Goal: Task Accomplishment & Management: Manage account settings

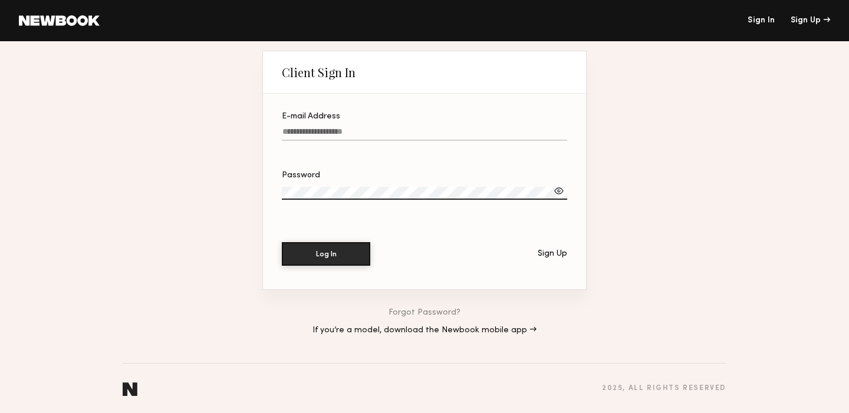
type input "**********"
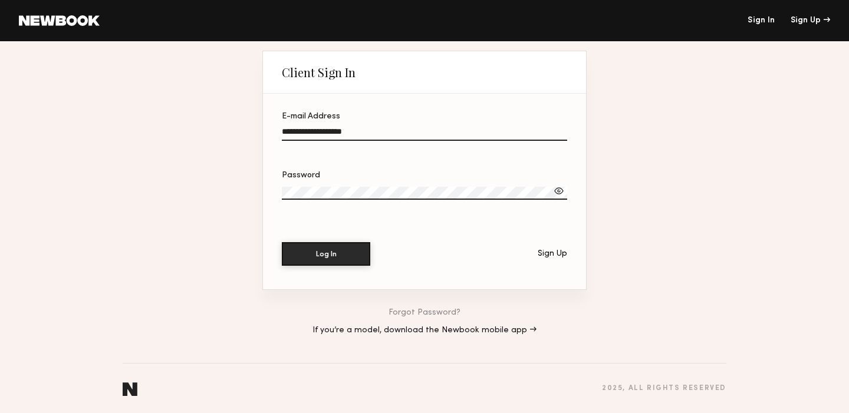
click at [326, 254] on button "Log In" at bounding box center [326, 254] width 88 height 24
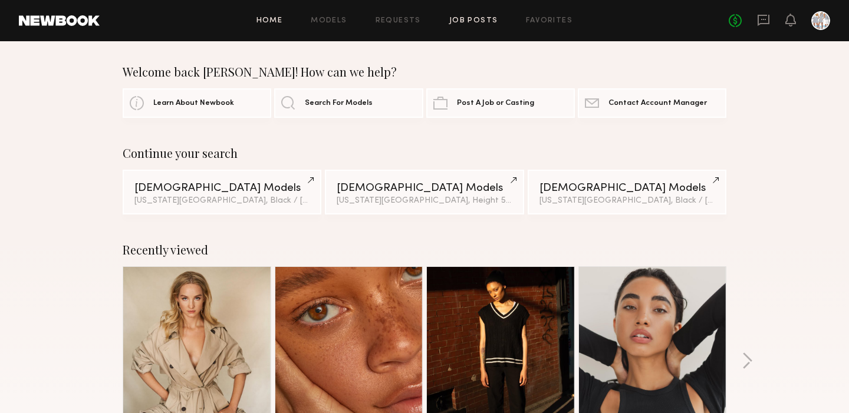
click at [467, 21] on link "Job Posts" at bounding box center [473, 21] width 49 height 8
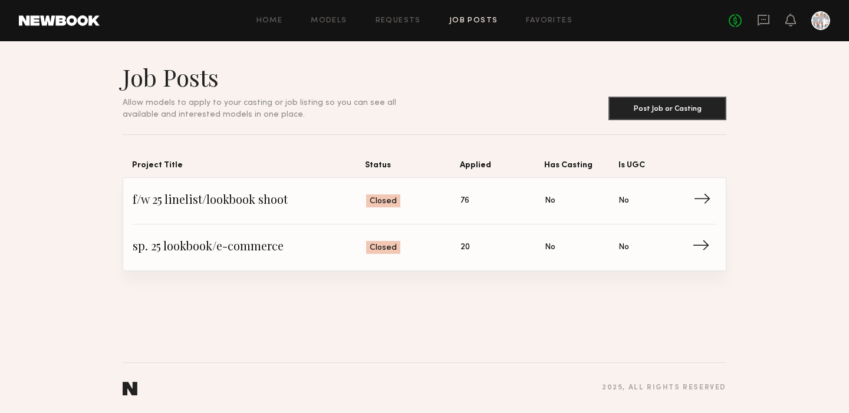
click at [708, 196] on span "→" at bounding box center [706, 201] width 24 height 18
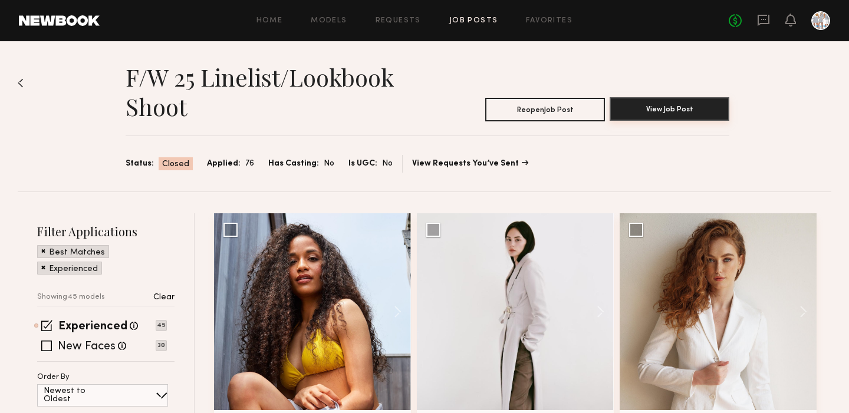
click at [662, 106] on button "View Job Post" at bounding box center [670, 109] width 120 height 24
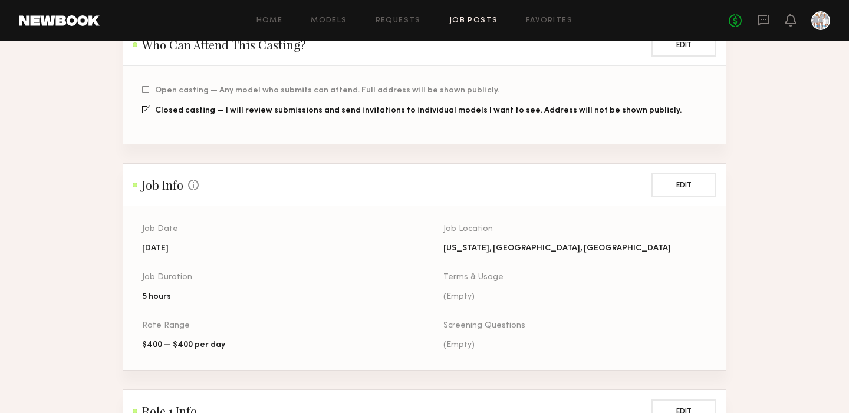
scroll to position [327, 0]
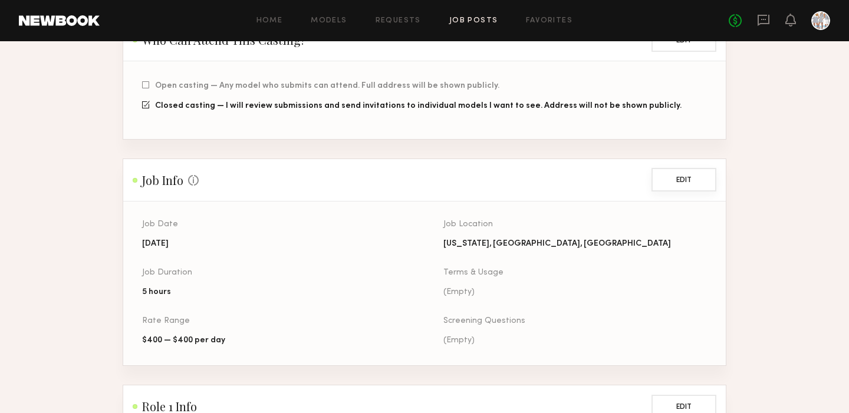
click at [678, 175] on button "Edit" at bounding box center [684, 180] width 65 height 24
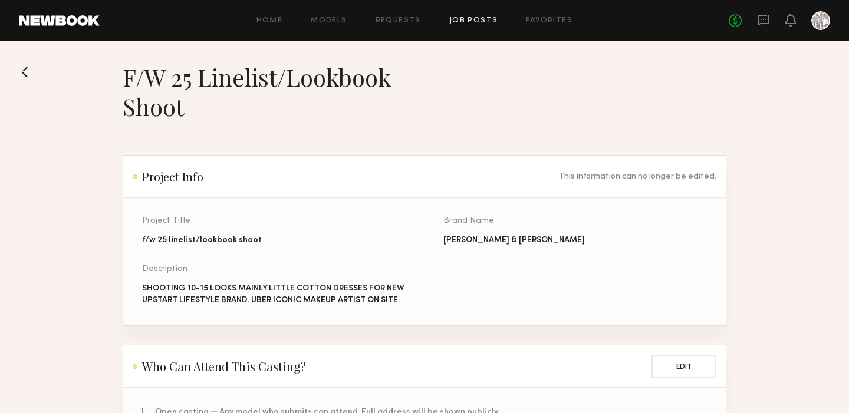
scroll to position [0, 0]
click at [24, 69] on button at bounding box center [28, 72] width 19 height 19
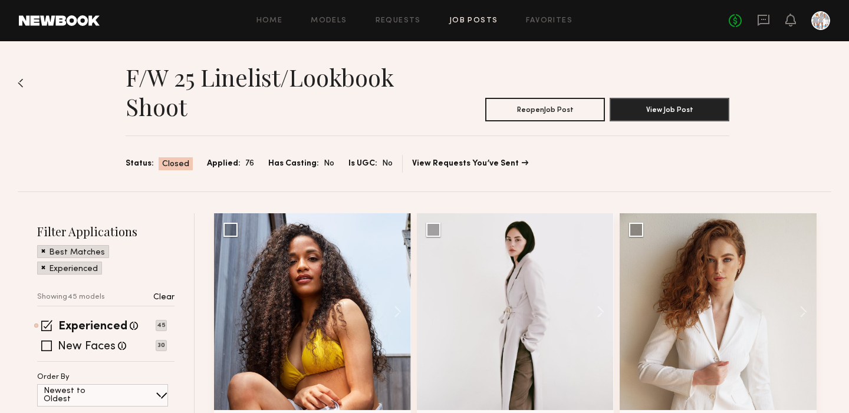
click at [462, 19] on link "Job Posts" at bounding box center [473, 21] width 49 height 8
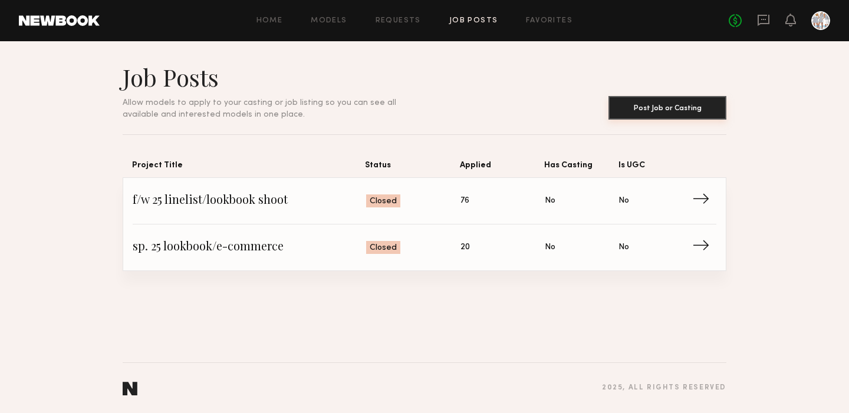
click at [647, 105] on button "Post Job or Casting" at bounding box center [668, 108] width 118 height 24
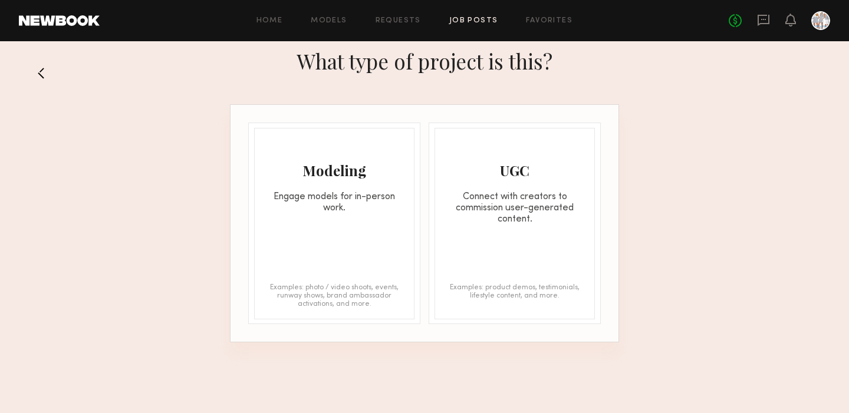
click at [331, 205] on div "Engage models for in-person work." at bounding box center [334, 203] width 159 height 22
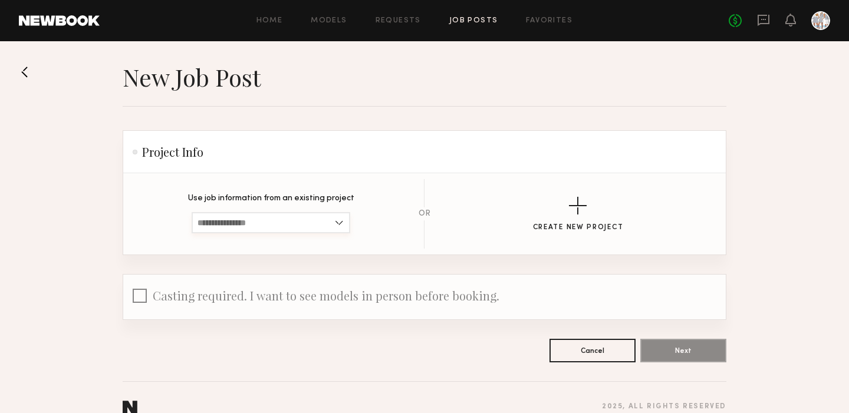
click at [341, 224] on input at bounding box center [271, 222] width 159 height 21
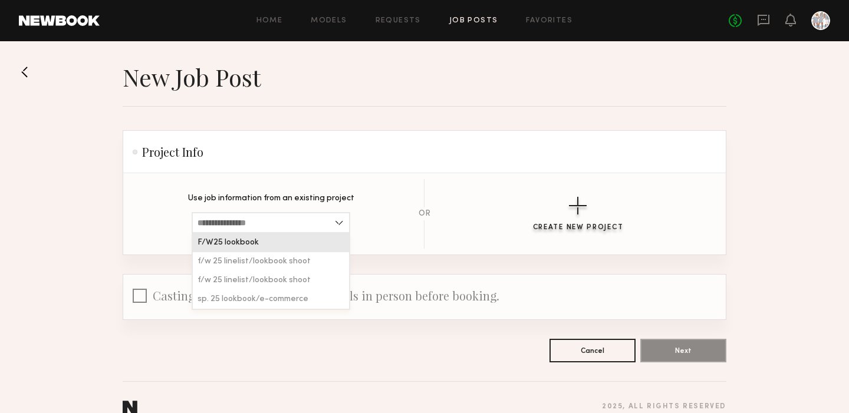
click at [579, 206] on div "button" at bounding box center [578, 206] width 18 height 18
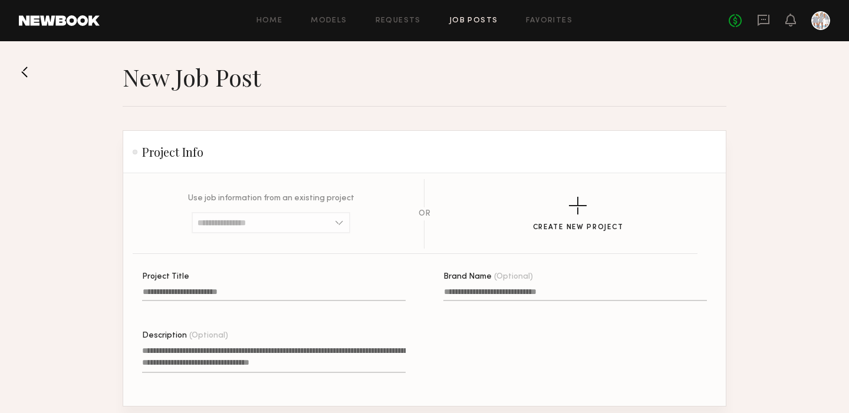
click at [265, 297] on input "Project Title" at bounding box center [274, 295] width 264 height 14
type input "*"
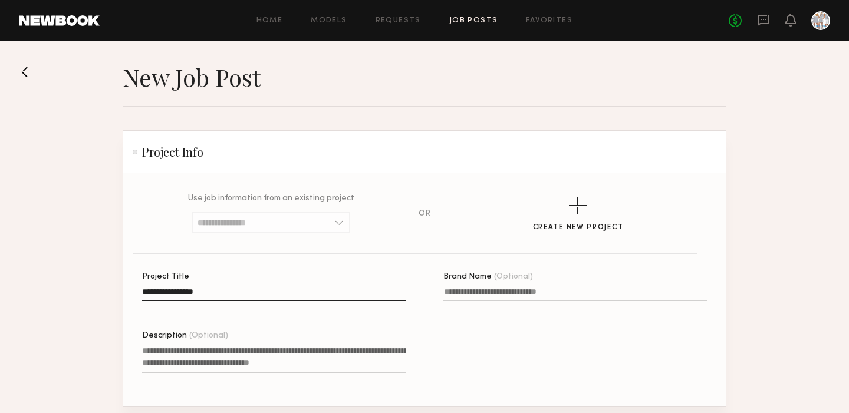
type input "**********"
click at [462, 290] on input "Brand Name (Optional)" at bounding box center [576, 295] width 264 height 14
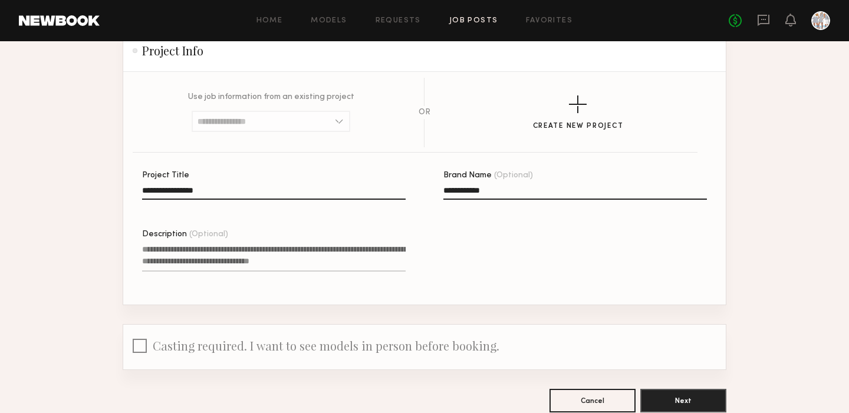
scroll to position [109, 0]
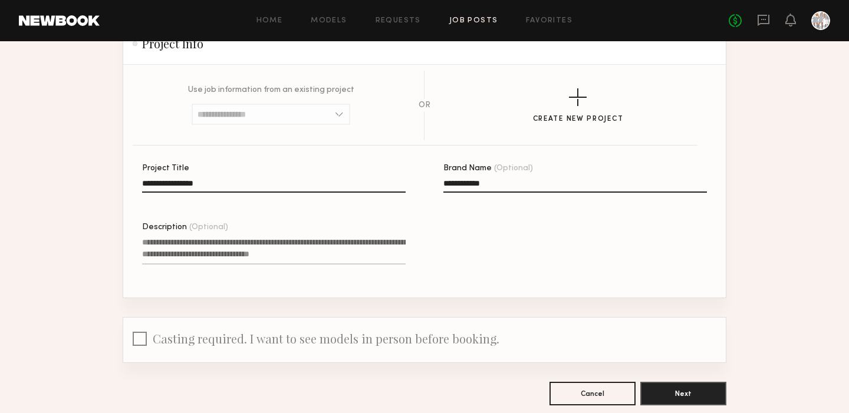
type input "**********"
click at [153, 248] on textarea "Description (Optional)" at bounding box center [274, 251] width 264 height 28
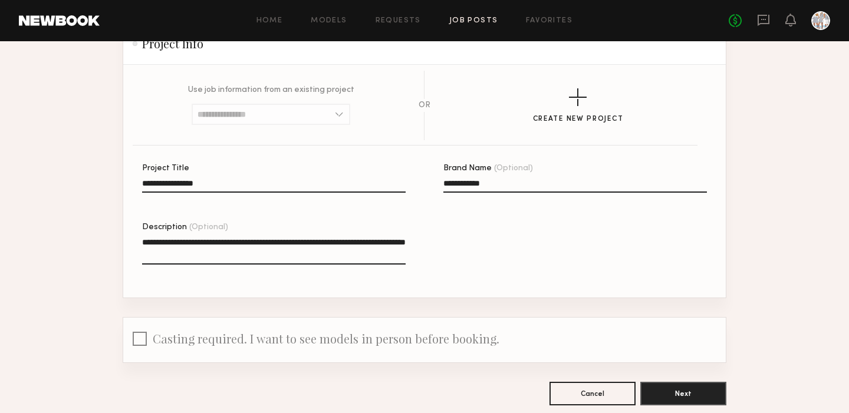
click at [235, 251] on textarea "**********" at bounding box center [274, 251] width 264 height 28
click at [258, 254] on textarea "**********" at bounding box center [274, 251] width 264 height 28
click at [313, 257] on textarea "**********" at bounding box center [274, 251] width 264 height 28
click at [238, 248] on textarea "**********" at bounding box center [274, 251] width 264 height 28
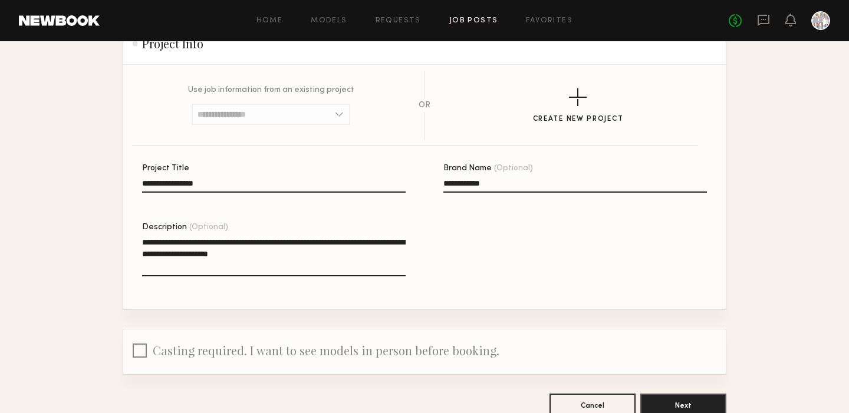
click at [369, 253] on textarea "**********" at bounding box center [274, 257] width 264 height 40
click at [251, 266] on textarea "**********" at bounding box center [274, 257] width 264 height 40
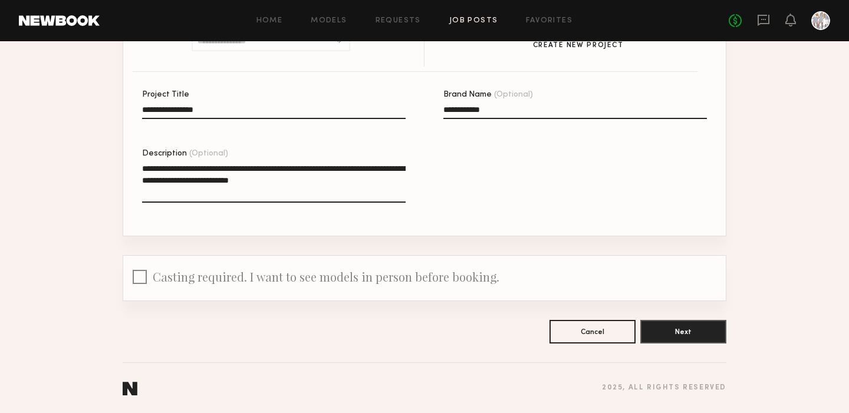
scroll to position [182, 0]
type textarea "**********"
click at [676, 334] on button "Next" at bounding box center [684, 332] width 86 height 24
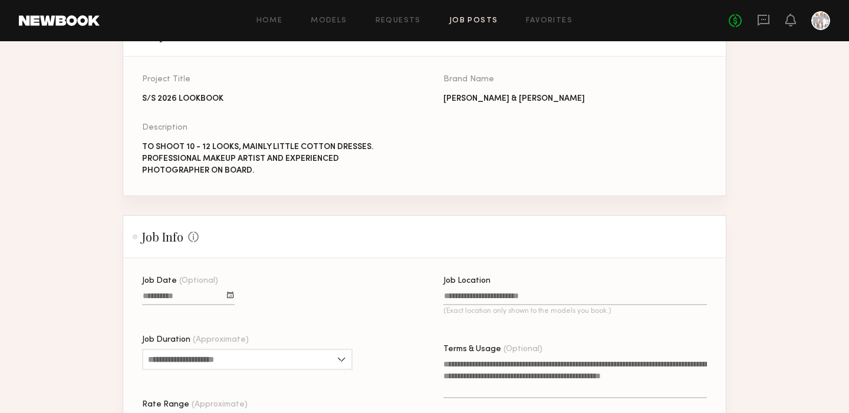
scroll to position [117, 0]
click at [234, 297] on div at bounding box center [230, 294] width 6 height 6
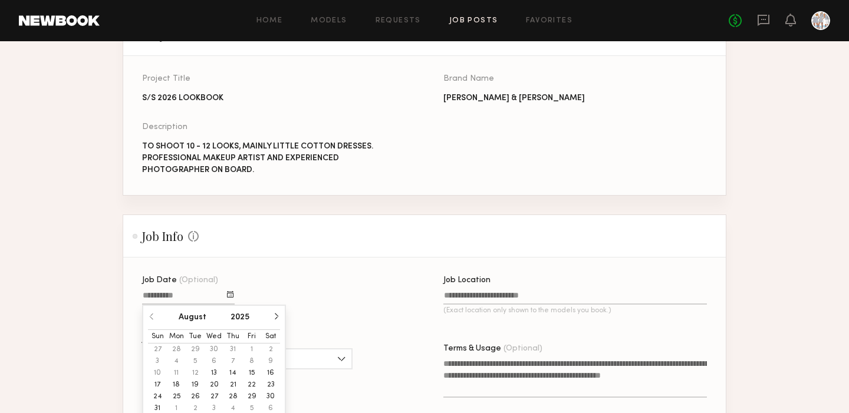
click at [272, 384] on button "23" at bounding box center [270, 385] width 19 height 12
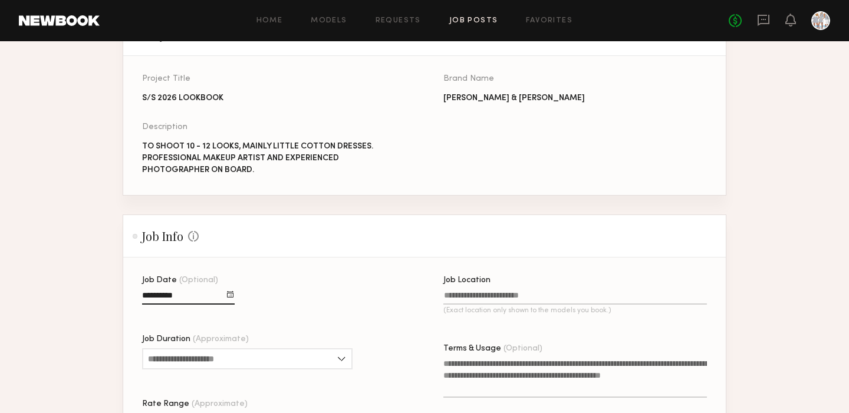
click at [477, 296] on input "Job Location (Exact location only shown to the models you book.)" at bounding box center [576, 298] width 264 height 14
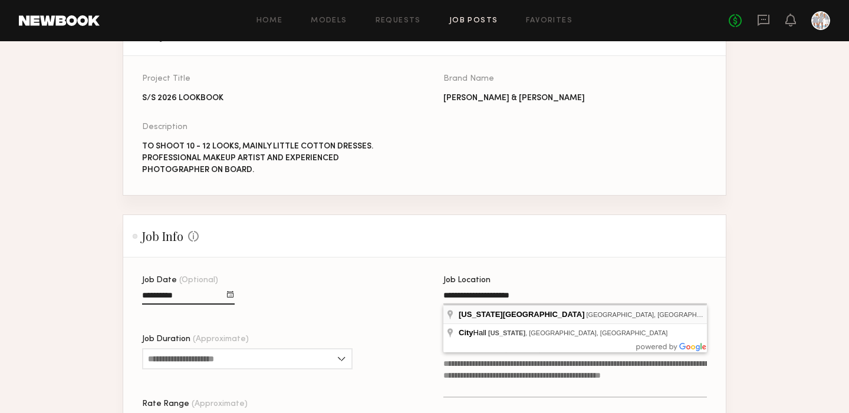
type input "**********"
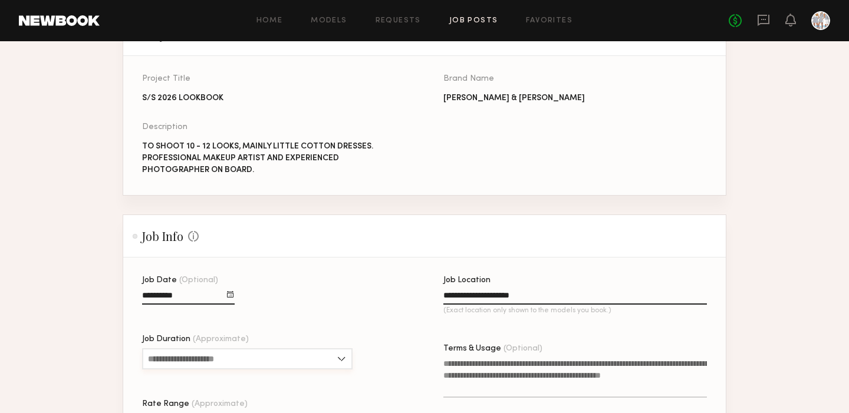
click at [339, 359] on input "Job Duration (Approximate)" at bounding box center [247, 359] width 211 height 21
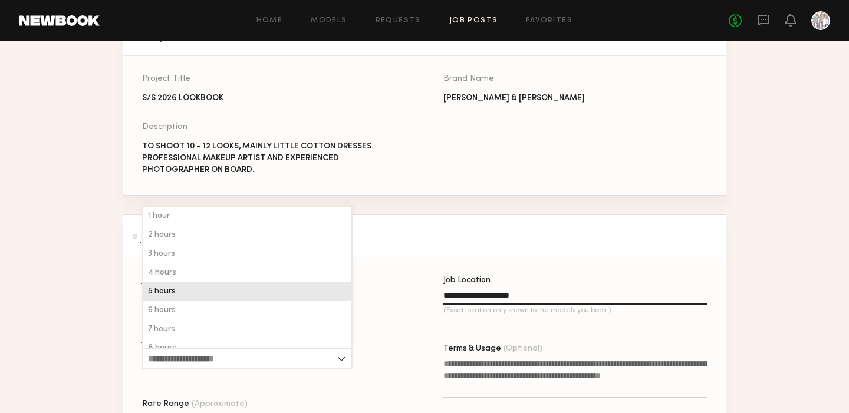
click at [169, 294] on span "5 hours" at bounding box center [162, 292] width 28 height 8
type input "*******"
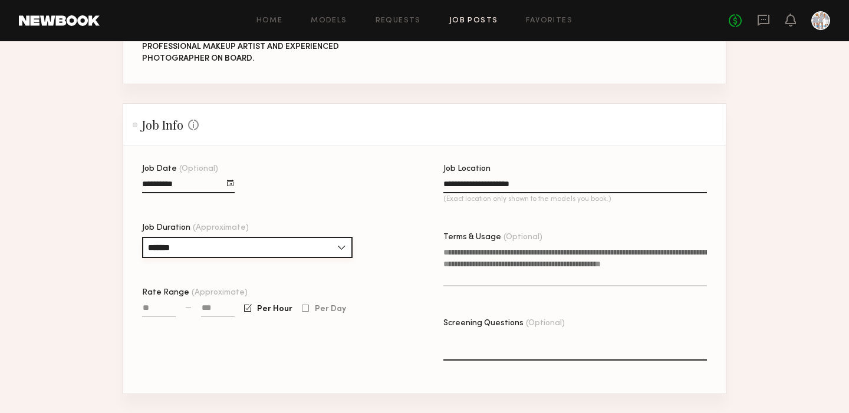
scroll to position [232, 0]
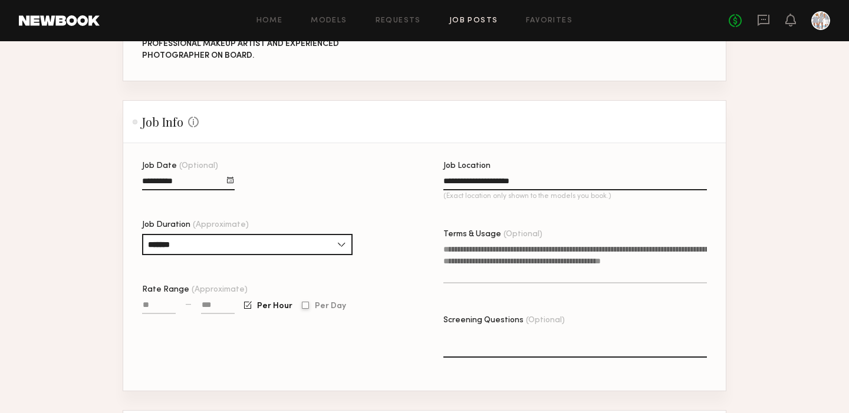
click at [305, 307] on div at bounding box center [305, 306] width 7 height 8
click at [221, 306] on input at bounding box center [218, 308] width 34 height 14
click at [155, 303] on input "Rate Range (Approximate)" at bounding box center [159, 308] width 34 height 14
type input "****"
click at [202, 304] on input at bounding box center [218, 308] width 34 height 14
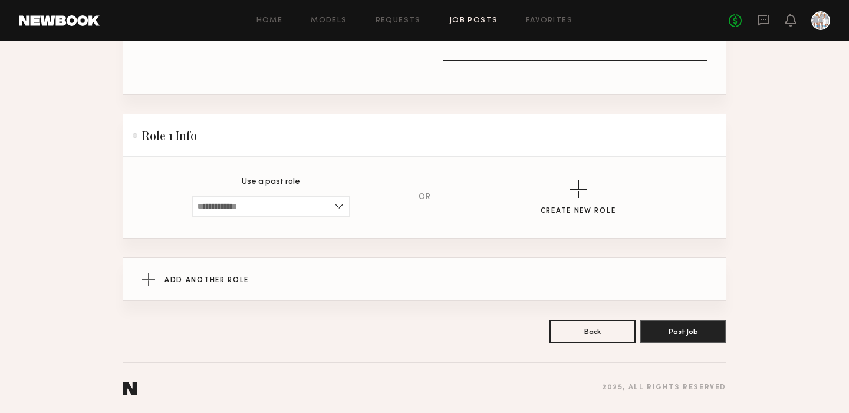
scroll to position [528, 0]
type input "****"
click at [679, 328] on button "Post Job" at bounding box center [684, 332] width 86 height 24
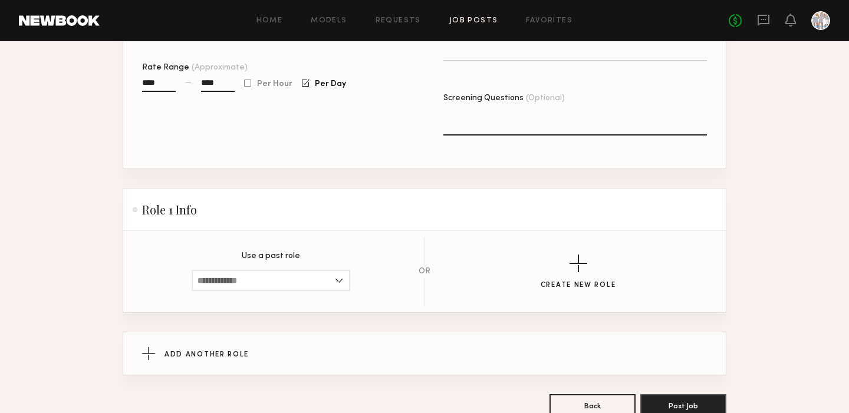
scroll to position [448, 0]
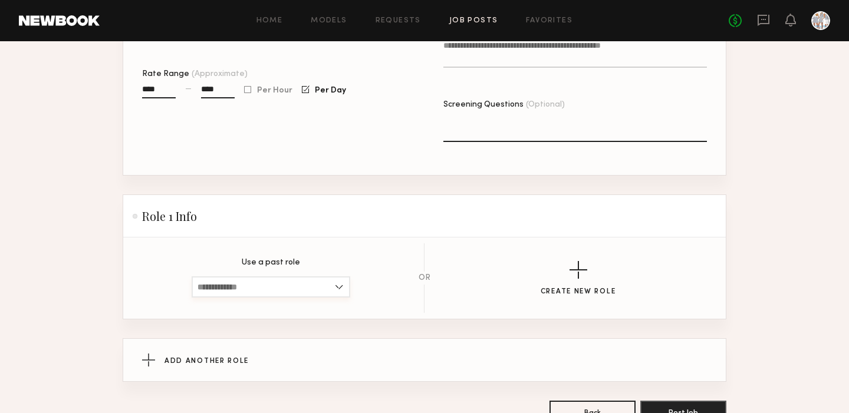
click at [339, 284] on input at bounding box center [271, 287] width 159 height 21
click at [294, 303] on span "[DEMOGRAPHIC_DATA], 18–35, All ethnicities" at bounding box center [271, 307] width 147 height 8
type input "**********"
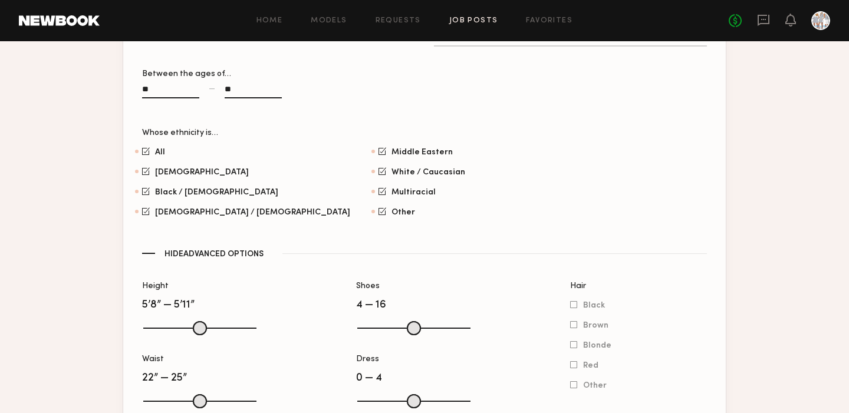
scroll to position [782, 0]
drag, startPoint x: 465, startPoint y: 336, endPoint x: 463, endPoint y: 327, distance: 8.4
click at [463, 327] on div at bounding box center [412, 326] width 113 height 14
drag, startPoint x: 463, startPoint y: 327, endPoint x: 408, endPoint y: 326, distance: 54.9
type input "***"
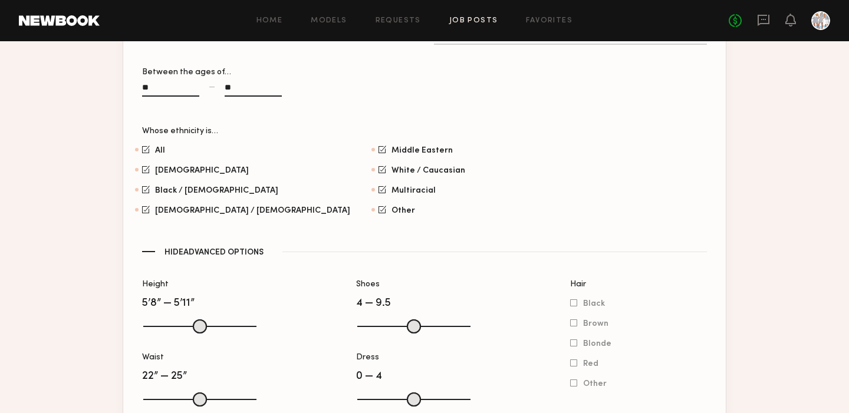
click at [408, 326] on input "range" at bounding box center [413, 327] width 113 height 14
drag, startPoint x: 364, startPoint y: 327, endPoint x: 398, endPoint y: 327, distance: 34.2
type input "*"
click at [398, 327] on input "Shoes" at bounding box center [413, 327] width 113 height 14
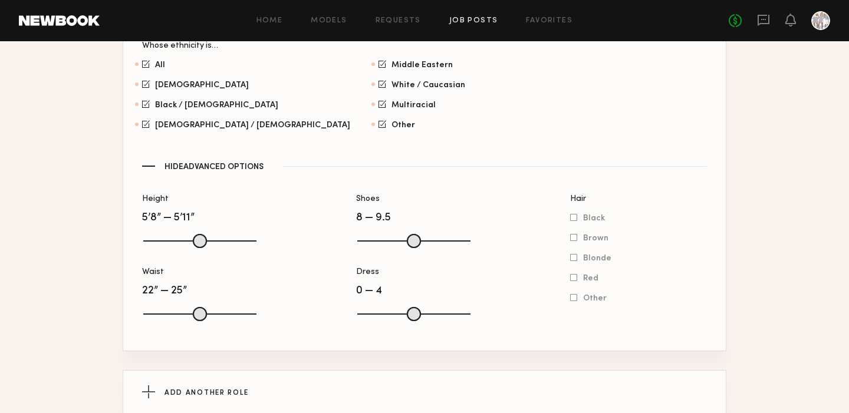
scroll to position [872, 0]
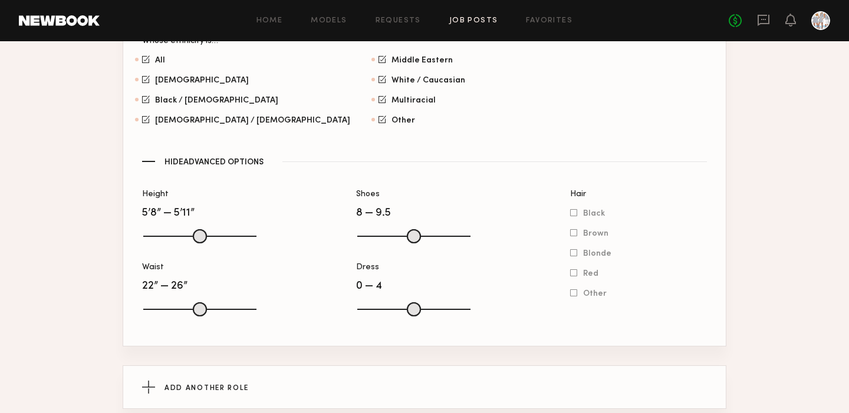
type input "**"
click at [168, 306] on input "range" at bounding box center [199, 310] width 113 height 14
drag, startPoint x: 385, startPoint y: 306, endPoint x: 377, endPoint y: 307, distance: 8.3
click at [377, 307] on input "range" at bounding box center [413, 310] width 113 height 14
click at [362, 311] on input "Dress" at bounding box center [413, 310] width 113 height 14
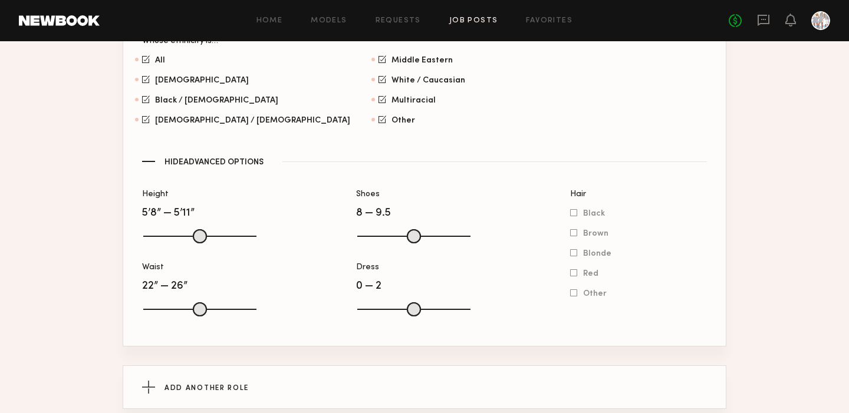
drag, startPoint x: 382, startPoint y: 309, endPoint x: 372, endPoint y: 310, distance: 9.5
type input "*"
click at [372, 310] on input "range" at bounding box center [413, 310] width 113 height 14
drag, startPoint x: 454, startPoint y: 309, endPoint x: 454, endPoint y: 316, distance: 6.5
click at [454, 316] on div at bounding box center [412, 308] width 113 height 14
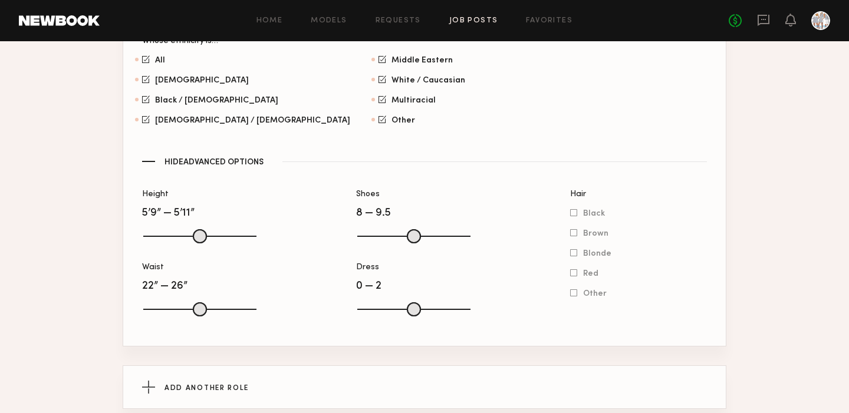
type input "**"
click at [207, 234] on div at bounding box center [198, 235] width 113 height 14
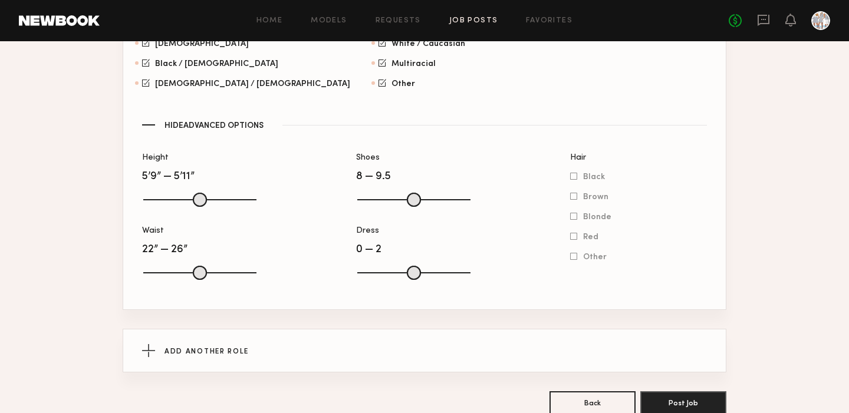
scroll to position [910, 0]
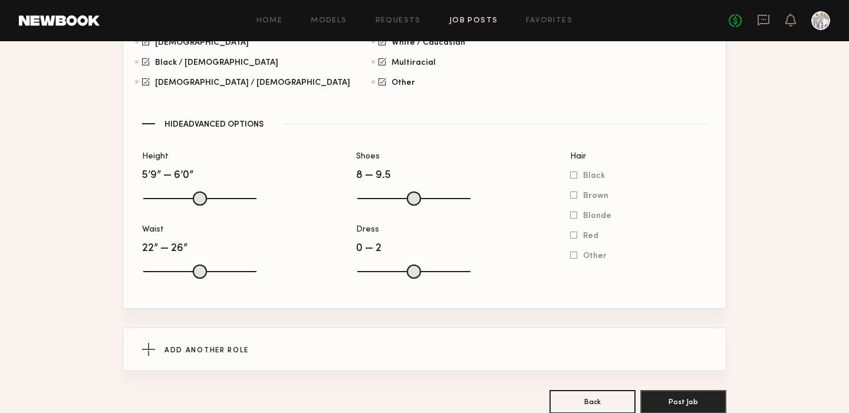
type input "**"
click at [218, 201] on input "range" at bounding box center [199, 199] width 113 height 14
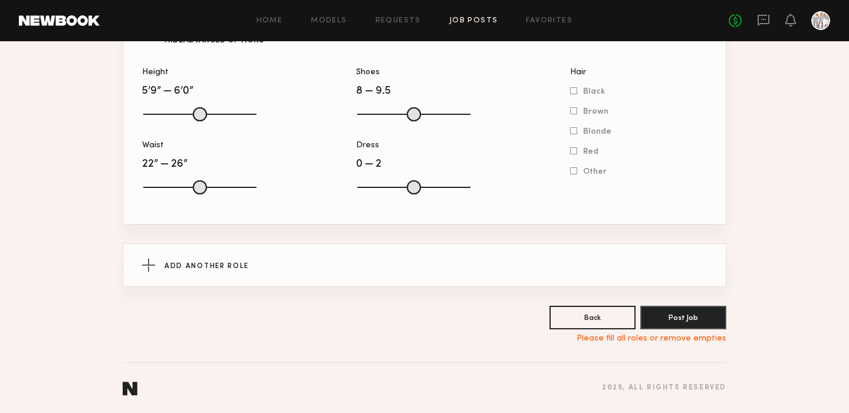
scroll to position [994, 0]
click at [668, 319] on button "Post Job" at bounding box center [684, 318] width 86 height 24
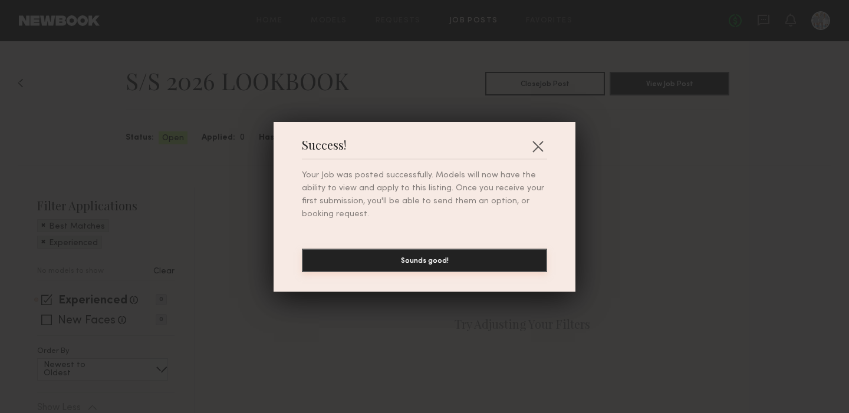
click at [429, 260] on button "Sounds good!" at bounding box center [424, 261] width 245 height 24
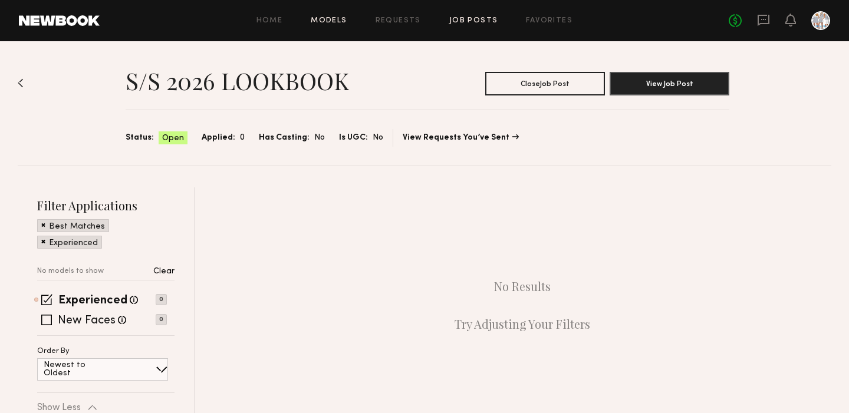
click at [323, 20] on link "Models" at bounding box center [329, 21] width 36 height 8
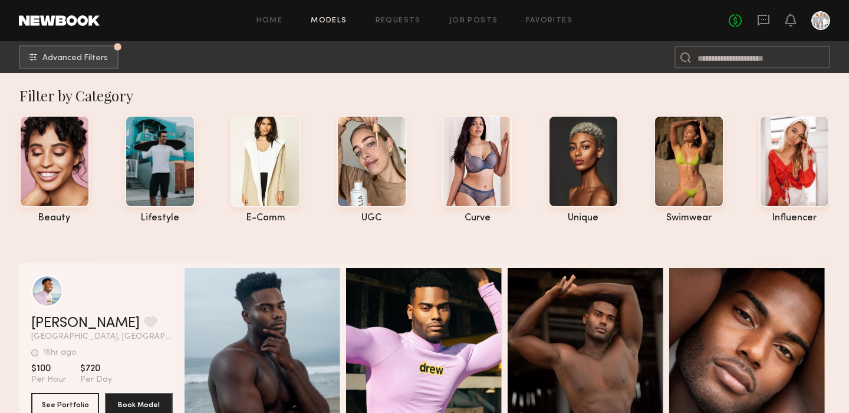
scroll to position [3, 0]
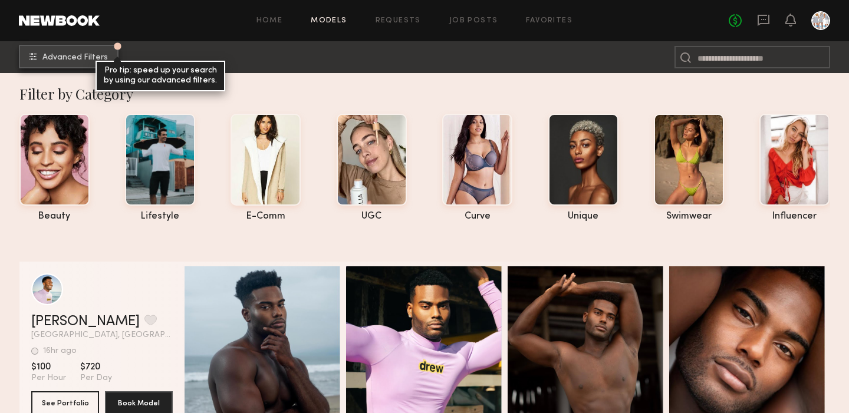
click at [91, 57] on span "Advanced Filters" at bounding box center [74, 58] width 65 height 8
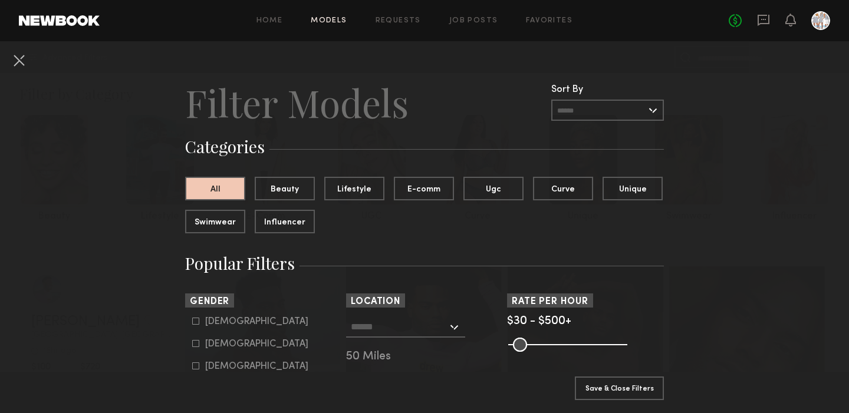
click at [655, 112] on input "text" at bounding box center [607, 110] width 113 height 21
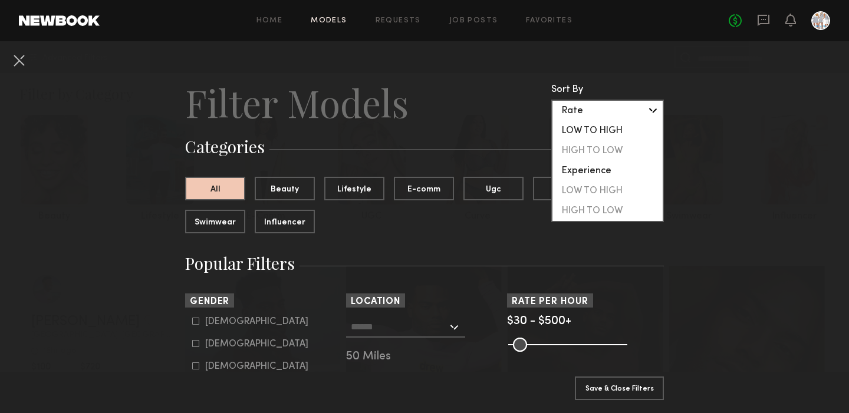
click at [604, 126] on div "LOW TO HIGH" at bounding box center [608, 131] width 110 height 20
type input "**********"
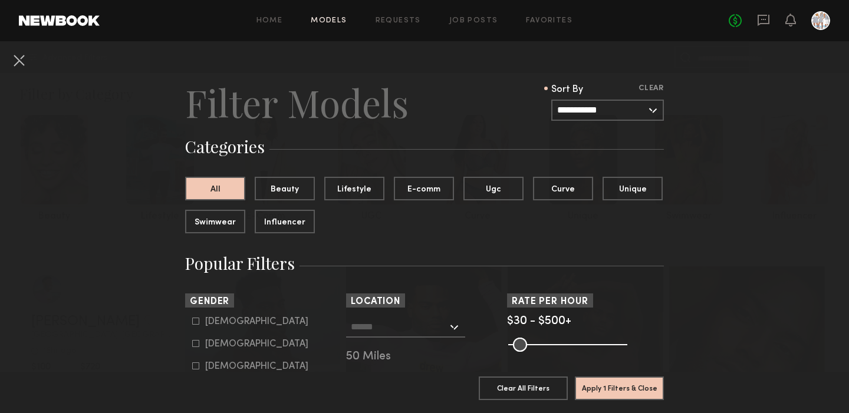
click at [195, 346] on icon at bounding box center [195, 343] width 7 height 7
type input "**"
click at [455, 331] on div at bounding box center [405, 327] width 119 height 21
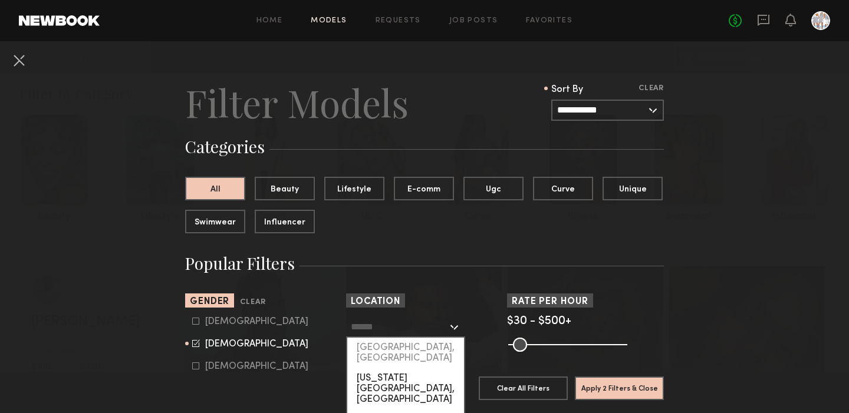
click at [413, 369] on div "[US_STATE][GEOGRAPHIC_DATA], [GEOGRAPHIC_DATA]" at bounding box center [405, 389] width 117 height 41
type input "**********"
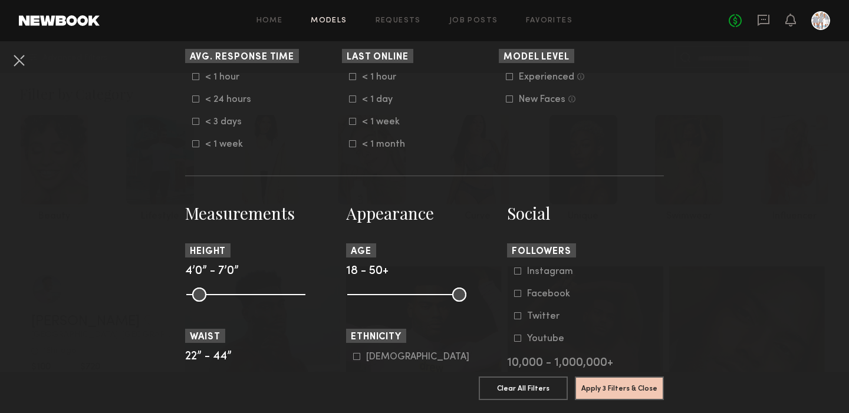
scroll to position [368, 0]
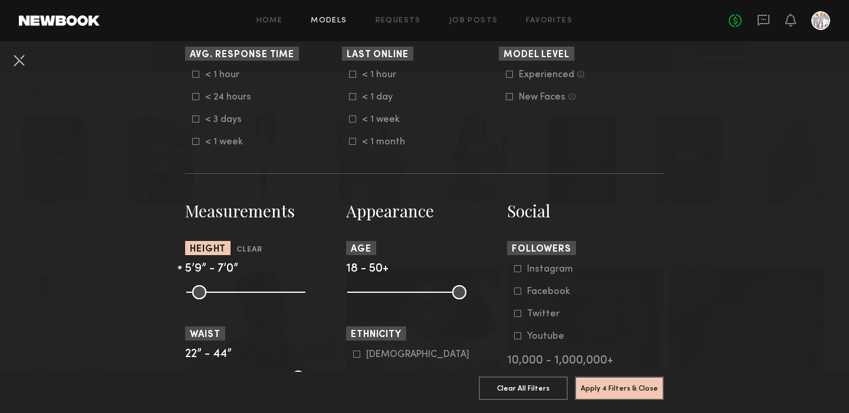
drag, startPoint x: 193, startPoint y: 291, endPoint x: 255, endPoint y: 297, distance: 61.7
type input "**"
click at [255, 297] on input "range" at bounding box center [245, 292] width 119 height 14
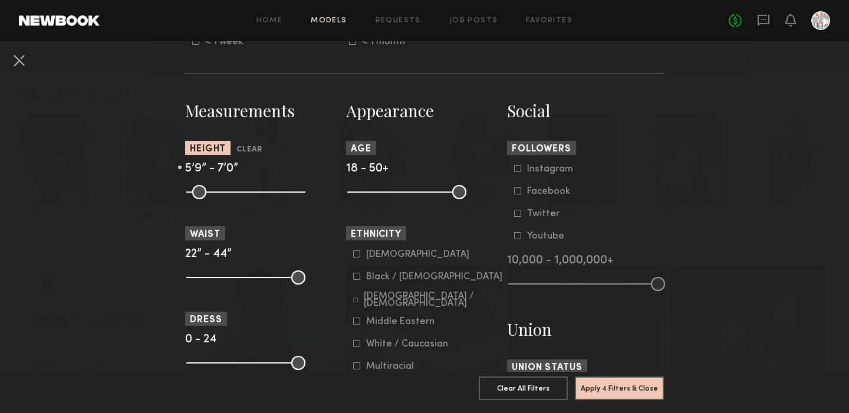
scroll to position [475, 0]
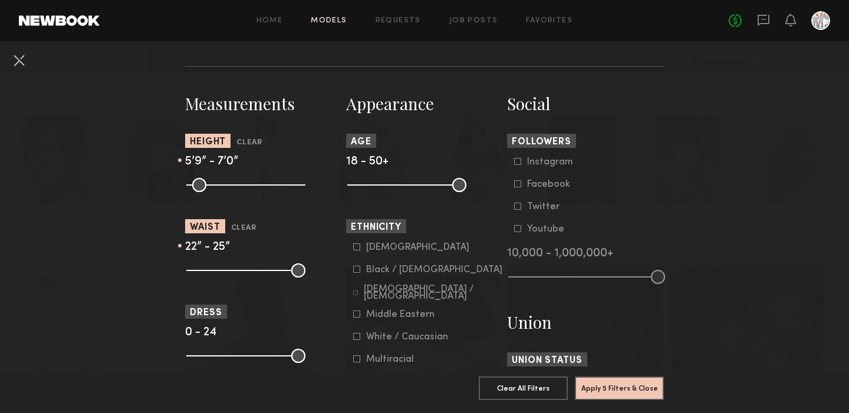
drag, startPoint x: 300, startPoint y: 267, endPoint x: 208, endPoint y: 267, distance: 92.0
type input "**"
click at [208, 267] on input "range" at bounding box center [245, 271] width 119 height 14
drag, startPoint x: 300, startPoint y: 357, endPoint x: 206, endPoint y: 353, distance: 94.4
type input "*"
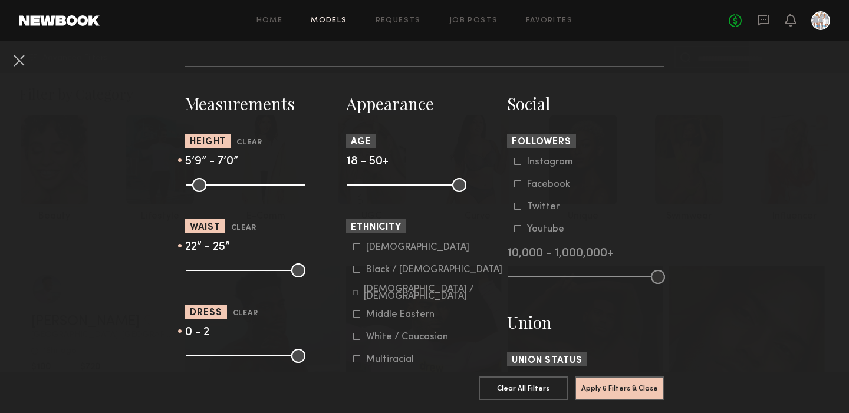
click at [206, 353] on input "range" at bounding box center [245, 356] width 119 height 14
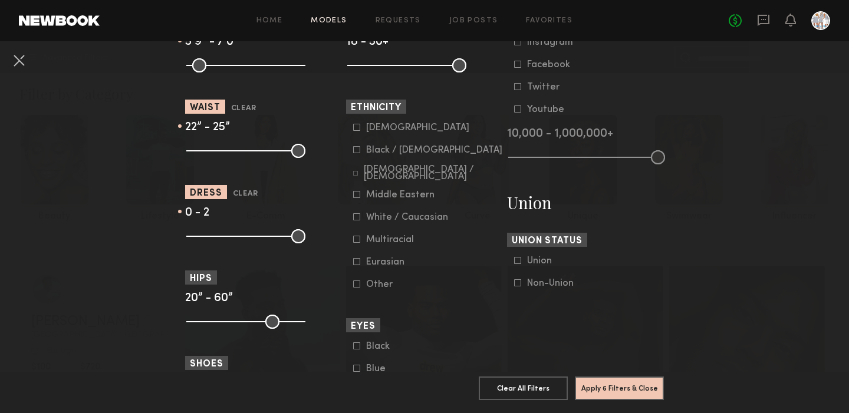
scroll to position [596, 0]
drag, startPoint x: 300, startPoint y: 319, endPoint x: 232, endPoint y: 324, distance: 67.4
type input "**"
click at [232, 324] on input "range" at bounding box center [245, 321] width 119 height 14
drag, startPoint x: 192, startPoint y: 321, endPoint x: 200, endPoint y: 322, distance: 8.3
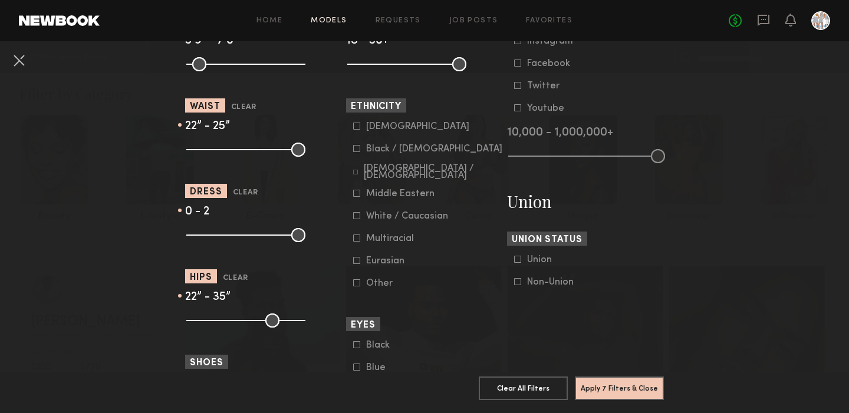
type input "**"
click at [200, 322] on input "range" at bounding box center [245, 321] width 119 height 14
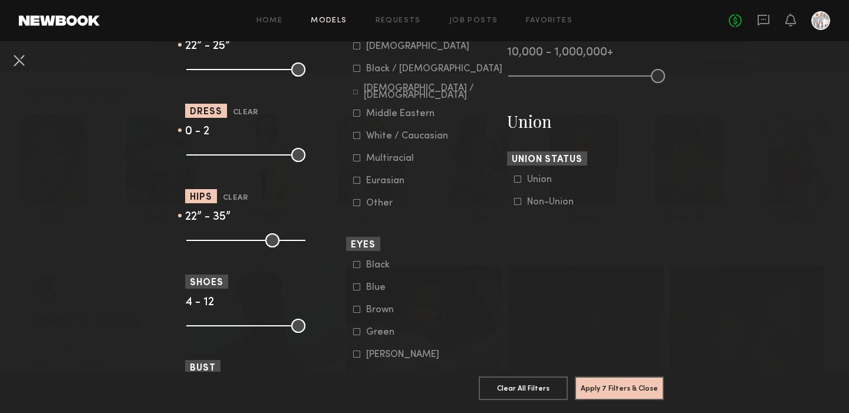
scroll to position [679, 0]
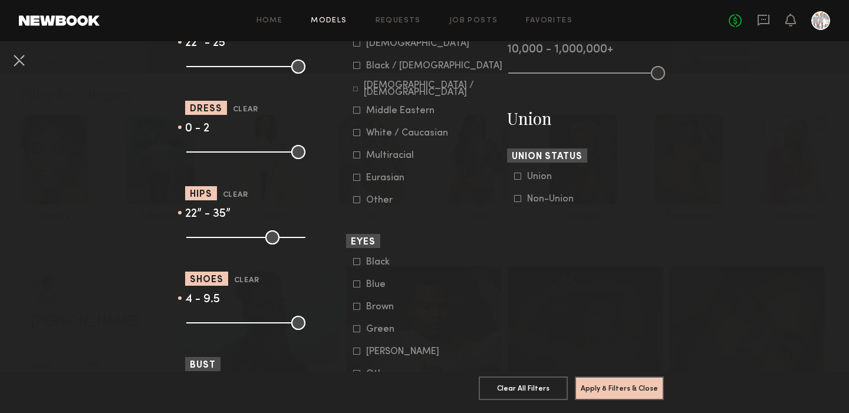
drag, startPoint x: 299, startPoint y: 321, endPoint x: 262, endPoint y: 320, distance: 36.6
type input "***"
click at [262, 320] on input "range" at bounding box center [245, 323] width 119 height 14
drag, startPoint x: 192, startPoint y: 320, endPoint x: 248, endPoint y: 321, distance: 56.6
type input "*"
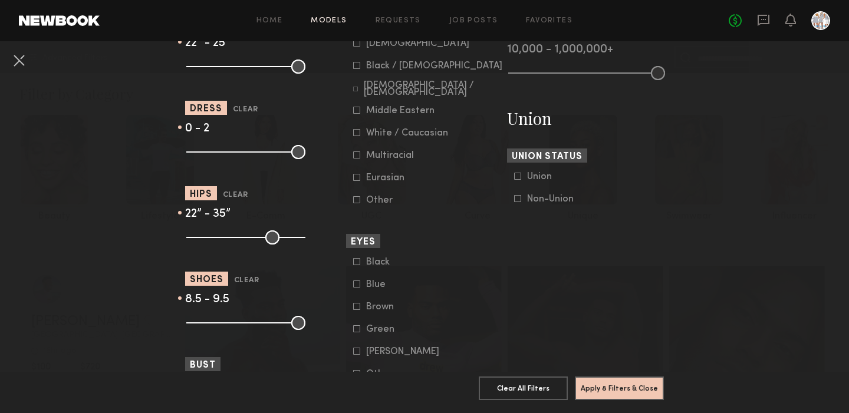
click at [248, 321] on input "range" at bounding box center [245, 323] width 119 height 14
drag, startPoint x: 293, startPoint y: 352, endPoint x: 288, endPoint y: 330, distance: 22.5
click at [288, 330] on section "Measurements Height Clear 5’9” - 7’0” Waist Clear 22” - 25” Dress Clear 0 - 2 H…" at bounding box center [263, 233] width 157 height 688
click at [120, 329] on nb-browse-filters "**********" at bounding box center [424, 8] width 849 height 1293
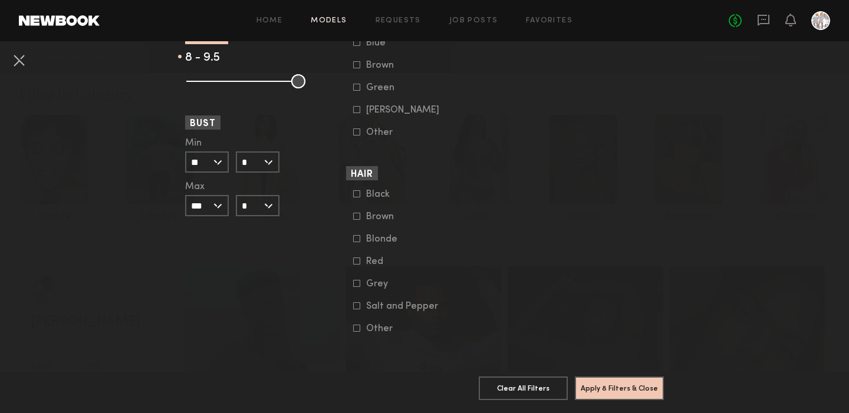
scroll to position [921, 0]
click at [592, 386] on button "Apply 8 Filters & Close" at bounding box center [619, 388] width 89 height 24
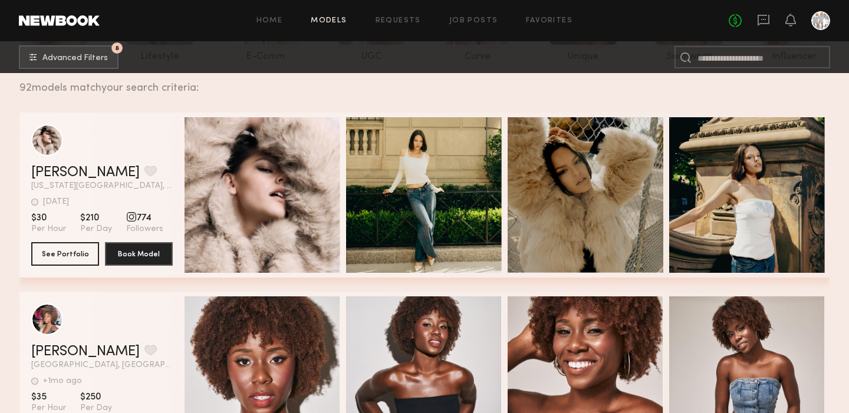
scroll to position [164, 0]
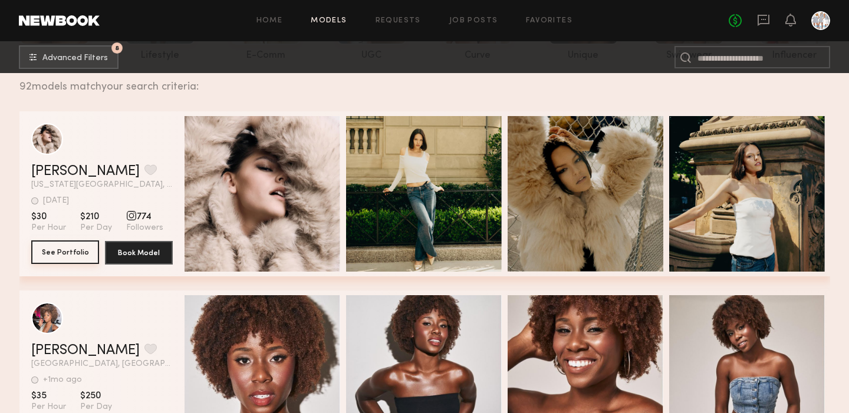
click button "See Portfolio"
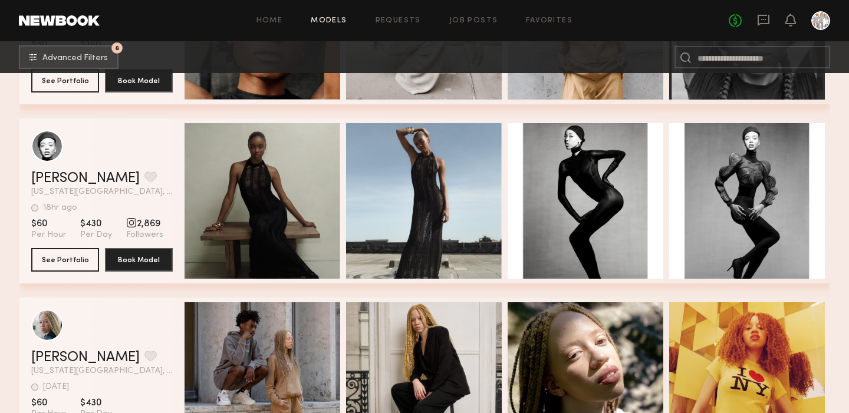
scroll to position [1057, 0]
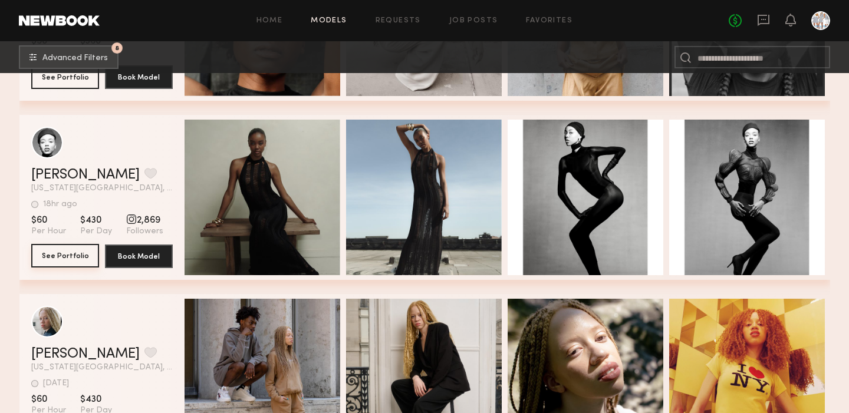
click button "See Portfolio"
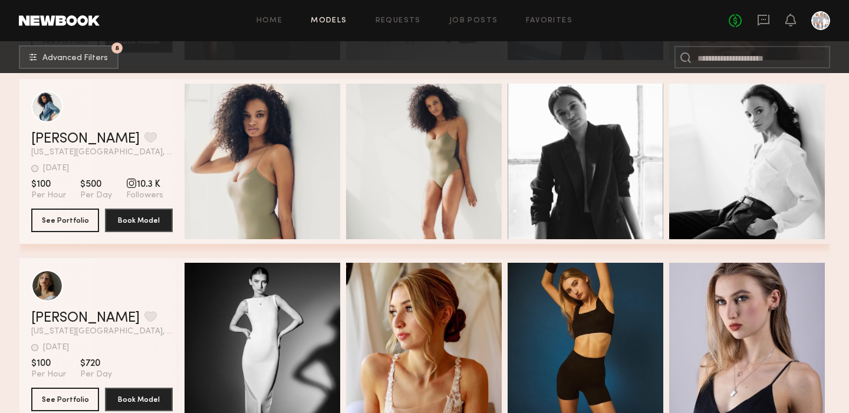
scroll to position [3247, 0]
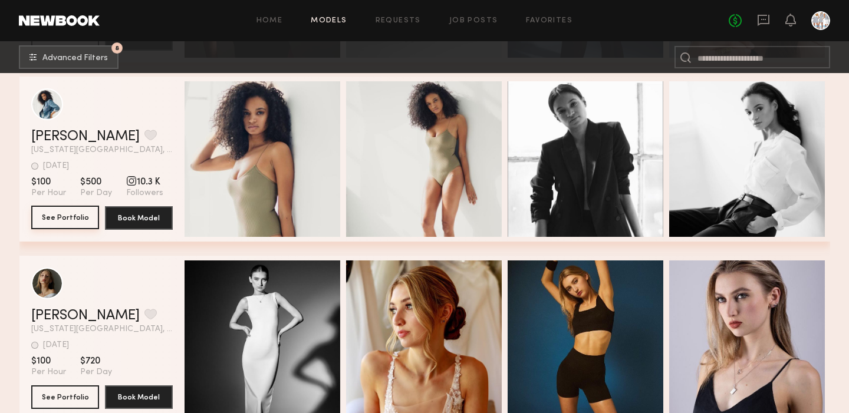
click button "See Portfolio"
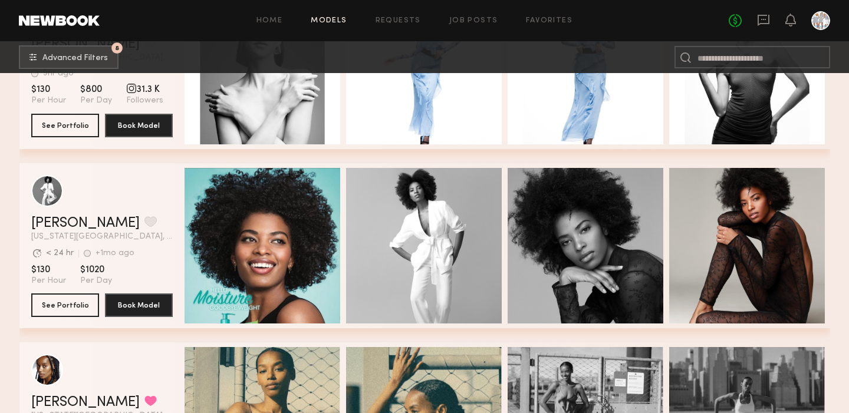
scroll to position [8541, 0]
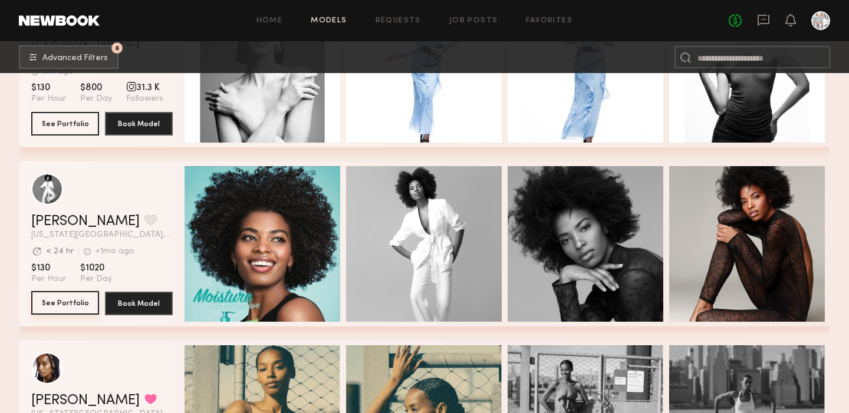
click button "See Portfolio"
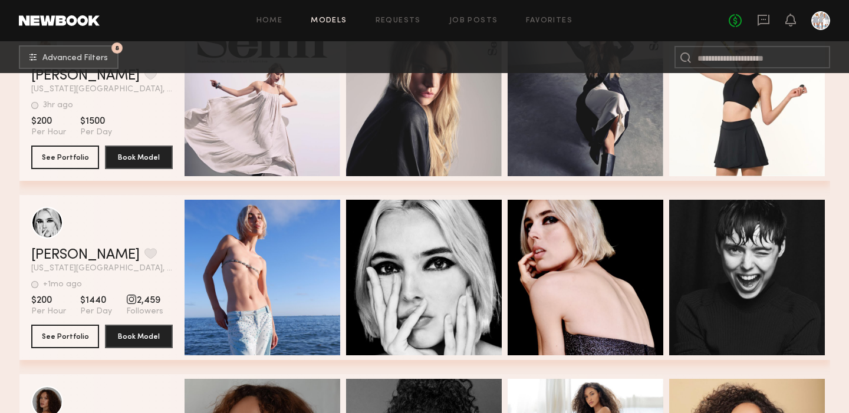
scroll to position [13716, 0]
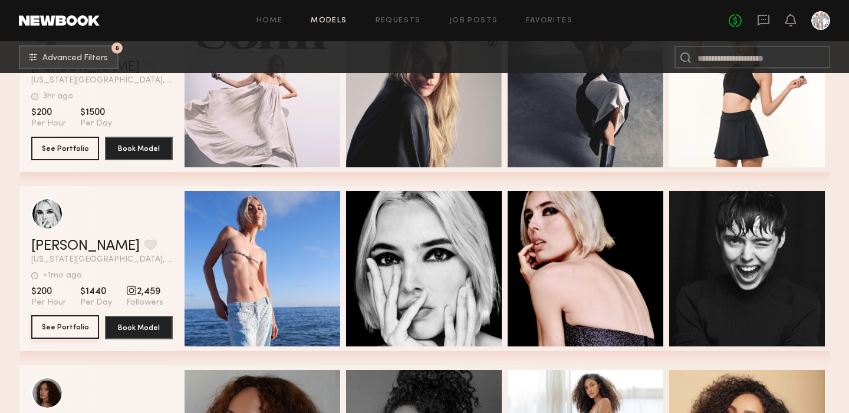
click button "See Portfolio"
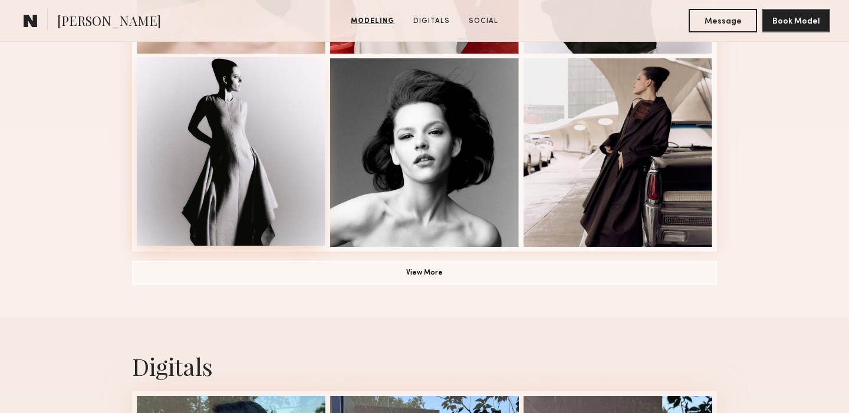
scroll to position [879, 0]
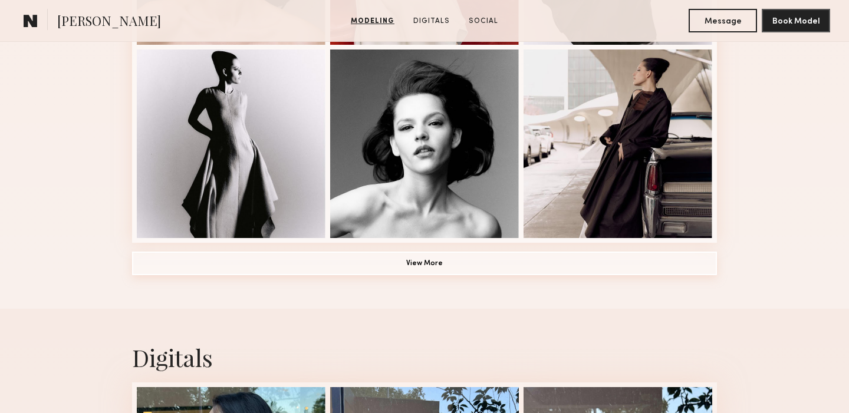
click at [424, 263] on button "View More" at bounding box center [424, 264] width 585 height 24
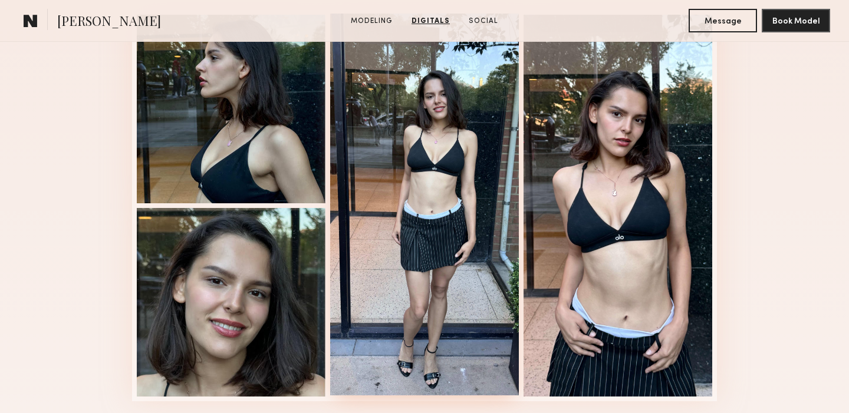
scroll to position [1995, 0]
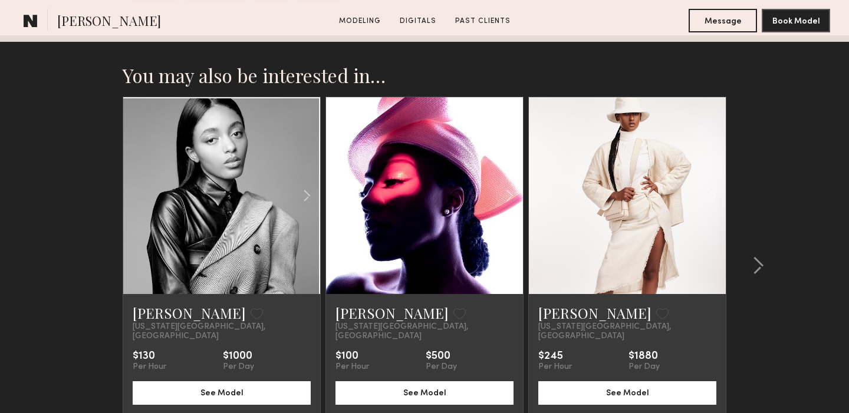
scroll to position [1594, 0]
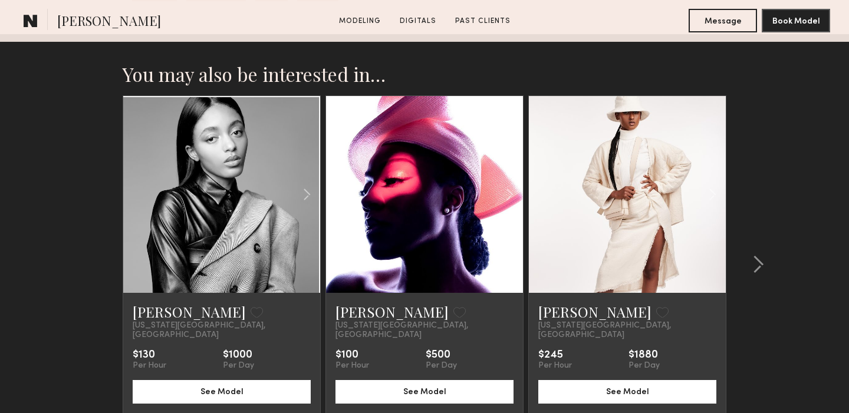
click at [408, 213] on link at bounding box center [424, 194] width 67 height 197
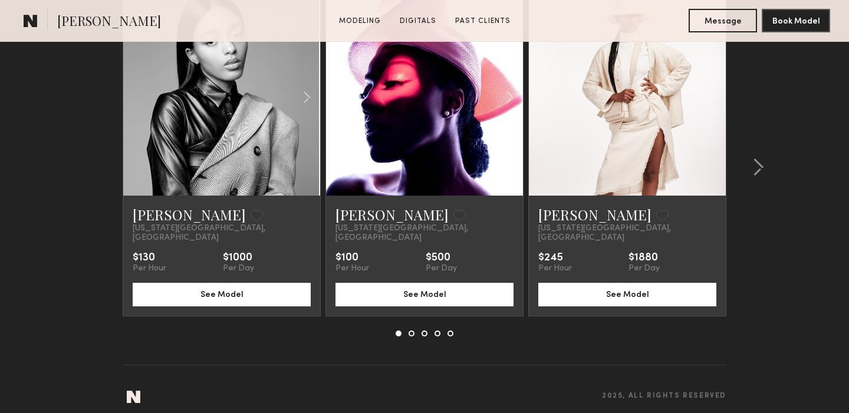
scroll to position [1690, 0]
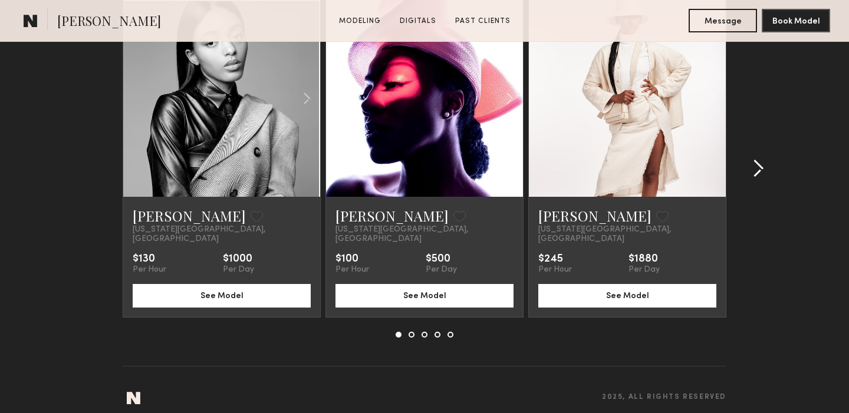
click at [762, 159] on common-icon at bounding box center [759, 168] width 12 height 19
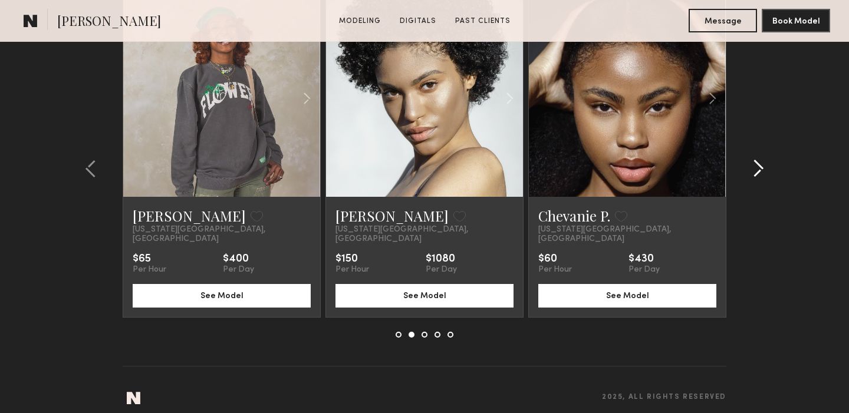
click at [761, 160] on common-icon at bounding box center [759, 168] width 12 height 19
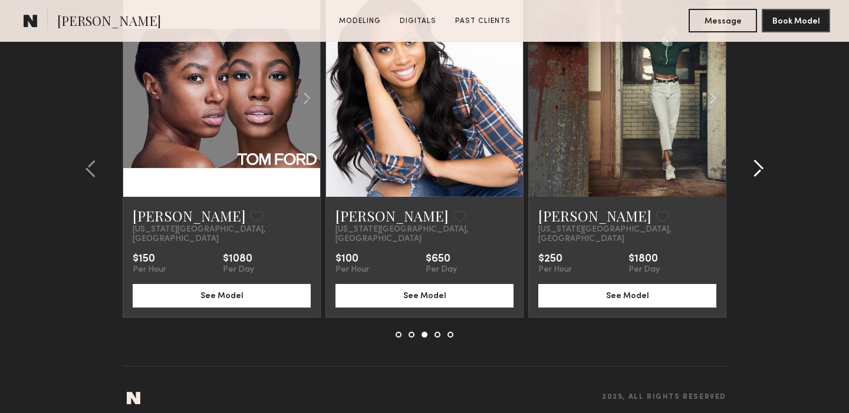
click at [761, 160] on common-icon at bounding box center [759, 168] width 12 height 19
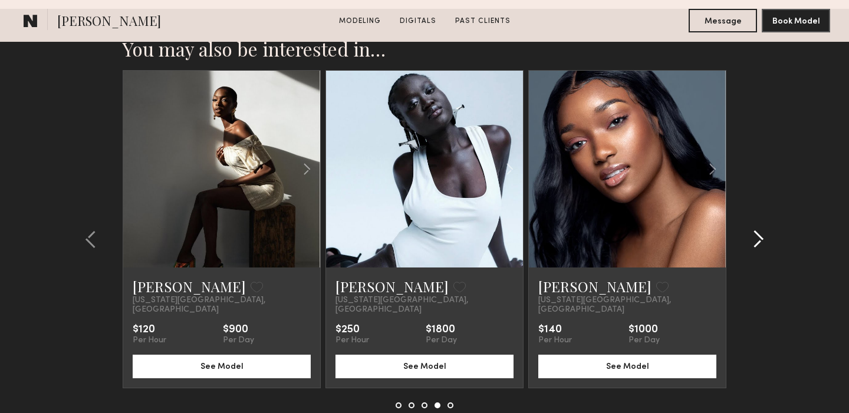
scroll to position [1619, 0]
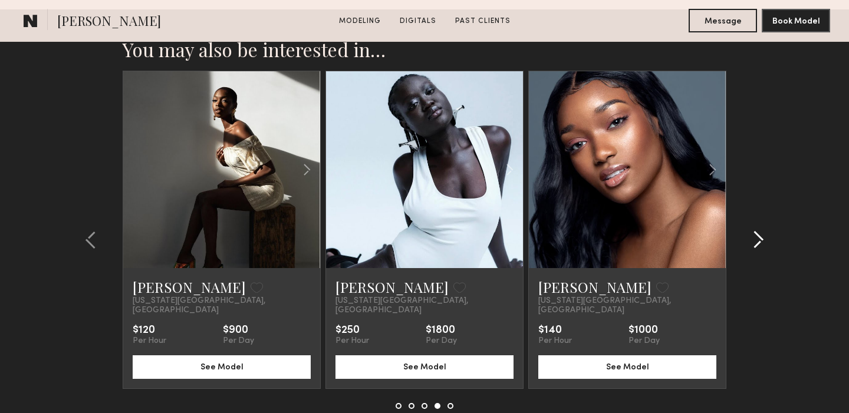
click at [761, 235] on common-icon at bounding box center [759, 240] width 12 height 19
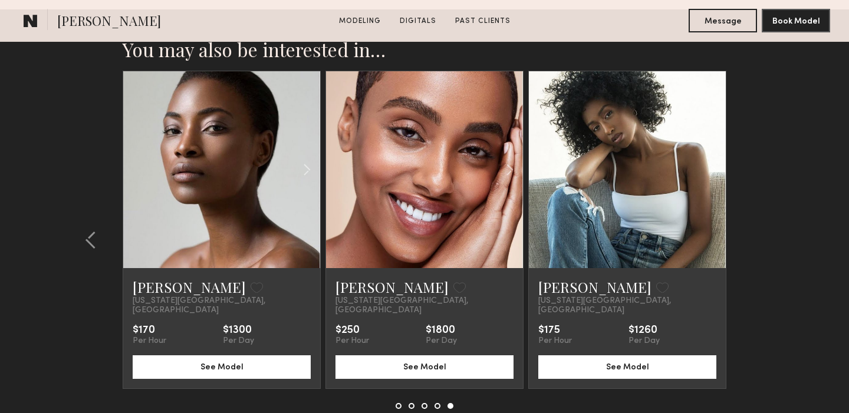
click at [761, 235] on section "You may also be interested in… Remonia M. Favorite New York City, NY $130 Per H…" at bounding box center [424, 252] width 849 height 487
click at [88, 232] on common-icon at bounding box center [91, 240] width 12 height 19
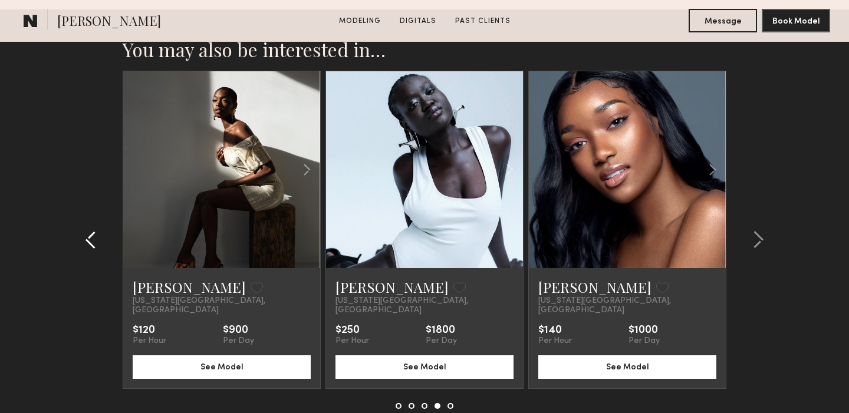
click at [88, 232] on common-icon at bounding box center [91, 240] width 12 height 19
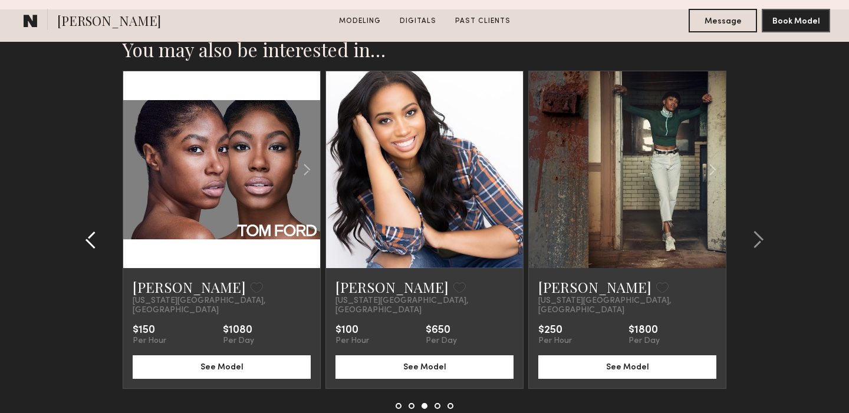
click at [88, 232] on common-icon at bounding box center [91, 240] width 12 height 19
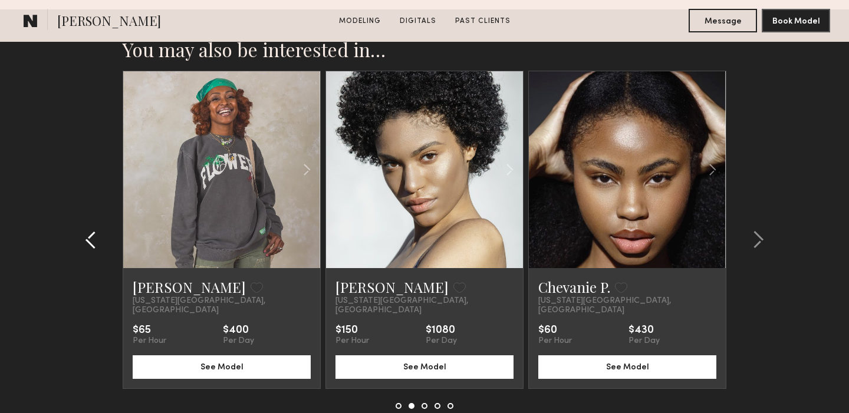
click at [88, 232] on common-icon at bounding box center [91, 240] width 12 height 19
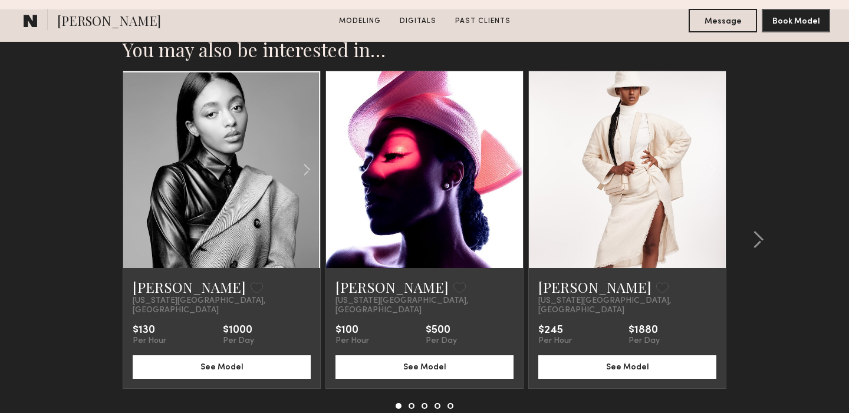
click at [88, 232] on section "You may also be interested in… Remonia M. Favorite New York City, NY $130 Per H…" at bounding box center [424, 252] width 849 height 487
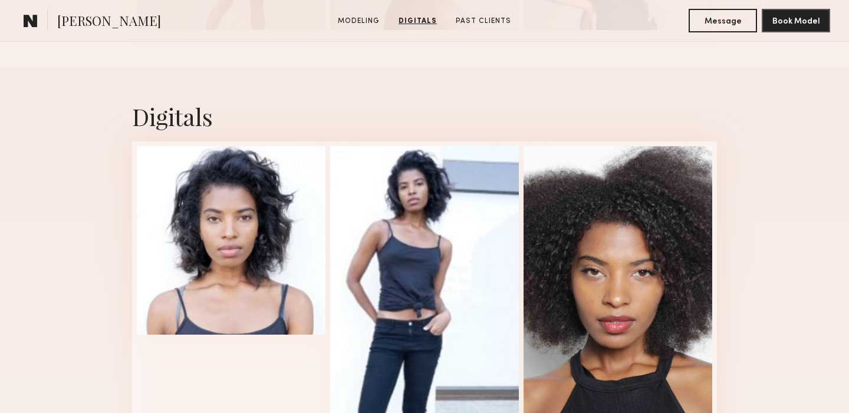
scroll to position [880, 0]
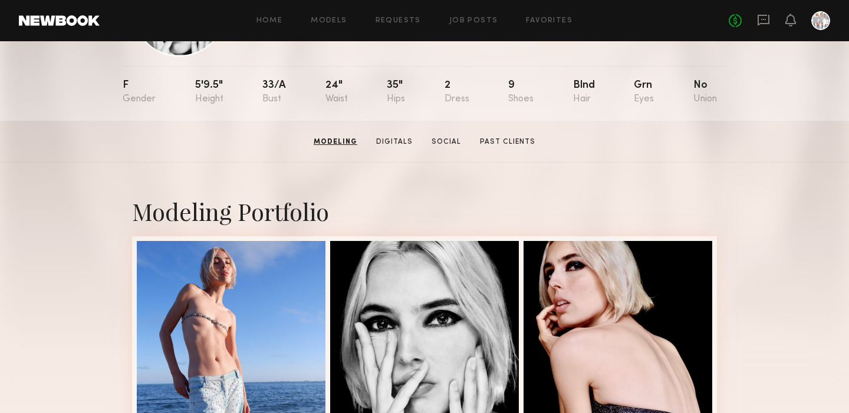
scroll to position [106, 0]
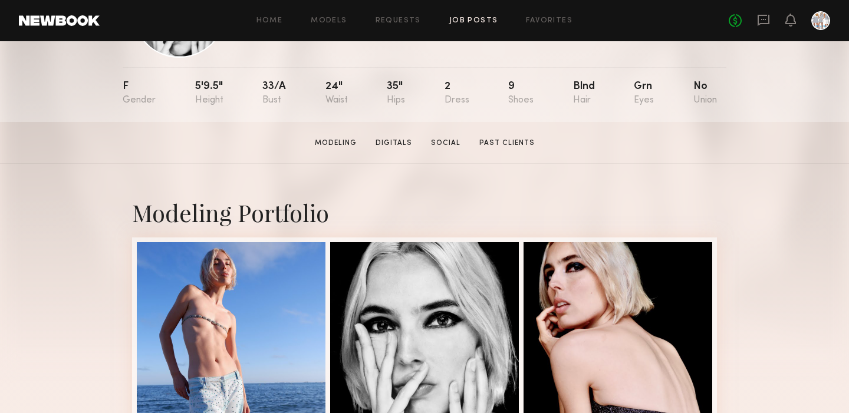
click at [472, 18] on link "Job Posts" at bounding box center [473, 21] width 49 height 8
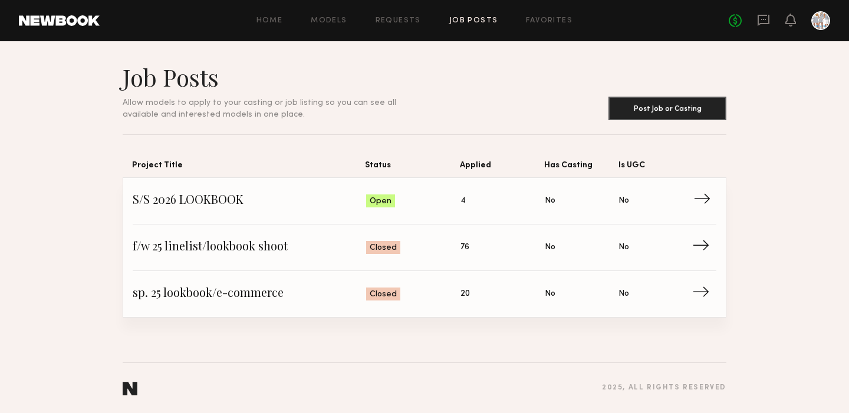
click at [690, 200] on span "Is UGC: No" at bounding box center [656, 201] width 74 height 18
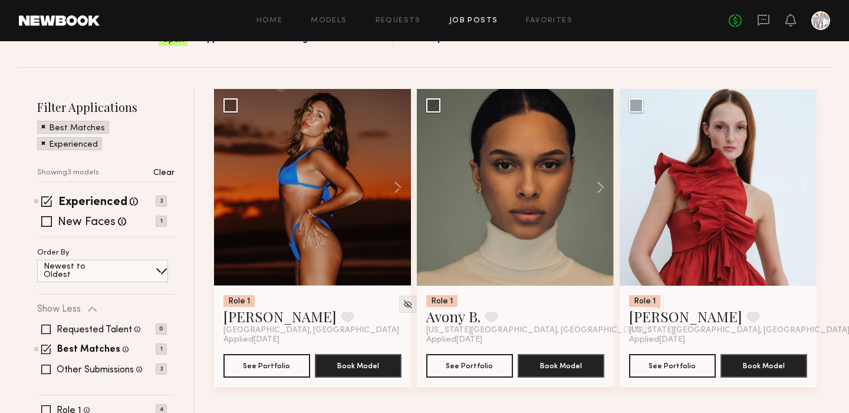
scroll to position [120, 0]
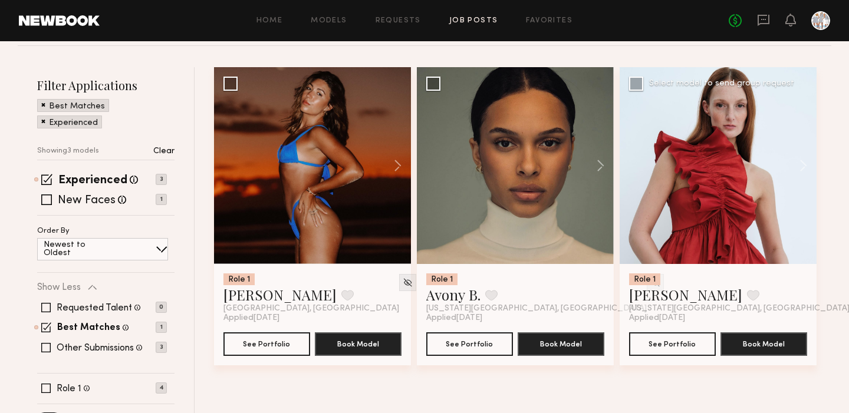
click at [701, 183] on div at bounding box center [718, 165] width 197 height 197
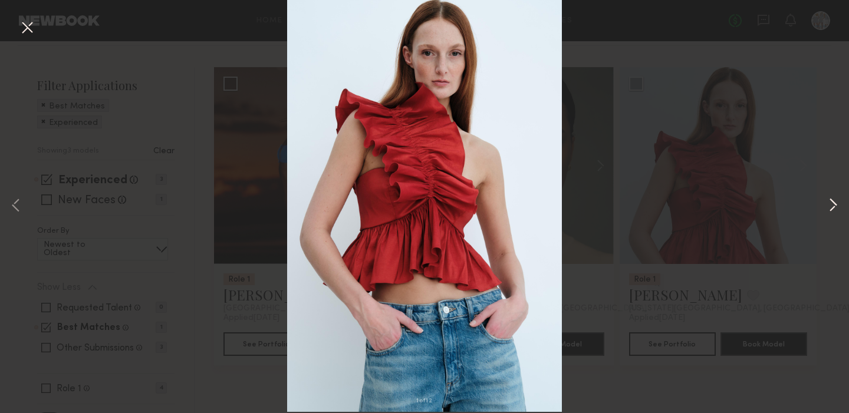
click at [835, 202] on button at bounding box center [833, 206] width 14 height 331
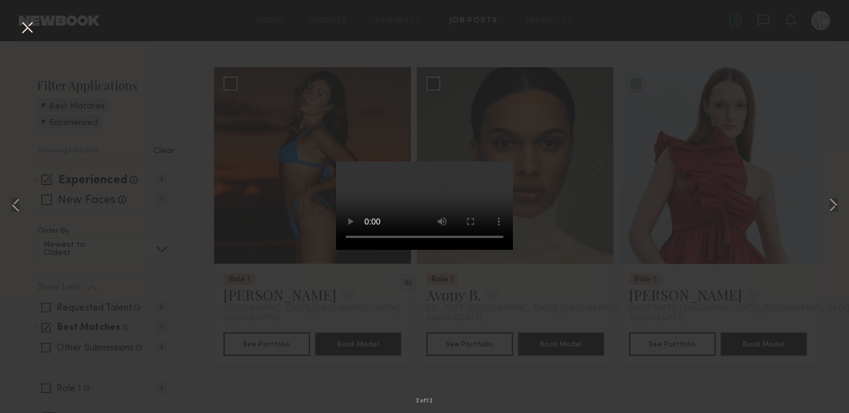
click at [29, 25] on button at bounding box center [27, 28] width 19 height 21
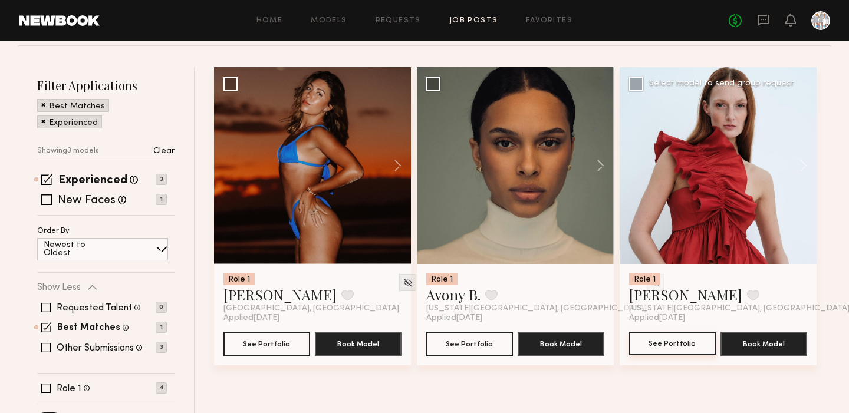
click at [661, 346] on button "See Portfolio" at bounding box center [672, 344] width 87 height 24
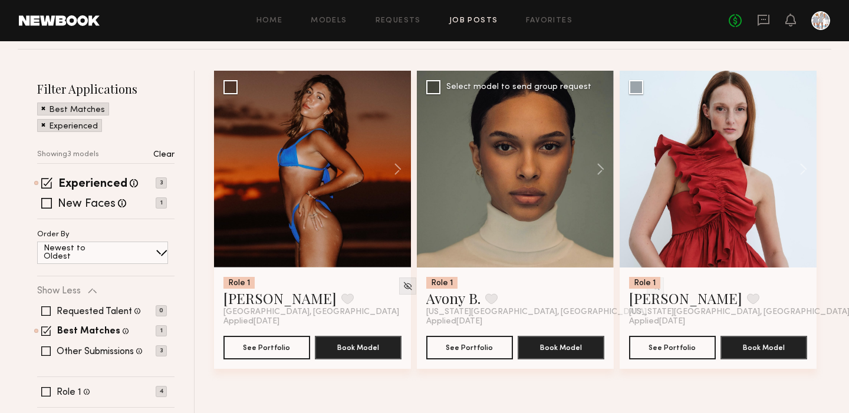
scroll to position [112, 0]
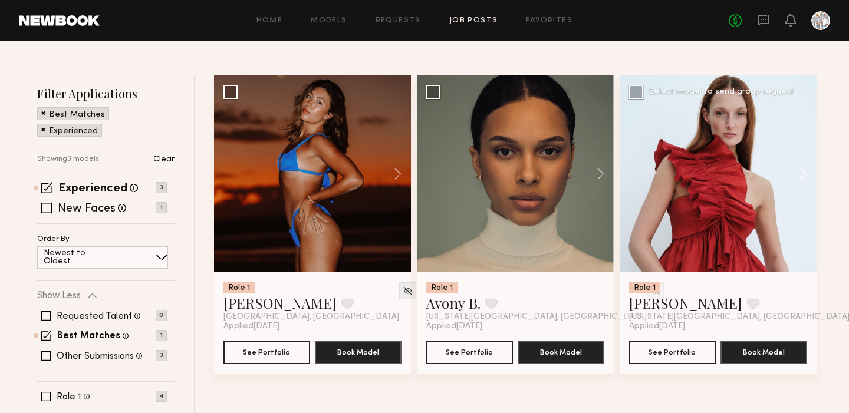
click at [802, 173] on button at bounding box center [798, 173] width 38 height 197
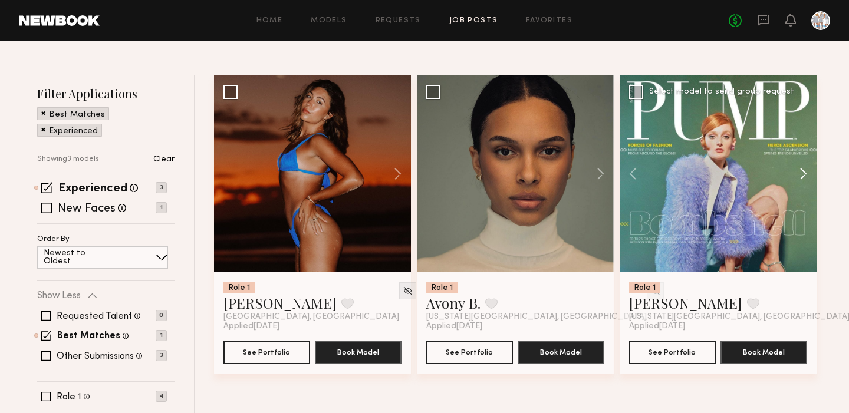
click at [802, 173] on button at bounding box center [798, 173] width 38 height 197
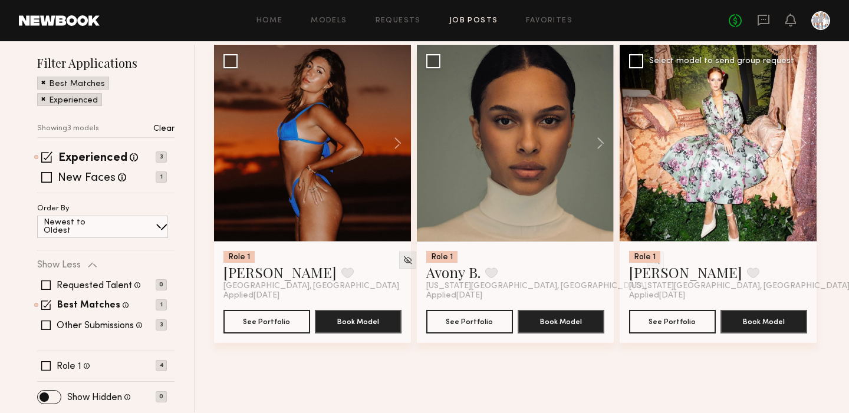
scroll to position [143, 0]
click at [102, 306] on label "Best Matches" at bounding box center [88, 305] width 63 height 9
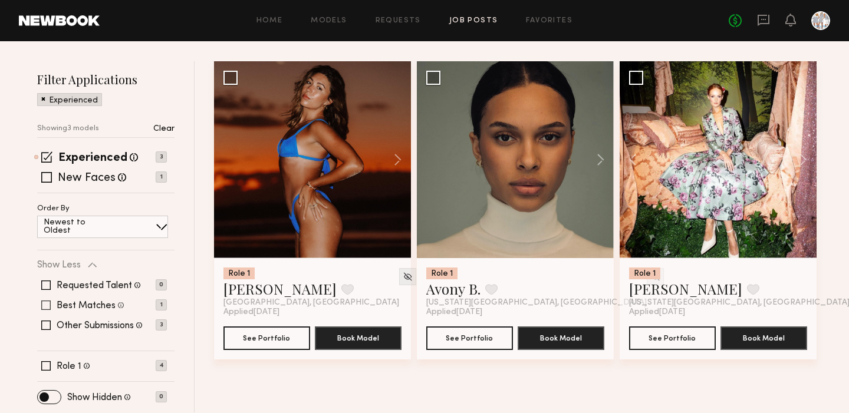
scroll to position [126, 0]
click at [102, 306] on label "Best Matches" at bounding box center [86, 305] width 59 height 9
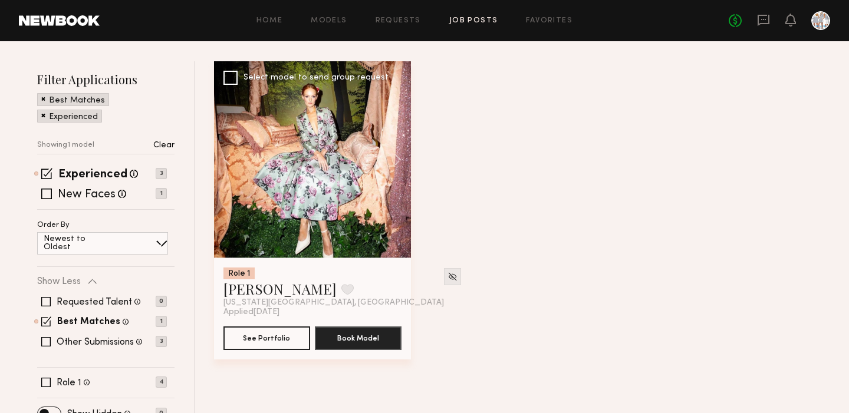
click at [308, 198] on div at bounding box center [312, 159] width 197 height 197
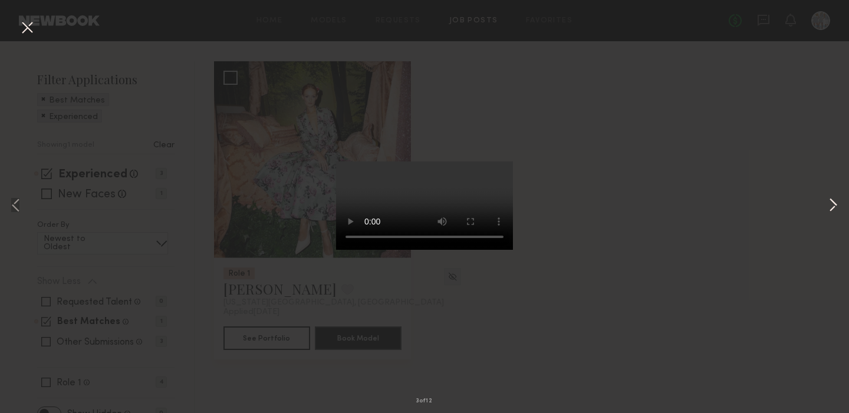
click at [834, 203] on button at bounding box center [833, 206] width 14 height 331
click at [616, 182] on div "4 of 12" at bounding box center [424, 206] width 849 height 413
click at [198, 261] on div "4 of 12" at bounding box center [424, 206] width 849 height 413
click at [28, 27] on button at bounding box center [27, 28] width 19 height 21
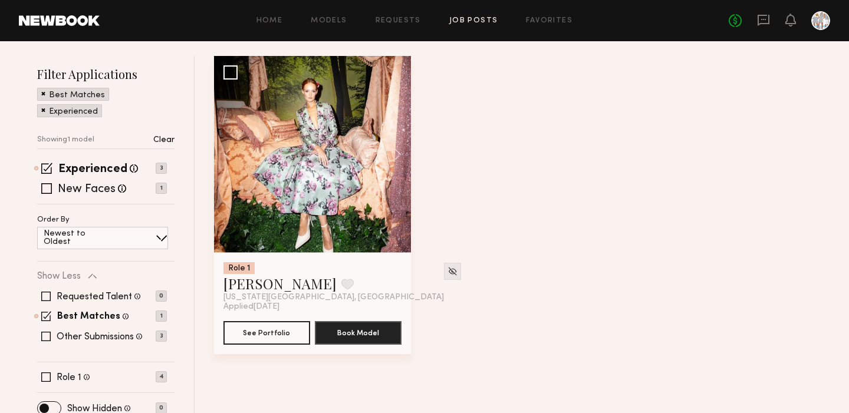
scroll to position [132, 0]
click at [47, 187] on span at bounding box center [46, 188] width 11 height 11
click at [47, 313] on span at bounding box center [46, 316] width 10 height 10
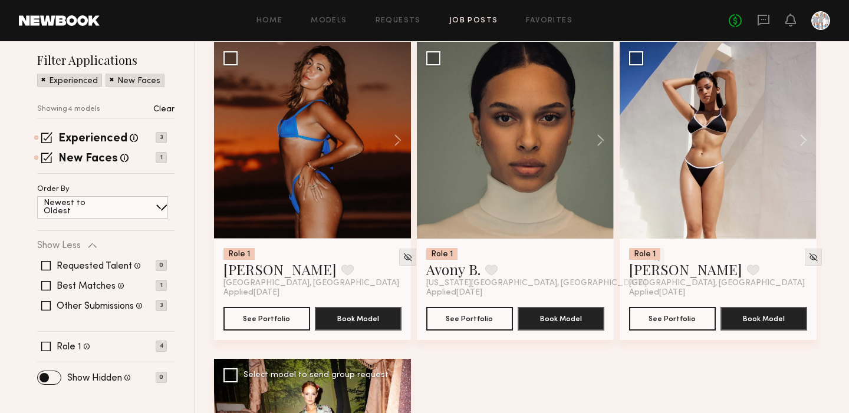
scroll to position [142, 0]
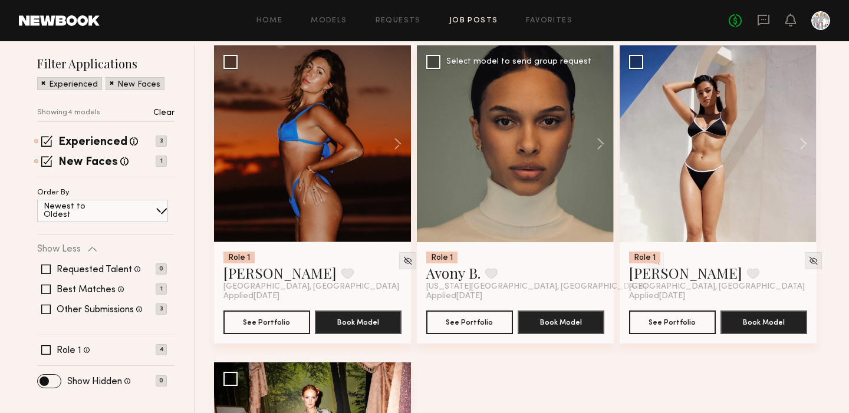
click at [526, 133] on div at bounding box center [515, 143] width 197 height 197
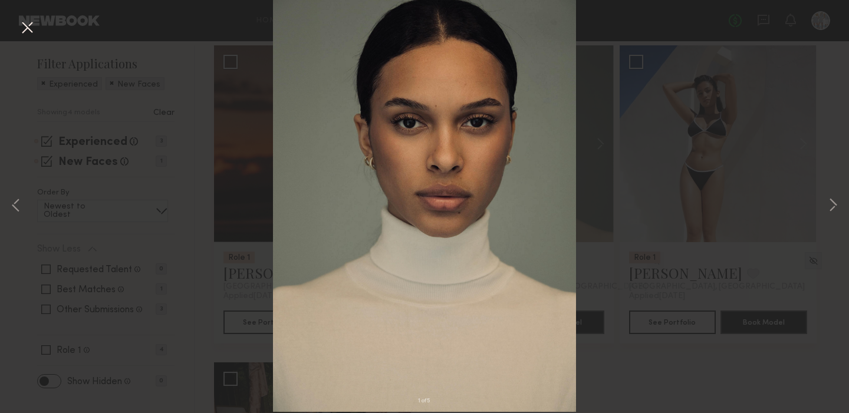
click at [27, 25] on button at bounding box center [27, 28] width 19 height 21
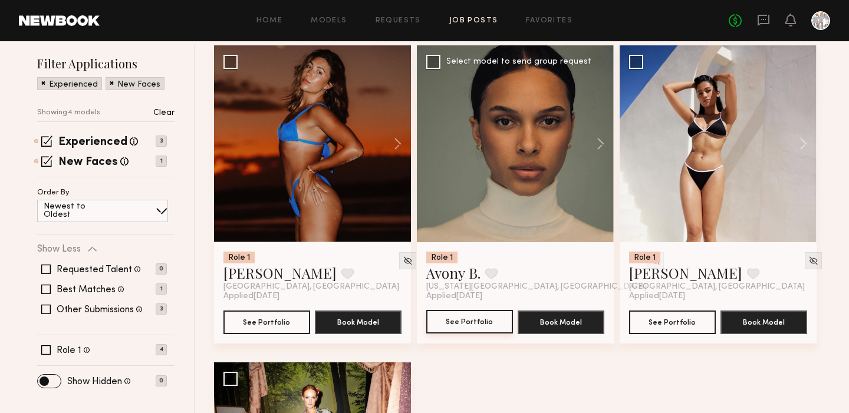
click at [458, 321] on button "See Portfolio" at bounding box center [469, 322] width 87 height 24
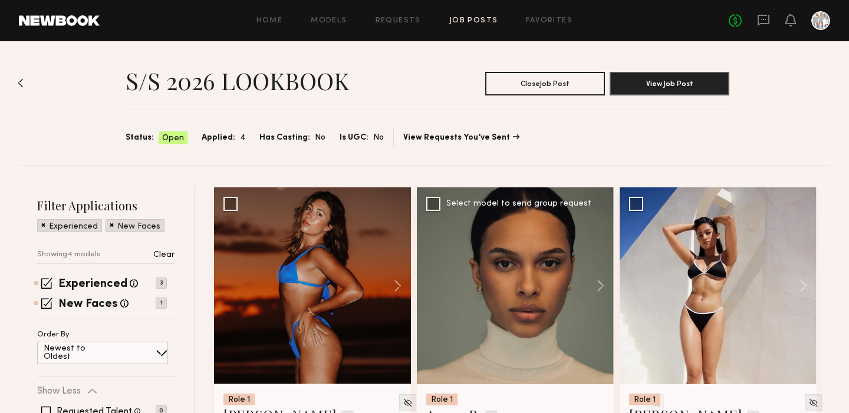
scroll to position [0, 0]
click at [818, 23] on div at bounding box center [821, 20] width 19 height 19
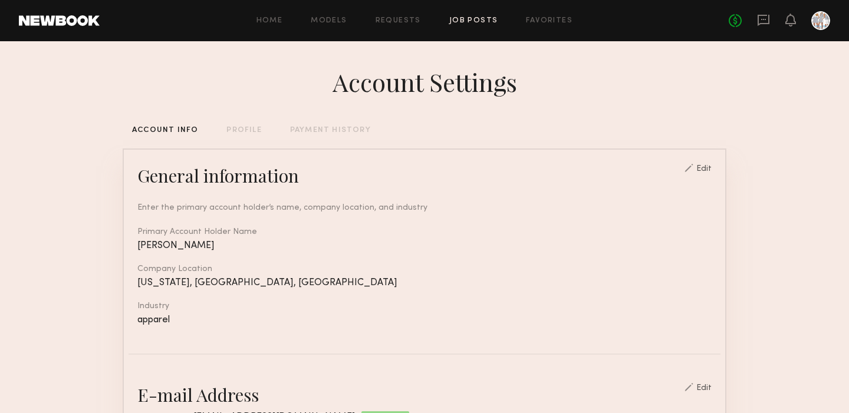
click at [467, 21] on link "Job Posts" at bounding box center [473, 21] width 49 height 8
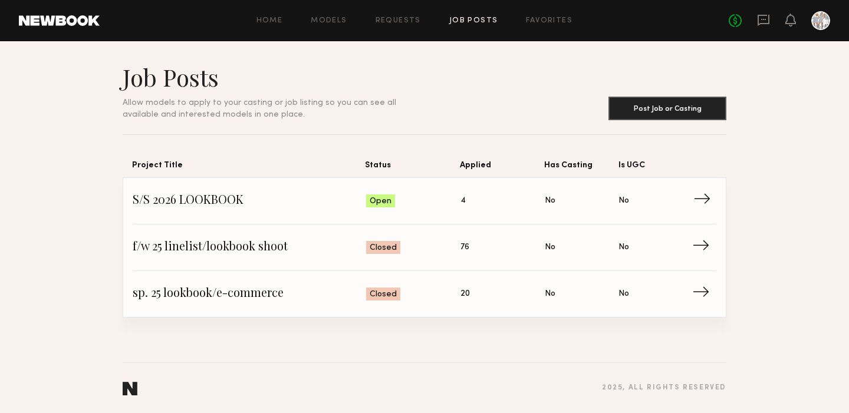
click at [230, 199] on span "S/S 2026 LOOKBOOK" at bounding box center [250, 201] width 234 height 18
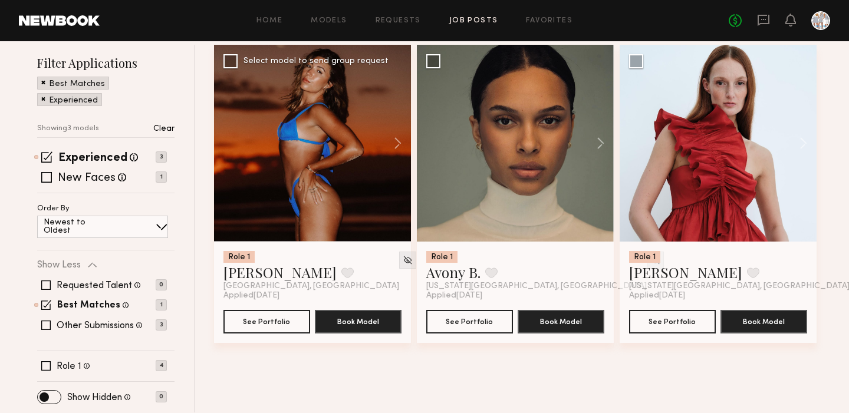
scroll to position [143, 0]
click at [692, 178] on div at bounding box center [718, 143] width 197 height 197
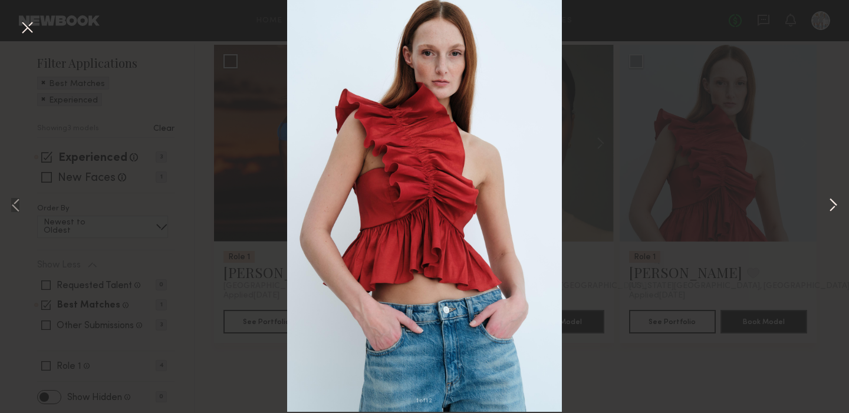
click at [835, 205] on button at bounding box center [833, 206] width 14 height 331
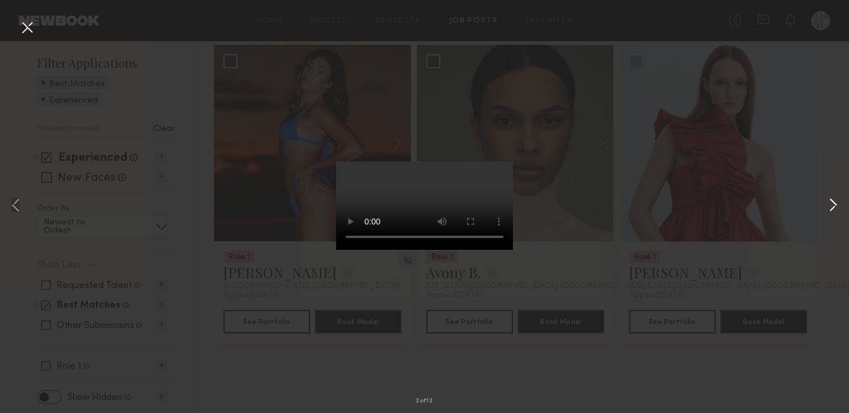
click at [835, 204] on button at bounding box center [833, 206] width 14 height 331
click at [25, 27] on button at bounding box center [27, 28] width 19 height 21
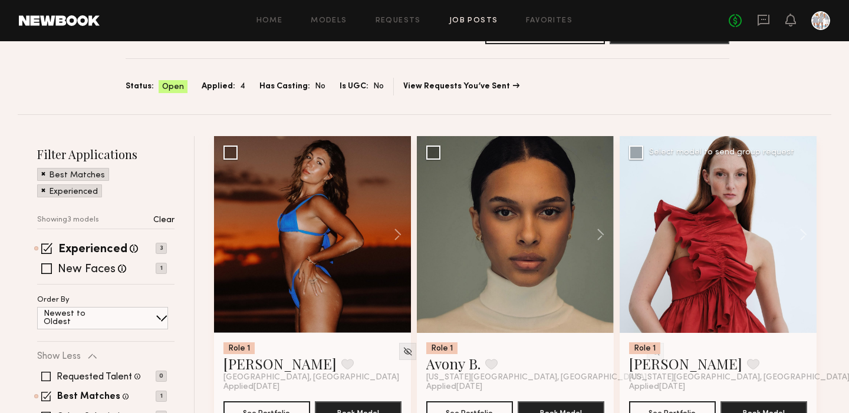
scroll to position [50, 0]
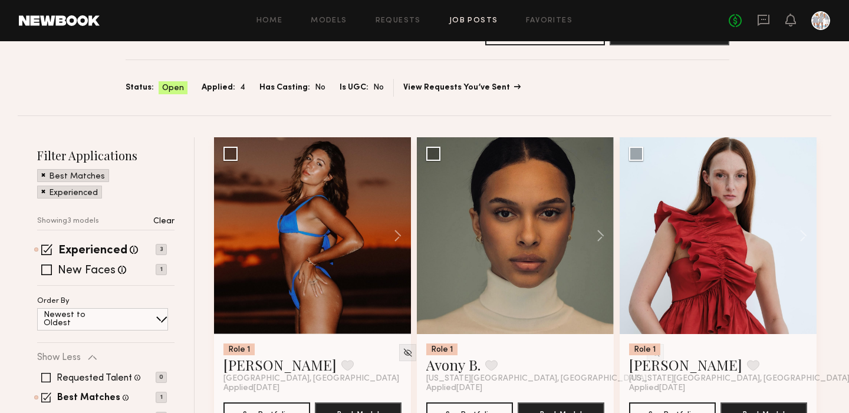
click at [459, 90] on link "View Requests You’ve Sent" at bounding box center [461, 88] width 116 height 8
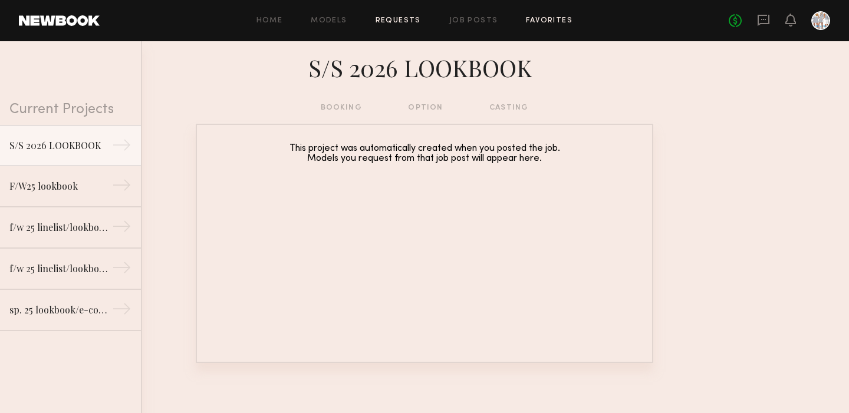
click at [540, 21] on link "Favorites" at bounding box center [549, 21] width 47 height 8
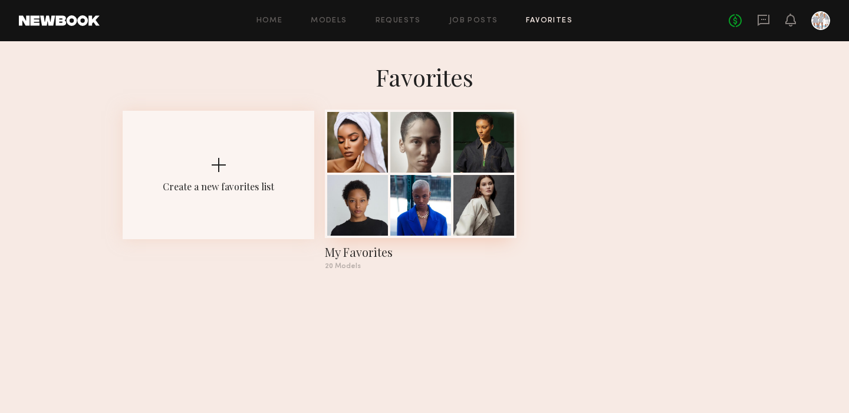
click at [392, 195] on div at bounding box center [420, 205] width 61 height 61
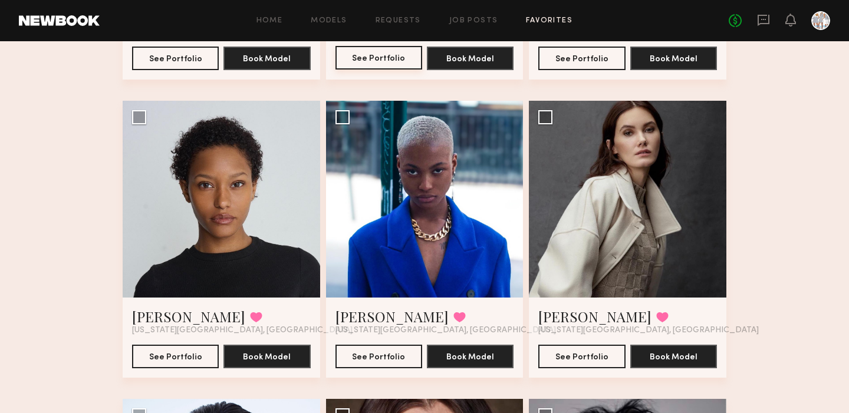
scroll to position [342, 0]
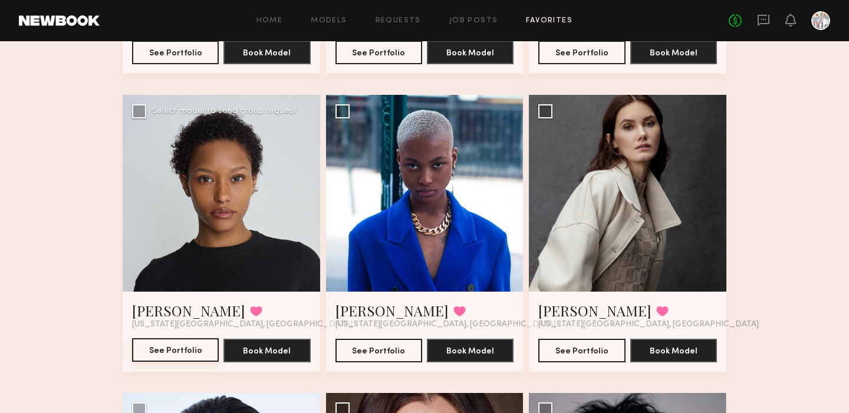
click at [159, 346] on button "See Portfolio" at bounding box center [175, 351] width 87 height 24
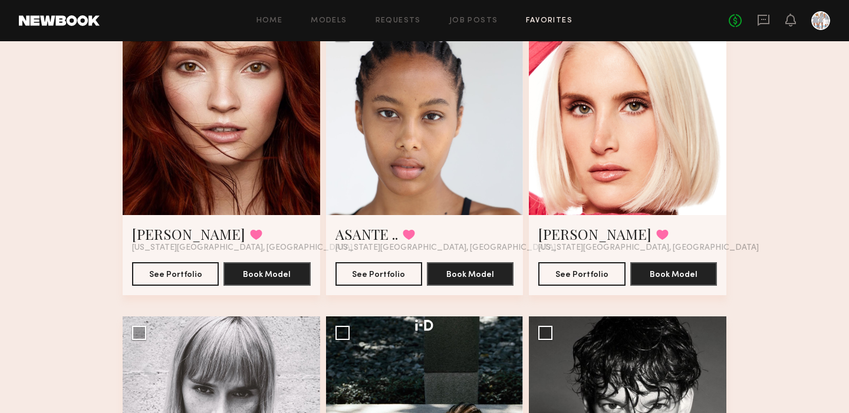
scroll to position [1027, 0]
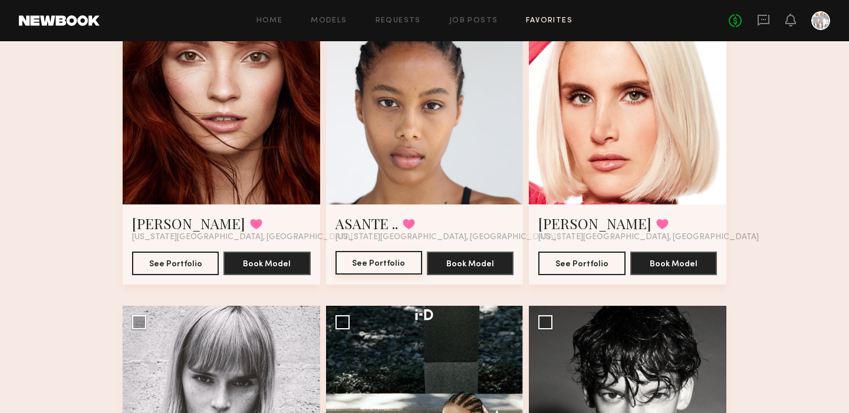
click at [367, 264] on button "See Portfolio" at bounding box center [379, 263] width 87 height 24
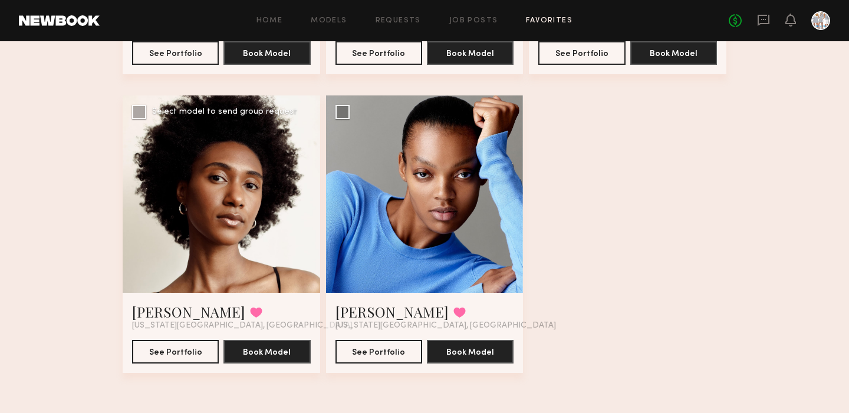
scroll to position [1835, 0]
click at [166, 348] on button "See Portfolio" at bounding box center [175, 352] width 87 height 24
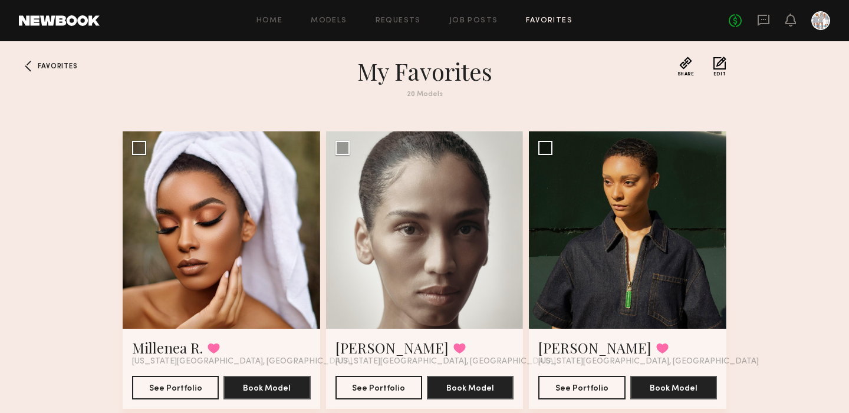
scroll to position [0, 0]
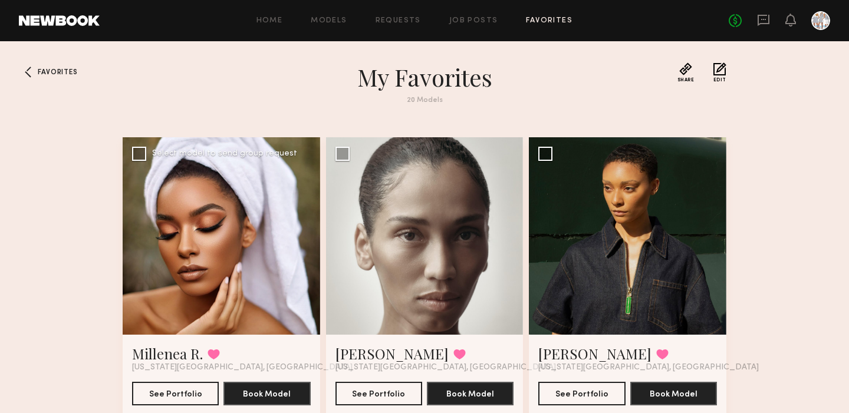
click at [193, 248] on div at bounding box center [222, 236] width 198 height 198
click at [169, 394] on button "See Portfolio" at bounding box center [175, 394] width 87 height 24
click at [562, 392] on button "See Portfolio" at bounding box center [582, 394] width 87 height 24
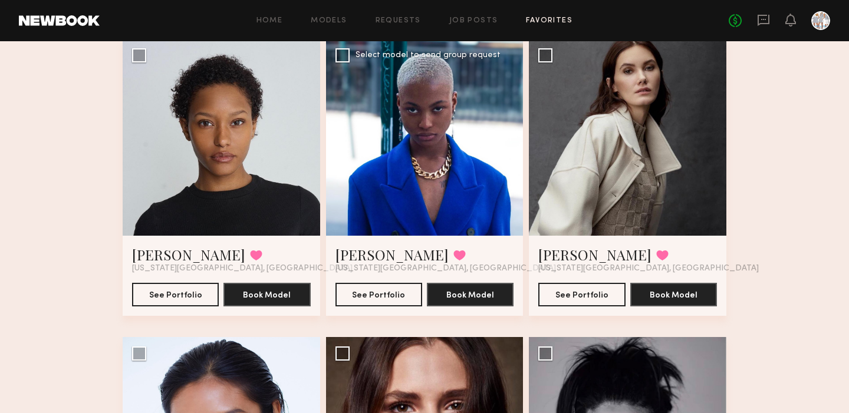
scroll to position [399, 0]
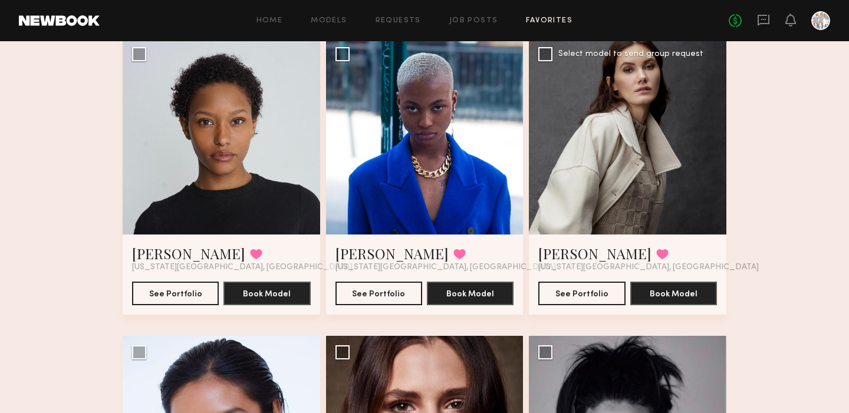
click at [618, 140] on div at bounding box center [628, 137] width 198 height 198
click at [580, 296] on button "See Portfolio" at bounding box center [582, 293] width 87 height 24
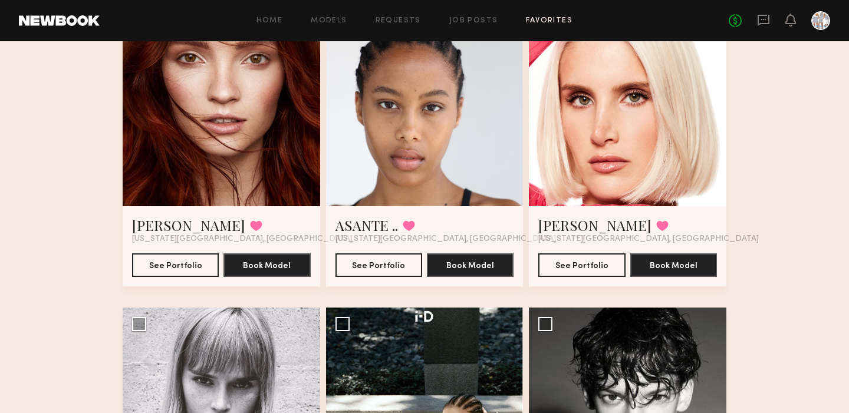
scroll to position [1006, 0]
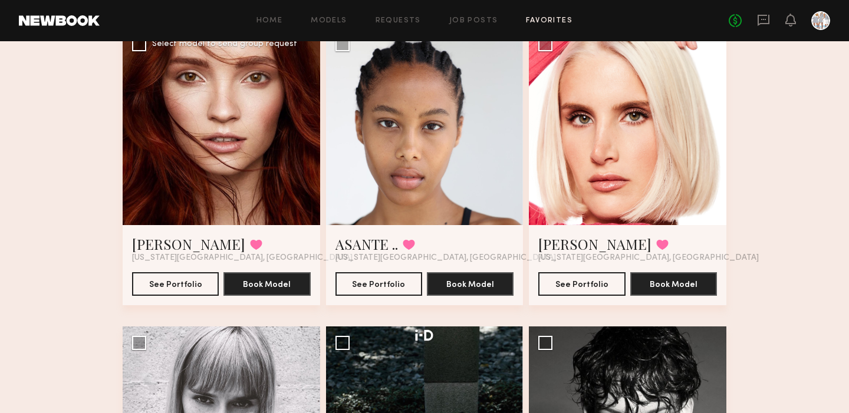
click at [231, 149] on div at bounding box center [222, 127] width 198 height 198
click at [172, 280] on button "See Portfolio" at bounding box center [175, 284] width 87 height 24
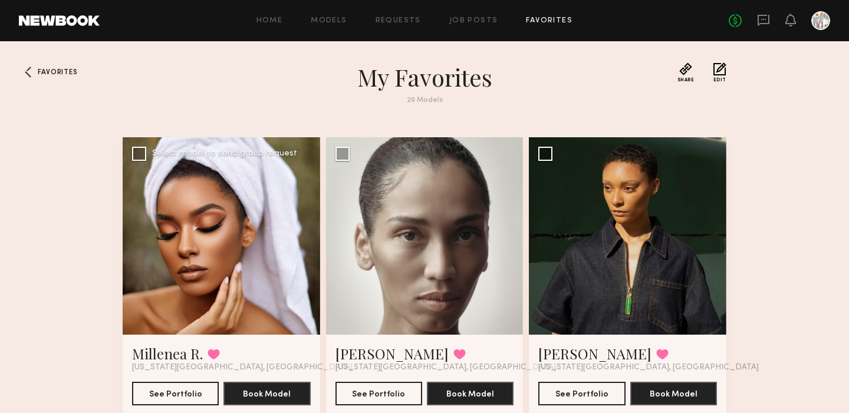
scroll to position [0, 0]
click at [49, 69] on span "Favorites" at bounding box center [58, 72] width 40 height 7
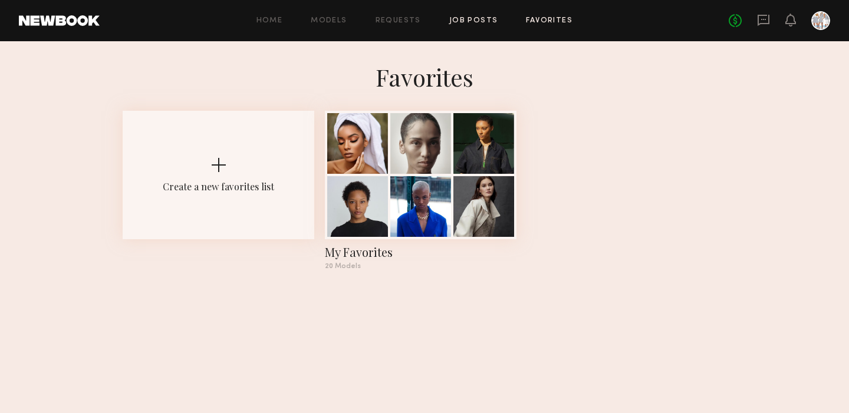
click at [478, 18] on link "Job Posts" at bounding box center [473, 21] width 49 height 8
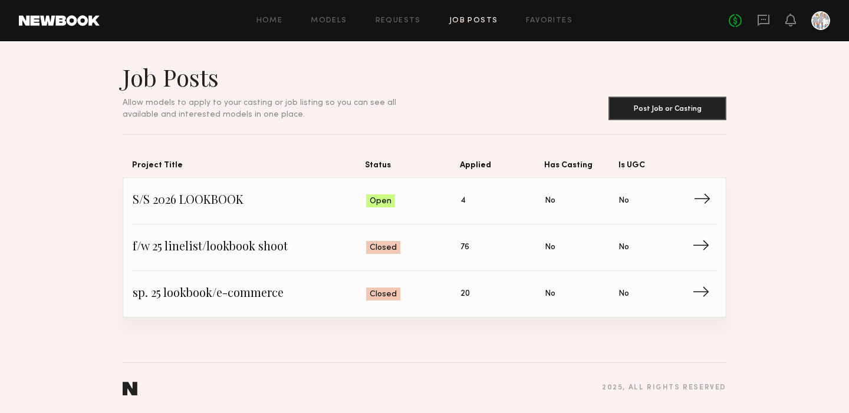
click at [702, 199] on span "→" at bounding box center [706, 201] width 24 height 18
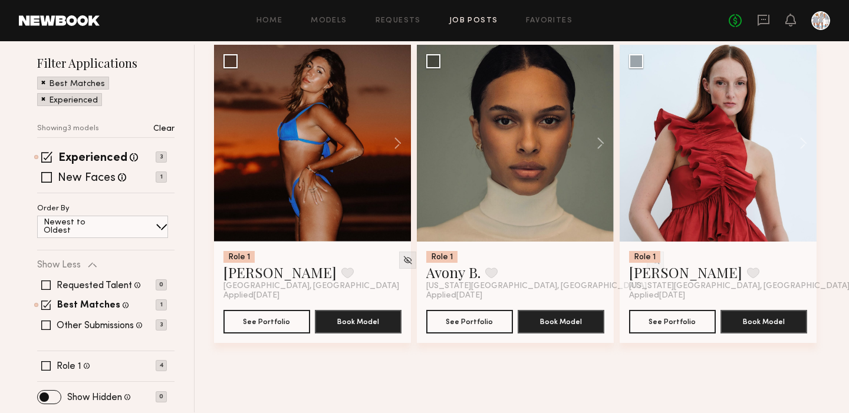
scroll to position [143, 0]
click at [47, 176] on span at bounding box center [46, 177] width 11 height 11
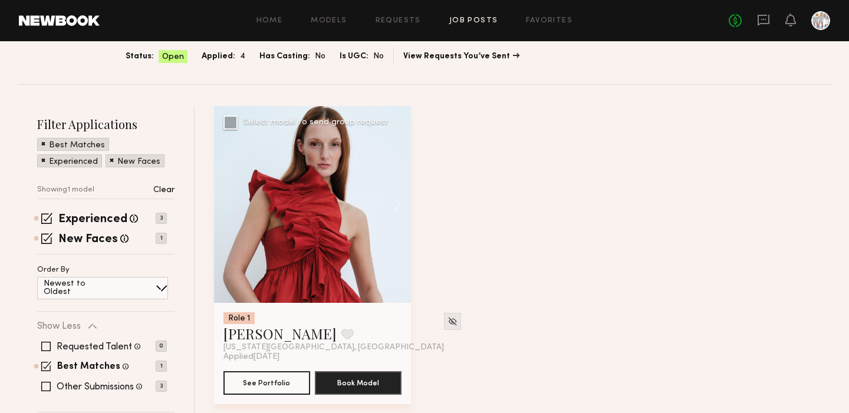
scroll to position [78, 0]
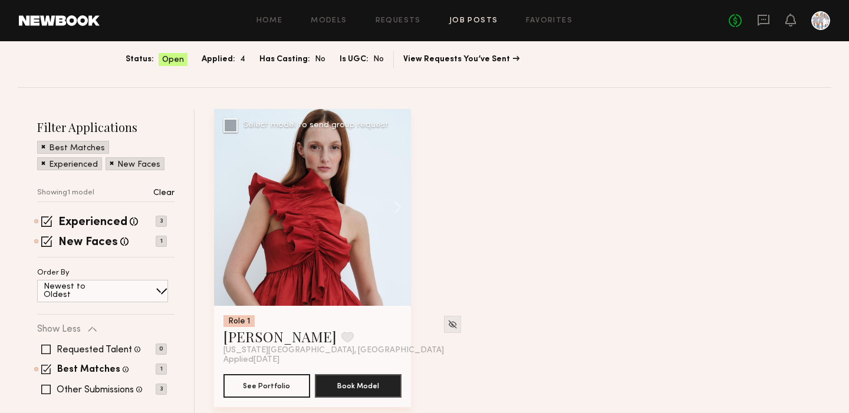
click at [295, 218] on div at bounding box center [312, 207] width 197 height 197
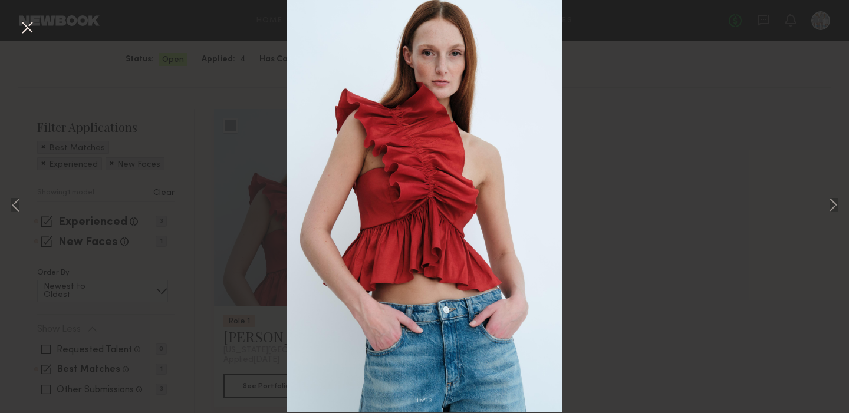
click at [26, 26] on button at bounding box center [27, 28] width 19 height 21
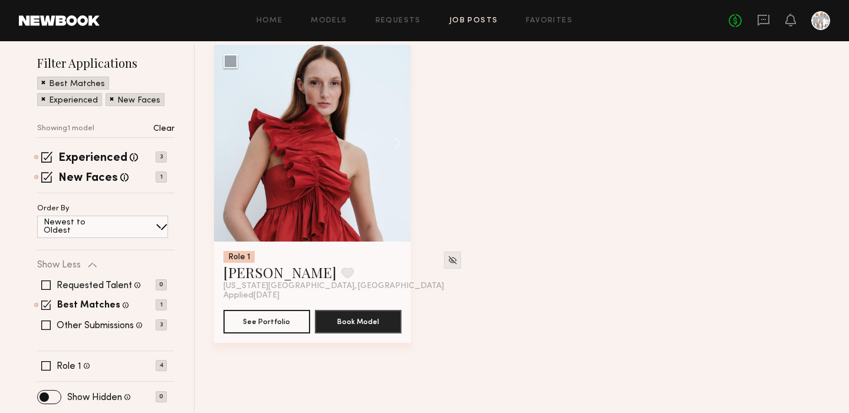
scroll to position [143, 0]
click at [48, 325] on span at bounding box center [45, 325] width 9 height 9
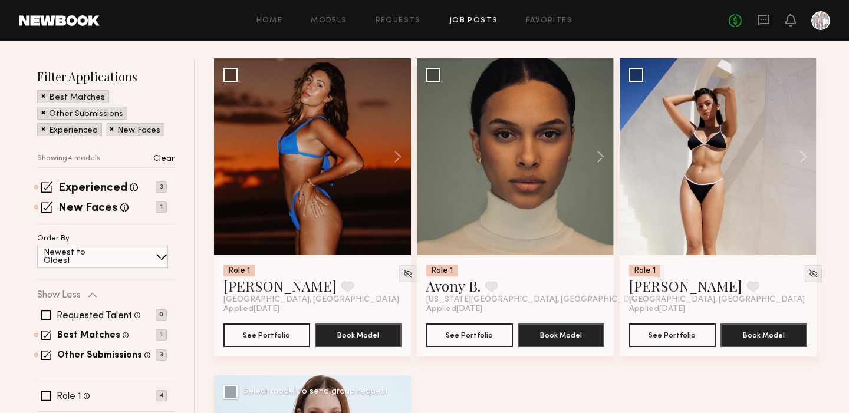
scroll to position [121, 0]
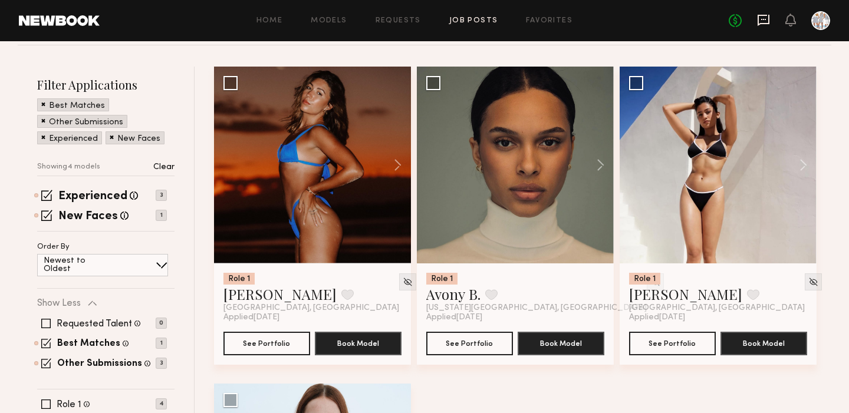
click at [763, 21] on icon at bounding box center [763, 20] width 13 height 13
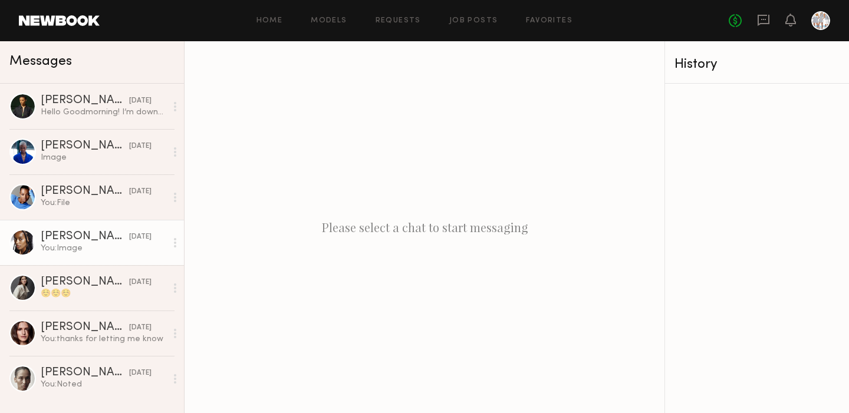
click at [70, 236] on div "Paige G." at bounding box center [85, 237] width 88 height 12
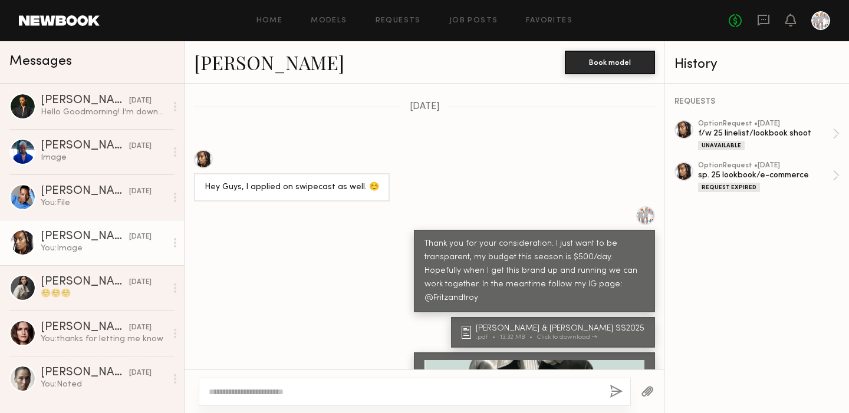
scroll to position [390, 0]
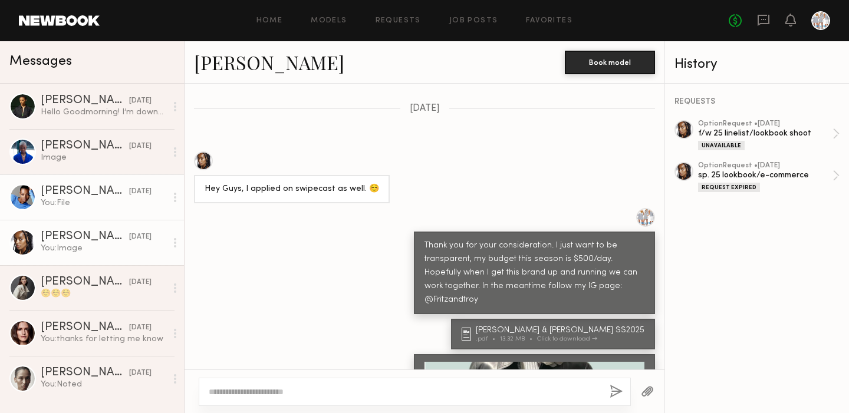
click at [63, 192] on div "Leah B." at bounding box center [85, 192] width 88 height 12
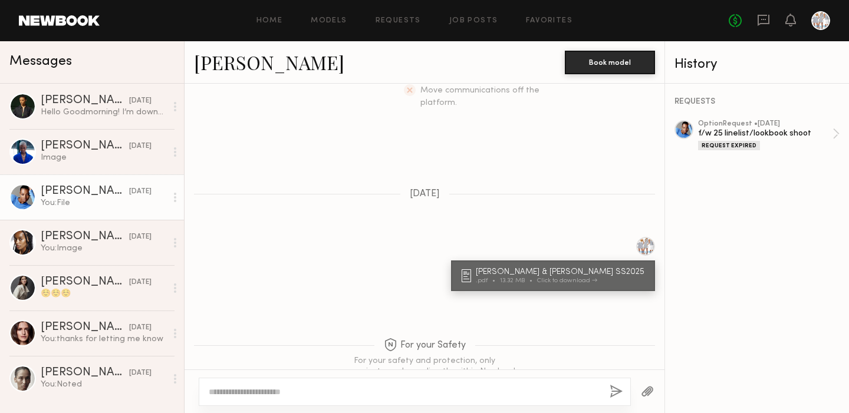
scroll to position [310, 0]
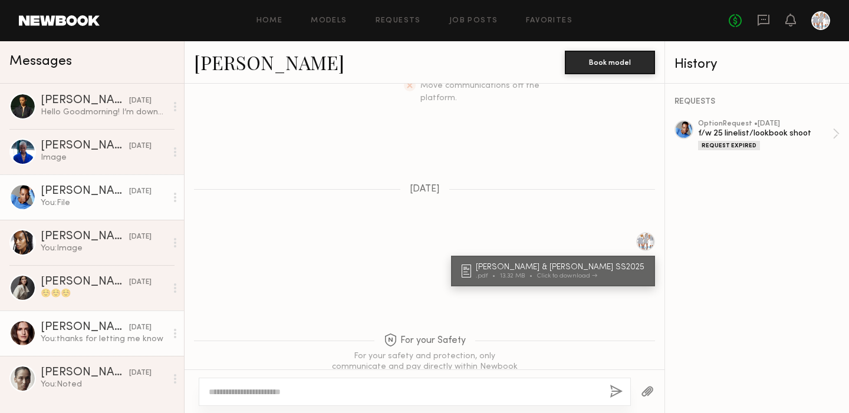
click at [62, 331] on div "Zoie Z." at bounding box center [85, 328] width 88 height 12
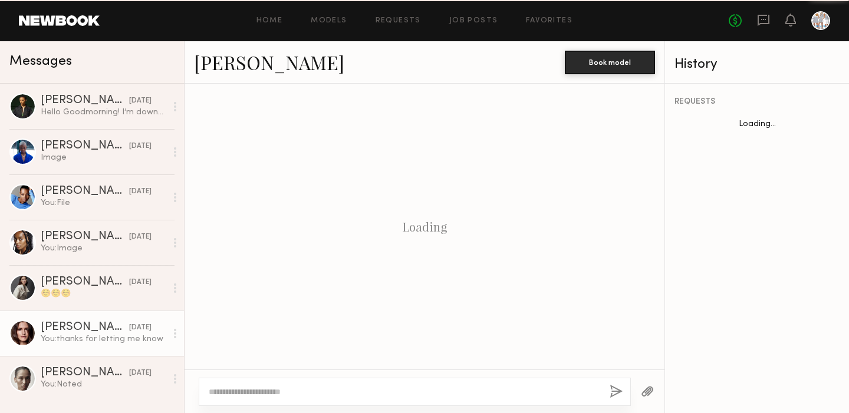
scroll to position [737, 0]
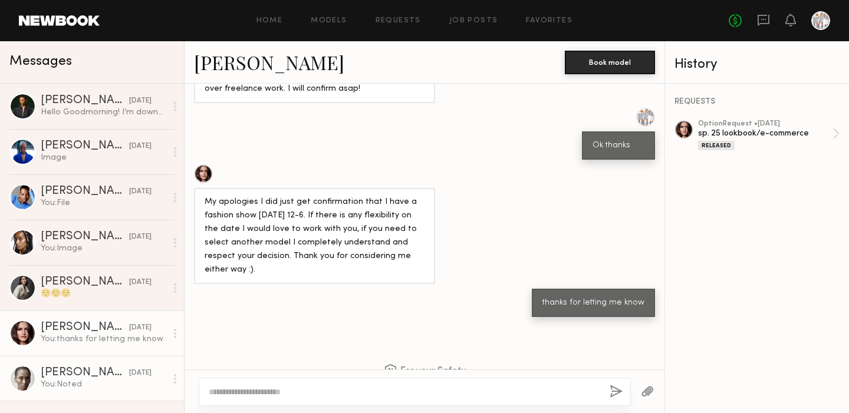
click at [67, 367] on div "Cristina M." at bounding box center [85, 373] width 88 height 12
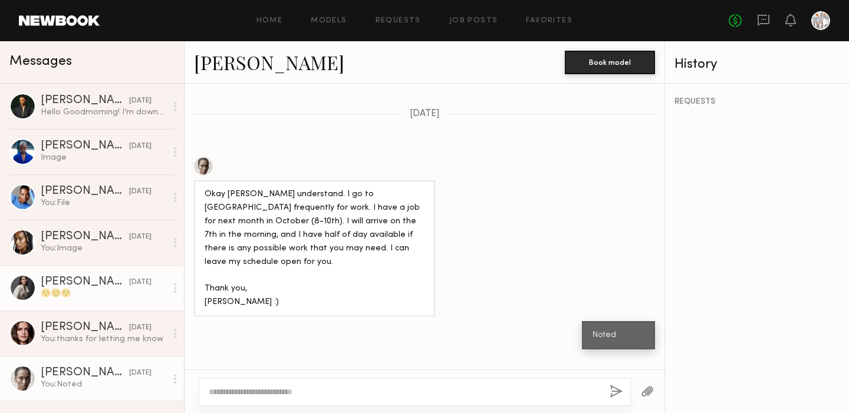
click at [60, 277] on div "Anna S." at bounding box center [85, 283] width 88 height 12
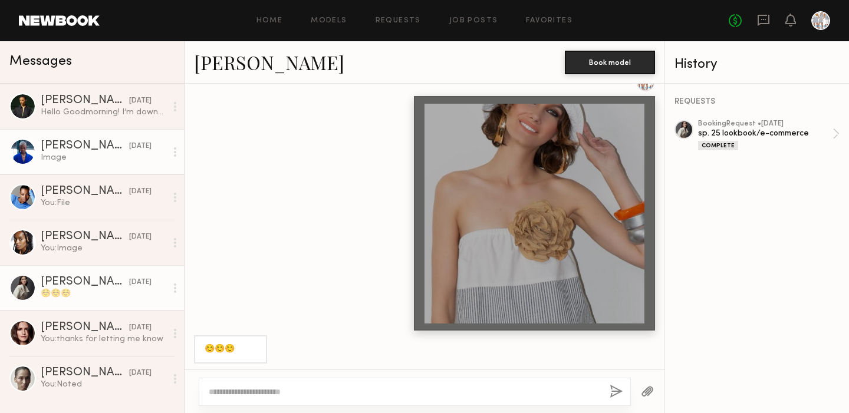
click at [61, 149] on div "Wilmhaelly G." at bounding box center [85, 146] width 88 height 12
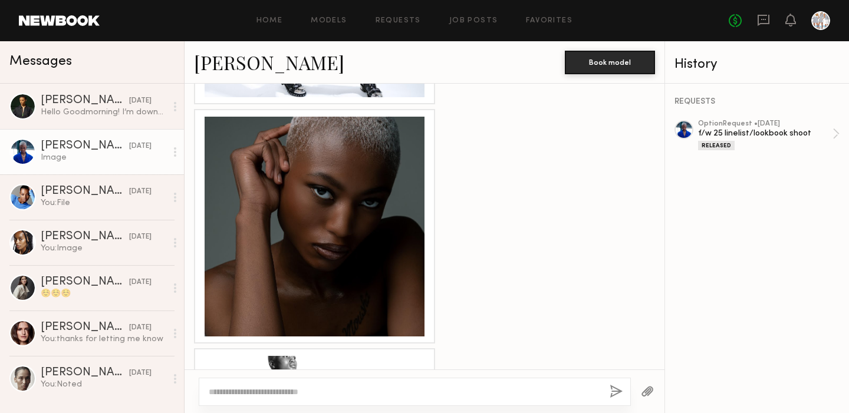
scroll to position [1216, 0]
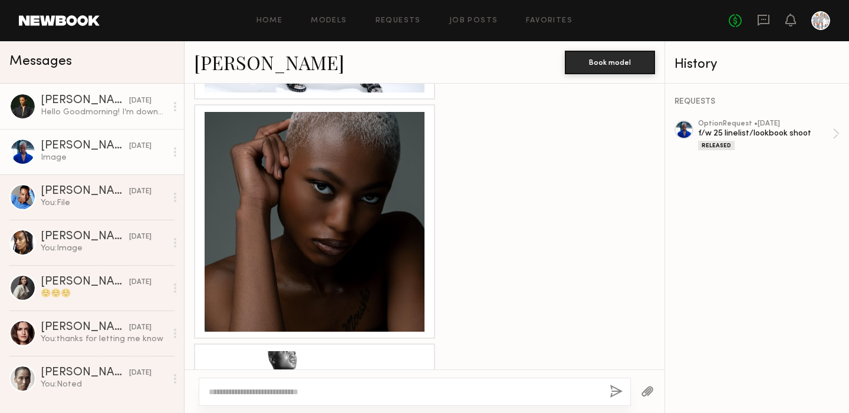
click at [64, 111] on div "Hello Goodmorning! I’m downstairs ! Outside of lobby door" at bounding box center [104, 112] width 126 height 11
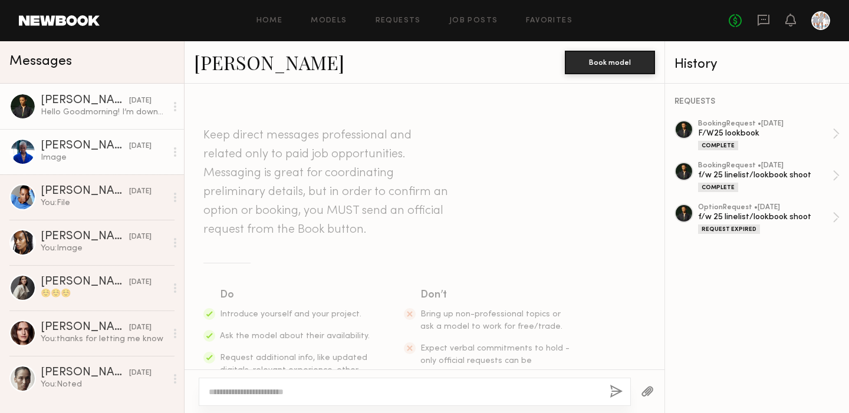
click at [63, 140] on div "Wilmhaelly G." at bounding box center [85, 146] width 88 height 12
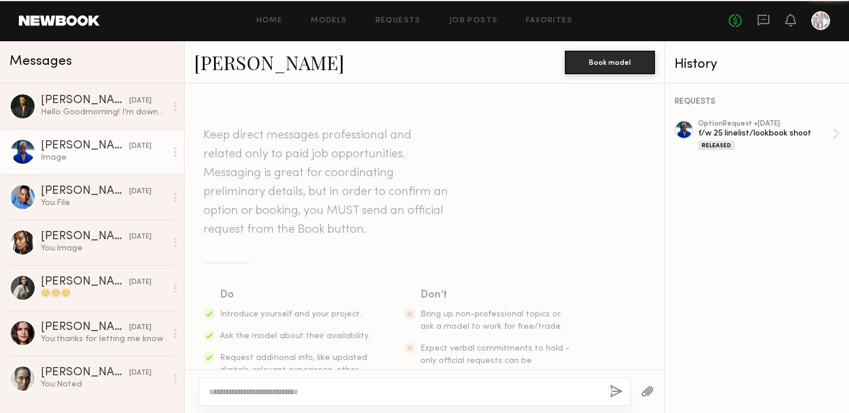
scroll to position [1515, 0]
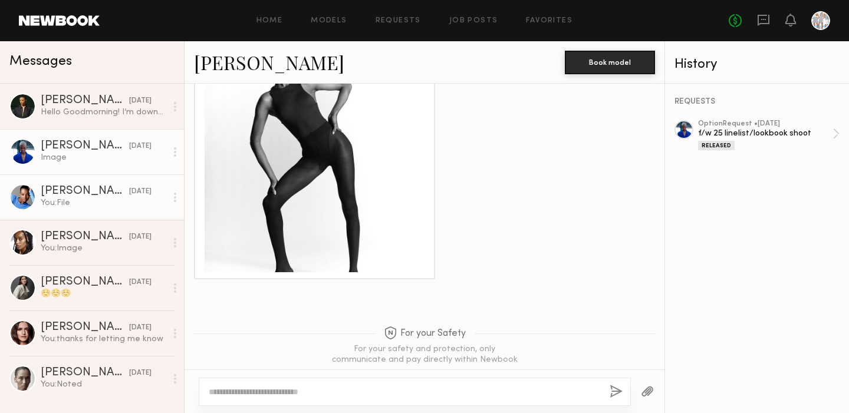
click at [42, 195] on div "Leah B." at bounding box center [85, 192] width 88 height 12
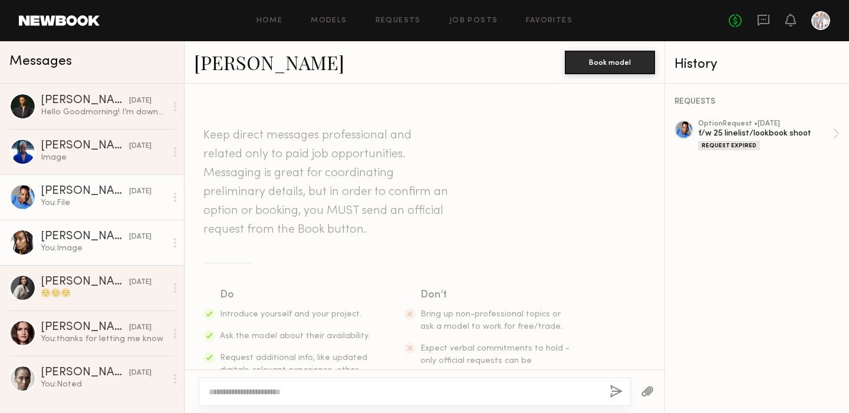
click at [81, 246] on div "You: Image" at bounding box center [104, 248] width 126 height 11
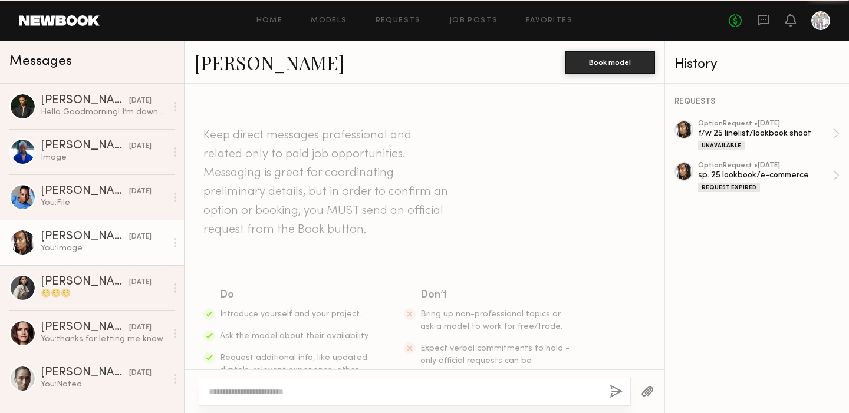
scroll to position [698, 0]
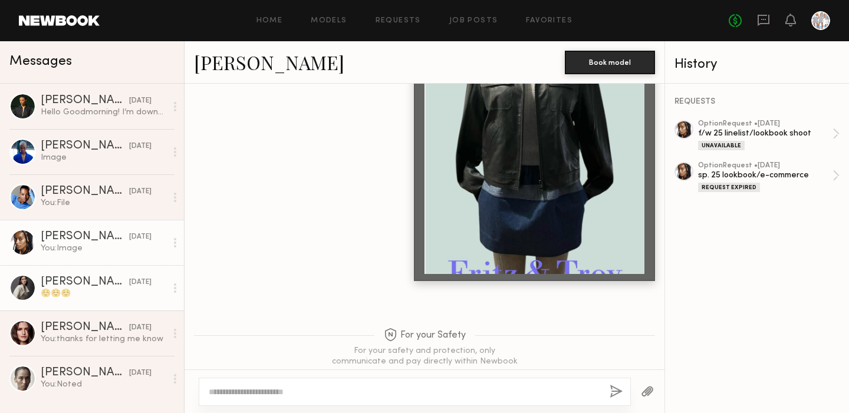
click at [73, 289] on div "☺️☺️☺️" at bounding box center [104, 293] width 126 height 11
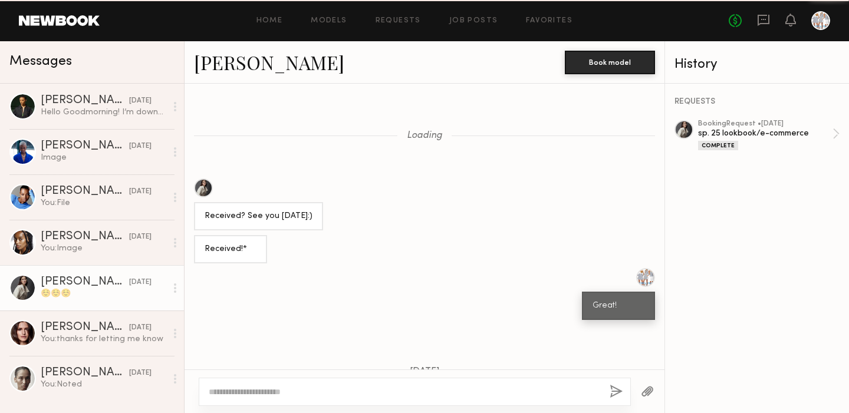
scroll to position [1085, 0]
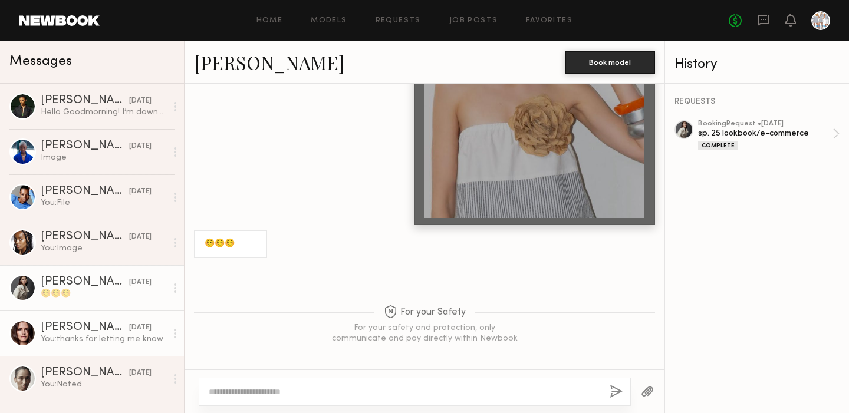
click at [60, 335] on div "You: thanks for letting me know" at bounding box center [104, 339] width 126 height 11
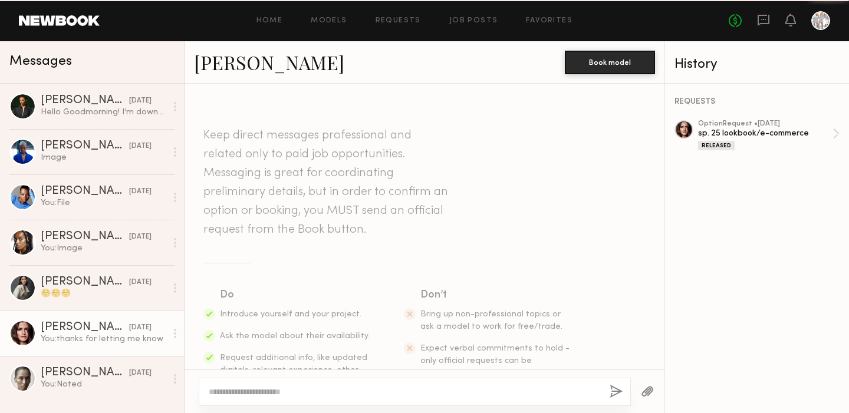
scroll to position [737, 0]
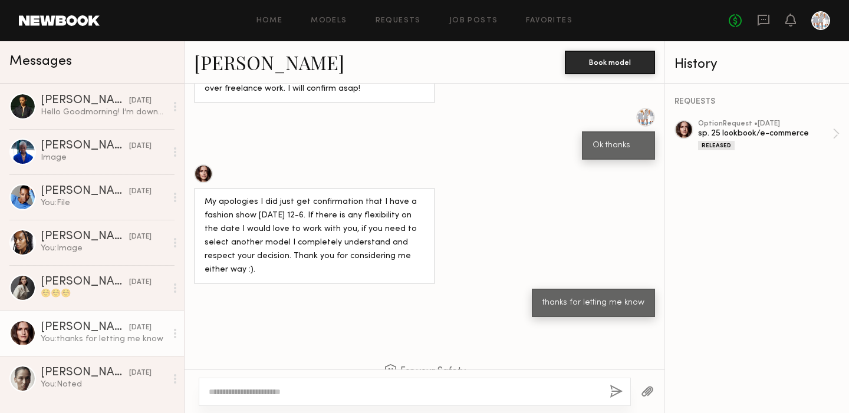
click at [205, 165] on div at bounding box center [203, 174] width 19 height 19
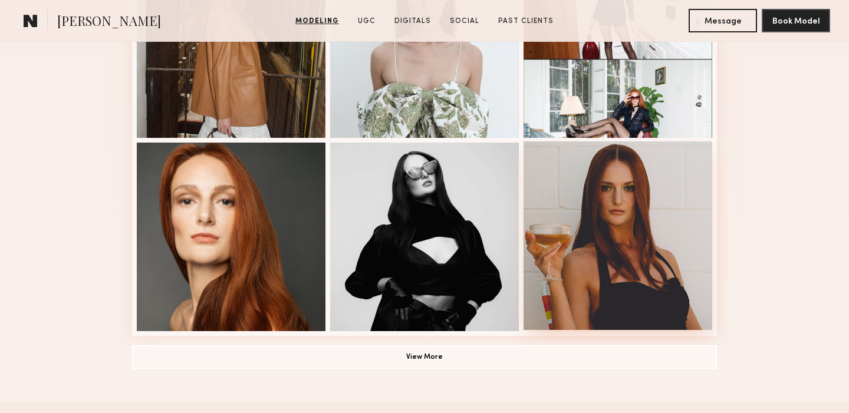
scroll to position [787, 0]
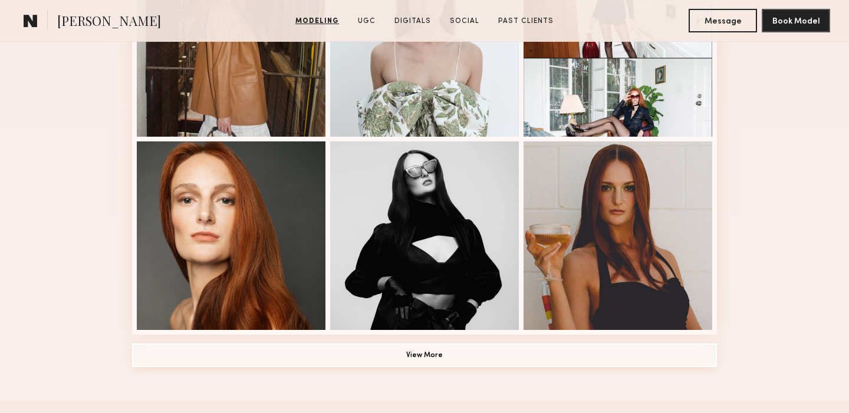
click at [425, 357] on button "View More" at bounding box center [424, 356] width 585 height 24
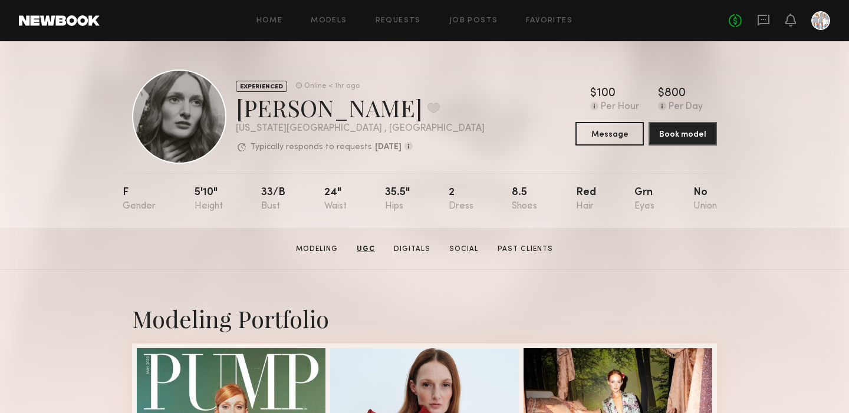
scroll to position [0, 0]
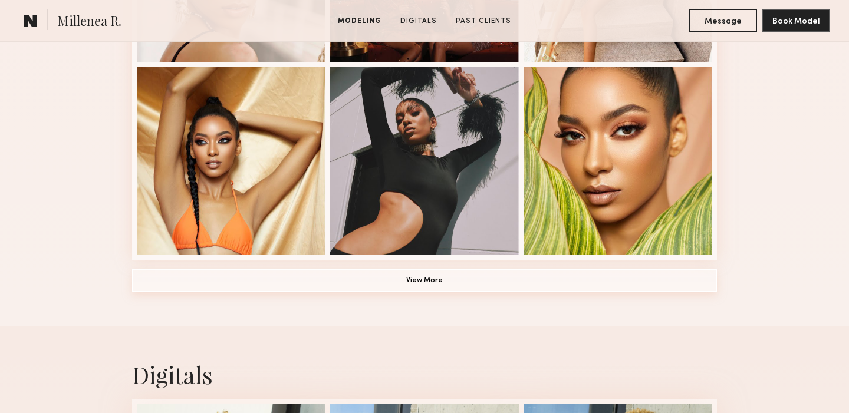
scroll to position [869, 0]
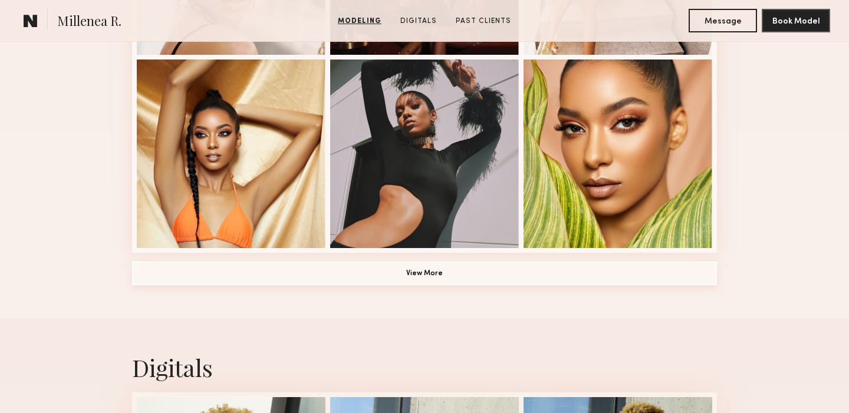
click at [419, 272] on button "View More" at bounding box center [424, 274] width 585 height 24
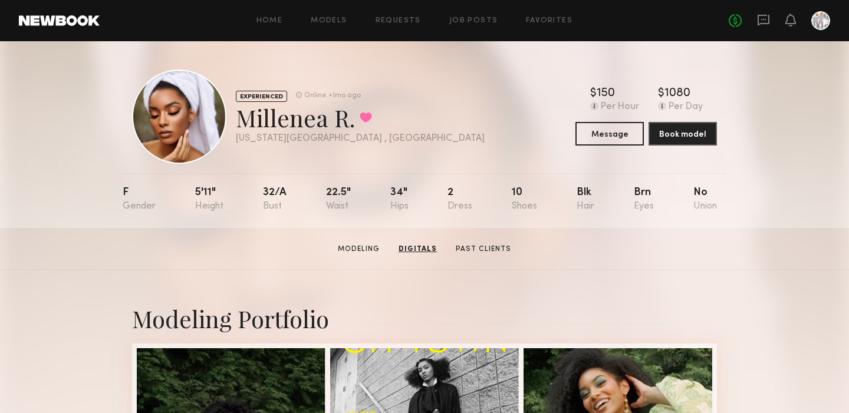
scroll to position [0, 0]
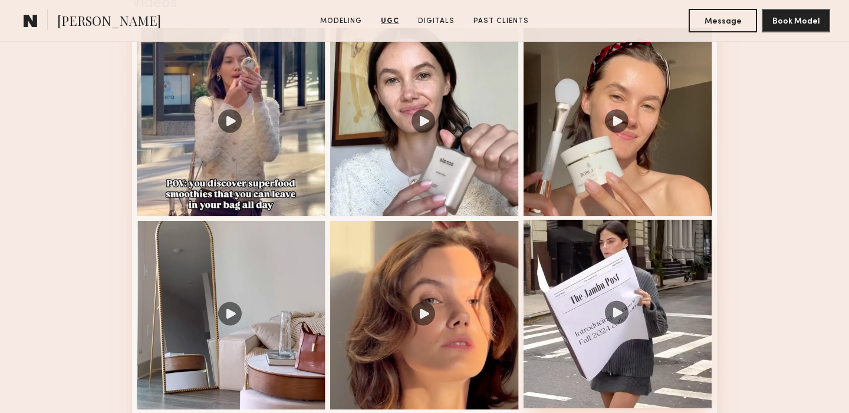
scroll to position [1258, 0]
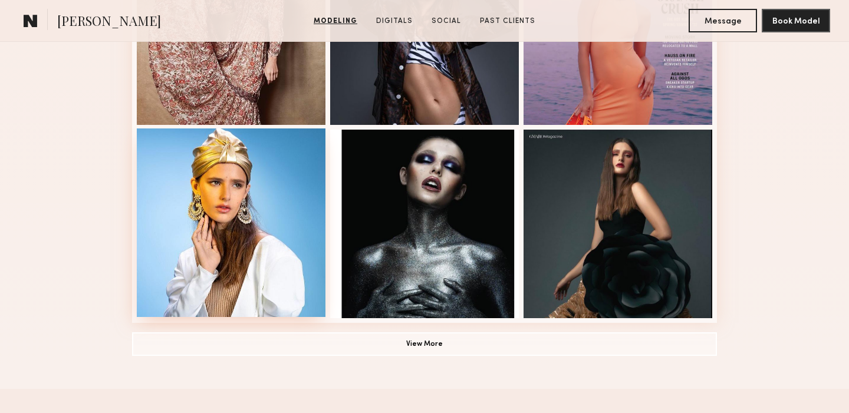
scroll to position [803, 0]
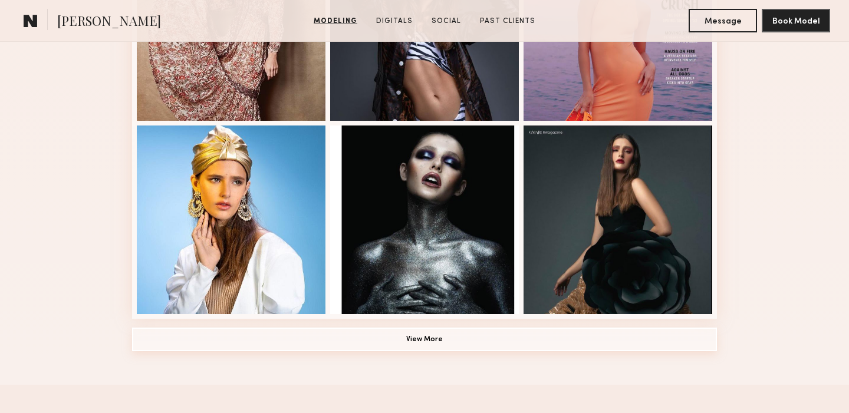
click at [425, 341] on button "View More" at bounding box center [424, 340] width 585 height 24
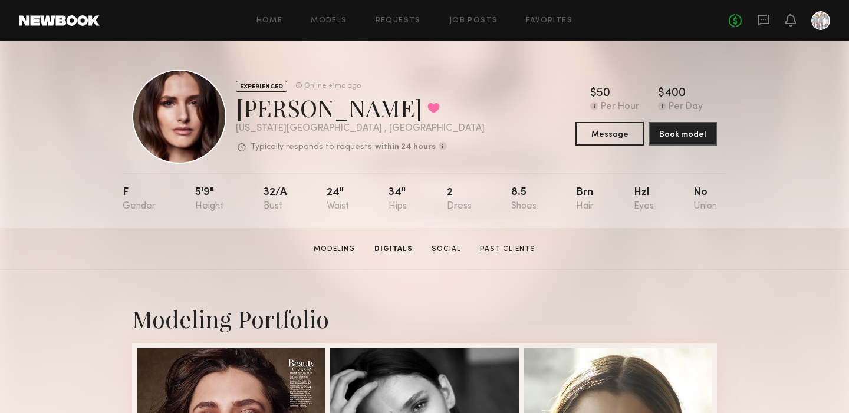
scroll to position [0, 0]
click at [445, 247] on link "Social" at bounding box center [445, 249] width 39 height 11
click at [476, 17] on link "Job Posts" at bounding box center [473, 21] width 49 height 8
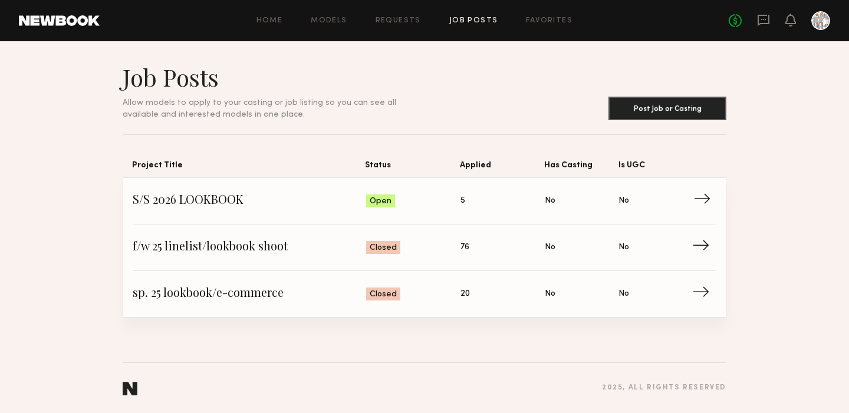
click at [702, 195] on span "→" at bounding box center [706, 201] width 24 height 18
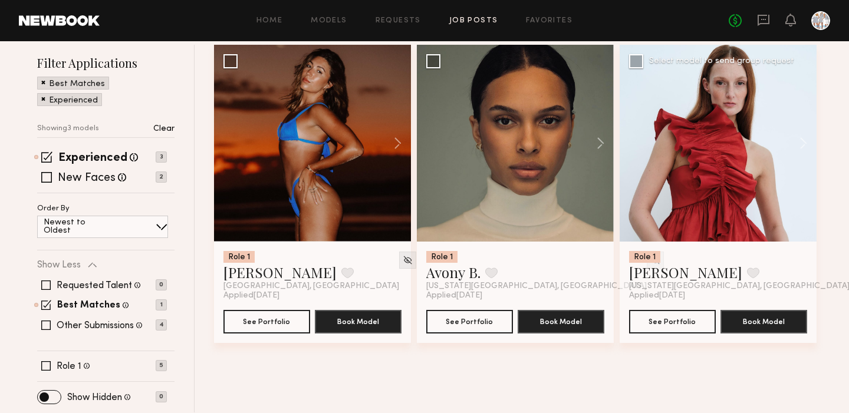
scroll to position [143, 0]
click at [47, 159] on span at bounding box center [46, 157] width 11 height 11
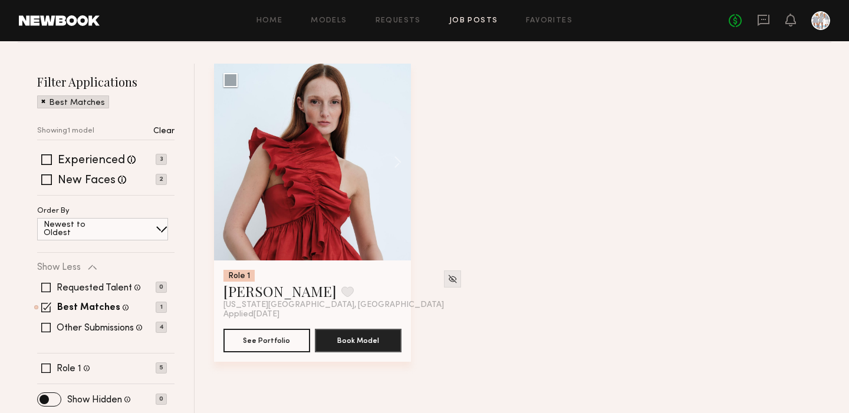
scroll to position [125, 0]
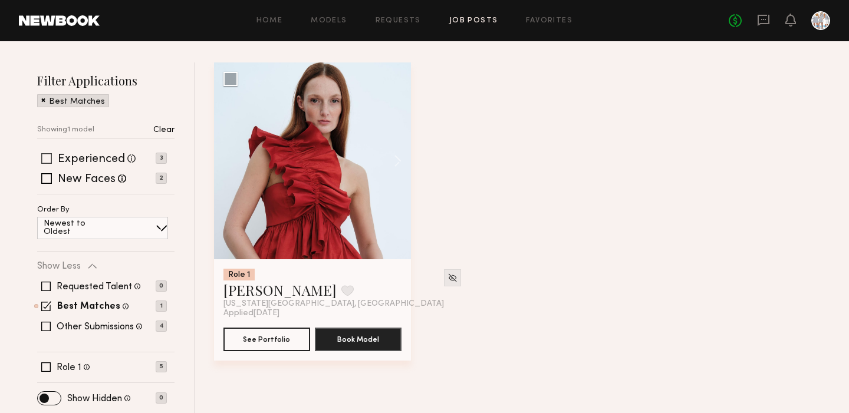
click at [46, 156] on span at bounding box center [46, 158] width 11 height 11
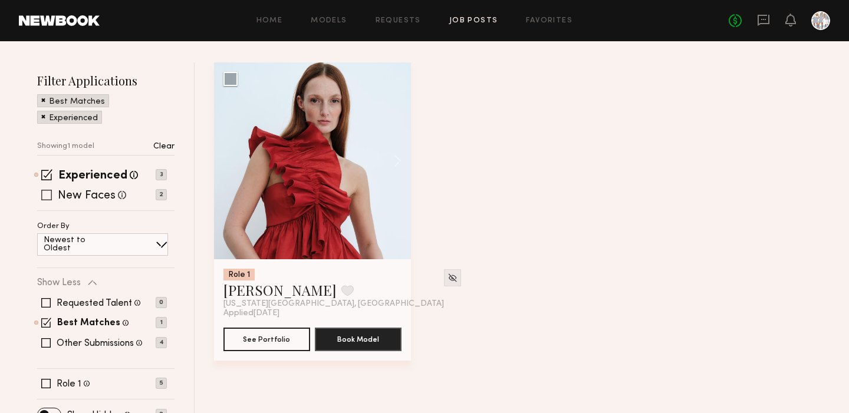
click at [47, 195] on span at bounding box center [46, 195] width 11 height 11
click at [45, 325] on span at bounding box center [46, 323] width 10 height 10
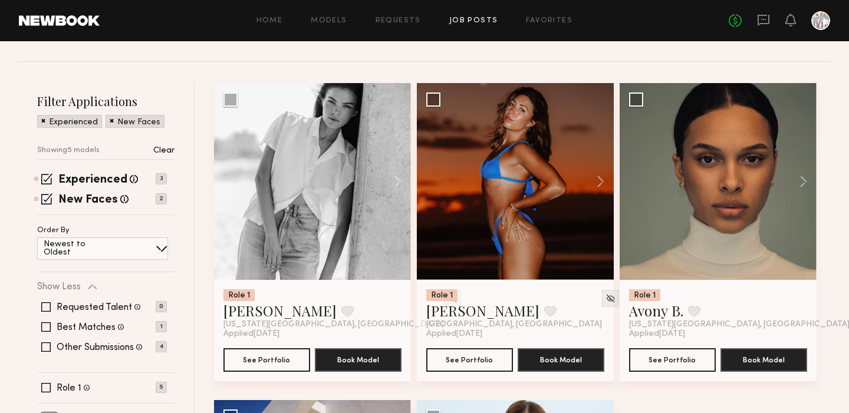
scroll to position [97, 0]
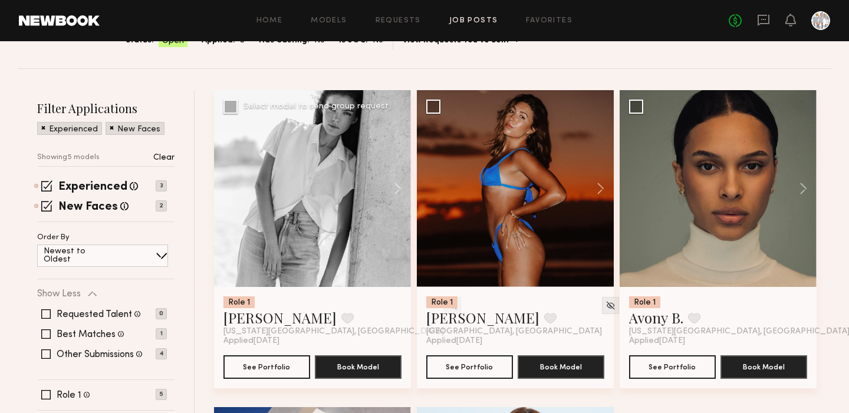
click at [316, 211] on div at bounding box center [312, 188] width 197 height 197
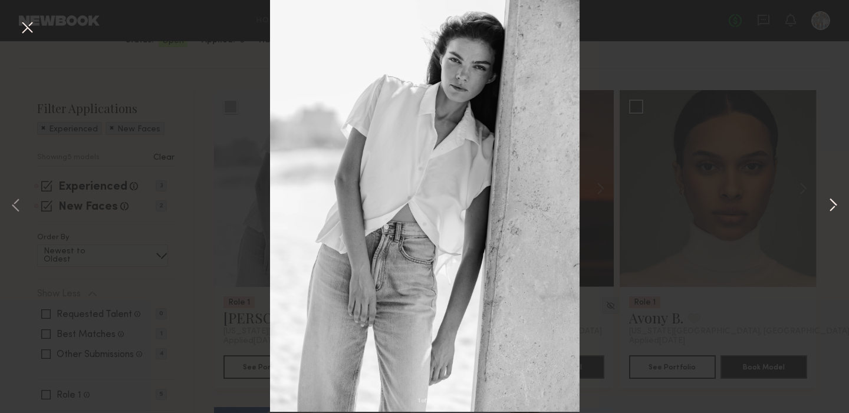
click at [836, 202] on button at bounding box center [833, 206] width 14 height 331
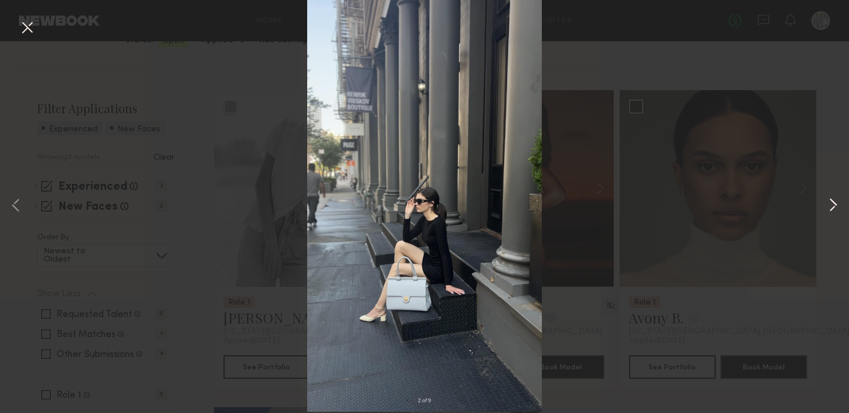
click at [830, 206] on button at bounding box center [833, 206] width 14 height 331
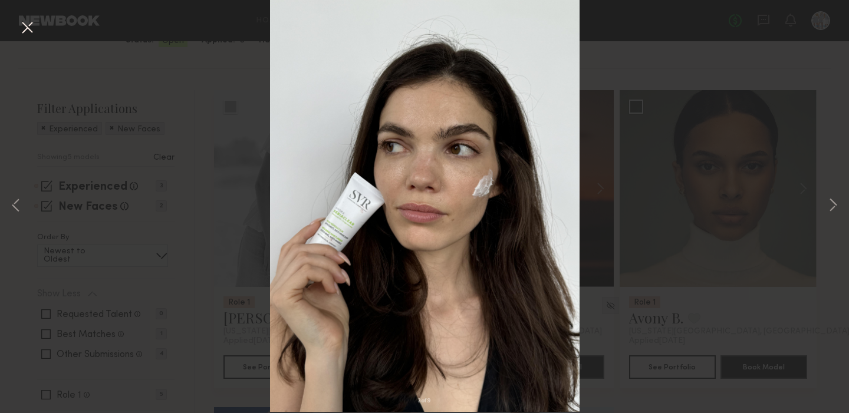
click at [28, 29] on button at bounding box center [27, 28] width 19 height 21
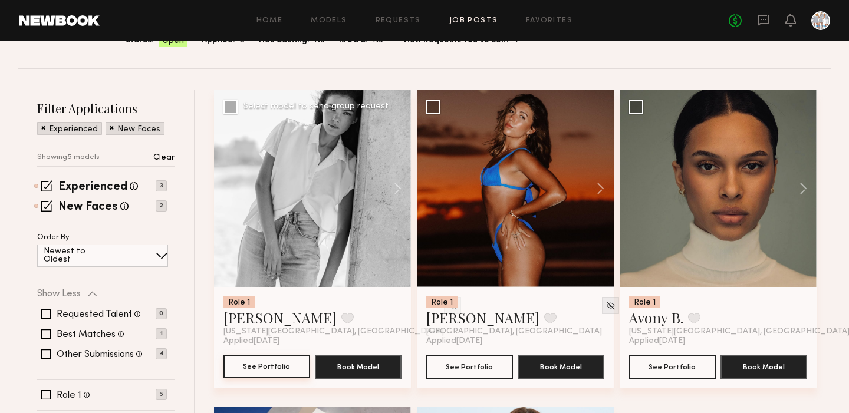
click at [248, 372] on button "See Portfolio" at bounding box center [267, 367] width 87 height 24
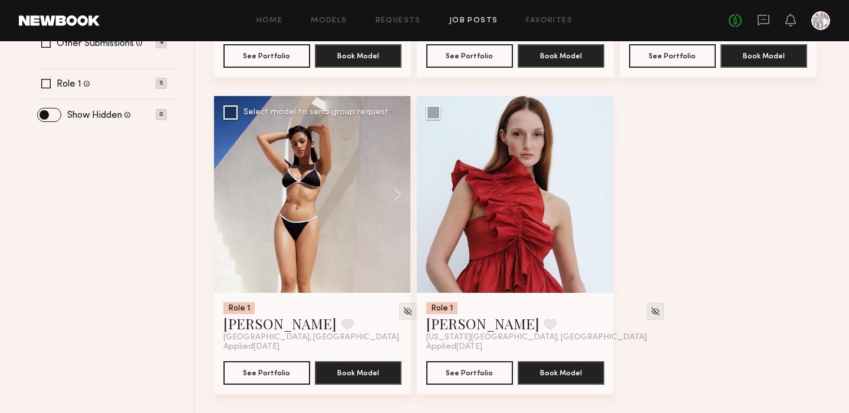
scroll to position [409, 0]
click at [483, 113] on div "Select model to send group request" at bounding box center [518, 113] width 145 height 8
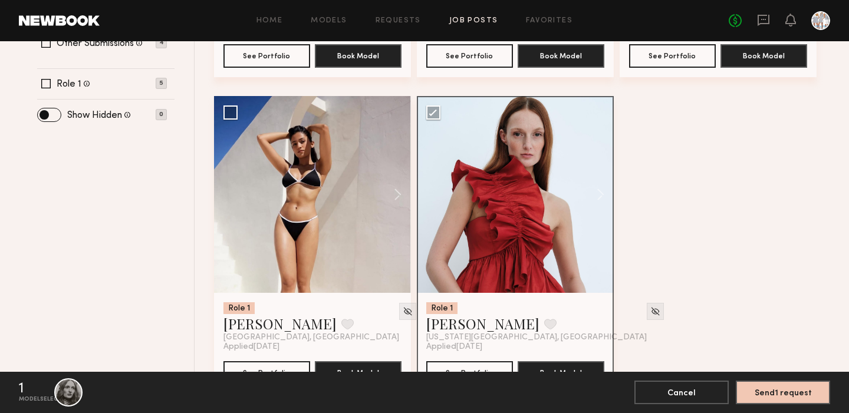
click at [704, 149] on div "Role 1 Margarita K. Favorite New York City, NY Applied 08/13/2025 See Portfolio…" at bounding box center [525, 96] width 623 height 635
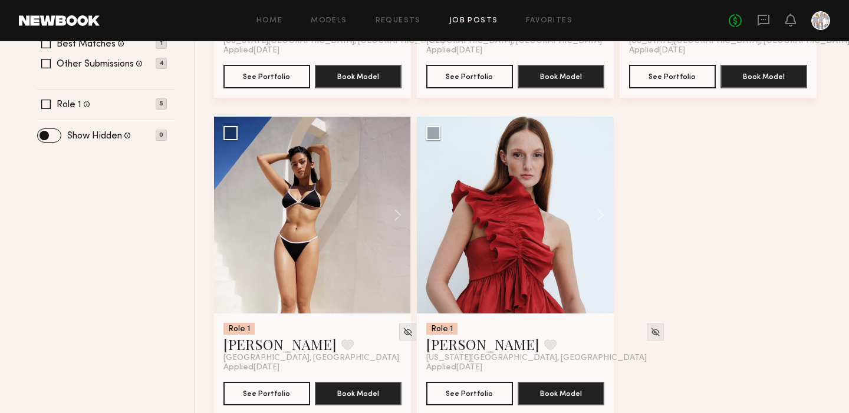
scroll to position [385, 0]
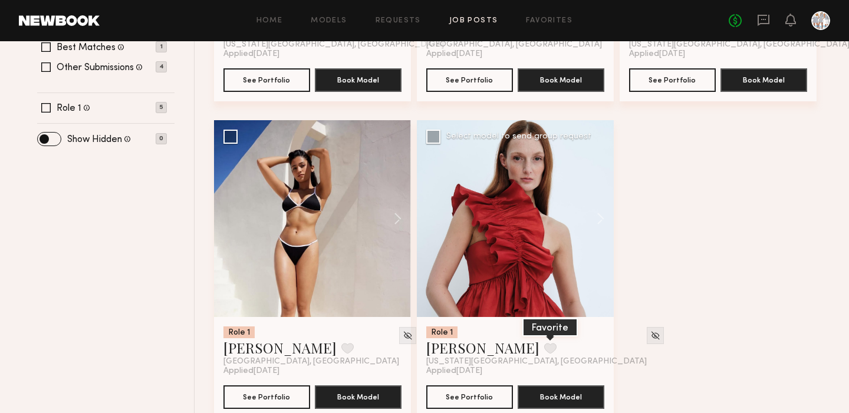
click at [544, 347] on button at bounding box center [550, 348] width 12 height 11
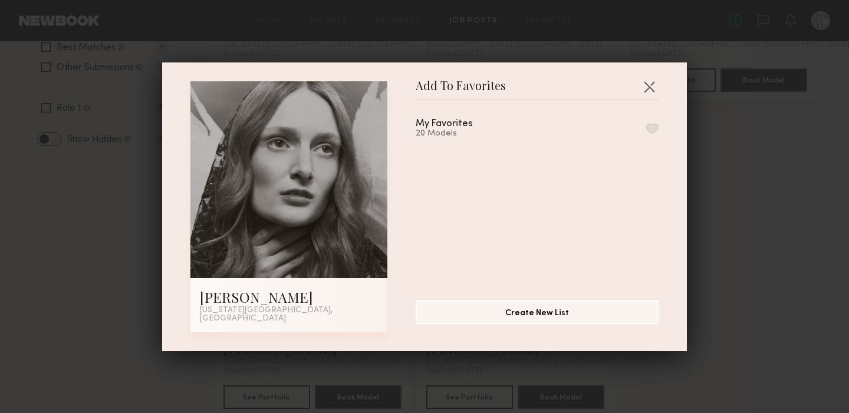
click at [654, 134] on button "button" at bounding box center [652, 128] width 12 height 11
click at [654, 90] on button "button" at bounding box center [649, 86] width 19 height 19
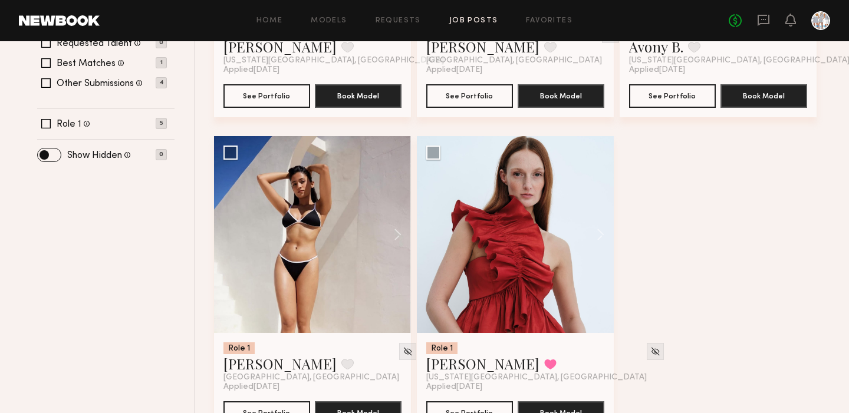
scroll to position [365, 0]
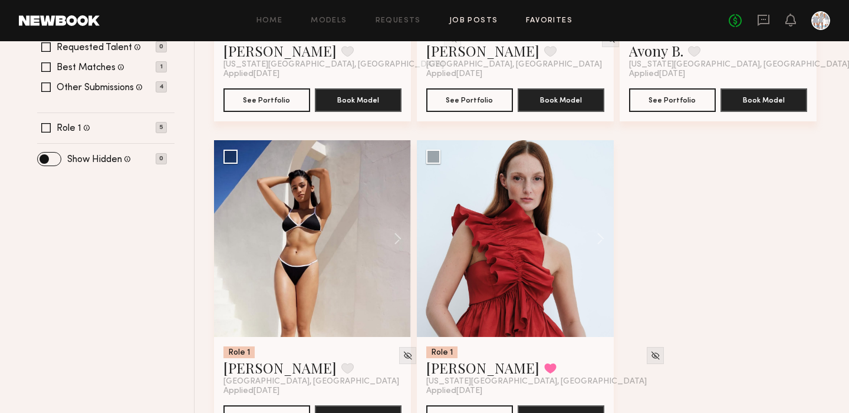
click at [551, 18] on link "Favorites" at bounding box center [549, 21] width 47 height 8
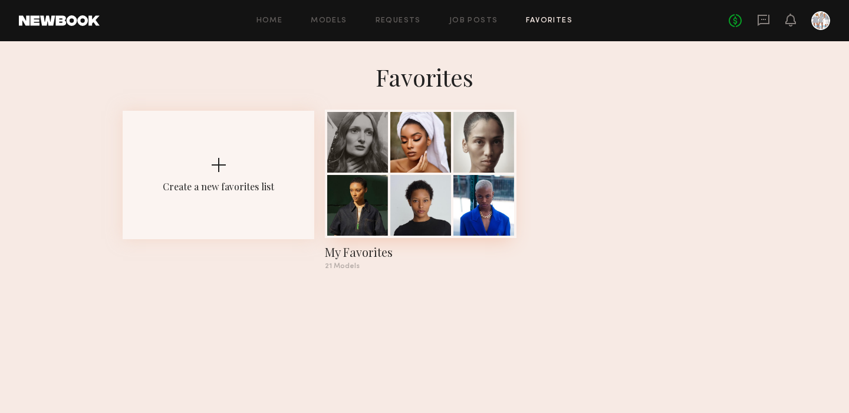
click at [363, 254] on div "My Favorites" at bounding box center [421, 252] width 192 height 17
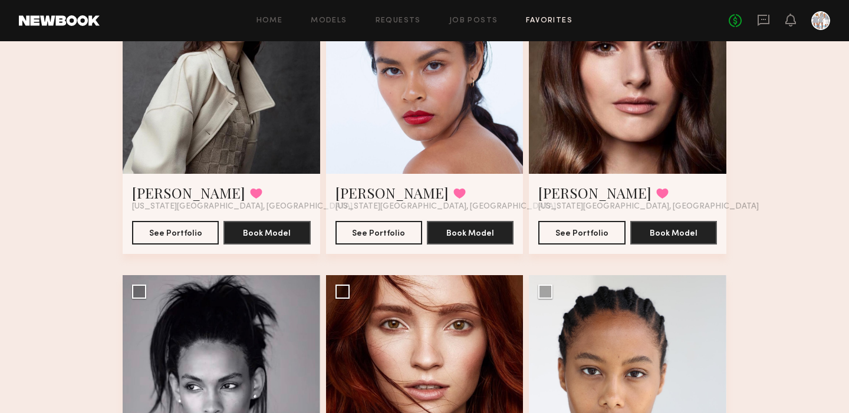
scroll to position [758, 0]
click at [363, 232] on button "See Portfolio" at bounding box center [379, 233] width 87 height 24
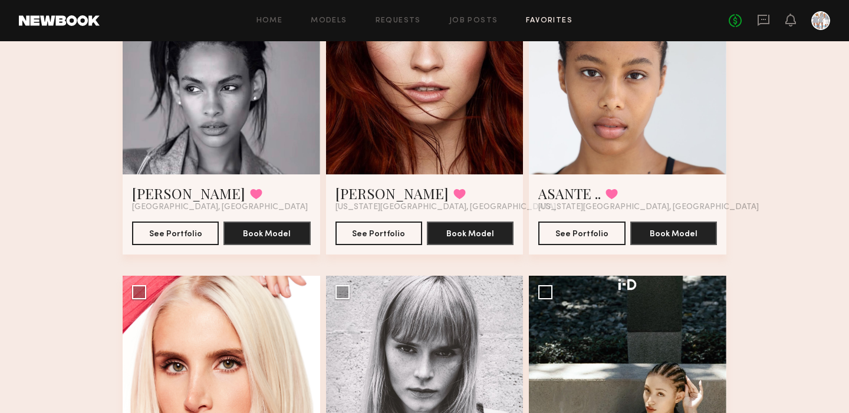
scroll to position [1058, 0]
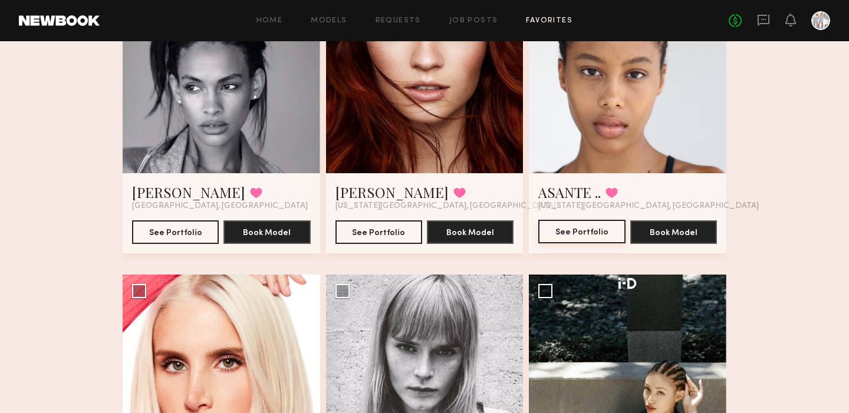
click at [582, 232] on button "See Portfolio" at bounding box center [582, 232] width 87 height 24
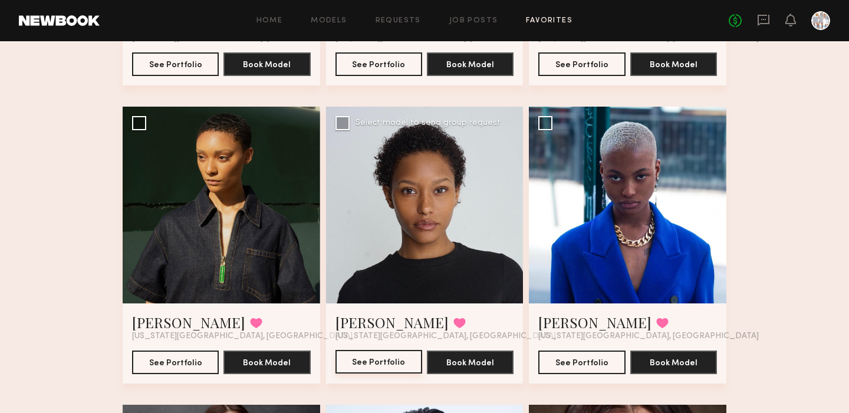
scroll to position [330, 0]
click at [401, 355] on button "See Portfolio" at bounding box center [379, 362] width 87 height 24
click at [605, 215] on div at bounding box center [628, 206] width 198 height 198
click at [573, 363] on button "See Portfolio" at bounding box center [582, 362] width 87 height 24
click at [232, 195] on div at bounding box center [222, 206] width 198 height 198
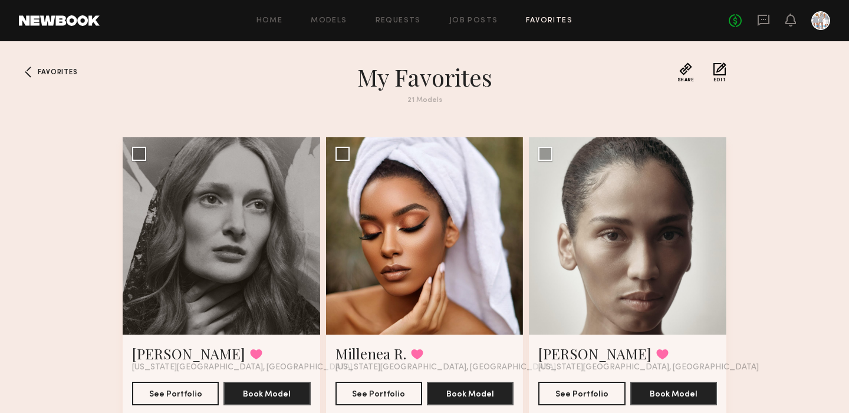
scroll to position [0, 0]
click at [613, 218] on div at bounding box center [628, 236] width 198 height 198
click at [573, 389] on button "See Portfolio" at bounding box center [582, 394] width 87 height 24
click at [237, 256] on div at bounding box center [222, 236] width 198 height 198
click at [171, 395] on button "See Portfolio" at bounding box center [175, 394] width 87 height 24
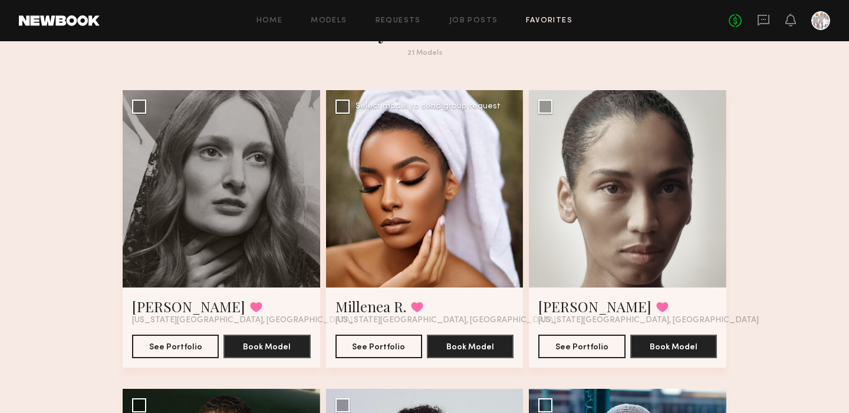
scroll to position [48, 0]
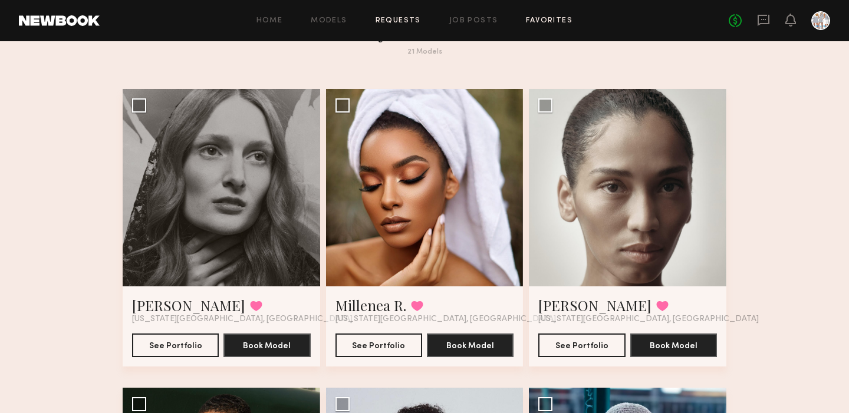
click at [412, 17] on link "Requests" at bounding box center [398, 21] width 45 height 8
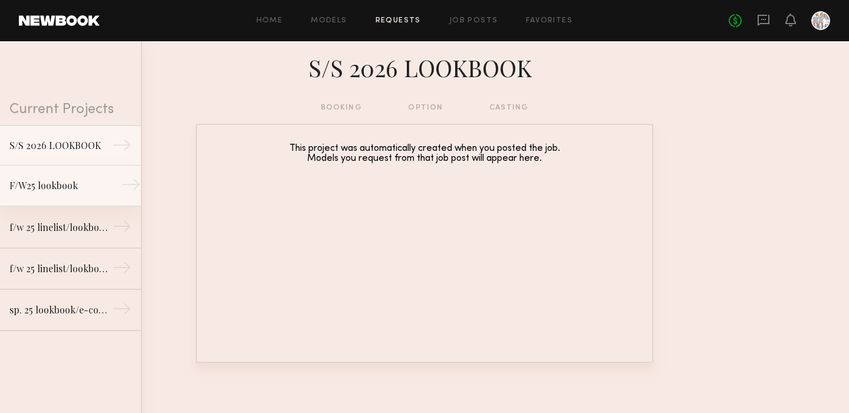
click at [111, 183] on div "F/W25 lookbook" at bounding box center [60, 186] width 103 height 14
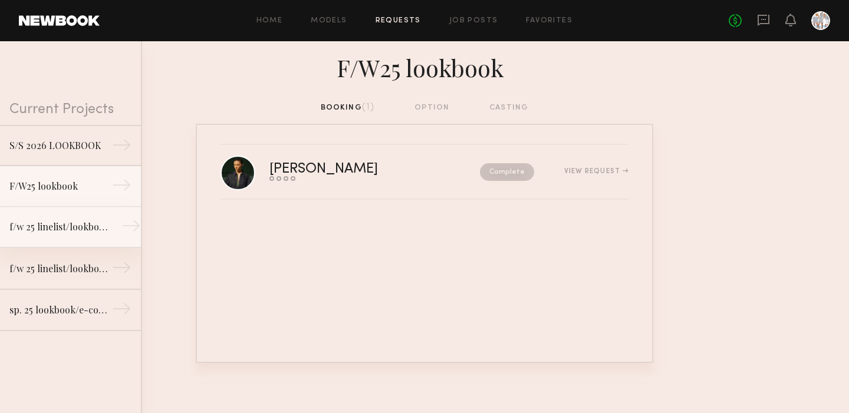
click at [96, 227] on div "f/w 25 linelist/lookbook shoot" at bounding box center [60, 227] width 103 height 14
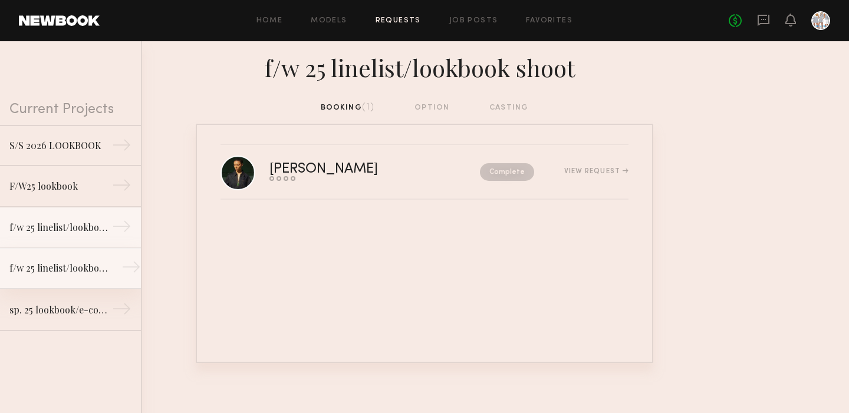
click at [77, 263] on div "f/w 25 linelist/lookbook shoot" at bounding box center [60, 268] width 103 height 14
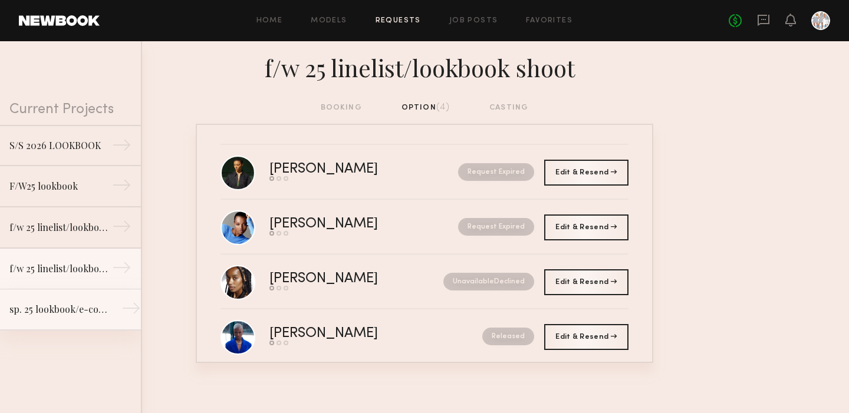
click at [64, 309] on div "sp. 25 lookbook/e-commerce" at bounding box center [60, 310] width 103 height 14
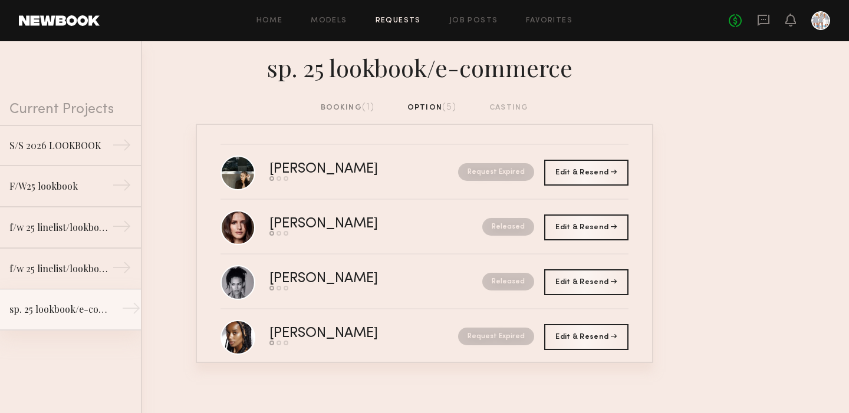
click at [60, 306] on div "sp. 25 lookbook/e-commerce" at bounding box center [60, 310] width 103 height 14
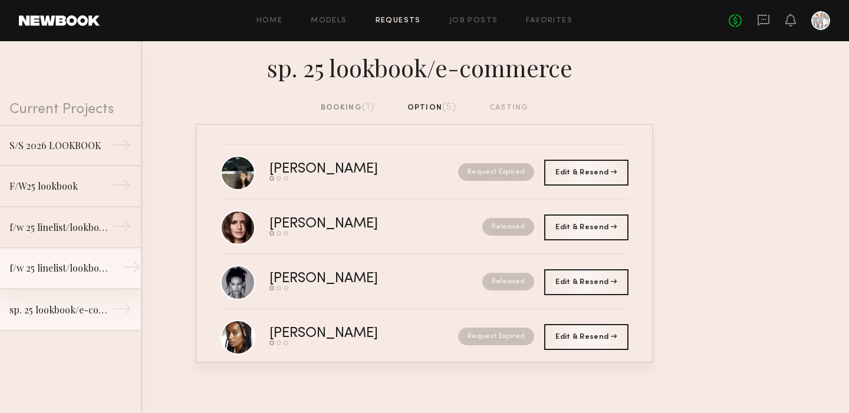
click at [67, 268] on div "f/w 25 linelist/lookbook shoot" at bounding box center [60, 268] width 103 height 14
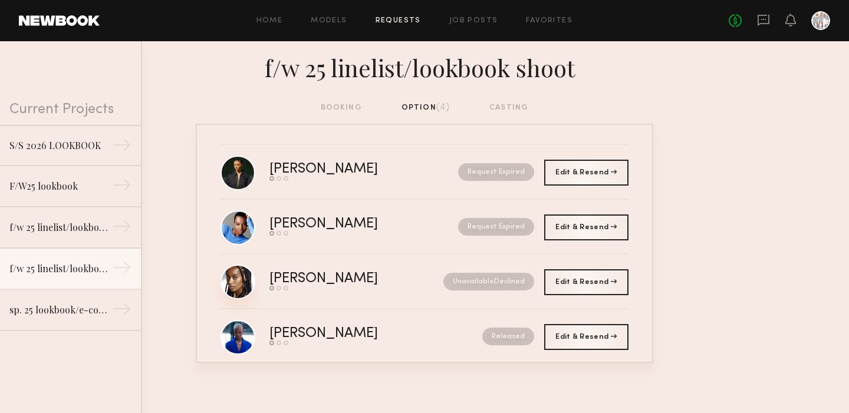
click at [237, 287] on link at bounding box center [238, 282] width 35 height 35
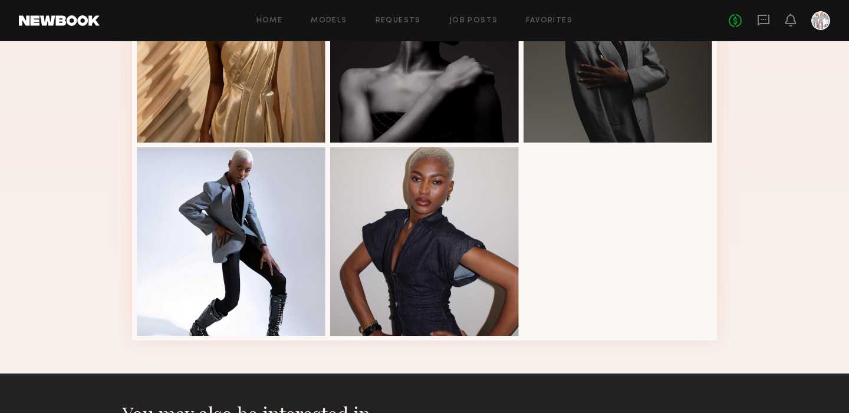
scroll to position [547, 0]
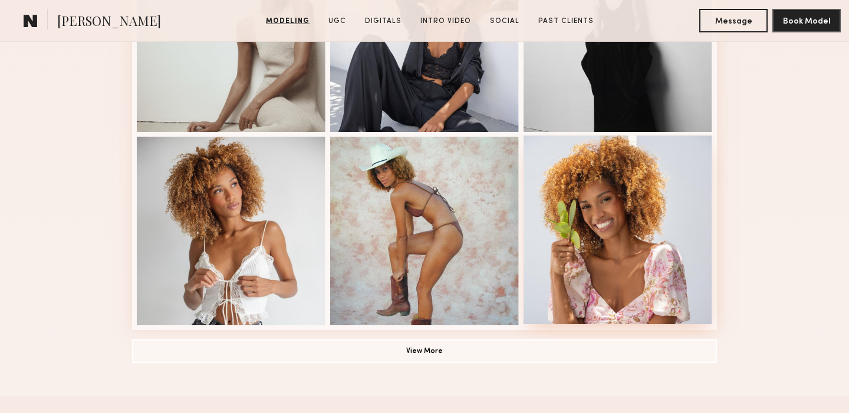
scroll to position [823, 0]
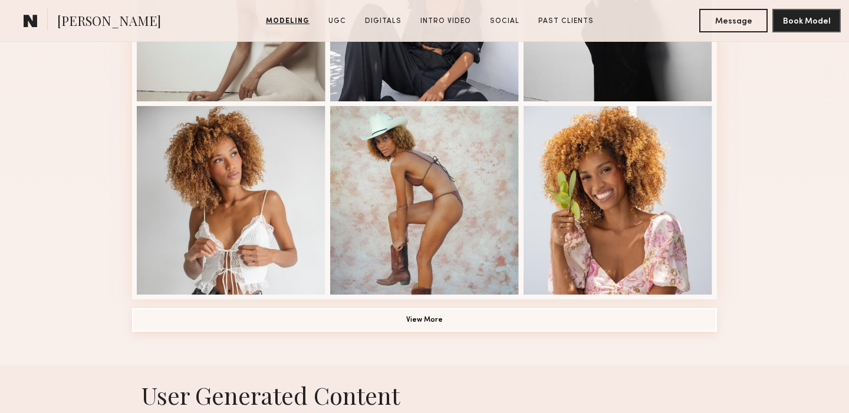
click at [424, 320] on button "View More" at bounding box center [424, 320] width 585 height 24
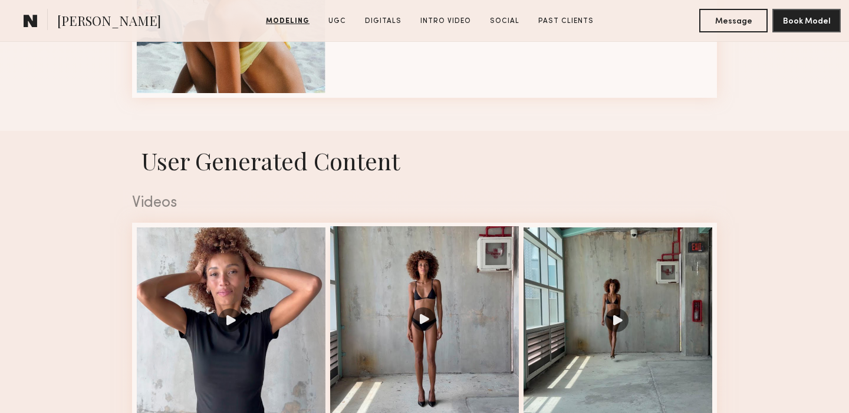
scroll to position [1918, 0]
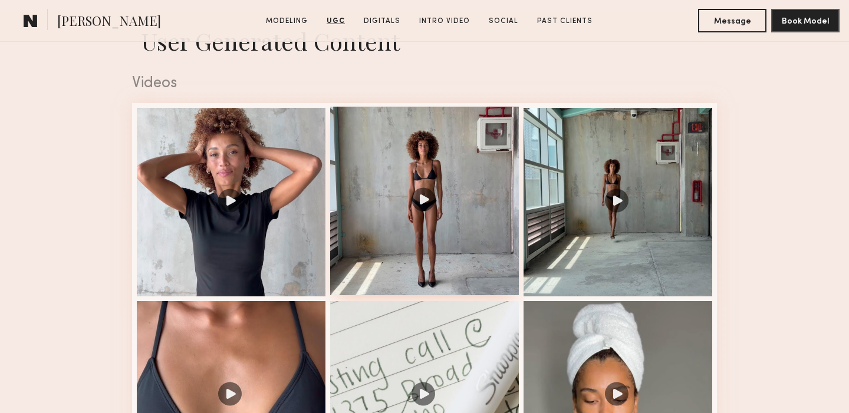
click at [424, 197] on div at bounding box center [424, 201] width 189 height 189
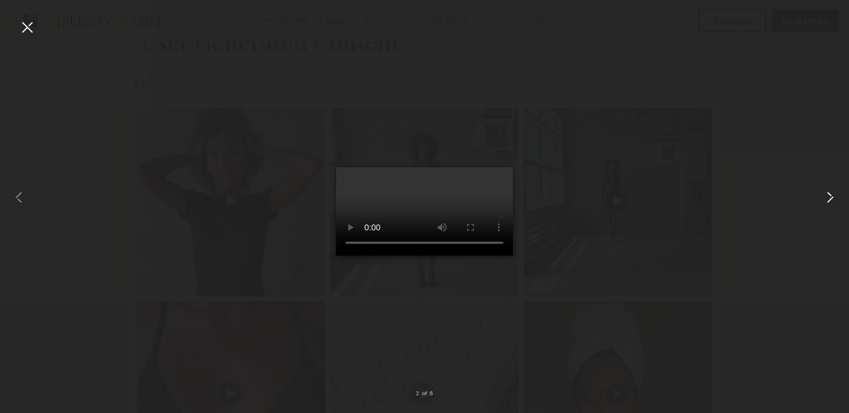
click at [830, 193] on common-icon at bounding box center [830, 197] width 19 height 19
click at [19, 193] on common-icon at bounding box center [18, 197] width 19 height 19
click at [30, 27] on div at bounding box center [27, 27] width 19 height 19
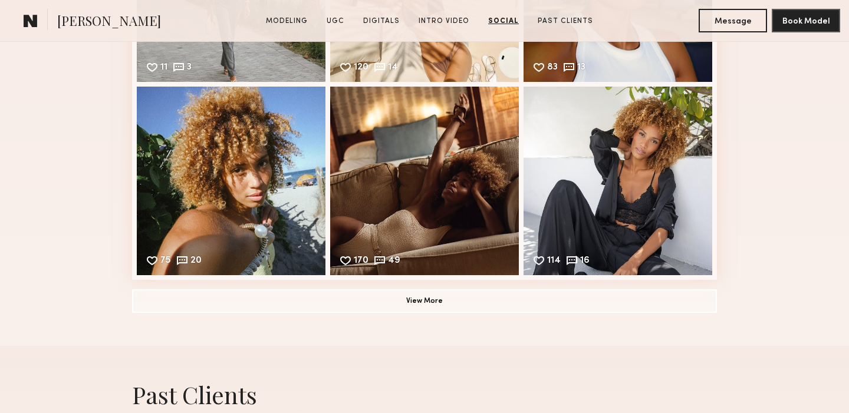
scroll to position [4031, 0]
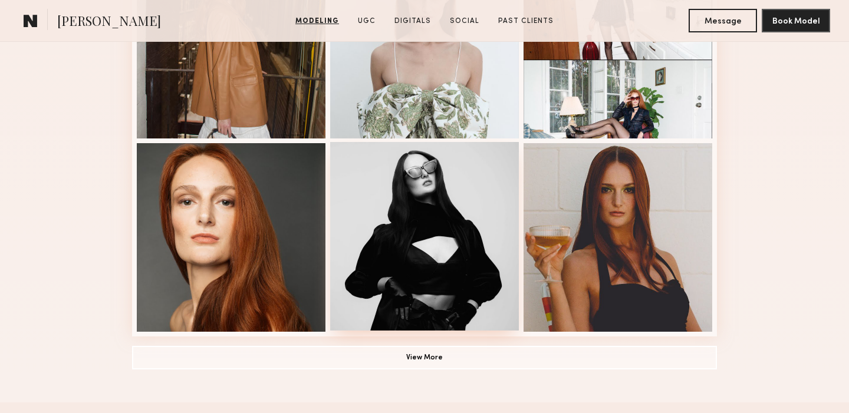
scroll to position [849, 0]
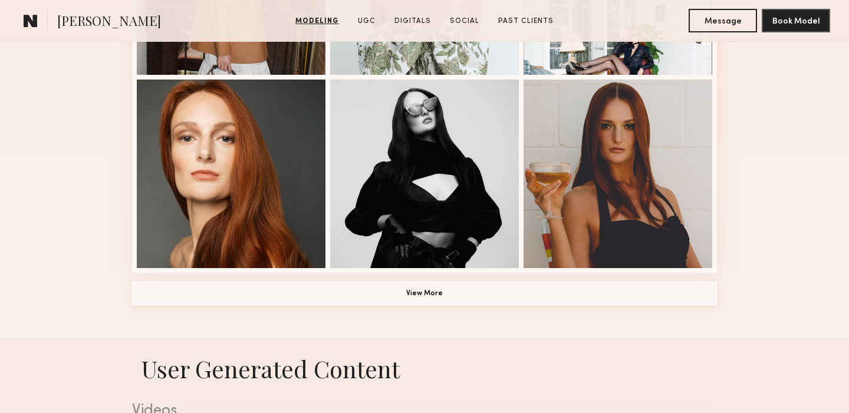
click at [418, 291] on button "View More" at bounding box center [424, 294] width 585 height 24
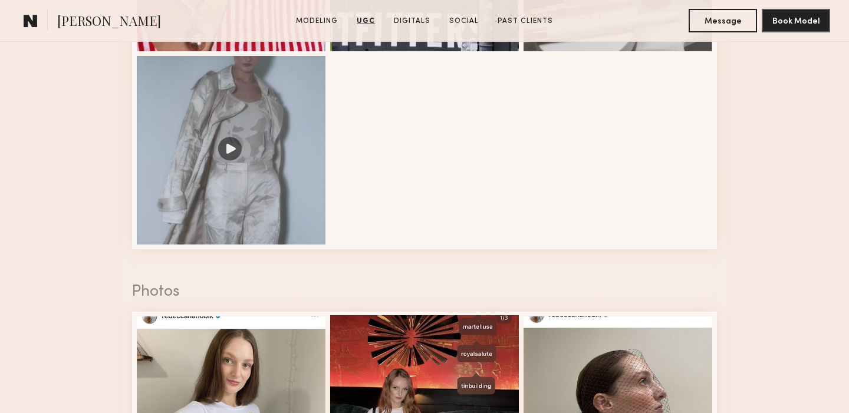
scroll to position [2119, 0]
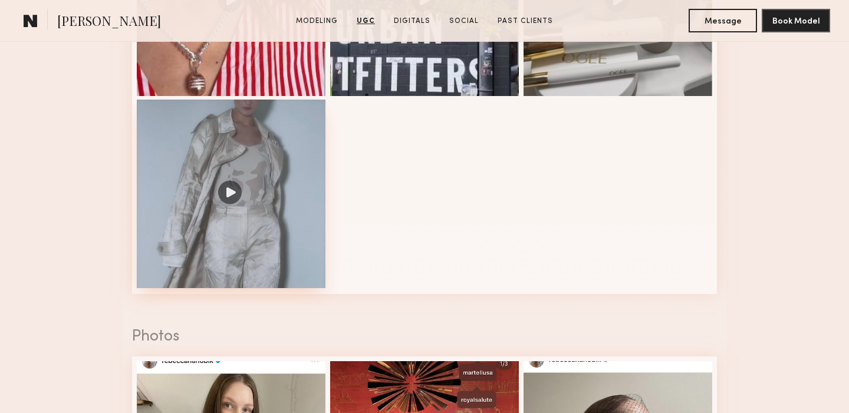
click at [231, 193] on div at bounding box center [231, 194] width 189 height 189
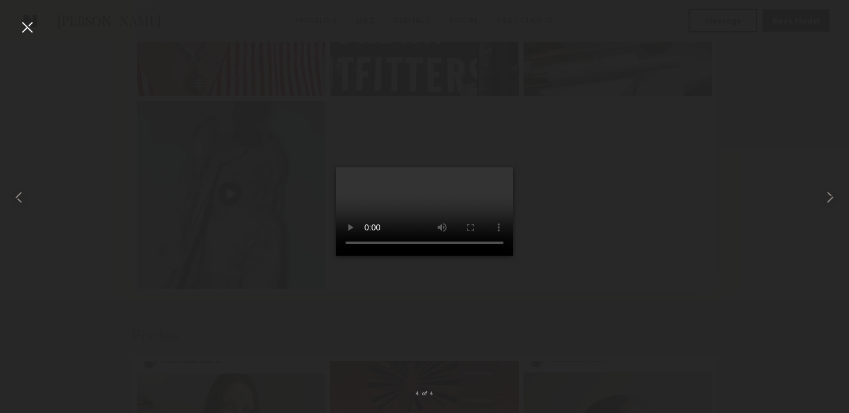
click at [30, 23] on div at bounding box center [27, 27] width 19 height 19
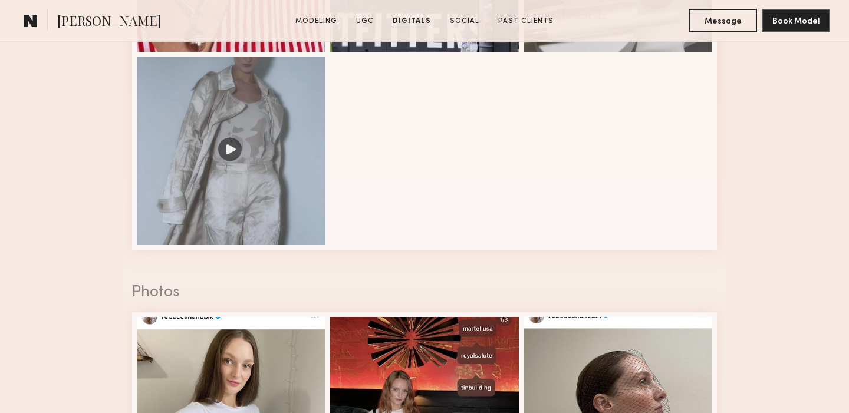
scroll to position [2142, 0]
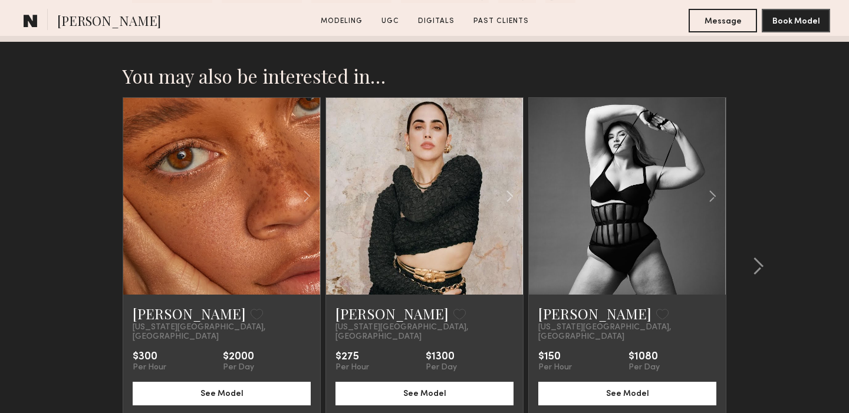
scroll to position [2161, 0]
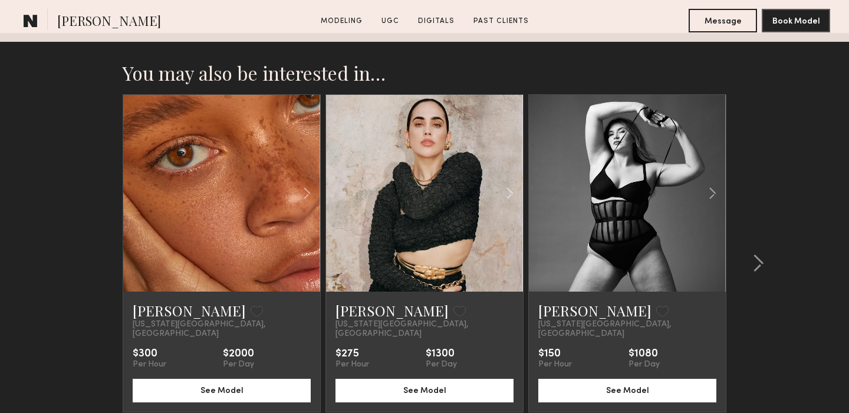
click at [250, 229] on link at bounding box center [221, 193] width 67 height 197
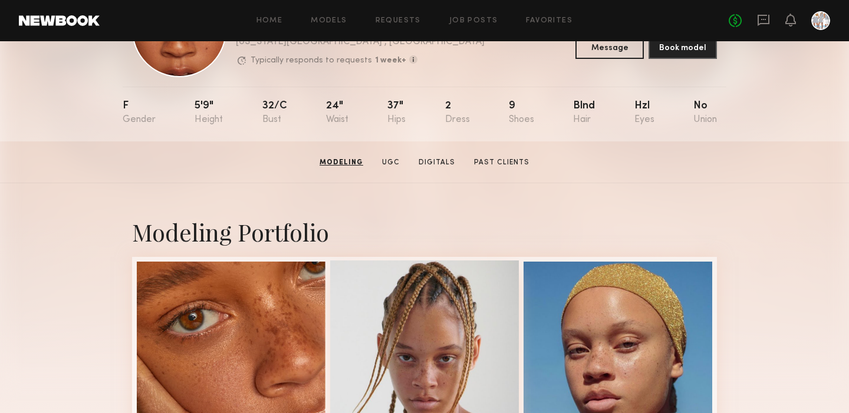
scroll to position [84, 0]
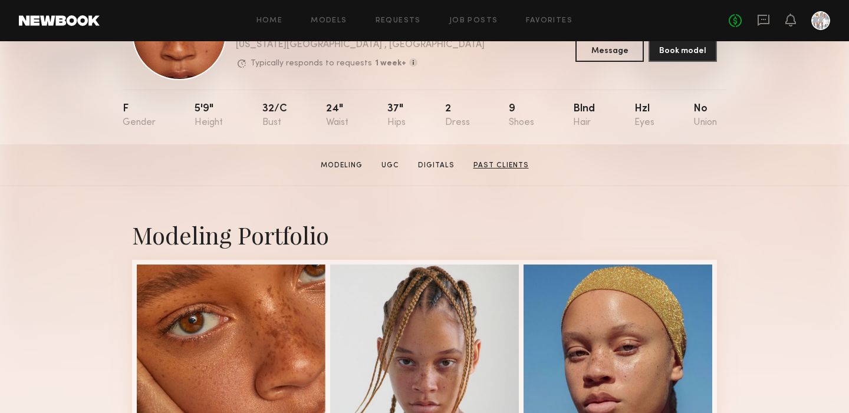
click at [500, 166] on link "Past Clients" at bounding box center [501, 165] width 65 height 11
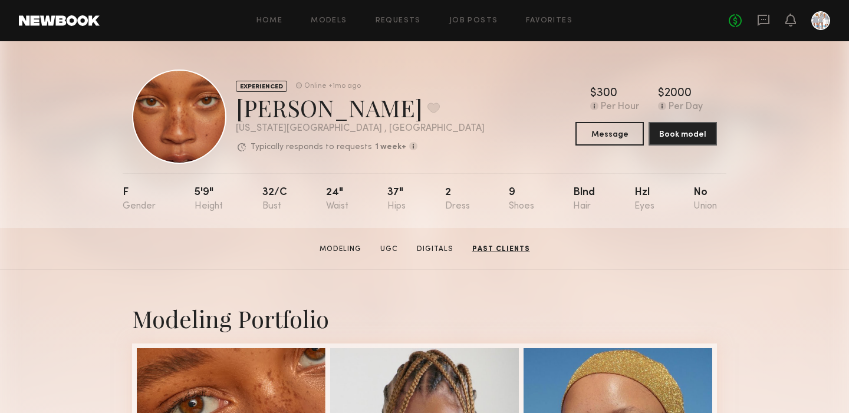
scroll to position [0, 0]
click at [395, 19] on link "Requests" at bounding box center [398, 21] width 45 height 8
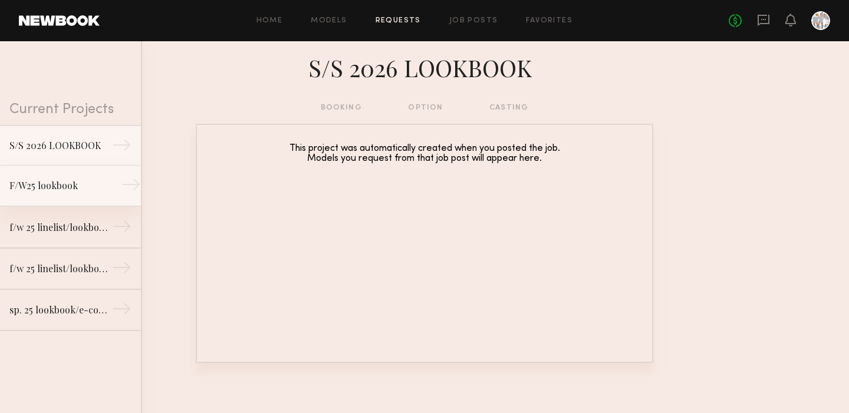
click at [60, 188] on div "F/W25 lookbook" at bounding box center [60, 186] width 103 height 14
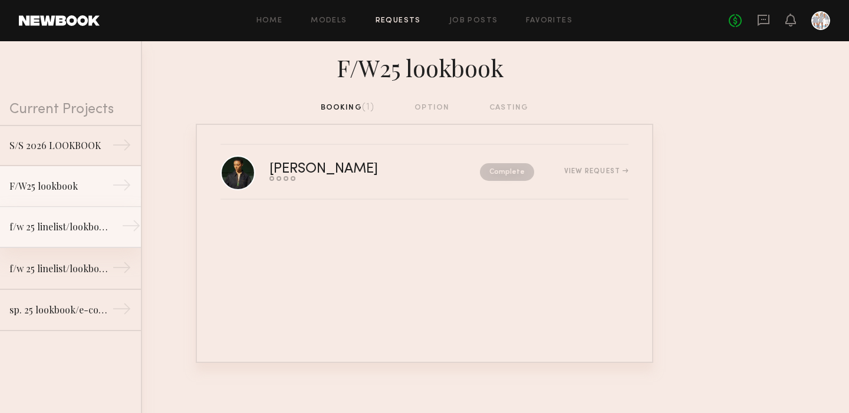
click at [65, 228] on div "f/w 25 linelist/lookbook shoot" at bounding box center [60, 227] width 103 height 14
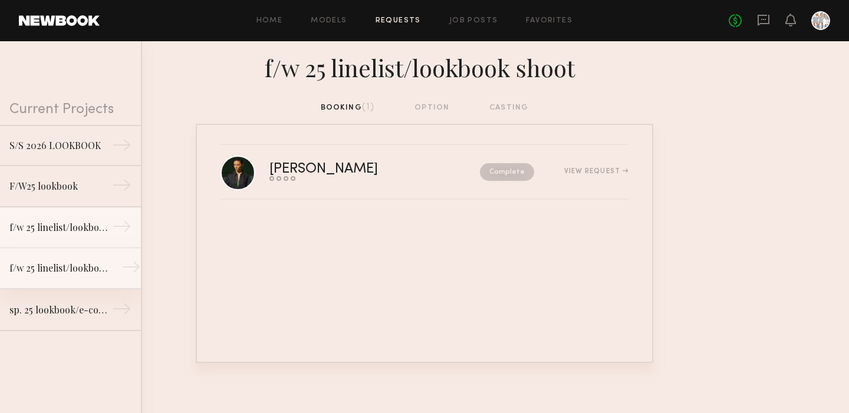
click at [58, 262] on div "f/w 25 linelist/lookbook shoot" at bounding box center [60, 268] width 103 height 14
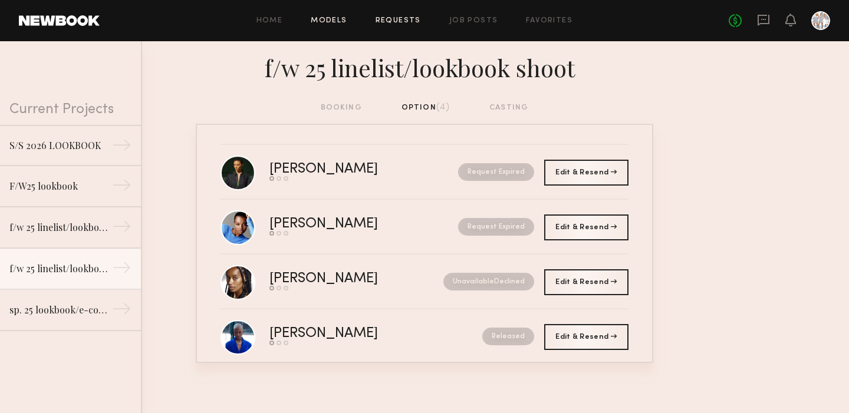
click at [330, 22] on link "Models" at bounding box center [329, 21] width 36 height 8
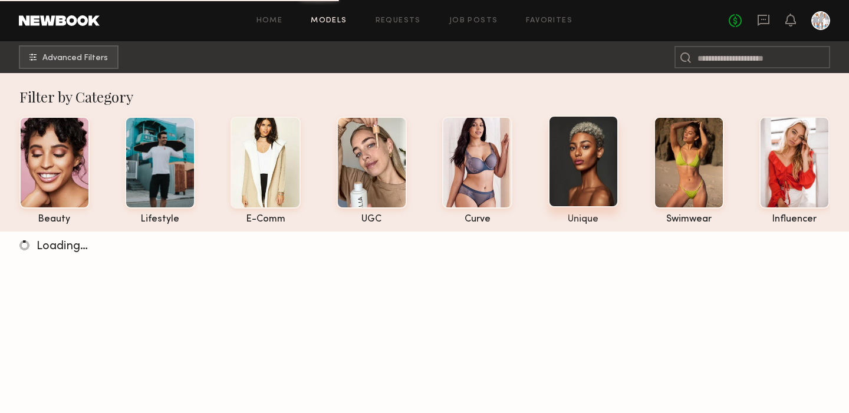
click at [579, 162] on div at bounding box center [584, 162] width 70 height 92
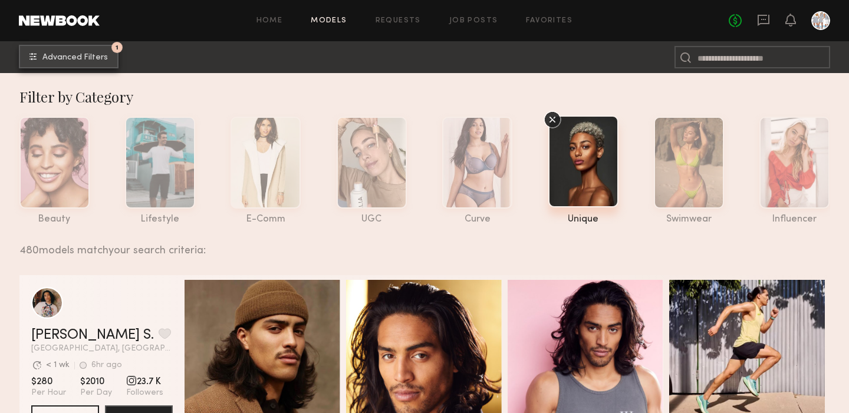
click at [71, 54] on span "Advanced Filters" at bounding box center [74, 58] width 65 height 8
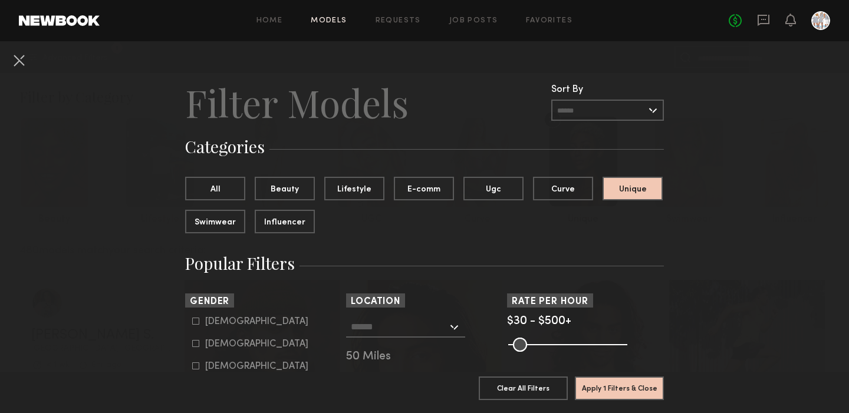
click at [457, 325] on div at bounding box center [405, 327] width 119 height 21
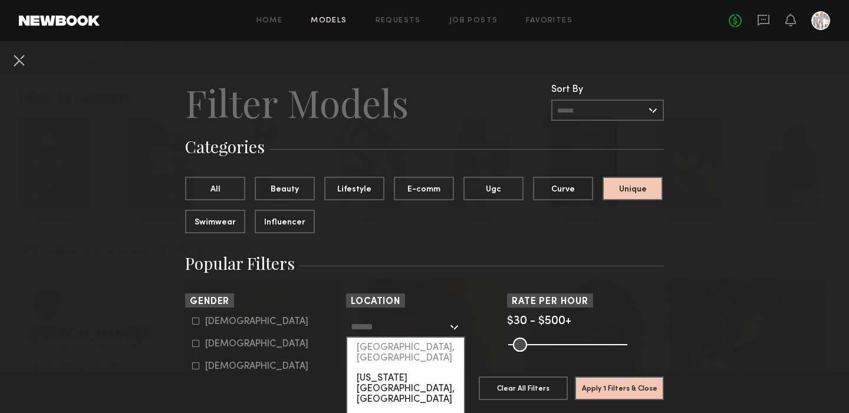
click at [402, 370] on div "New York City, NY" at bounding box center [405, 389] width 117 height 41
type input "**********"
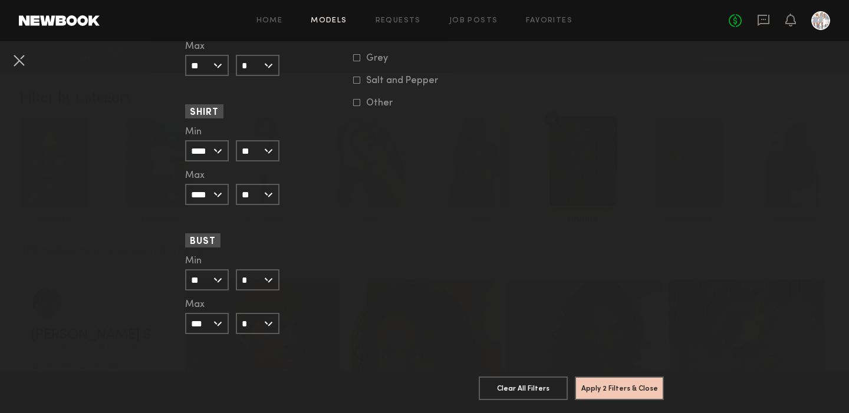
scroll to position [1147, 0]
click at [591, 386] on button "Apply 2 Filters & Close" at bounding box center [619, 388] width 89 height 24
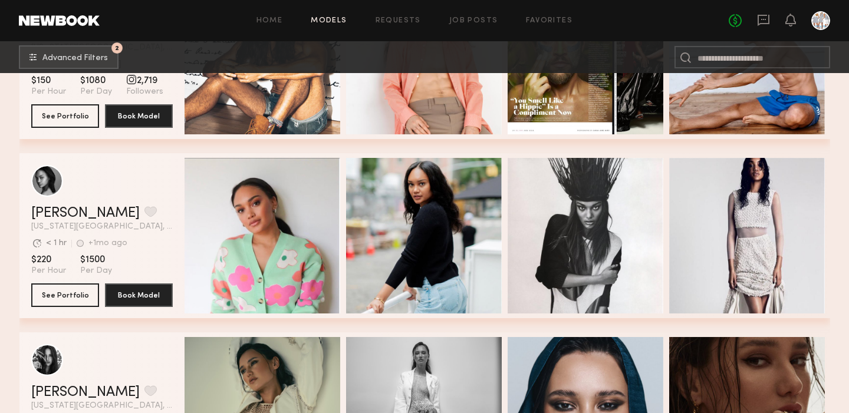
scroll to position [3172, 0]
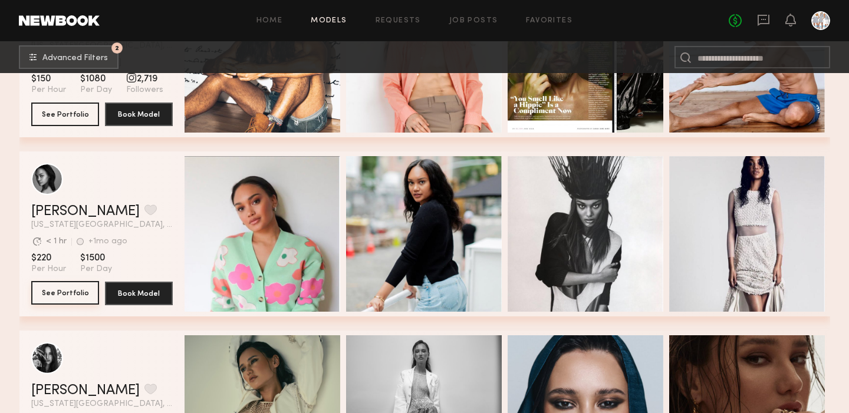
click at [66, 292] on button "See Portfolio" at bounding box center [65, 293] width 68 height 24
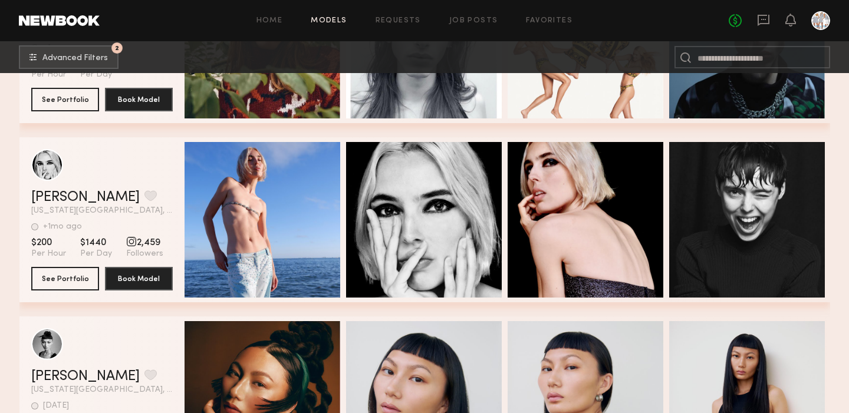
scroll to position [4442, 0]
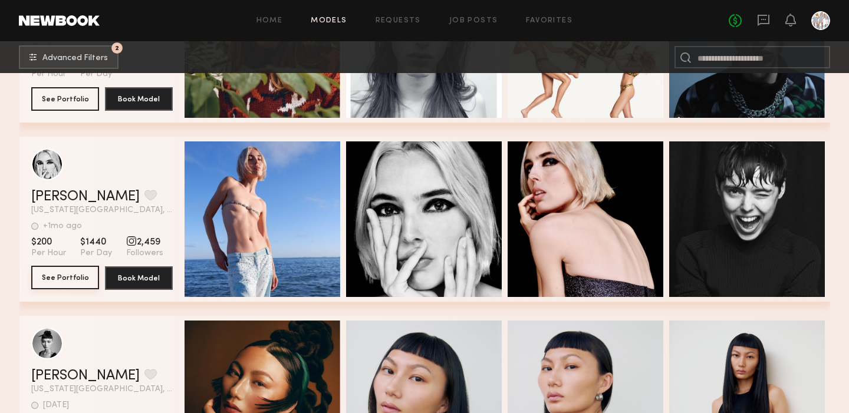
click at [60, 277] on button "See Portfolio" at bounding box center [65, 278] width 68 height 24
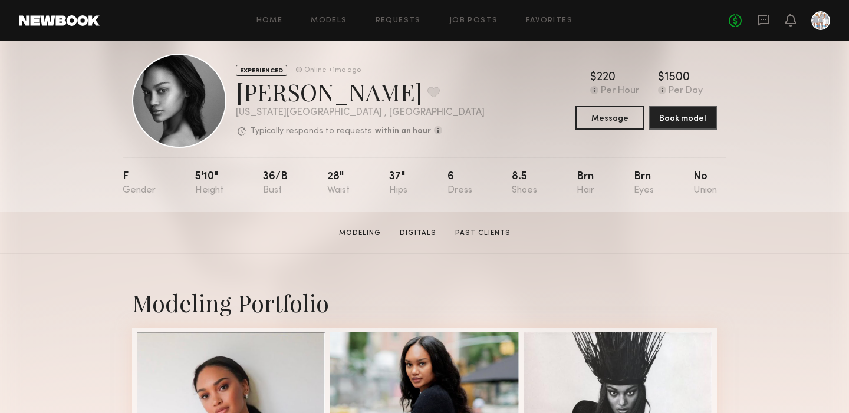
scroll to position [14, 0]
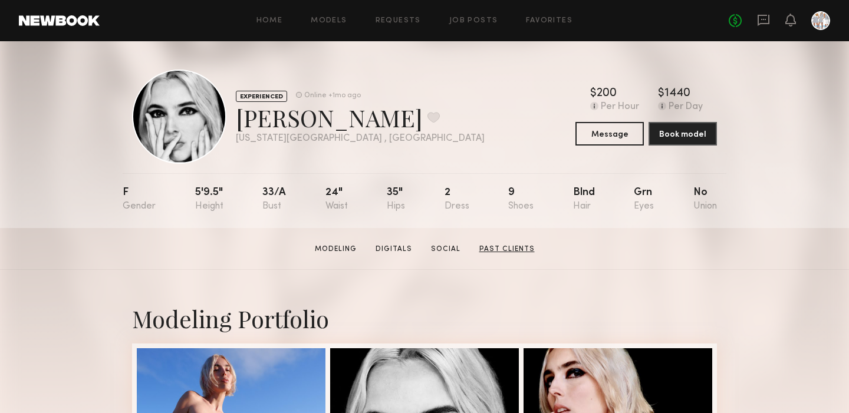
click at [499, 247] on link "Past Clients" at bounding box center [507, 249] width 65 height 11
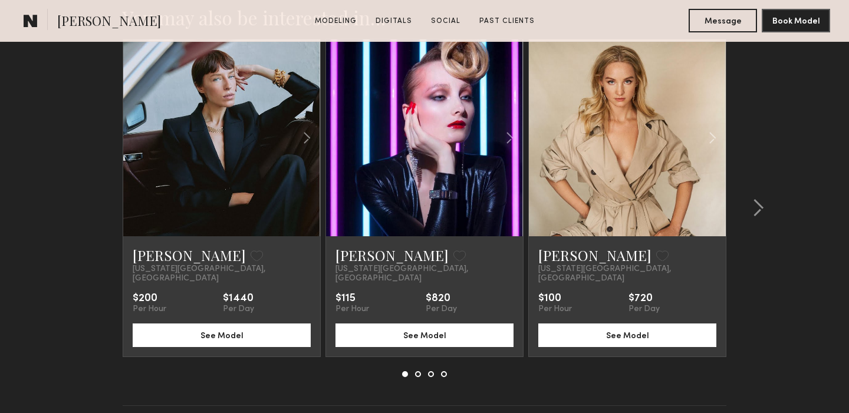
scroll to position [2490, 0]
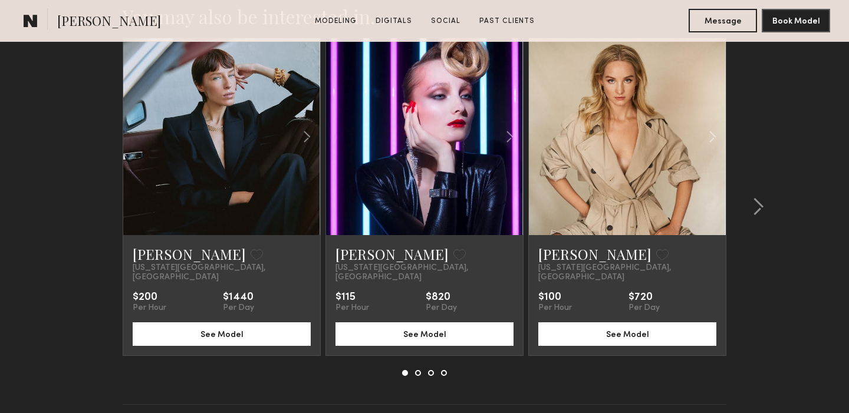
click at [229, 110] on link at bounding box center [221, 136] width 67 height 197
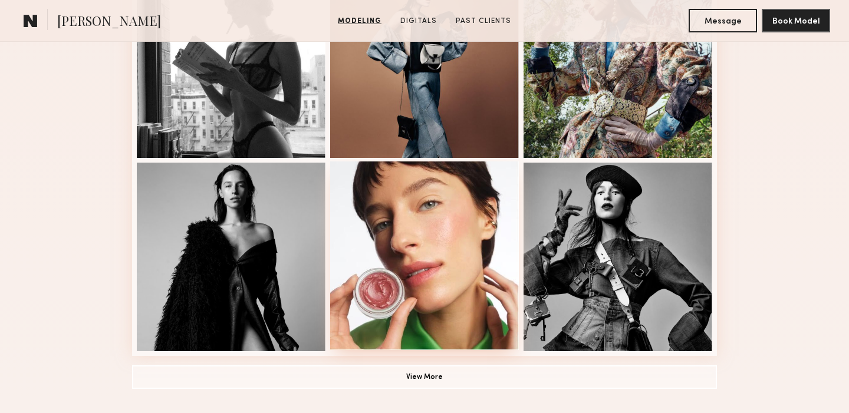
scroll to position [763, 0]
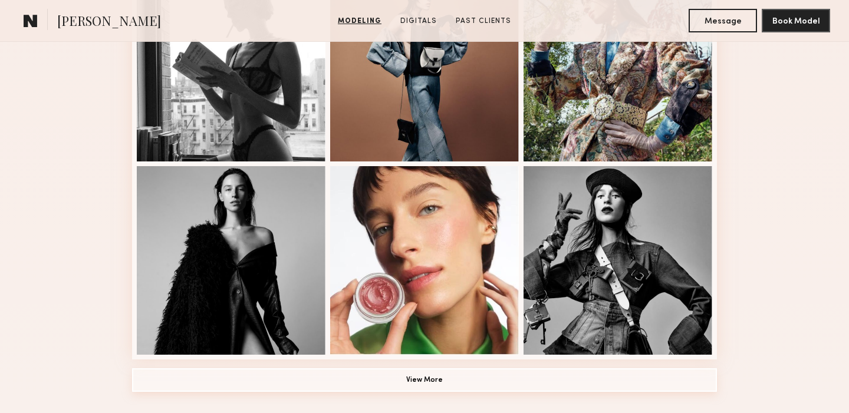
click at [416, 377] on button "View More" at bounding box center [424, 381] width 585 height 24
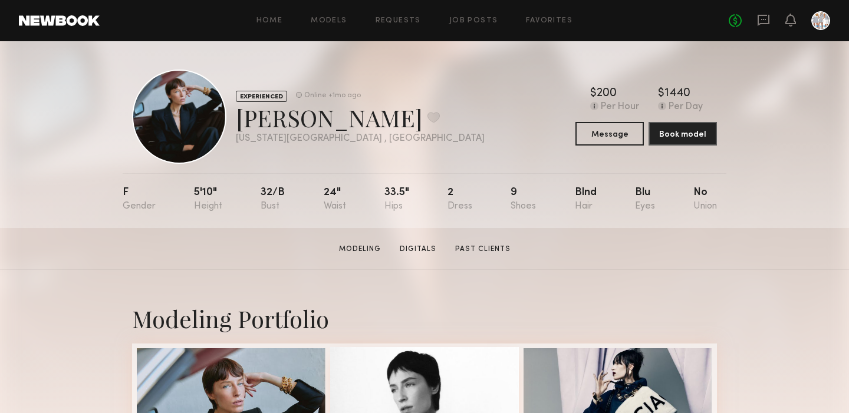
scroll to position [0, 0]
click at [262, 20] on link "Home" at bounding box center [270, 21] width 27 height 8
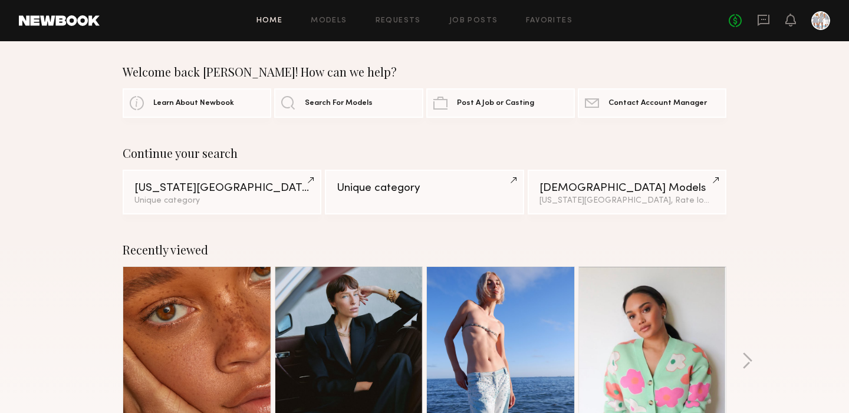
click at [475, 25] on div "Home Models Requests Job Posts Favorites Sign Out No fees up to $5,000" at bounding box center [465, 20] width 731 height 19
click at [474, 19] on link "Job Posts" at bounding box center [473, 21] width 49 height 8
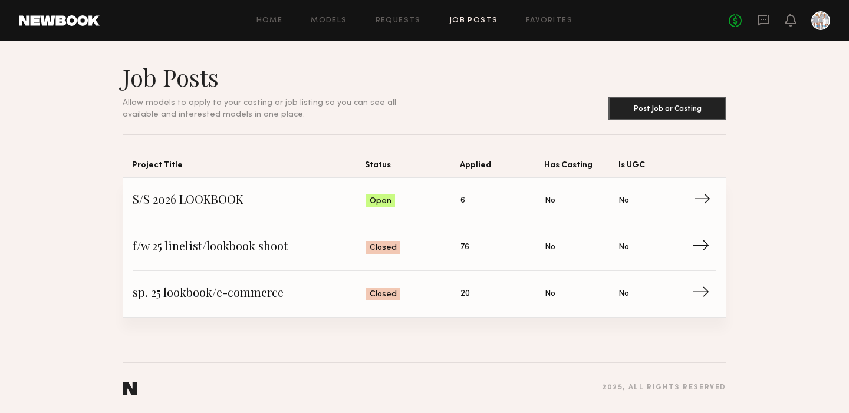
click at [705, 194] on span "→" at bounding box center [706, 201] width 24 height 18
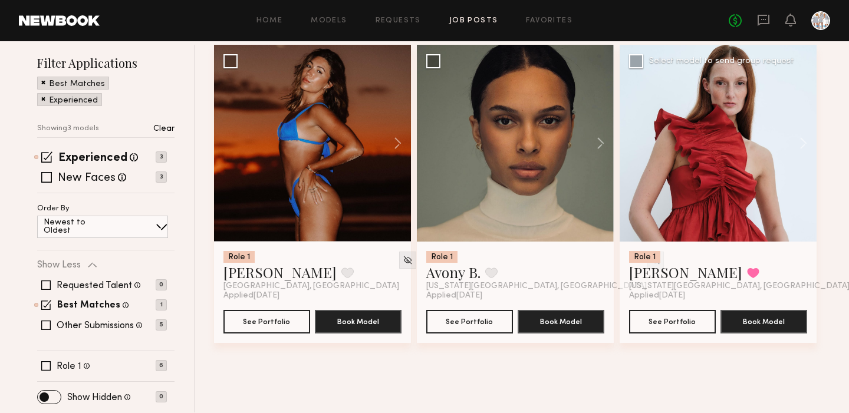
scroll to position [143, 0]
click at [162, 128] on p "Clear" at bounding box center [163, 129] width 21 height 8
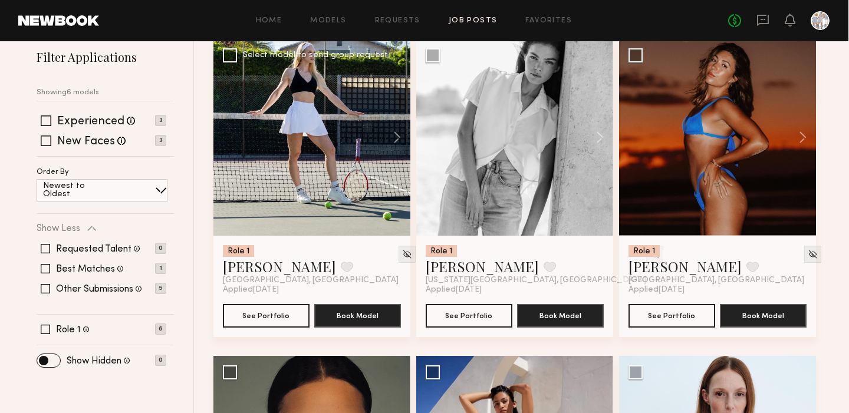
scroll to position [148, 0]
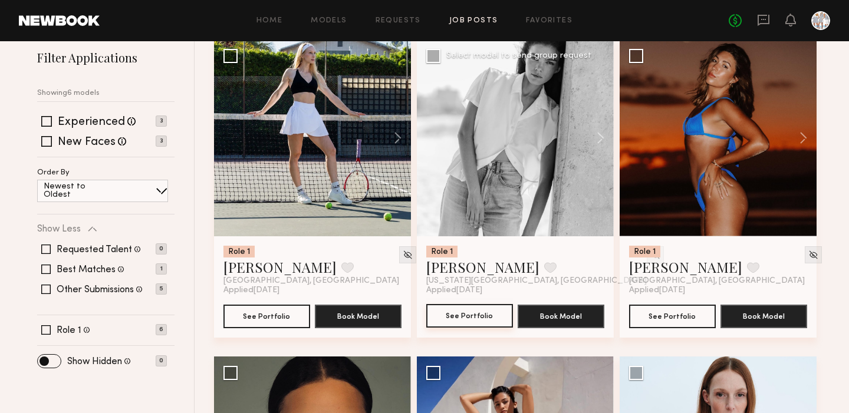
click at [475, 321] on button "See Portfolio" at bounding box center [469, 316] width 87 height 24
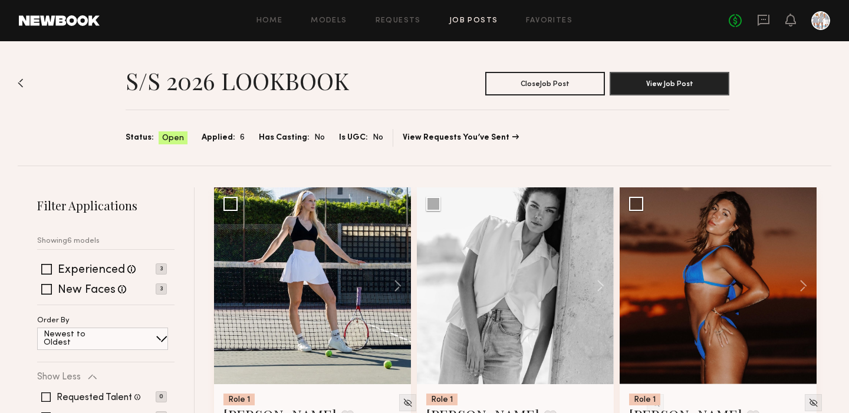
scroll to position [0, 0]
click at [481, 20] on link "Job Posts" at bounding box center [473, 21] width 49 height 8
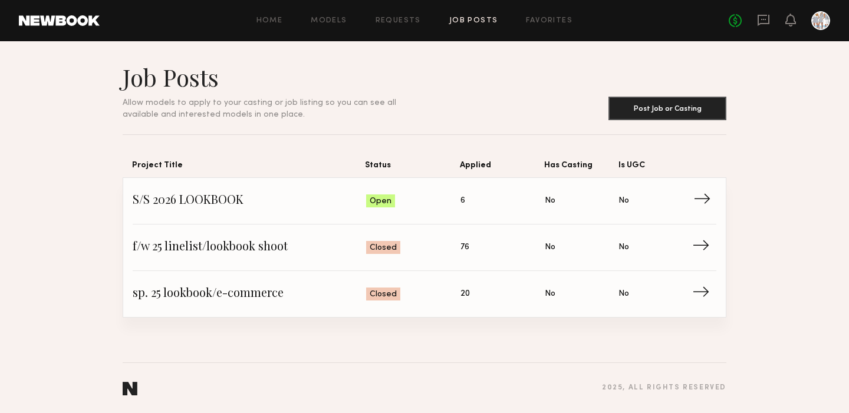
click at [236, 201] on span "S/S 2026 LOOKBOOK" at bounding box center [250, 201] width 234 height 18
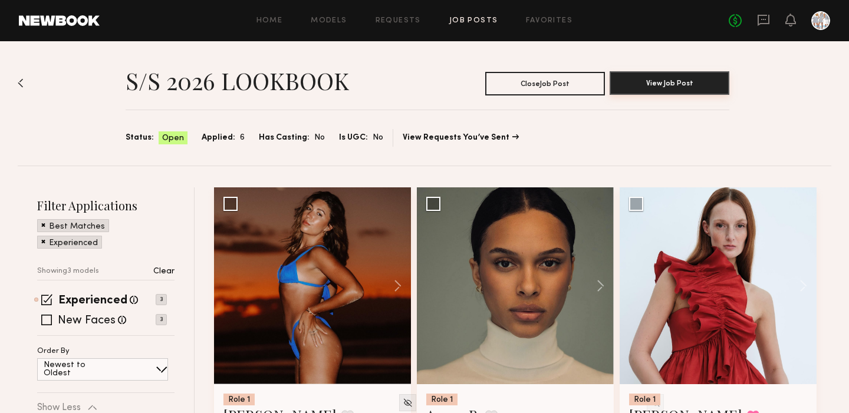
click at [655, 83] on button "View Job Post" at bounding box center [670, 83] width 120 height 24
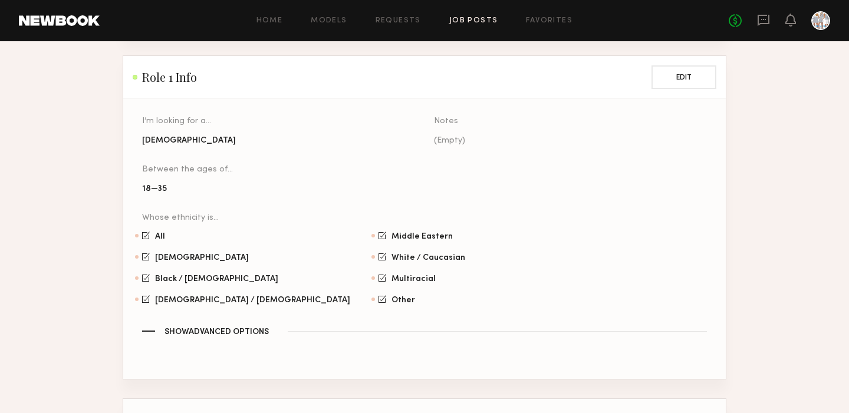
scroll to position [656, 0]
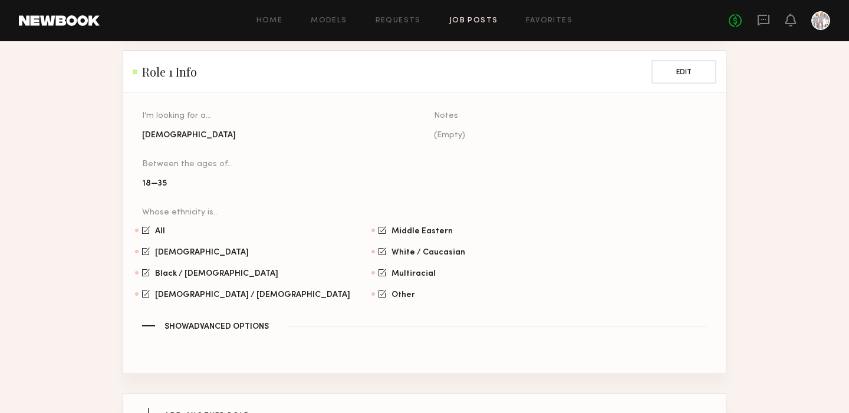
click at [240, 323] on span "Show Advanced Options" at bounding box center [217, 327] width 104 height 8
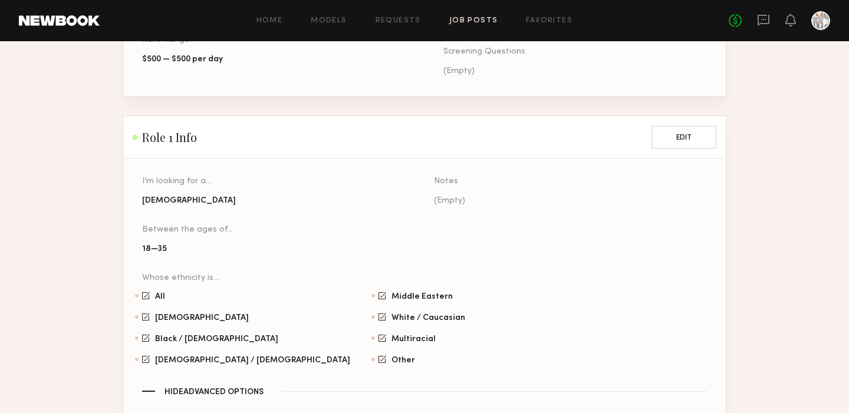
scroll to position [590, 0]
click at [685, 125] on button "Edit" at bounding box center [684, 137] width 65 height 24
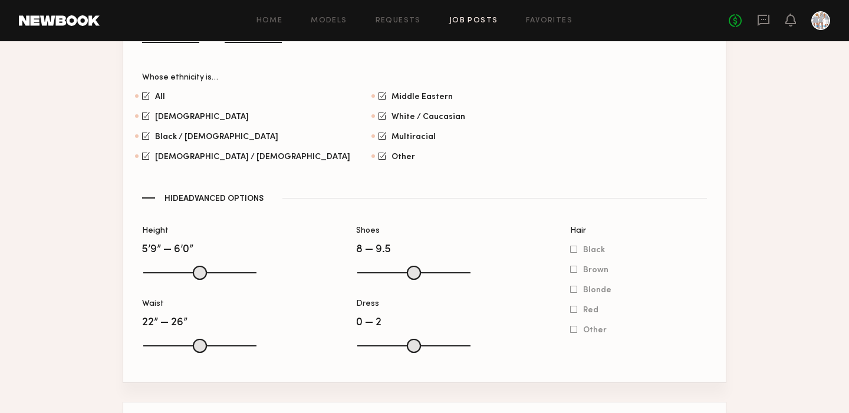
scroll to position [815, 0]
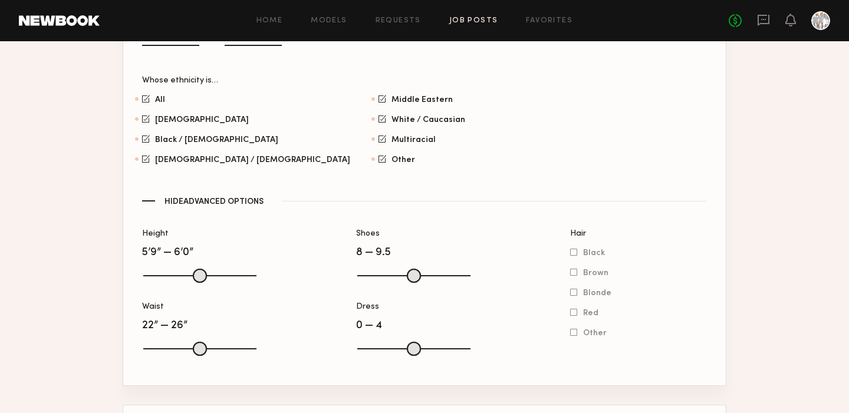
type input "*"
click at [378, 342] on input "range" at bounding box center [413, 349] width 113 height 14
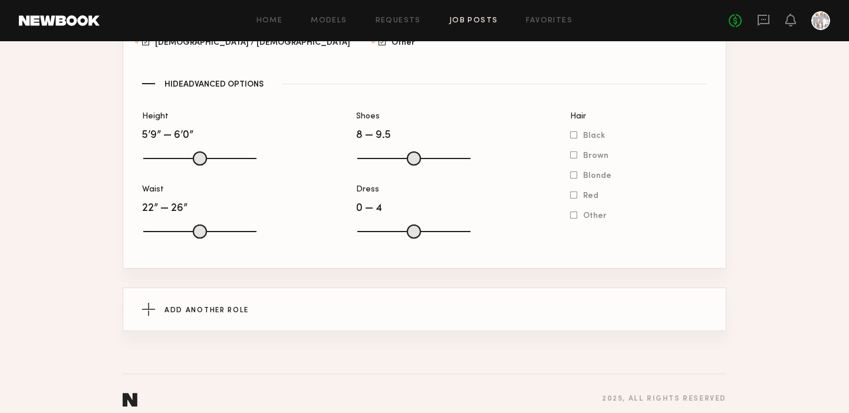
scroll to position [932, 0]
click at [226, 308] on span "Add Another Role" at bounding box center [207, 311] width 84 height 7
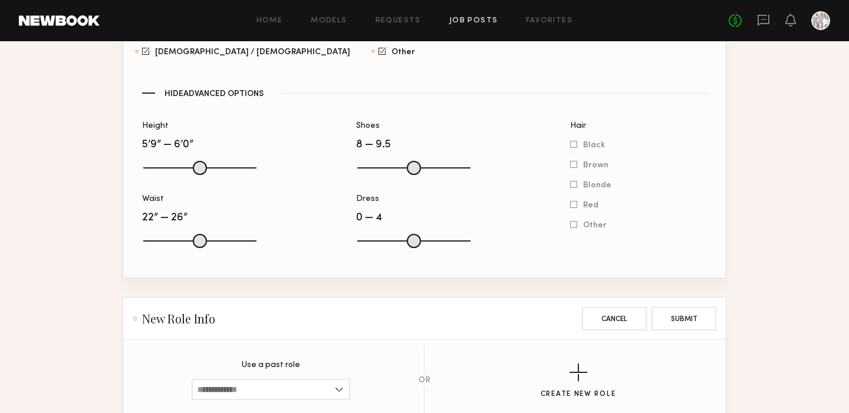
scroll to position [907, 0]
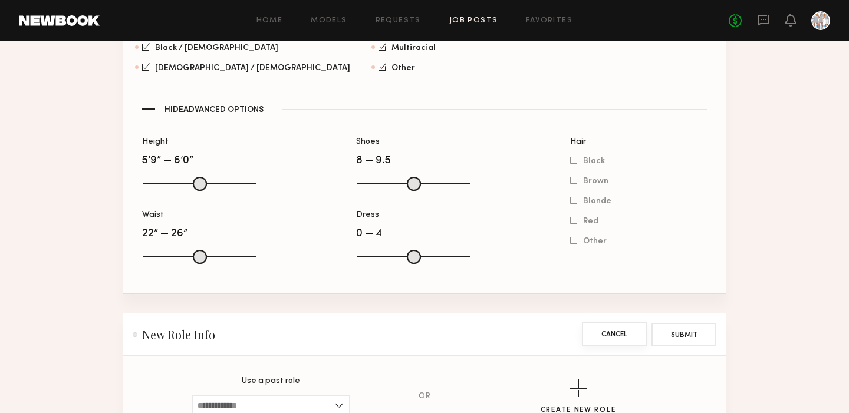
click at [599, 324] on button "Cancel" at bounding box center [614, 335] width 65 height 24
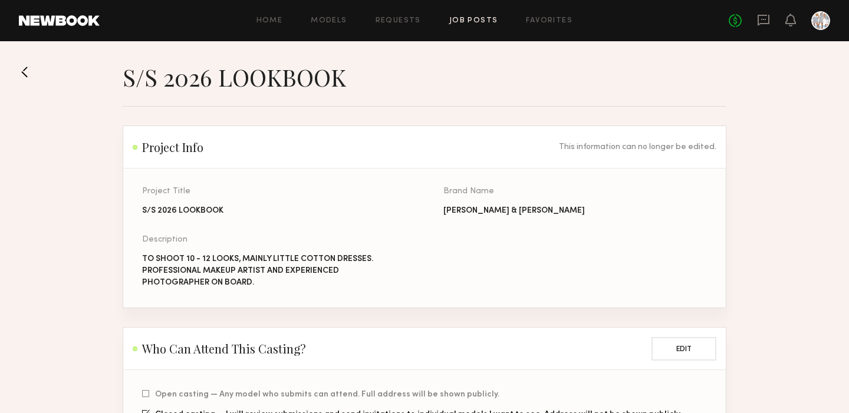
scroll to position [0, 0]
click at [790, 21] on icon at bounding box center [790, 19] width 9 height 8
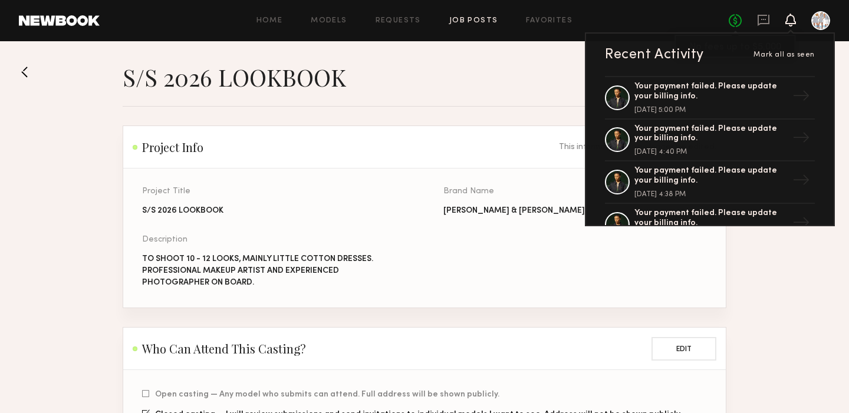
click at [738, 21] on link "No fees up to $5,000" at bounding box center [735, 20] width 13 height 13
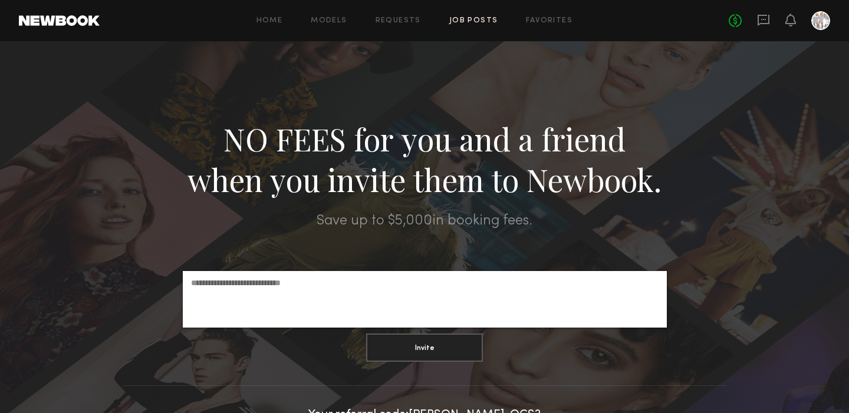
click at [472, 19] on link "Job Posts" at bounding box center [473, 21] width 49 height 8
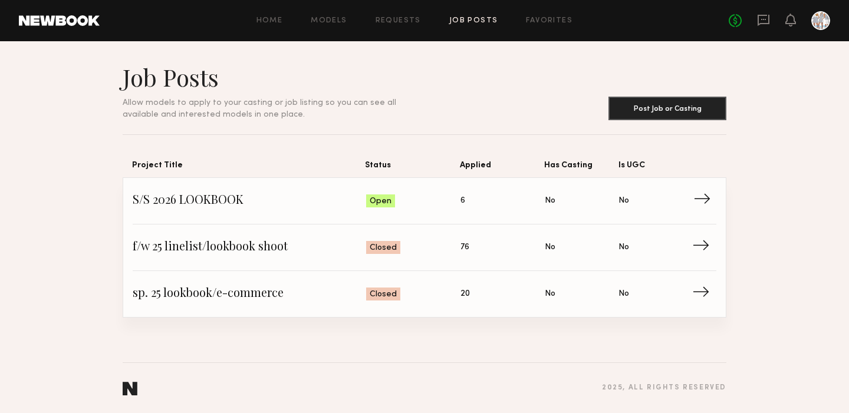
click at [218, 200] on span "S/S 2026 LOOKBOOK" at bounding box center [250, 201] width 234 height 18
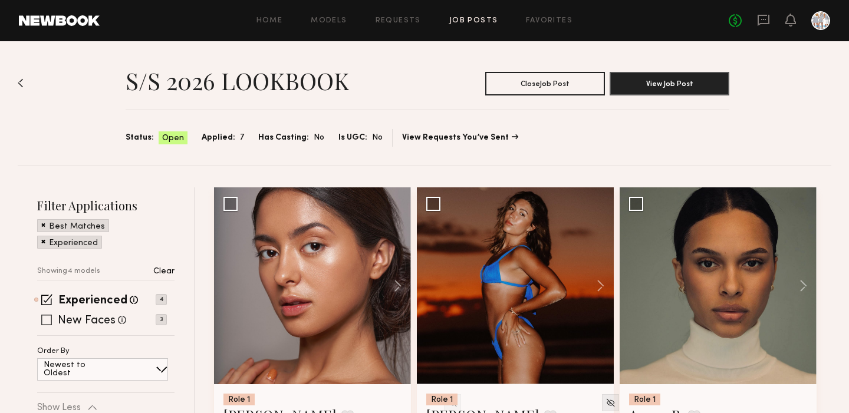
click at [44, 319] on span at bounding box center [46, 320] width 11 height 11
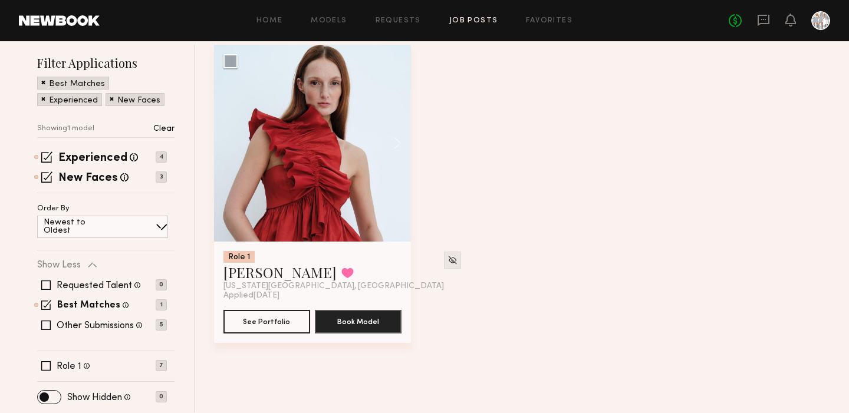
scroll to position [143, 0]
click at [48, 157] on span at bounding box center [46, 157] width 11 height 11
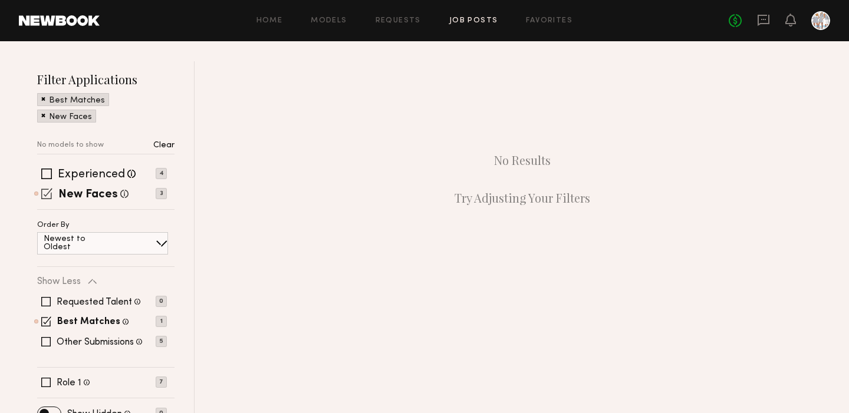
click at [47, 188] on span at bounding box center [46, 193] width 11 height 11
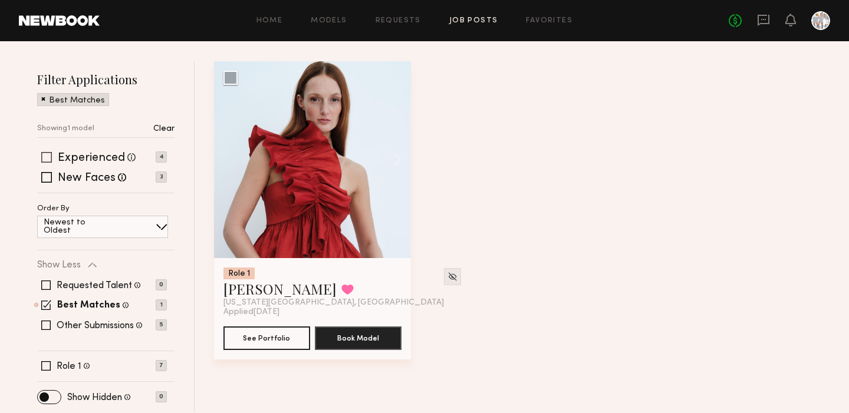
click at [50, 157] on span at bounding box center [46, 157] width 11 height 11
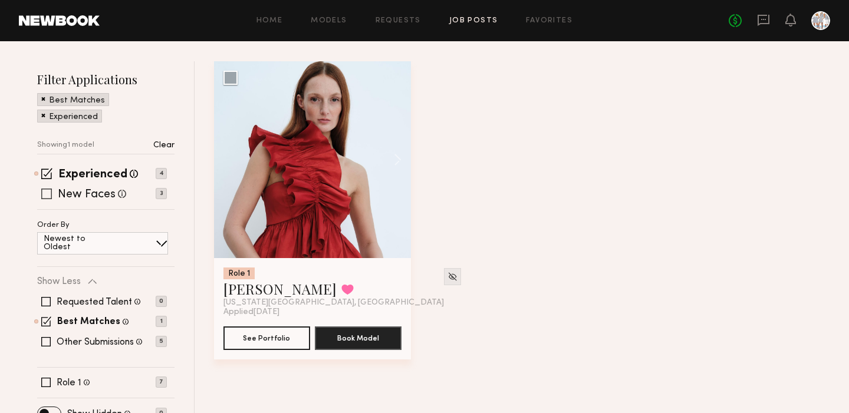
click at [47, 194] on span at bounding box center [46, 194] width 11 height 11
click at [47, 320] on span at bounding box center [46, 322] width 10 height 10
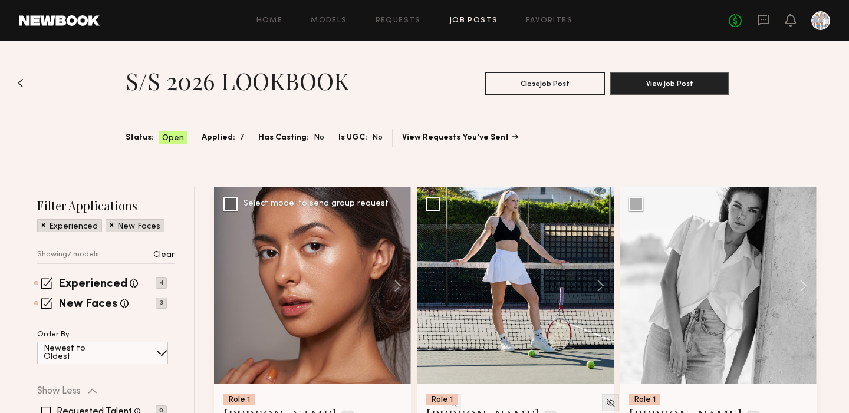
scroll to position [0, 0]
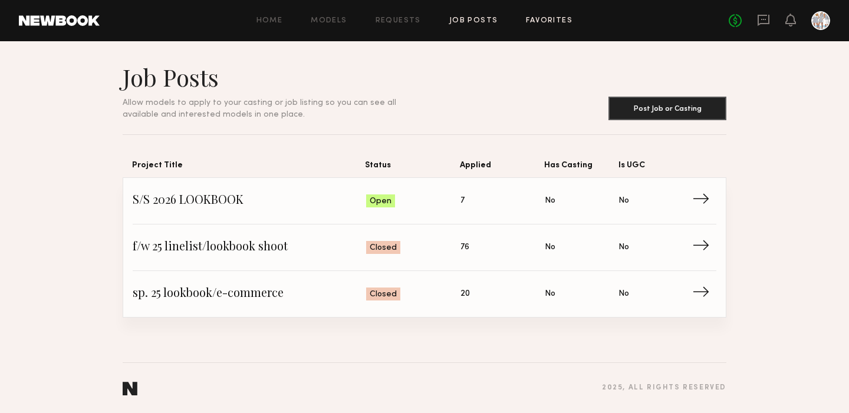
click at [531, 21] on link "Favorites" at bounding box center [549, 21] width 47 height 8
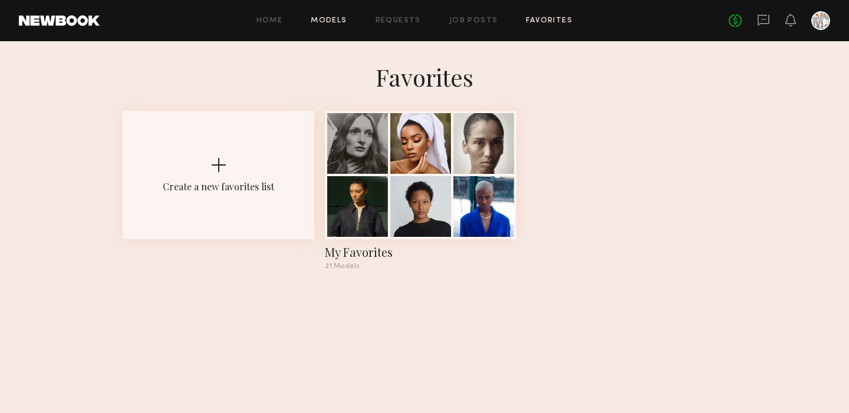
click at [337, 19] on link "Models" at bounding box center [329, 21] width 36 height 8
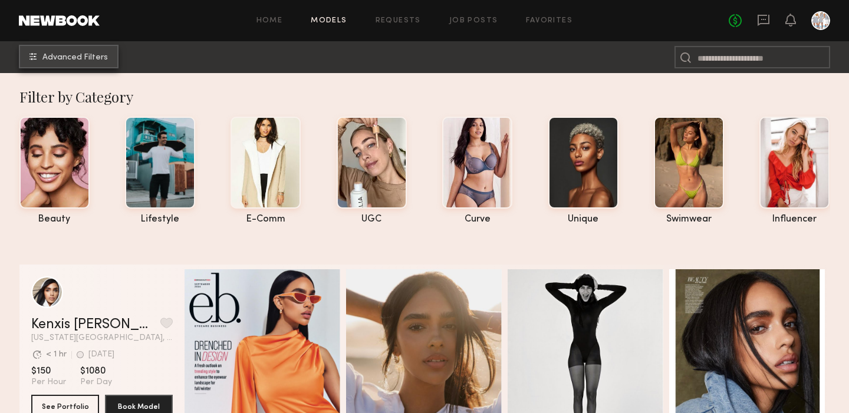
click at [86, 56] on span "Advanced Filters" at bounding box center [74, 58] width 65 height 8
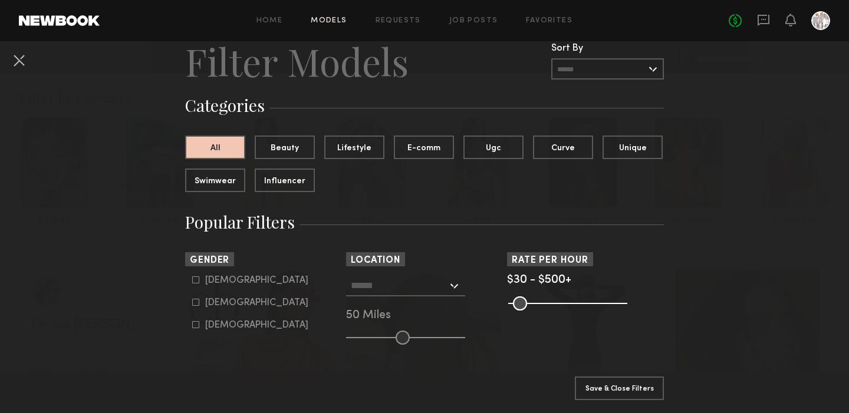
scroll to position [54, 0]
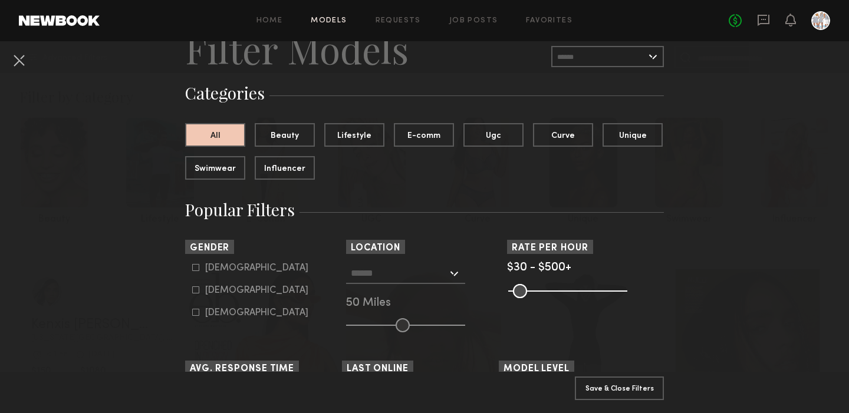
click at [197, 288] on icon at bounding box center [195, 290] width 7 height 7
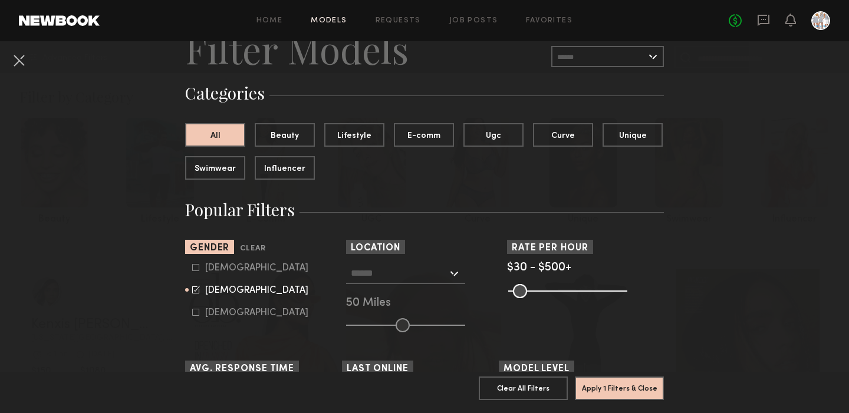
click at [196, 313] on icon at bounding box center [195, 312] width 7 height 7
type input "**"
click at [455, 274] on div at bounding box center [405, 273] width 119 height 21
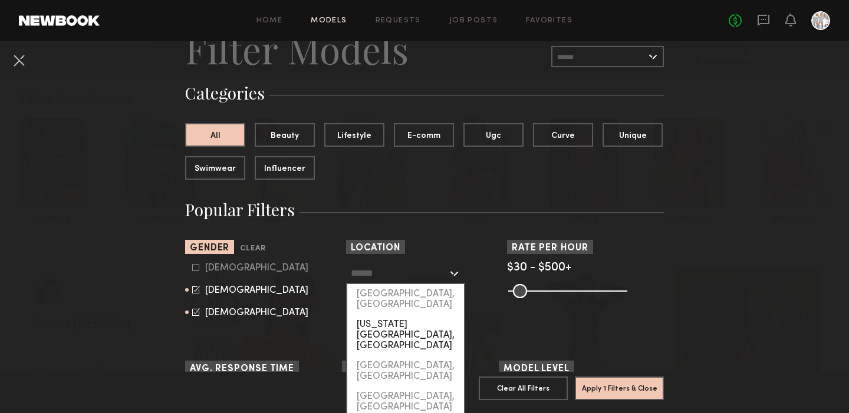
click at [426, 315] on div "New York City, NY" at bounding box center [405, 335] width 117 height 41
type input "**********"
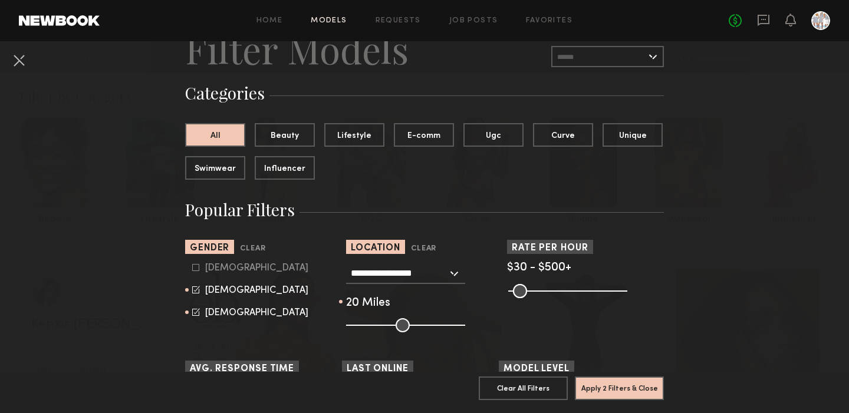
drag, startPoint x: 406, startPoint y: 326, endPoint x: 369, endPoint y: 323, distance: 37.3
type input "**"
click at [369, 323] on input "range" at bounding box center [405, 326] width 119 height 14
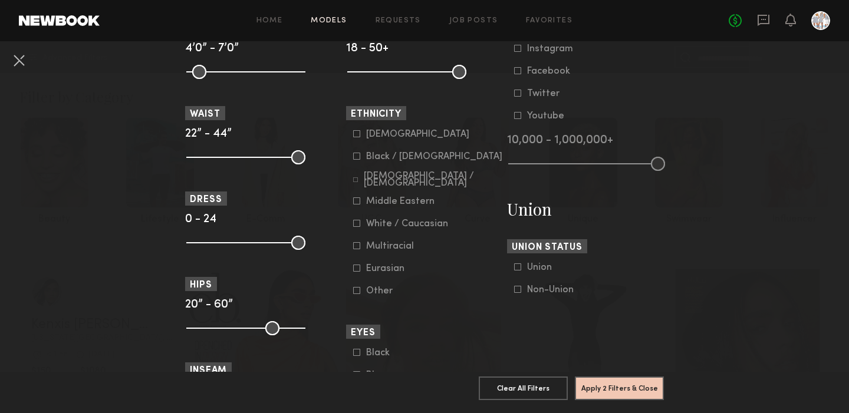
scroll to position [601, 0]
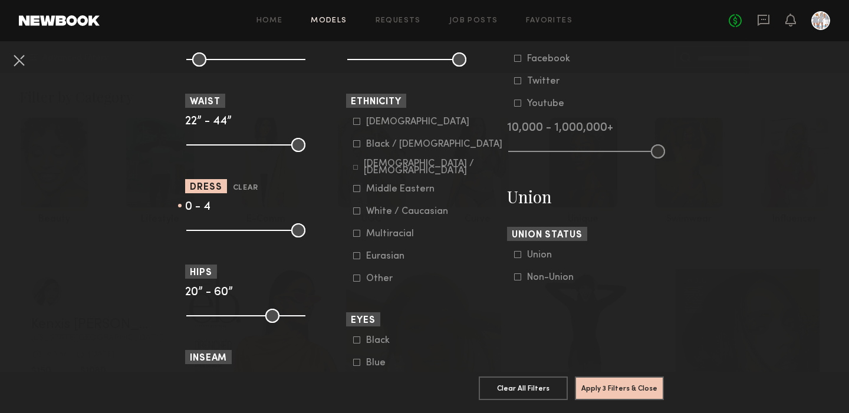
drag, startPoint x: 300, startPoint y: 231, endPoint x: 214, endPoint y: 228, distance: 86.1
type input "*"
click at [214, 228] on input "range" at bounding box center [245, 231] width 119 height 14
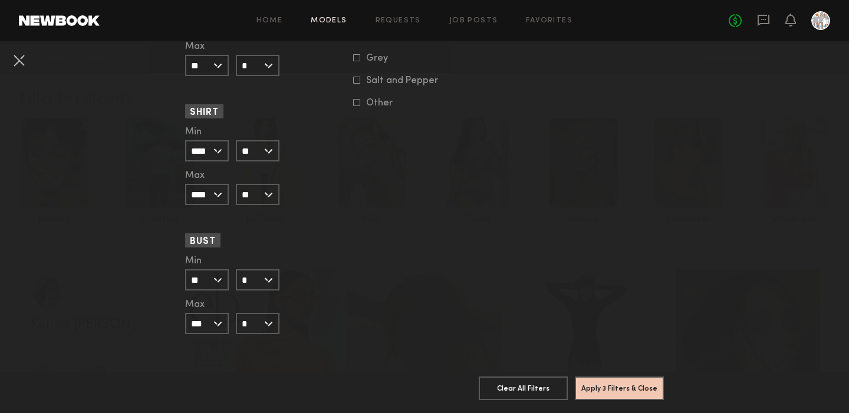
scroll to position [1147, 0]
click at [606, 383] on button "Apply 3 Filters & Close" at bounding box center [619, 388] width 89 height 24
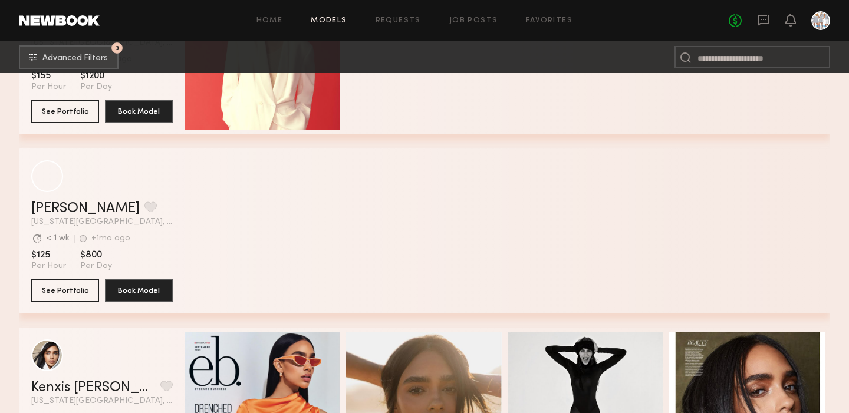
scroll to position [1562, 0]
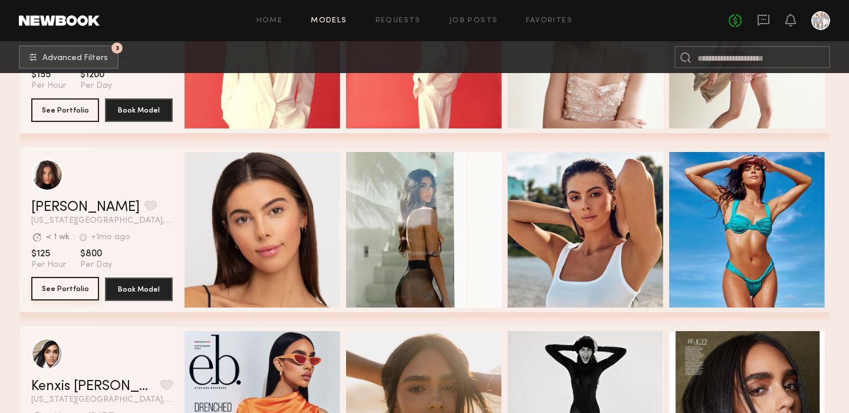
click at [51, 282] on button "See Portfolio" at bounding box center [65, 289] width 68 height 24
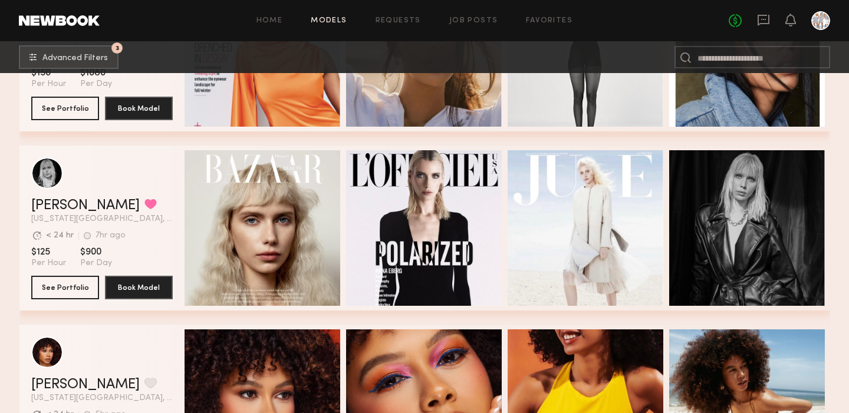
scroll to position [1928, 0]
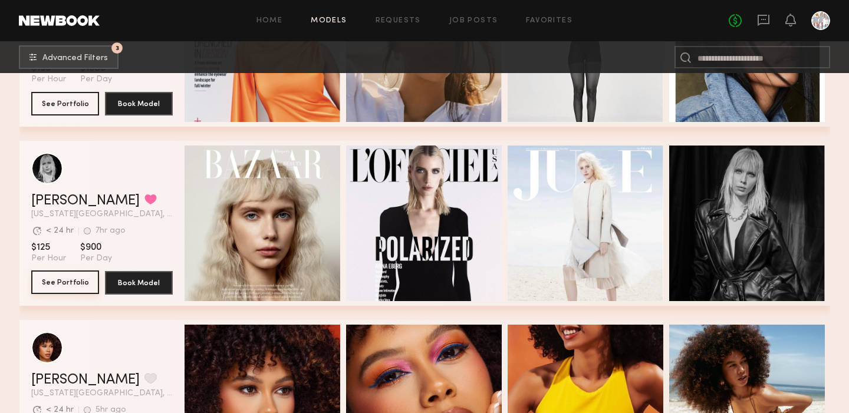
click at [68, 280] on button "See Portfolio" at bounding box center [65, 283] width 68 height 24
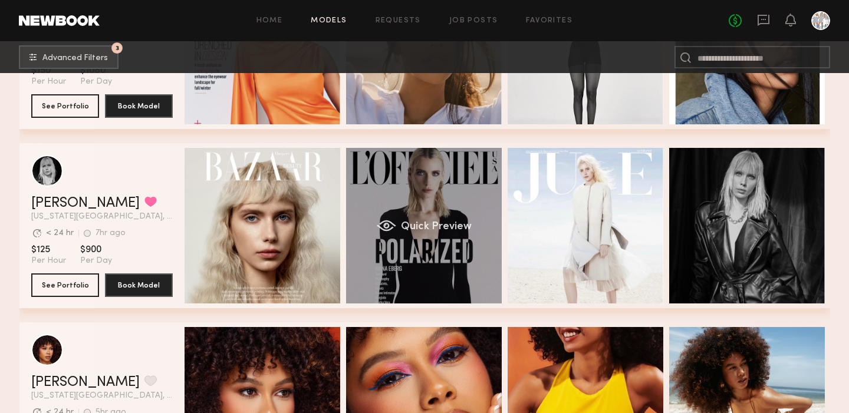
click at [414, 193] on div "Quick Preview" at bounding box center [424, 226] width 156 height 156
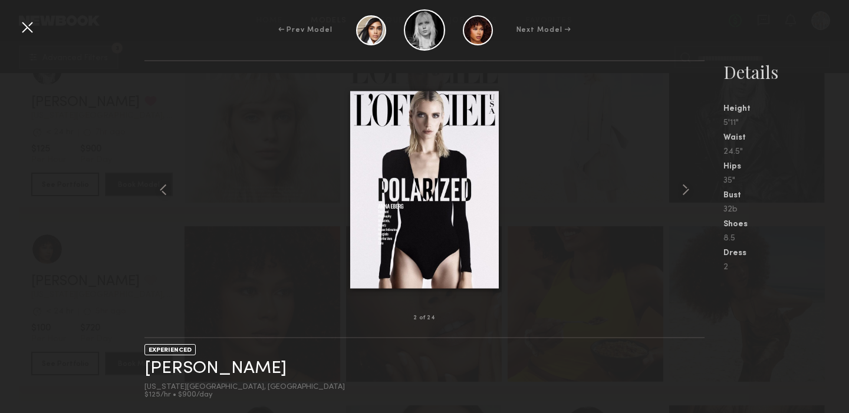
scroll to position [2030, 0]
click at [24, 30] on div at bounding box center [27, 27] width 19 height 19
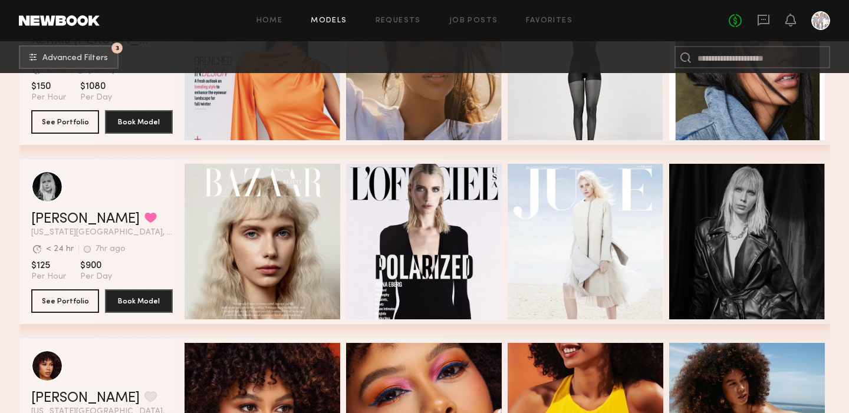
scroll to position [1909, 0]
click at [145, 218] on button "grid" at bounding box center [151, 217] width 12 height 11
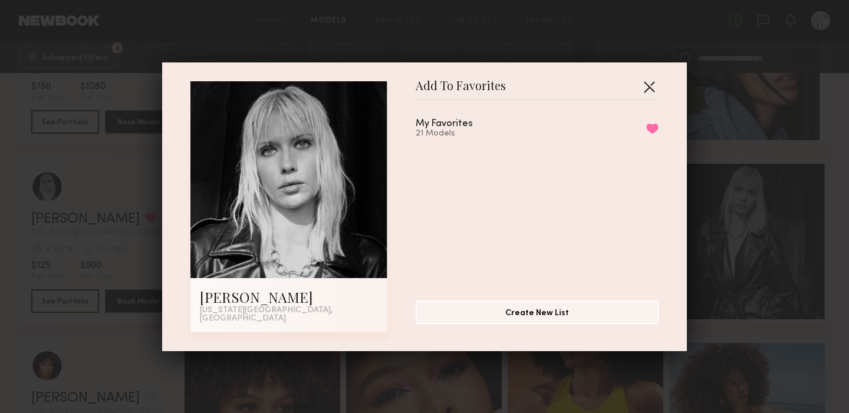
click at [651, 89] on button "button" at bounding box center [649, 86] width 19 height 19
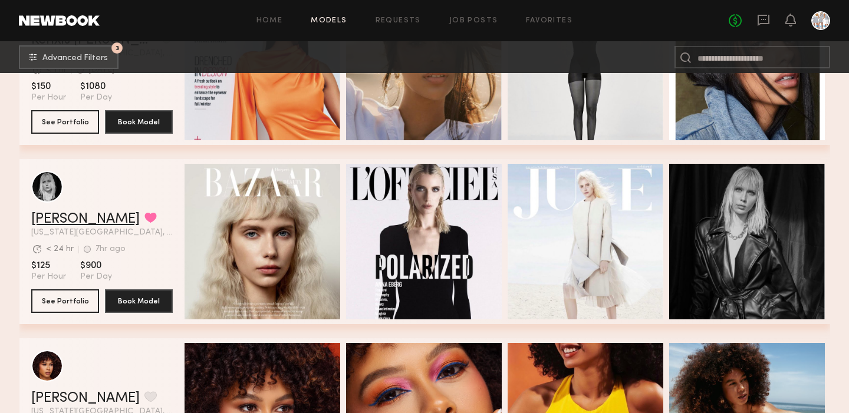
click at [49, 221] on link "Anna E." at bounding box center [85, 219] width 109 height 14
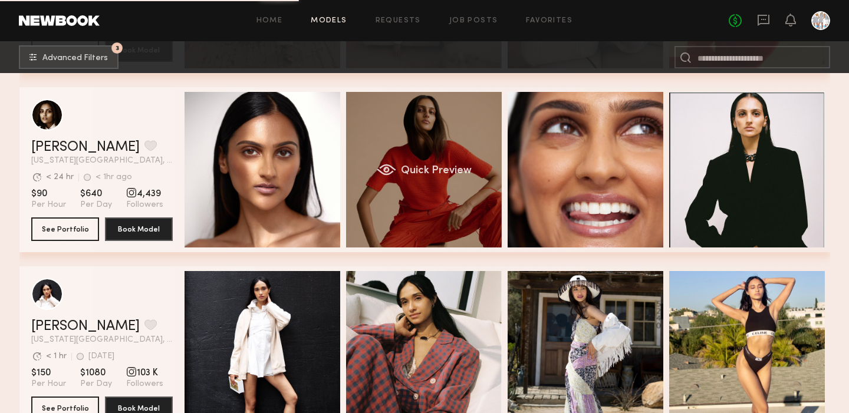
scroll to position [3595, 0]
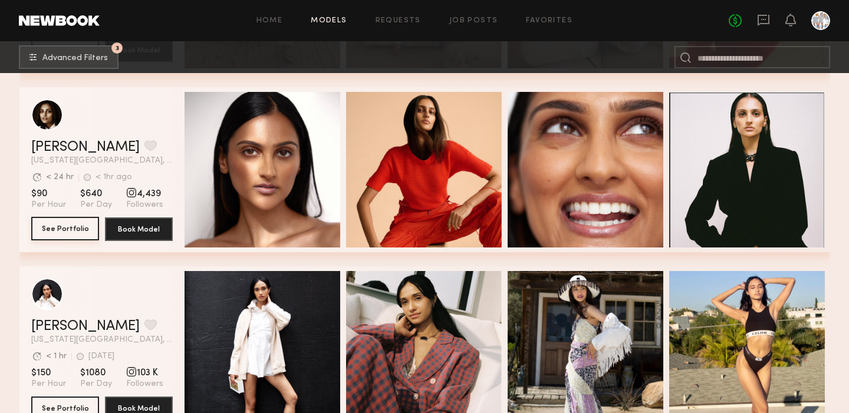
click at [56, 229] on button "See Portfolio" at bounding box center [65, 229] width 68 height 24
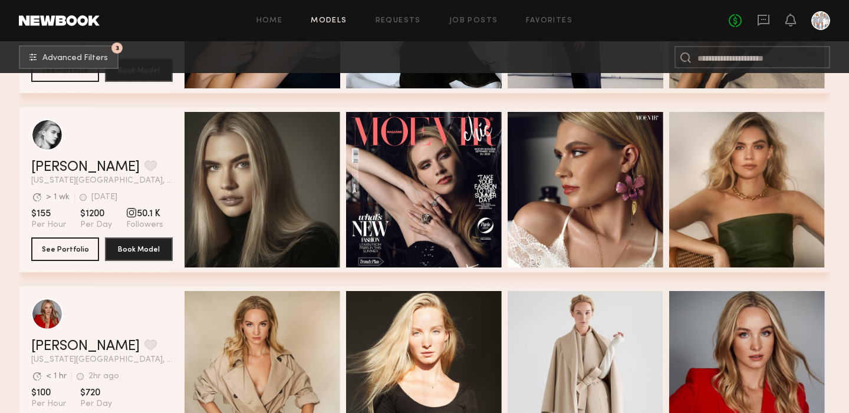
scroll to position [5913, 0]
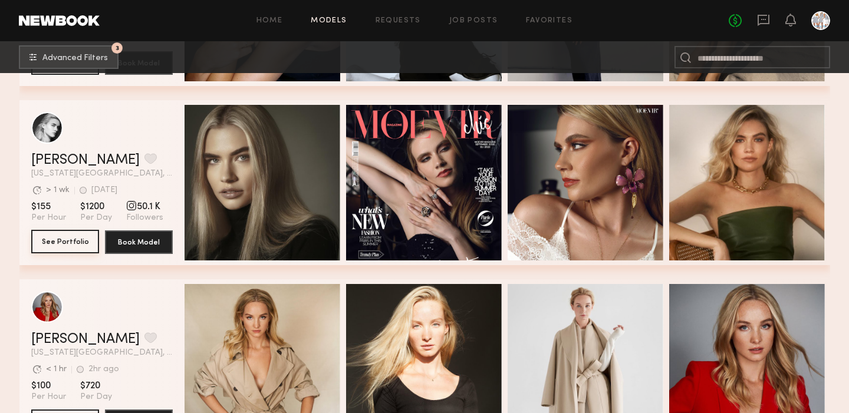
click at [61, 240] on button "See Portfolio" at bounding box center [65, 242] width 68 height 24
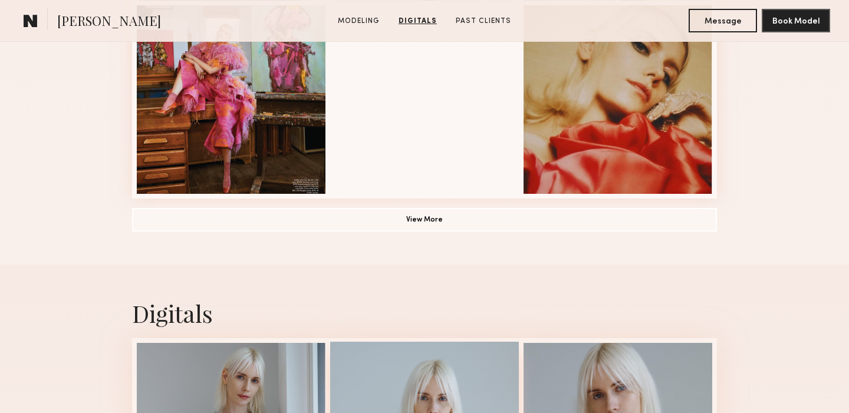
scroll to position [903, 0]
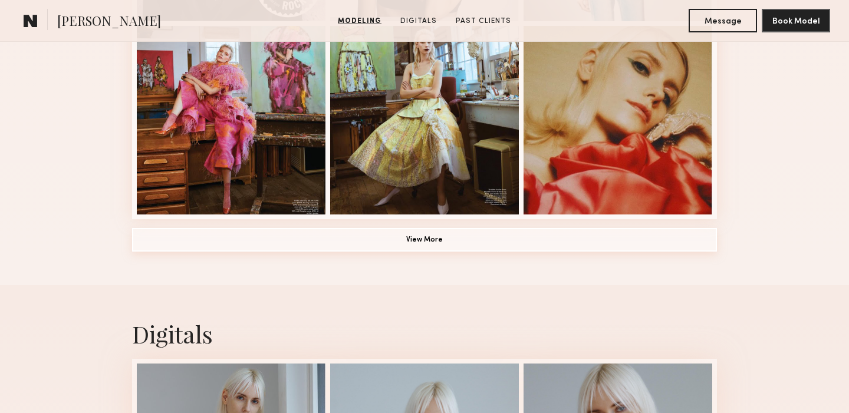
click at [420, 237] on button "View More" at bounding box center [424, 240] width 585 height 24
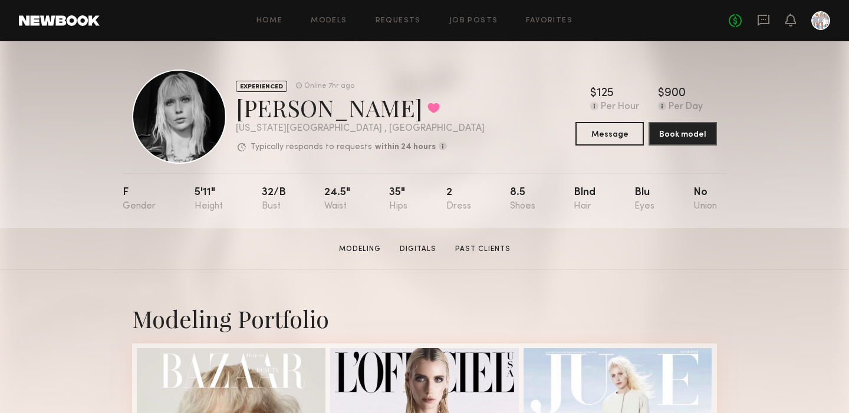
scroll to position [0, 0]
click at [419, 249] on link "Digitals" at bounding box center [418, 249] width 46 height 11
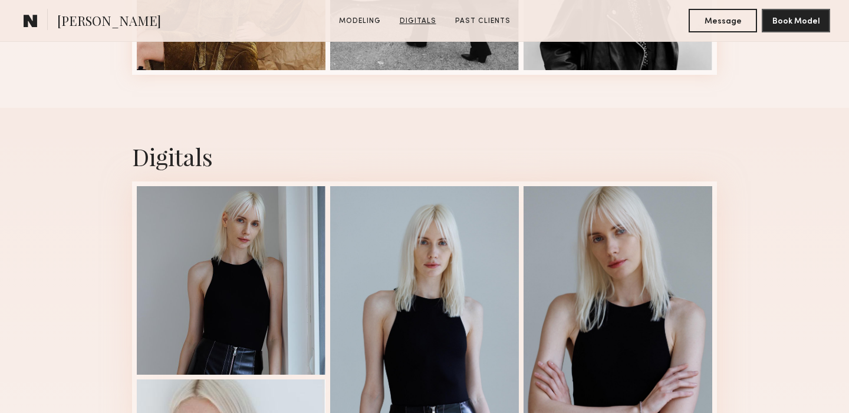
scroll to position [1859, 0]
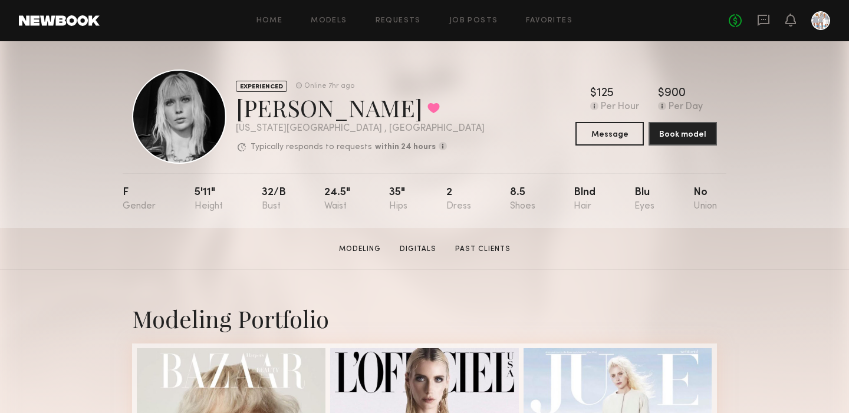
click at [203, 120] on div at bounding box center [179, 117] width 94 height 94
click at [324, 21] on link "Models" at bounding box center [329, 21] width 36 height 8
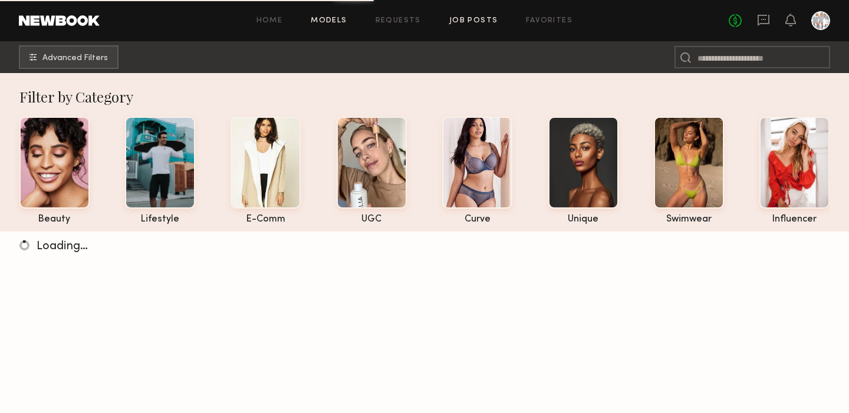
click at [475, 22] on link "Job Posts" at bounding box center [473, 21] width 49 height 8
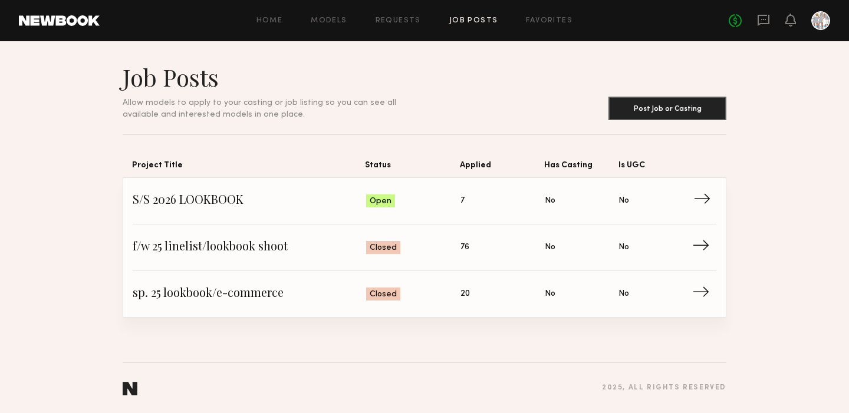
click at [702, 197] on span "→" at bounding box center [706, 201] width 24 height 18
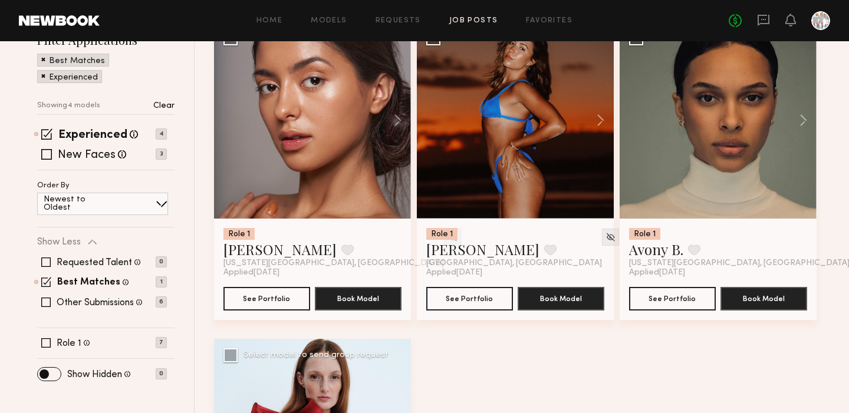
scroll to position [165, 0]
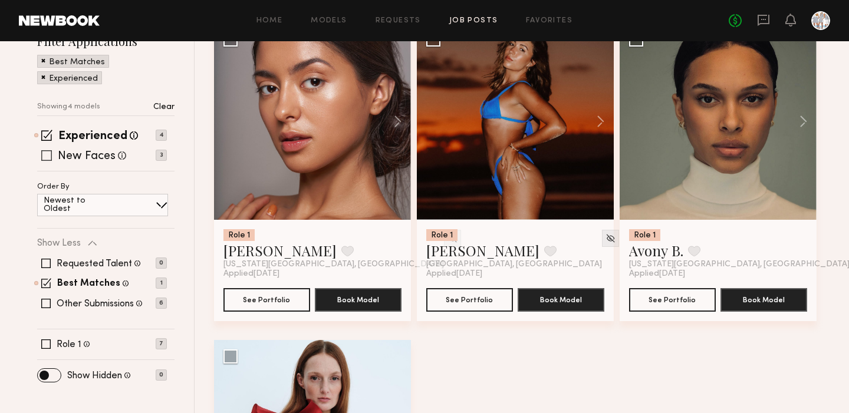
click at [47, 152] on span at bounding box center [46, 155] width 11 height 11
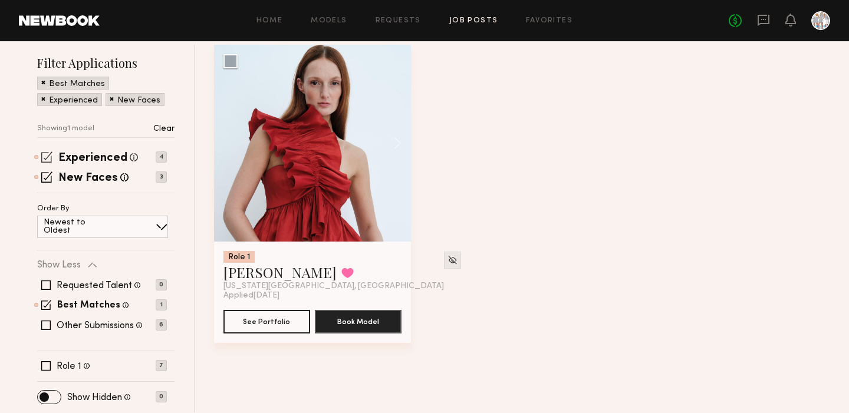
click at [47, 156] on span at bounding box center [46, 157] width 11 height 11
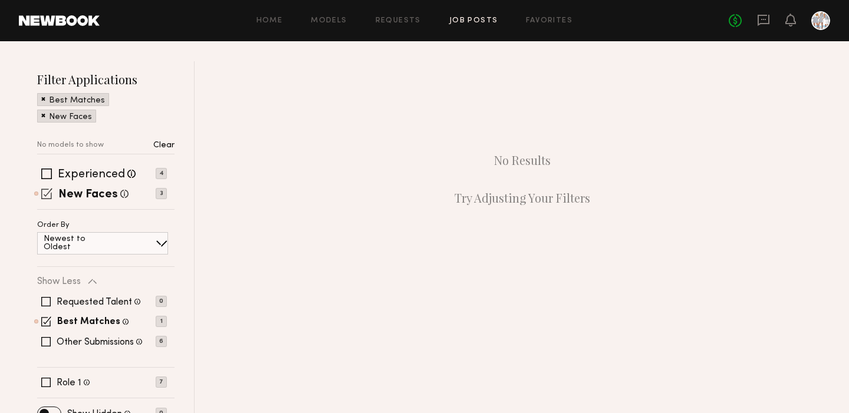
click at [47, 188] on span at bounding box center [46, 193] width 11 height 11
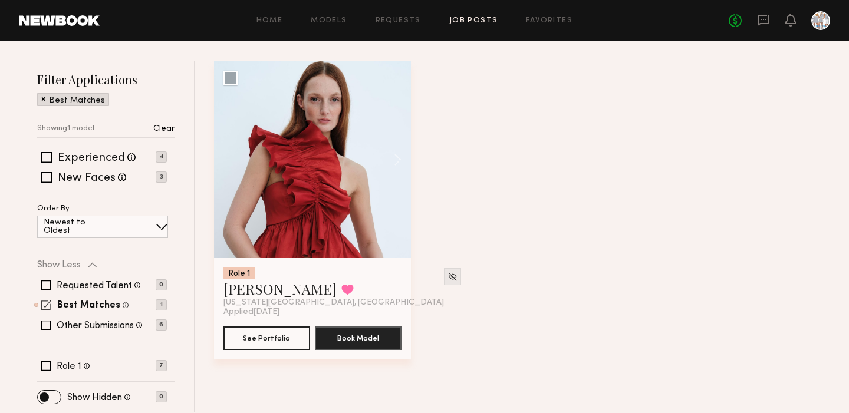
click at [47, 306] on span at bounding box center [46, 305] width 10 height 10
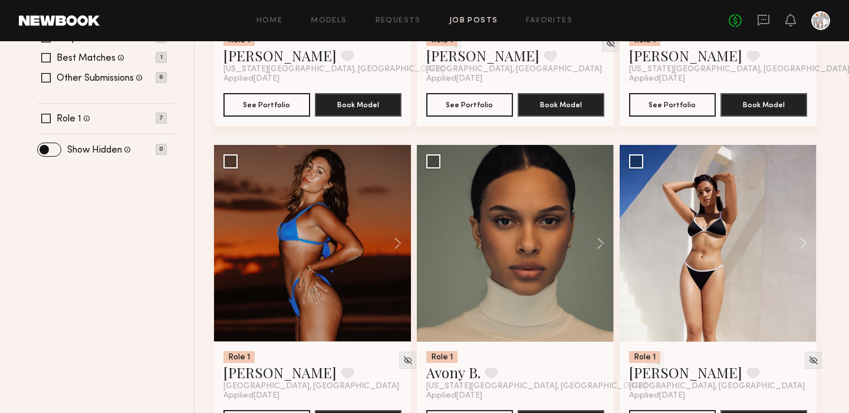
scroll to position [352, 0]
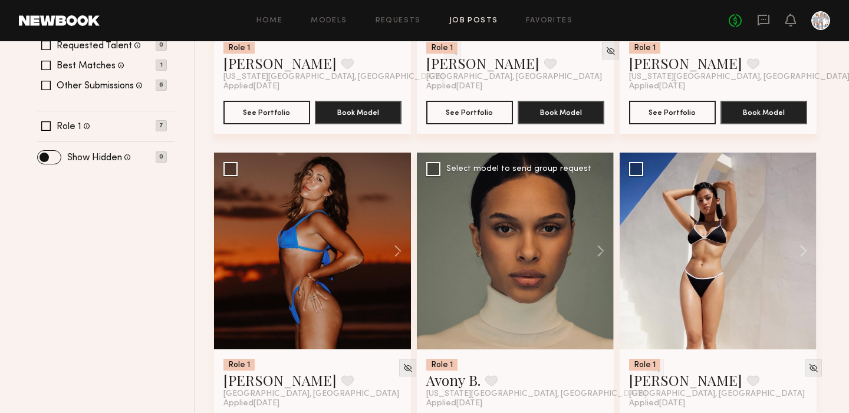
click at [531, 278] on div at bounding box center [515, 251] width 197 height 197
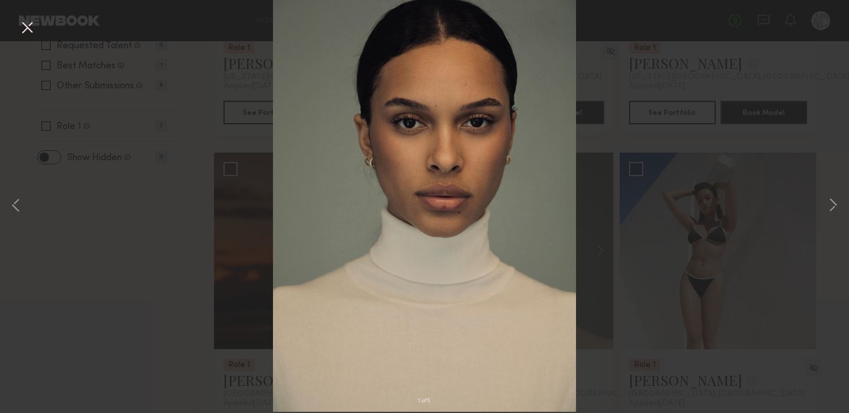
click at [28, 22] on button at bounding box center [27, 28] width 19 height 21
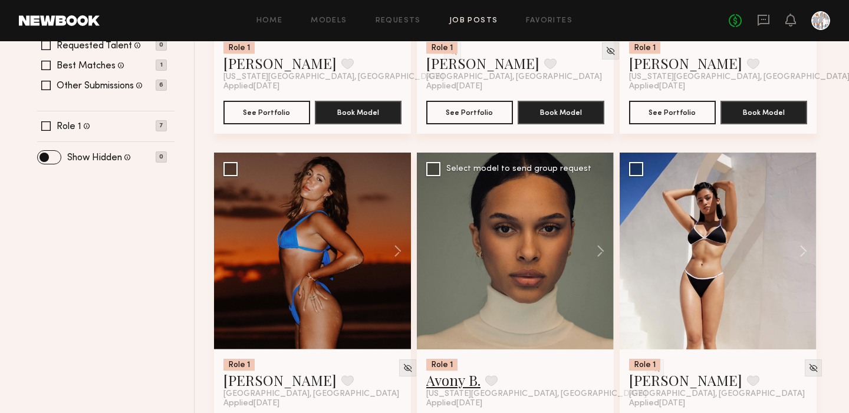
click at [438, 385] on link "Avony B." at bounding box center [453, 380] width 54 height 19
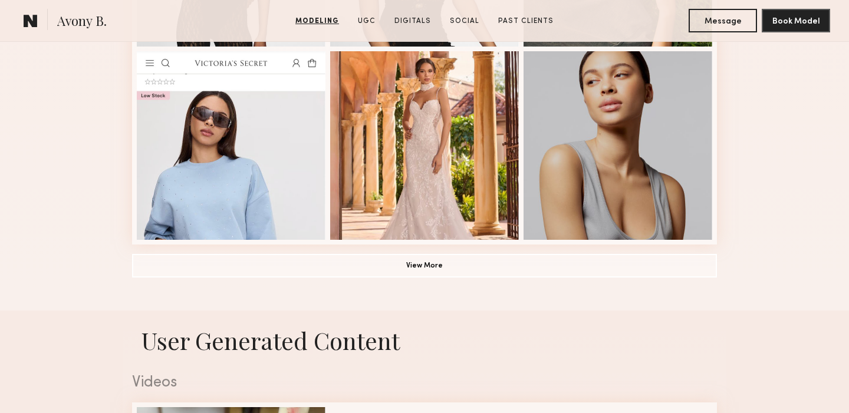
scroll to position [878, 0]
click at [431, 264] on button "View More" at bounding box center [424, 266] width 585 height 24
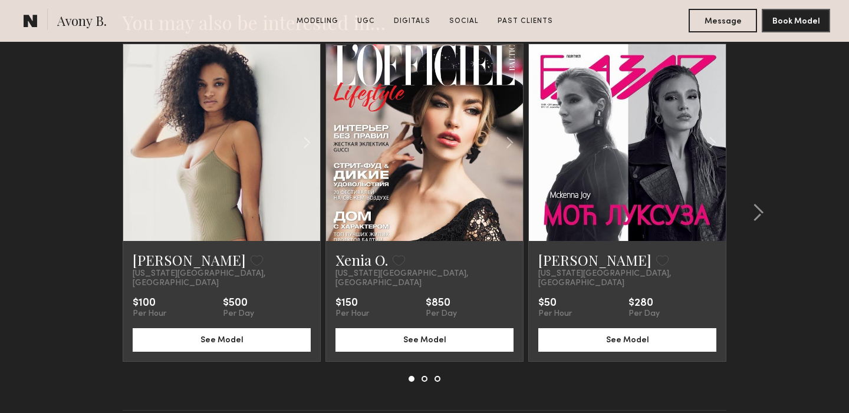
scroll to position [2844, 0]
click at [219, 188] on link at bounding box center [221, 142] width 67 height 197
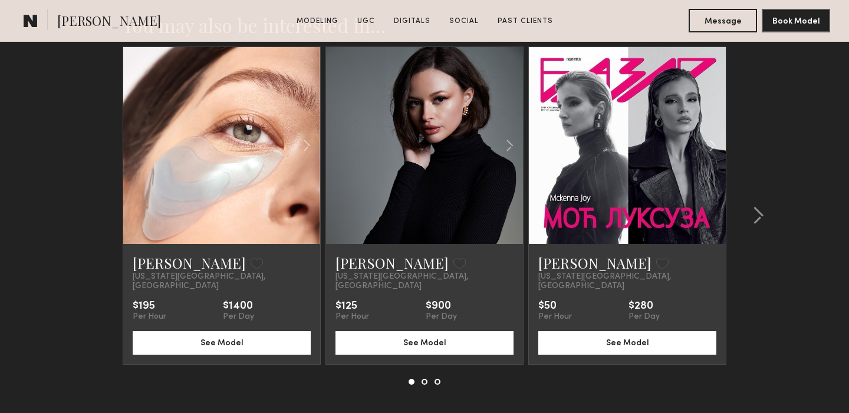
scroll to position [2271, 0]
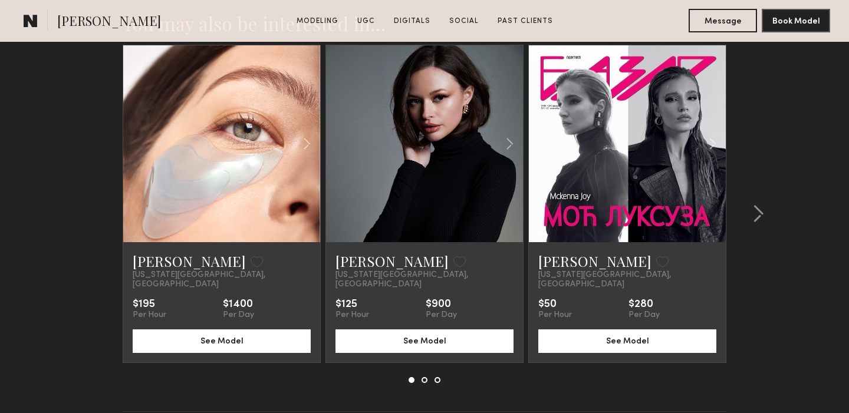
click at [622, 165] on link at bounding box center [627, 143] width 67 height 197
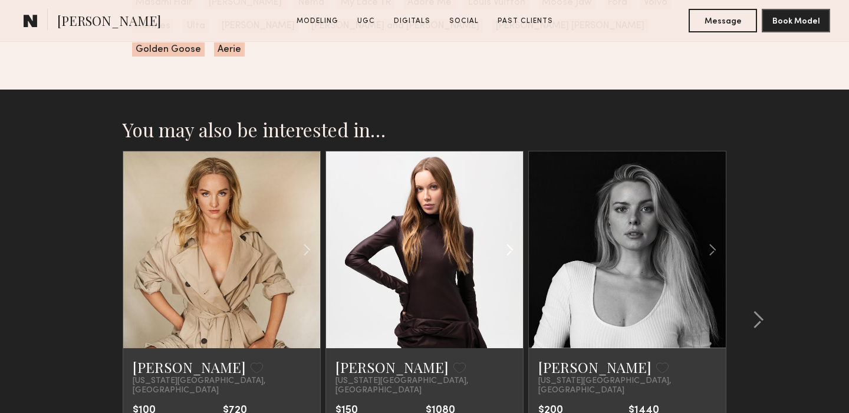
scroll to position [2981, 0]
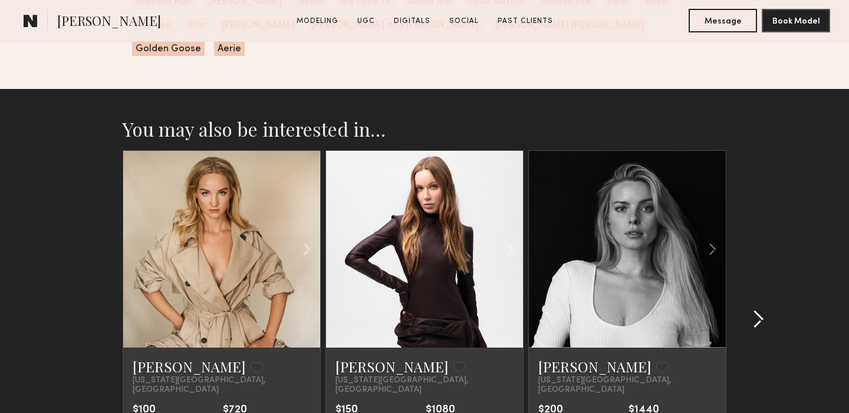
click at [760, 310] on common-icon at bounding box center [759, 319] width 12 height 19
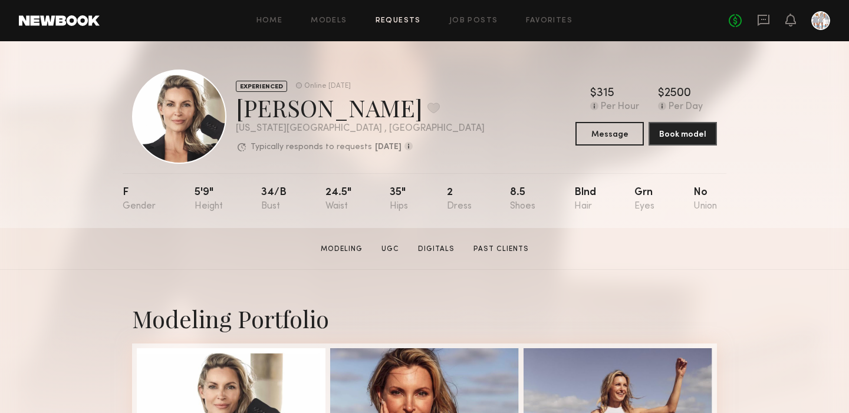
click at [400, 21] on link "Requests" at bounding box center [398, 21] width 45 height 8
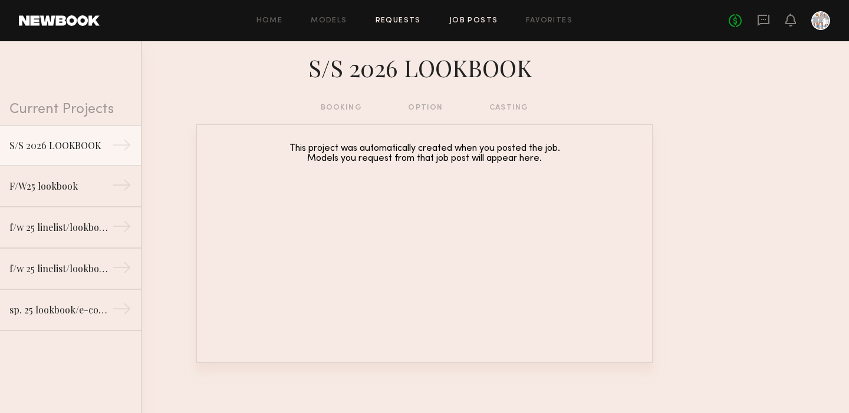
click at [461, 17] on link "Job Posts" at bounding box center [473, 21] width 49 height 8
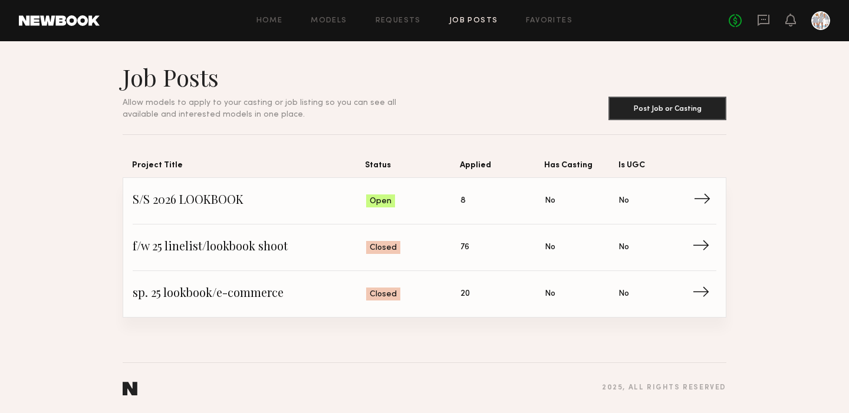
click at [701, 199] on span "→" at bounding box center [706, 201] width 24 height 18
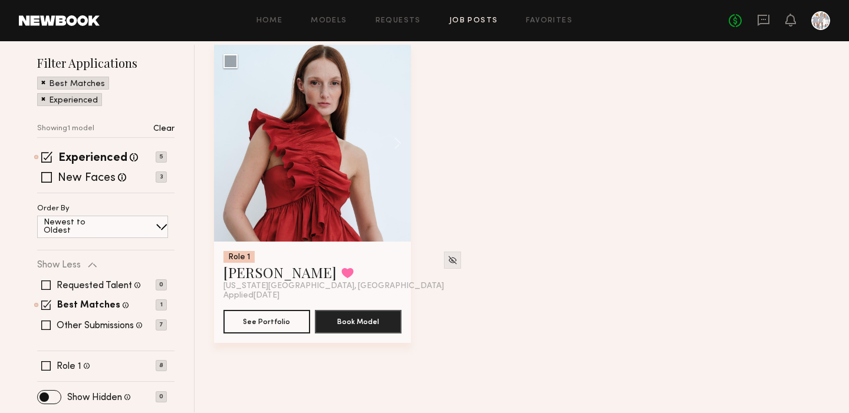
scroll to position [143, 0]
click at [45, 306] on span at bounding box center [46, 305] width 10 height 10
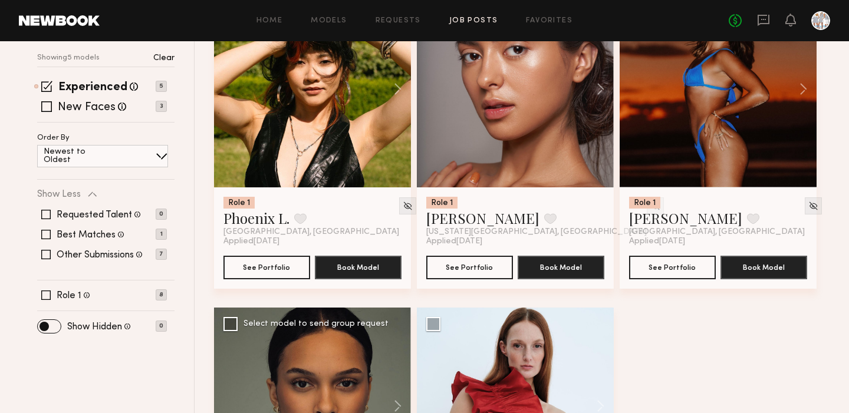
scroll to position [182, 0]
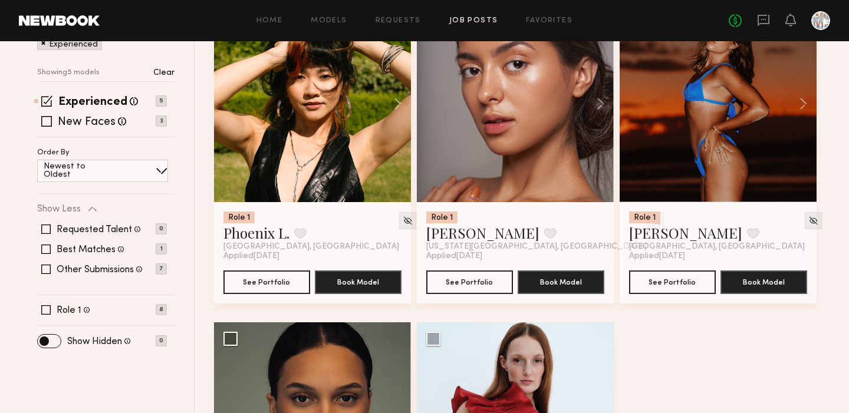
click at [316, 124] on div at bounding box center [312, 103] width 197 height 197
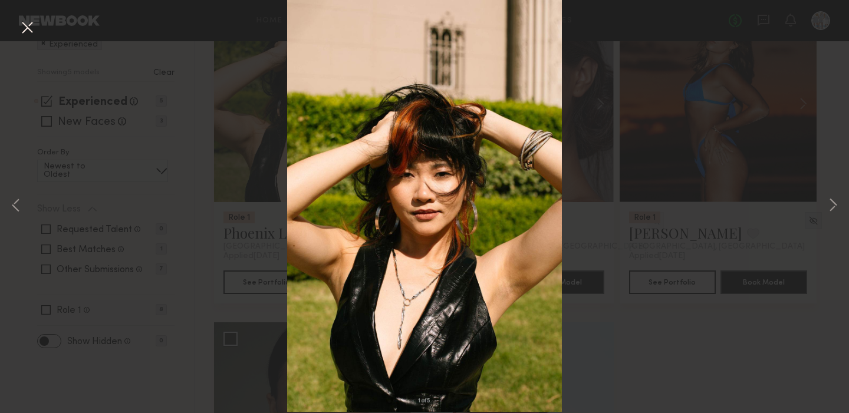
click at [28, 28] on button at bounding box center [27, 28] width 19 height 21
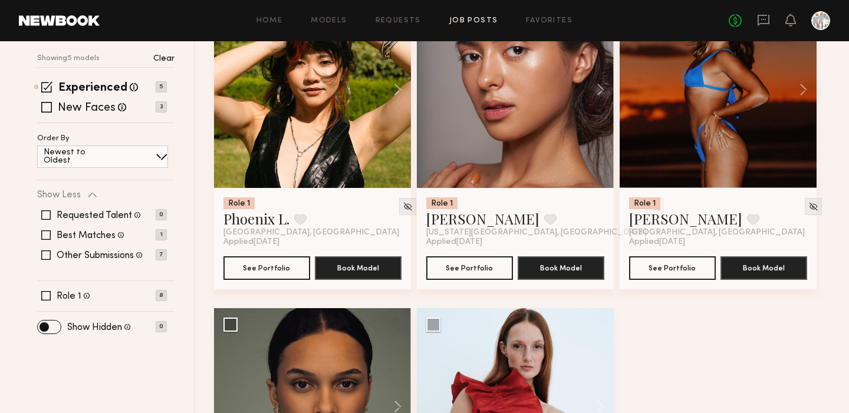
scroll to position [193, 0]
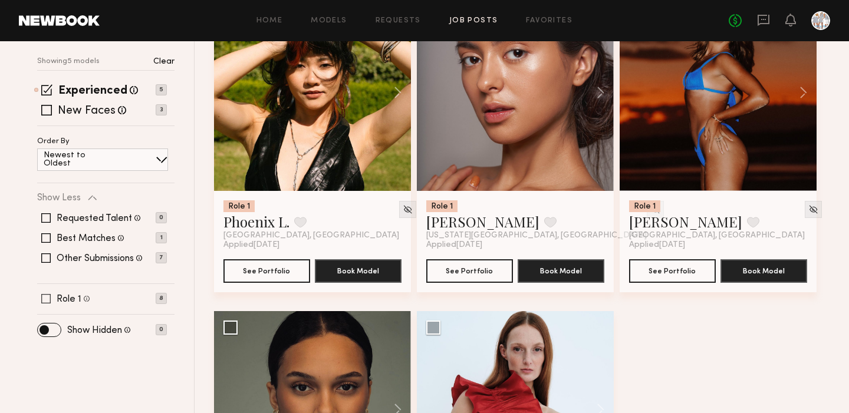
click at [44, 298] on span at bounding box center [45, 298] width 9 height 9
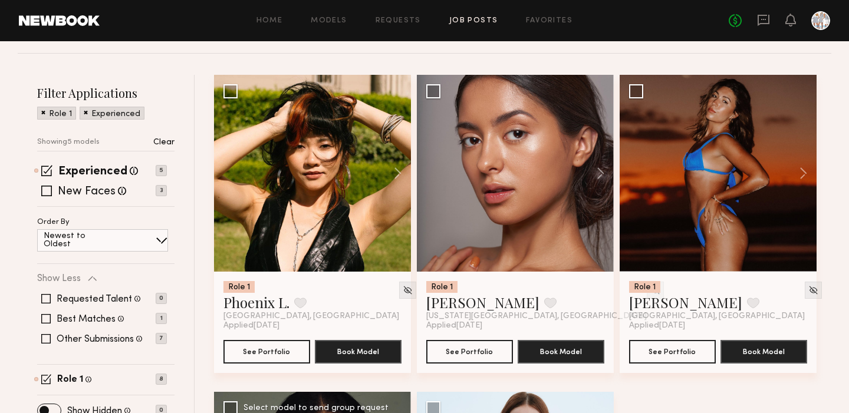
scroll to position [109, 0]
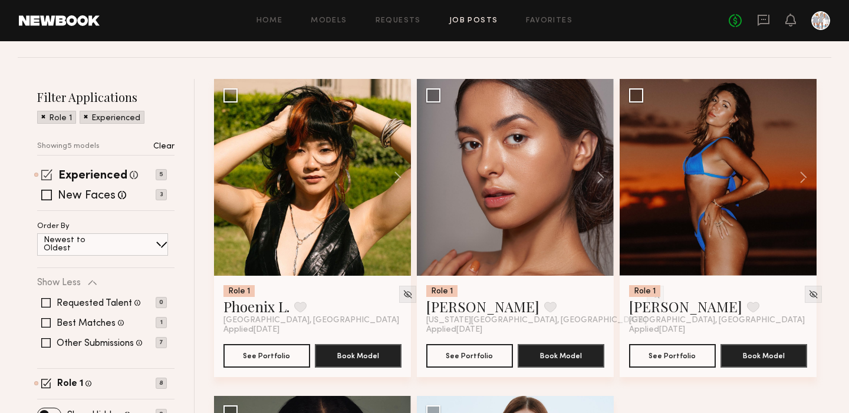
click at [44, 175] on span at bounding box center [46, 174] width 11 height 11
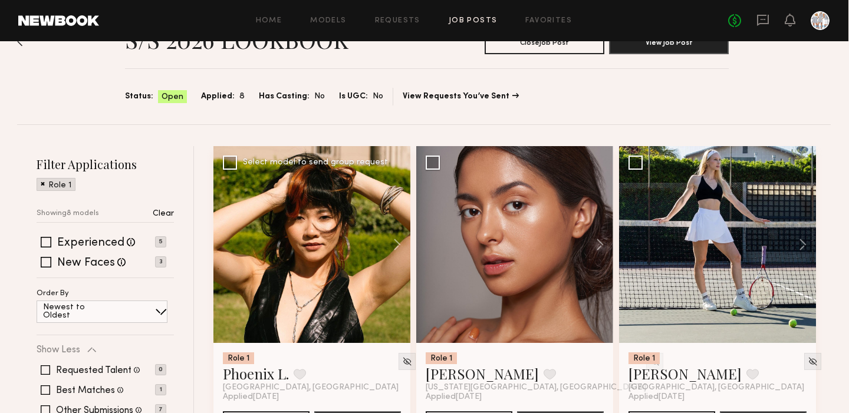
scroll to position [45, 0]
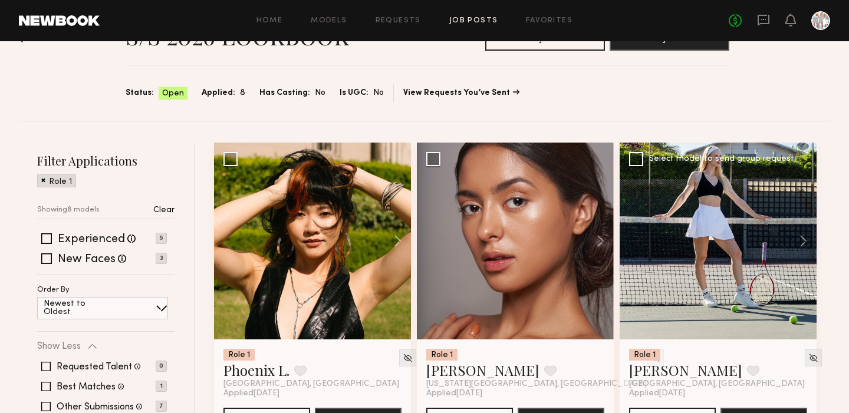
click at [700, 239] on div at bounding box center [718, 241] width 197 height 197
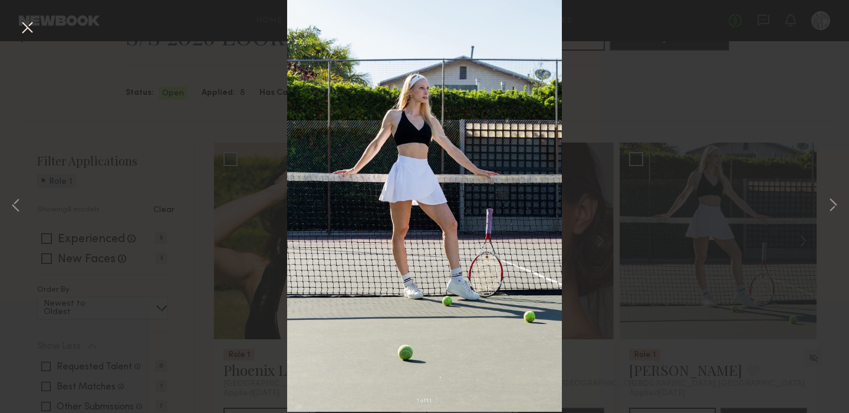
click at [31, 30] on button at bounding box center [27, 28] width 19 height 21
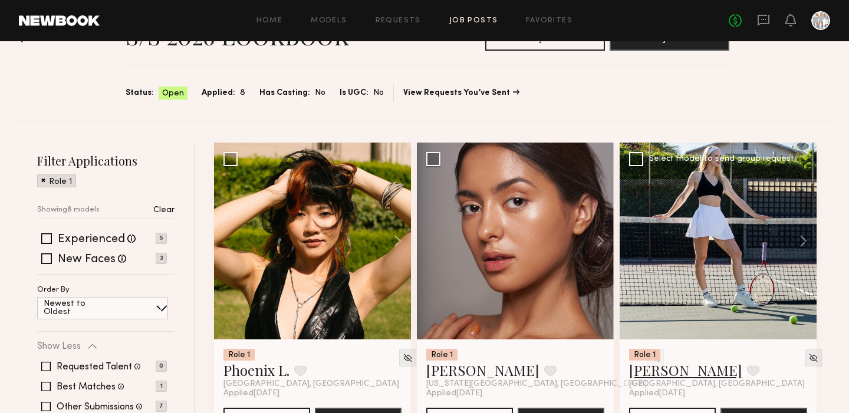
click at [652, 377] on link "Willow R." at bounding box center [685, 370] width 113 height 19
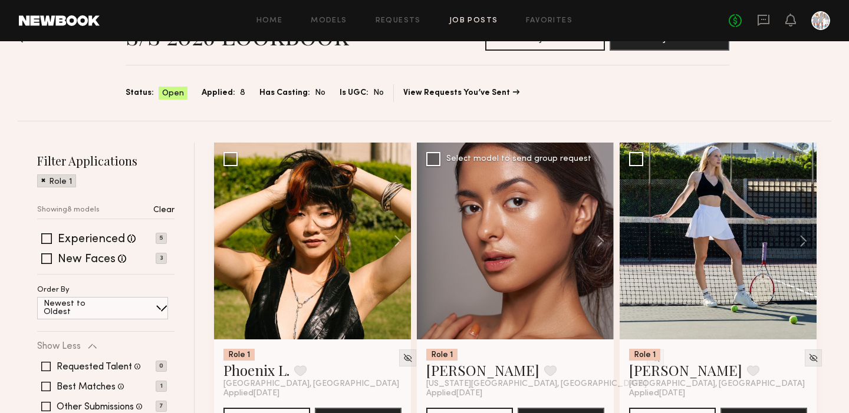
click at [481, 292] on div at bounding box center [515, 241] width 197 height 197
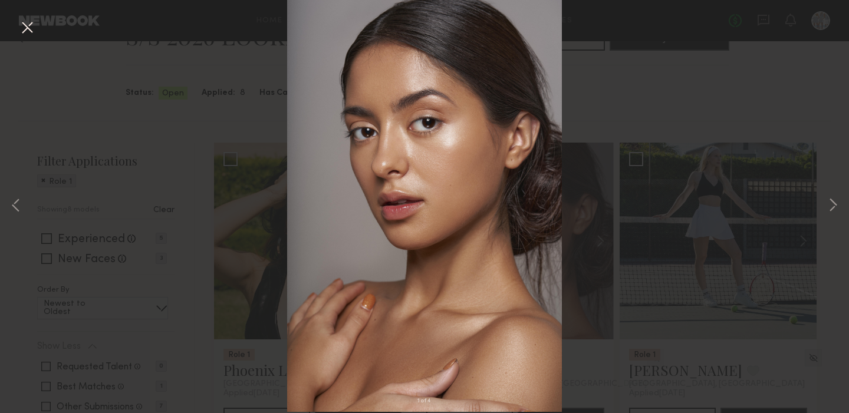
click at [28, 22] on button at bounding box center [27, 28] width 19 height 21
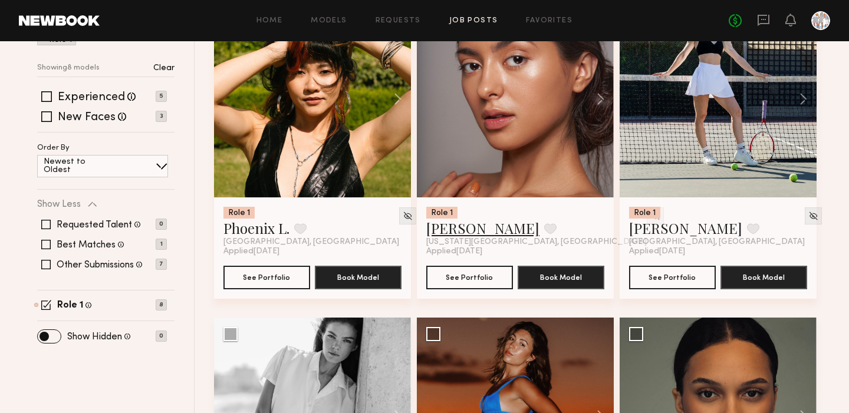
scroll to position [192, 0]
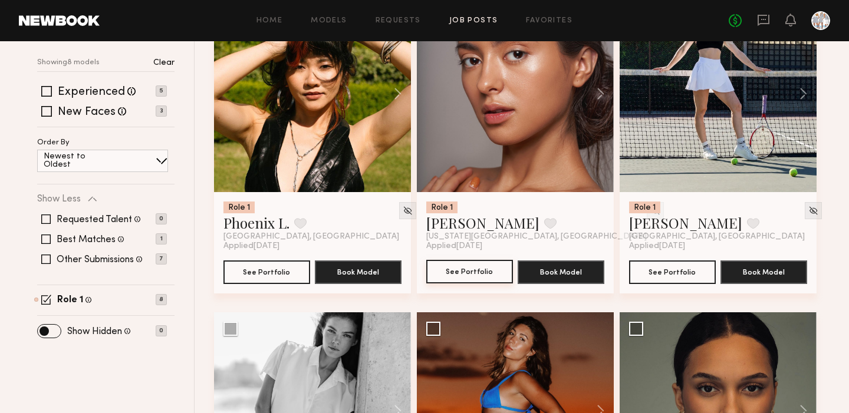
click at [462, 268] on button "See Portfolio" at bounding box center [469, 272] width 87 height 24
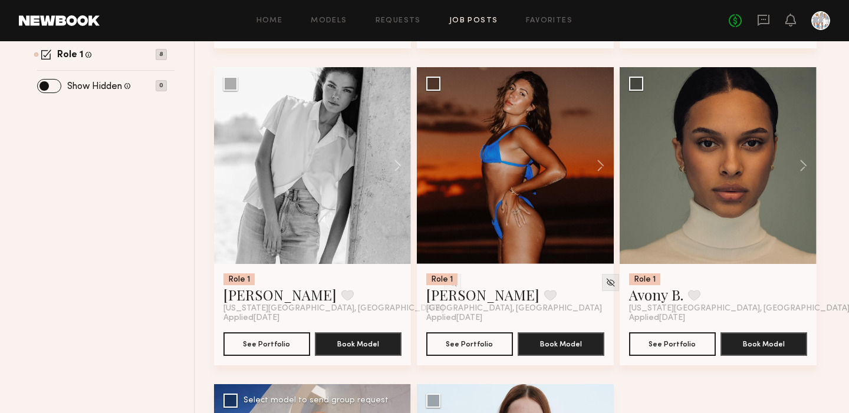
scroll to position [429, 0]
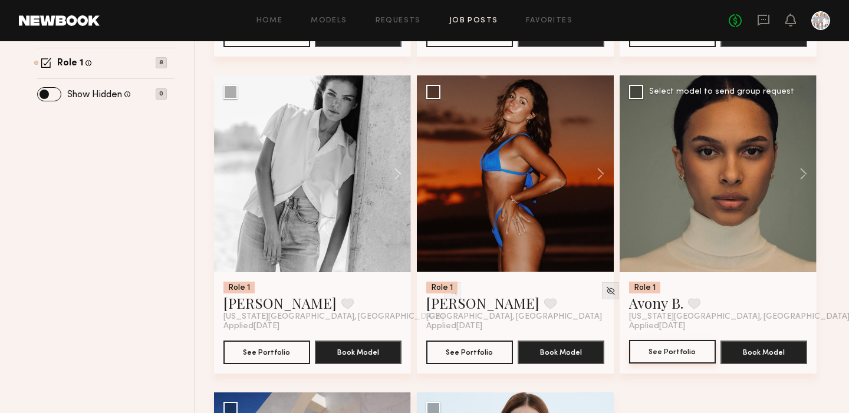
click at [668, 347] on button "See Portfolio" at bounding box center [672, 352] width 87 height 24
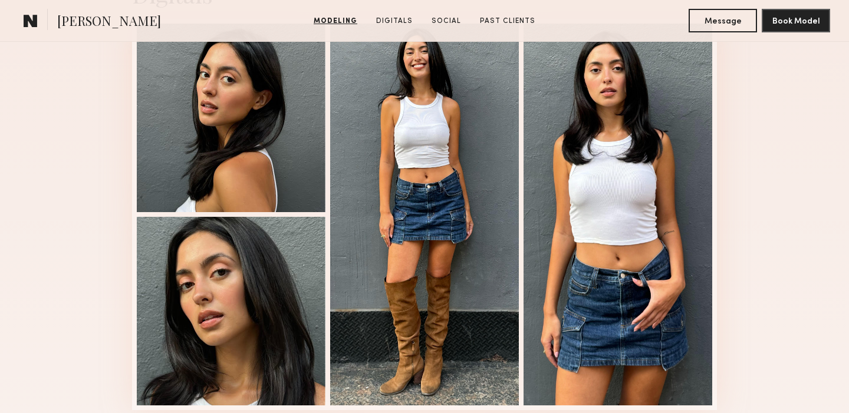
scroll to position [1249, 0]
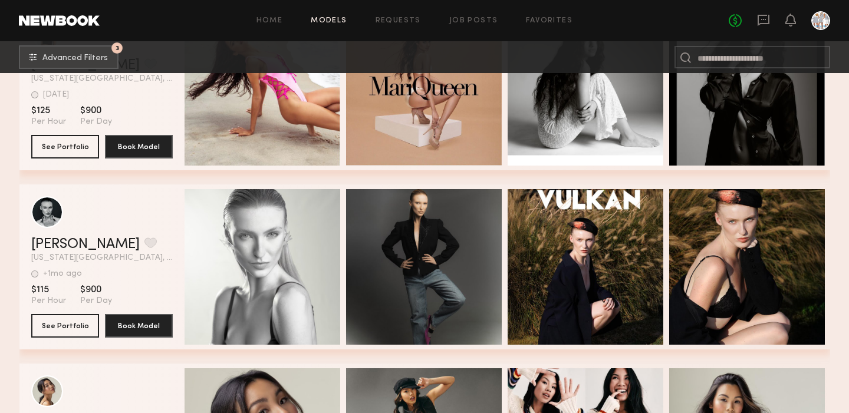
scroll to position [6753, 0]
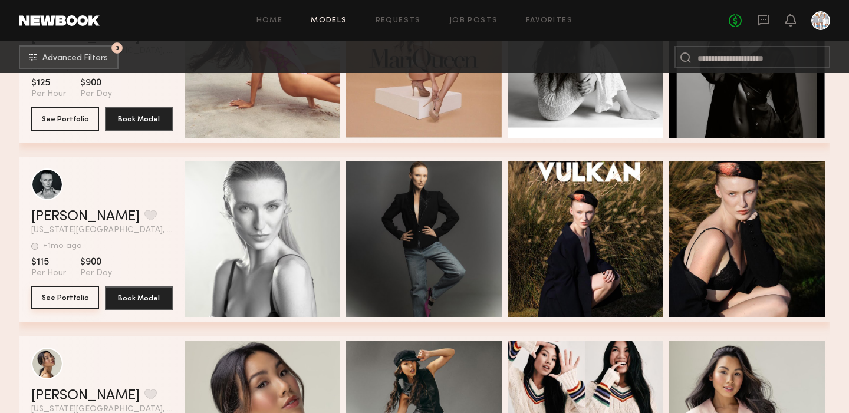
click at [64, 291] on button "See Portfolio" at bounding box center [65, 298] width 68 height 24
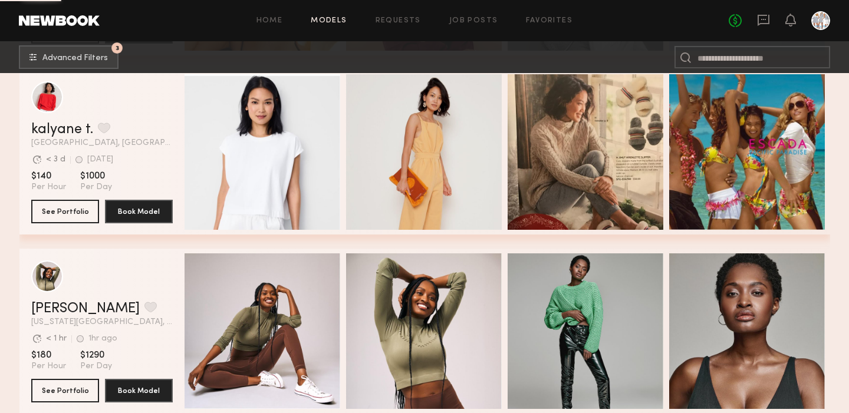
scroll to position [7915, 0]
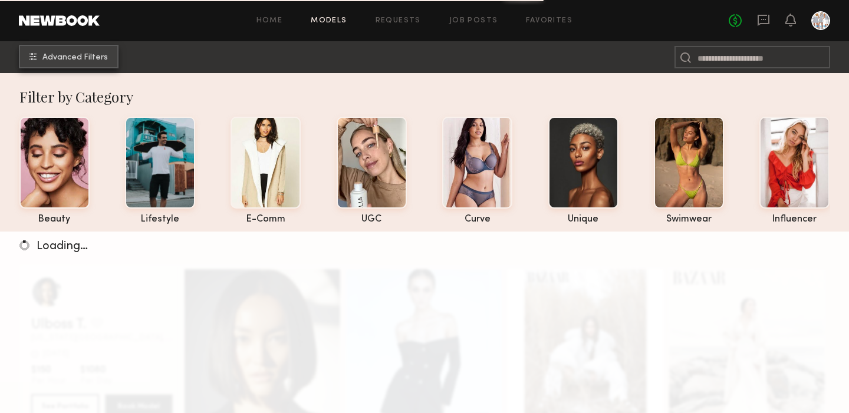
click at [96, 58] on span "Advanced Filters" at bounding box center [74, 58] width 65 height 8
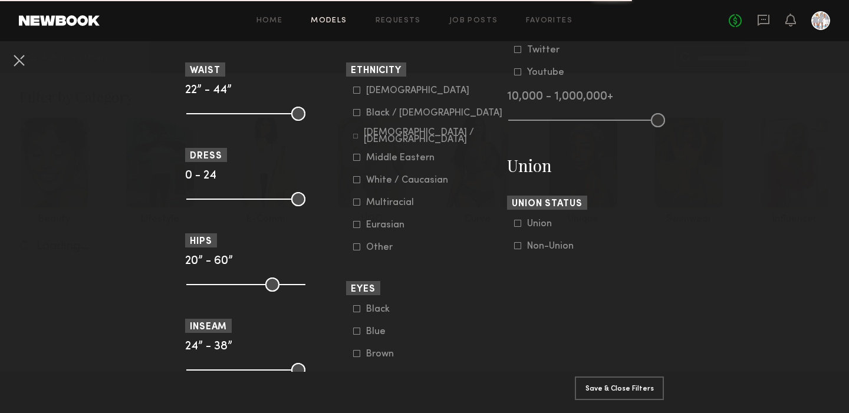
scroll to position [631, 0]
click at [355, 114] on icon at bounding box center [356, 113] width 7 height 7
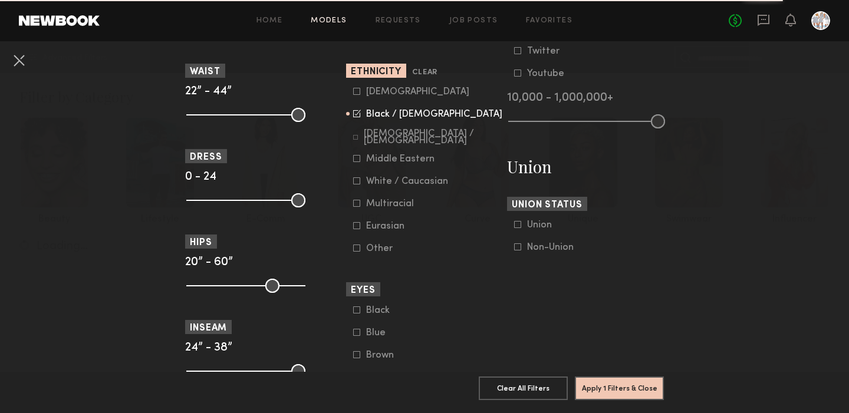
click at [358, 201] on icon at bounding box center [357, 204] width 6 height 6
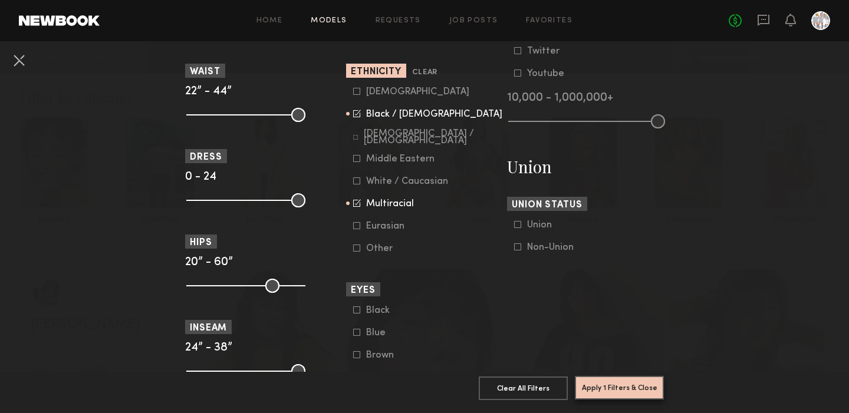
click at [593, 384] on button "Apply 1 Filters & Close" at bounding box center [619, 388] width 89 height 24
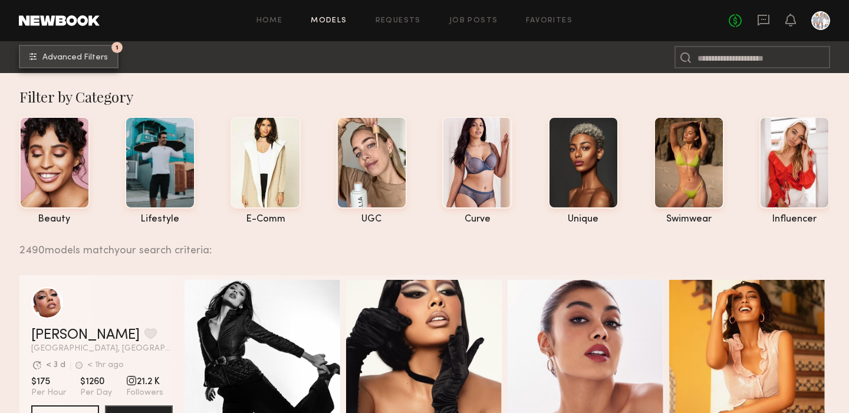
click at [107, 50] on button "1 Advanced Filters" at bounding box center [69, 57] width 100 height 24
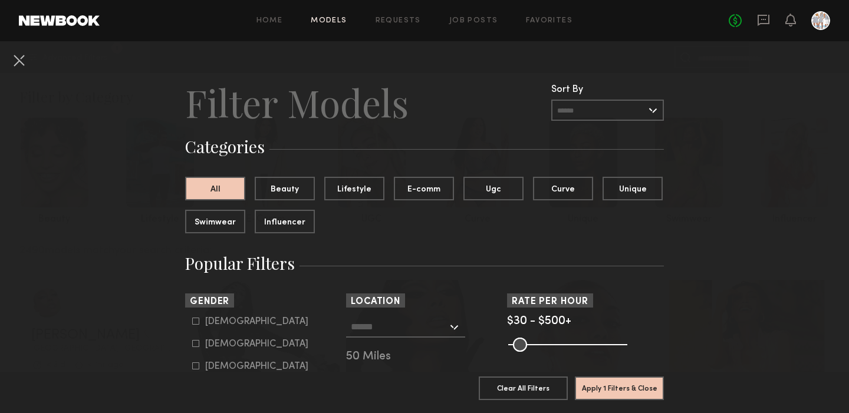
click at [457, 327] on div at bounding box center [405, 327] width 119 height 21
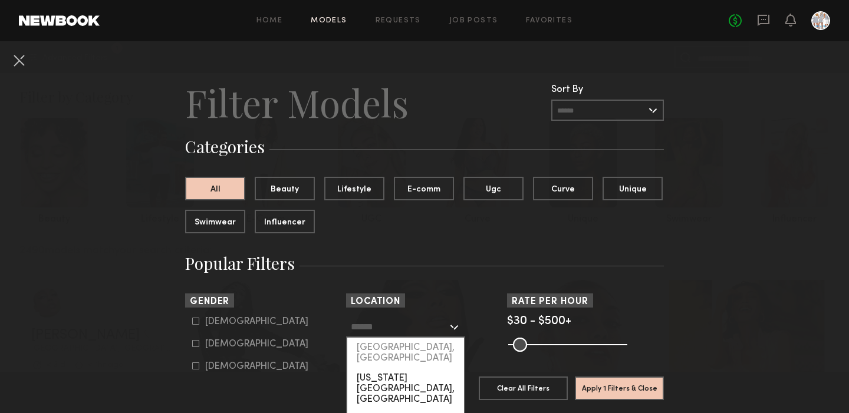
click at [408, 369] on div "[US_STATE][GEOGRAPHIC_DATA], [GEOGRAPHIC_DATA]" at bounding box center [405, 389] width 117 height 41
type input "**********"
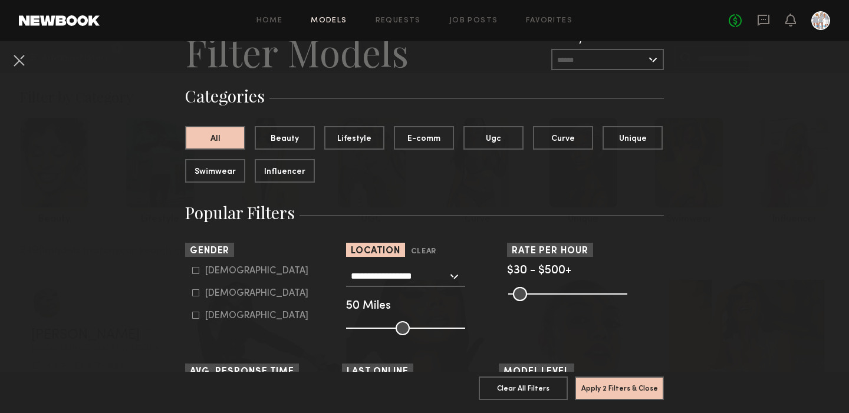
scroll to position [69, 0]
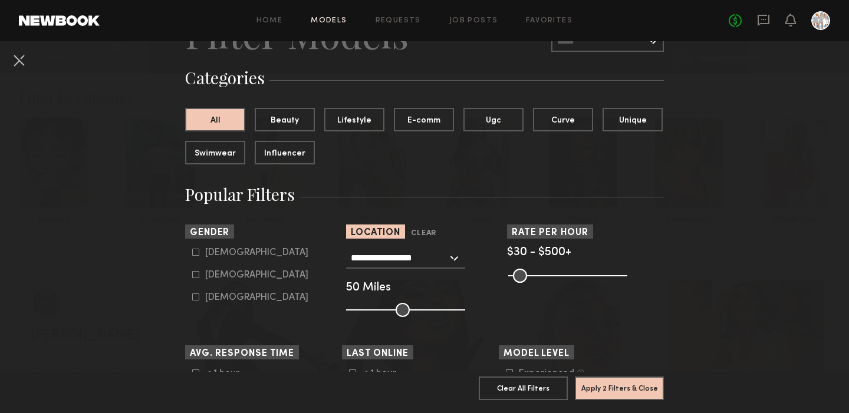
click at [196, 278] on icon at bounding box center [196, 275] width 6 height 6
type input "**"
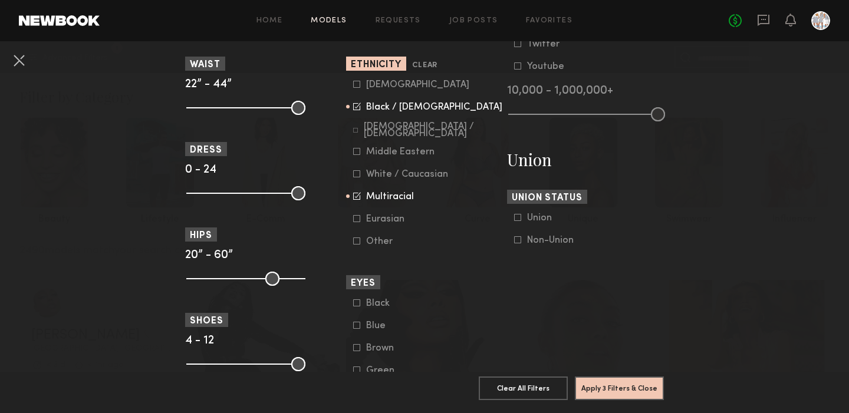
scroll to position [636, 0]
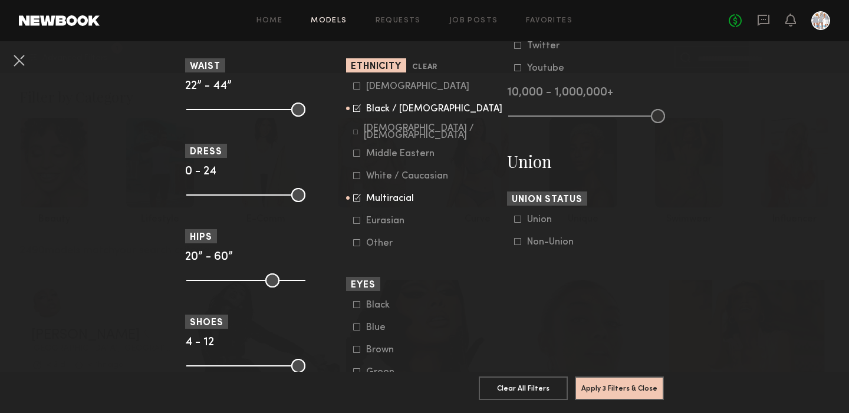
click at [357, 198] on icon at bounding box center [357, 198] width 8 height 8
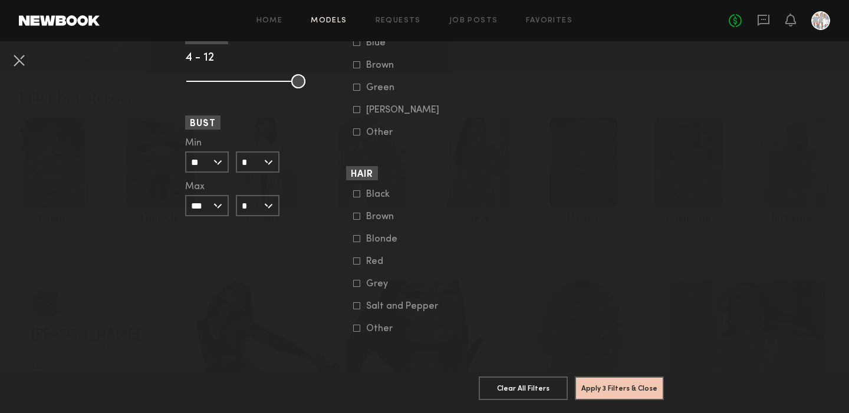
scroll to position [921, 0]
click at [607, 390] on button "Apply 3 Filters & Close" at bounding box center [619, 388] width 89 height 24
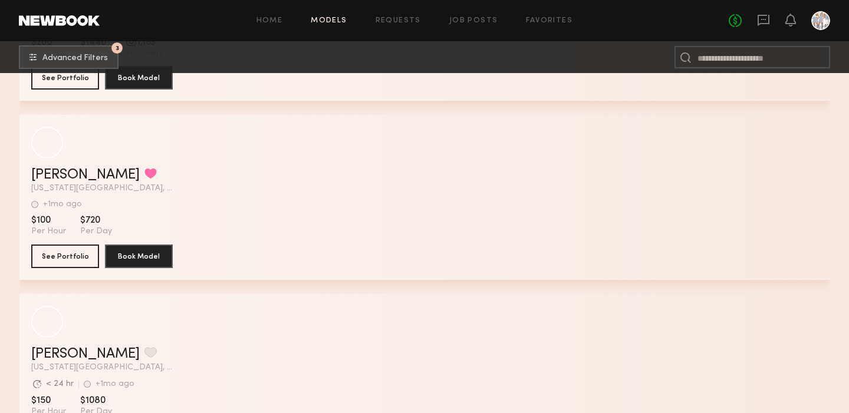
scroll to position [7152, 0]
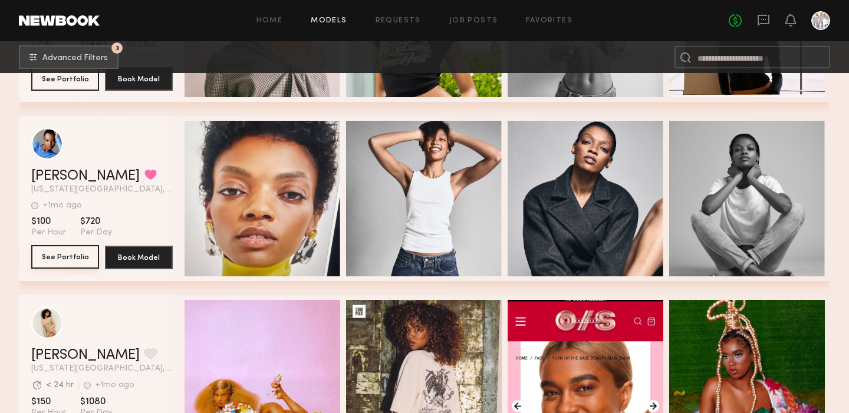
click at [80, 264] on button "See Portfolio" at bounding box center [65, 257] width 68 height 24
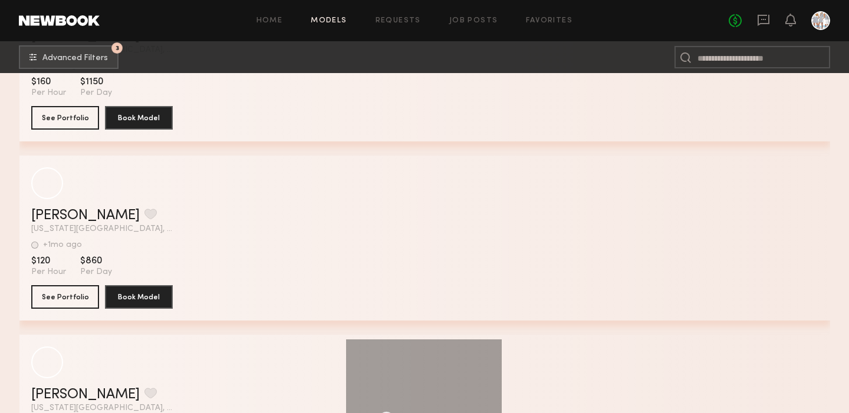
scroll to position [17334, 0]
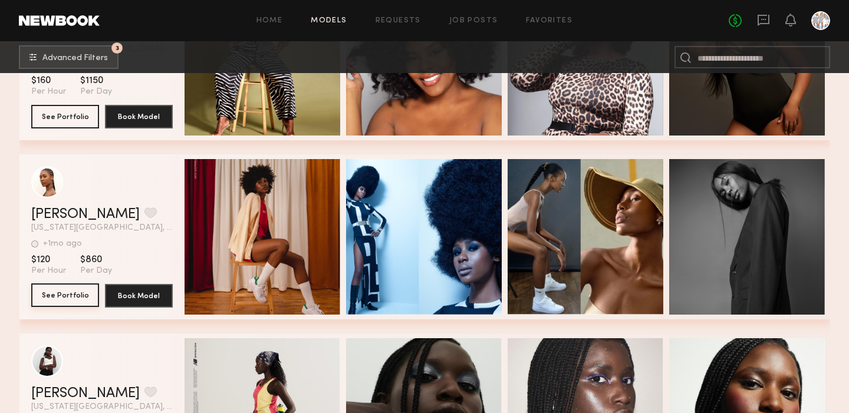
click at [54, 295] on button "See Portfolio" at bounding box center [65, 296] width 68 height 24
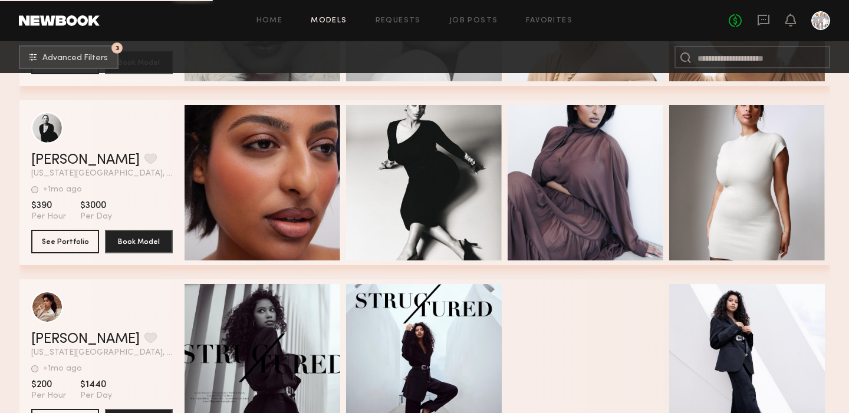
scroll to position [21345, 0]
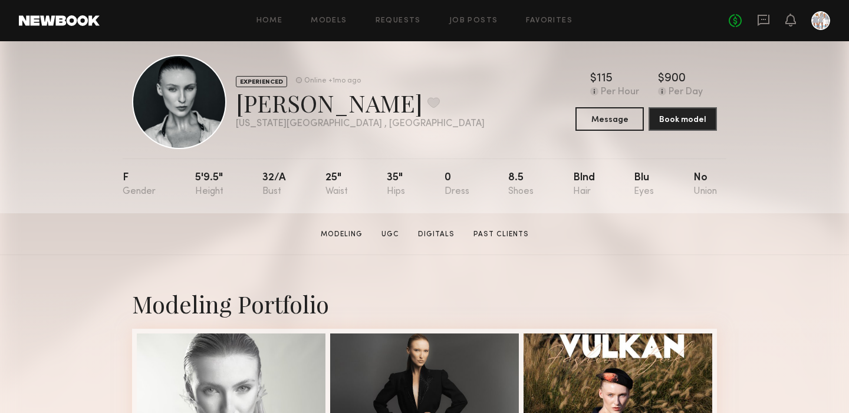
scroll to position [16, 0]
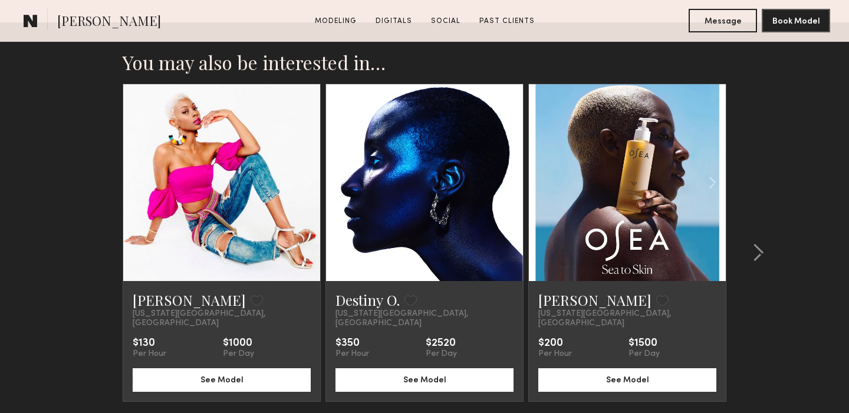
scroll to position [1832, 0]
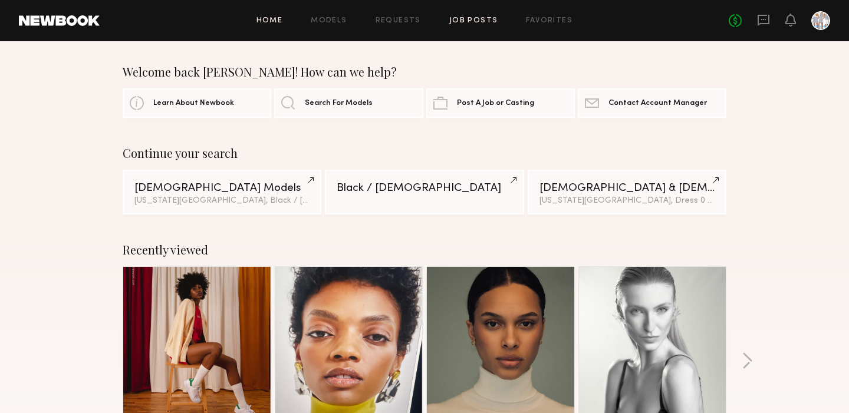
click at [457, 18] on link "Job Posts" at bounding box center [473, 21] width 49 height 8
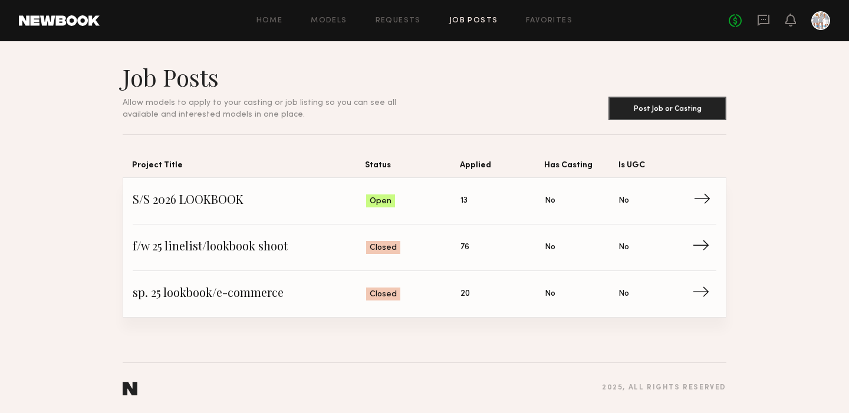
click at [706, 196] on span "→" at bounding box center [706, 201] width 24 height 18
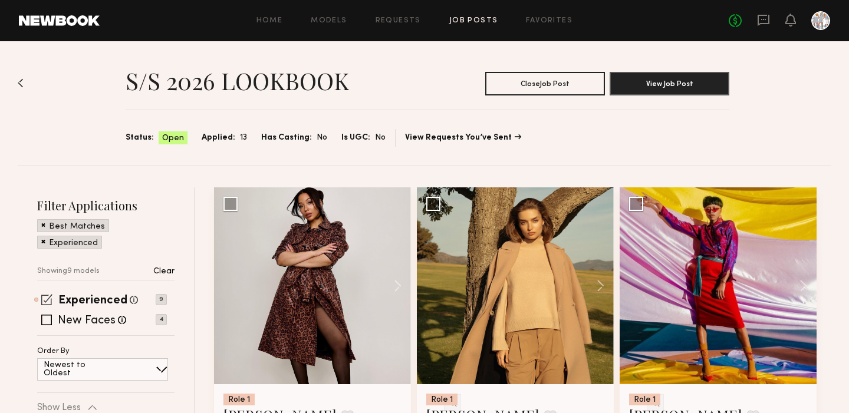
click at [47, 300] on span at bounding box center [46, 299] width 11 height 11
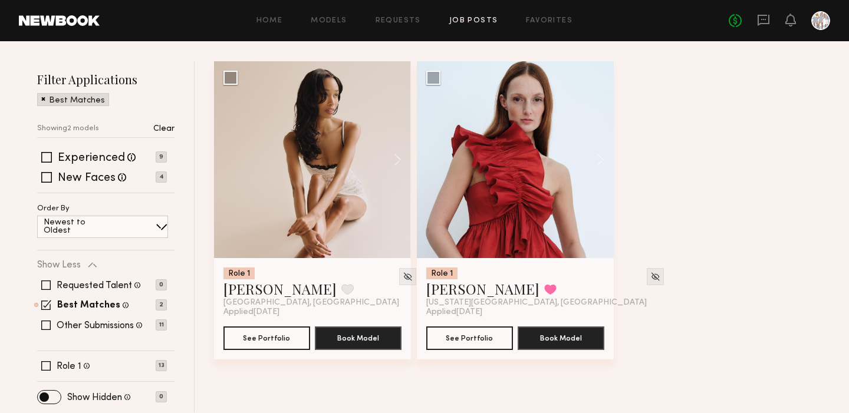
scroll to position [126, 0]
click at [48, 306] on span at bounding box center [46, 305] width 10 height 10
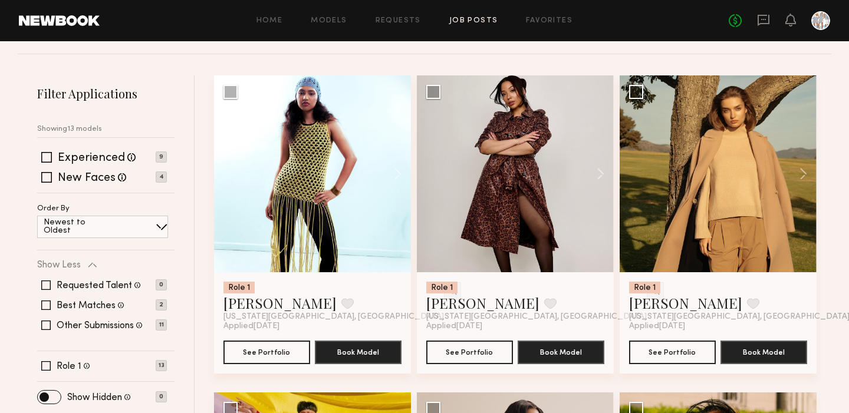
click at [472, 18] on link "Job Posts" at bounding box center [473, 21] width 49 height 8
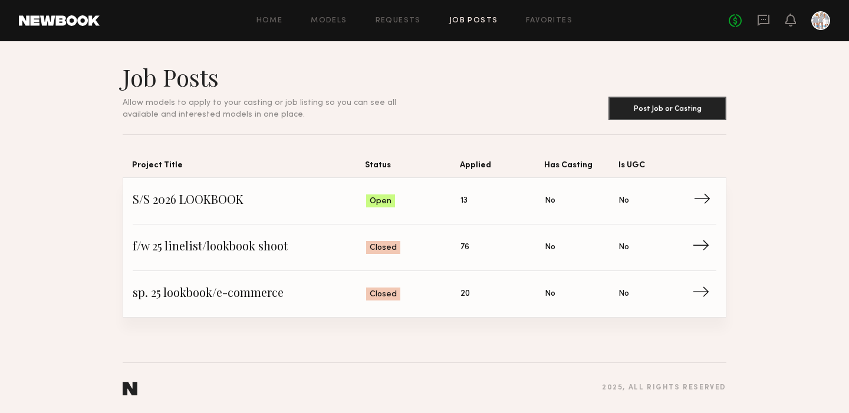
click at [228, 203] on span "S/S 2026 LOOKBOOK" at bounding box center [250, 201] width 234 height 18
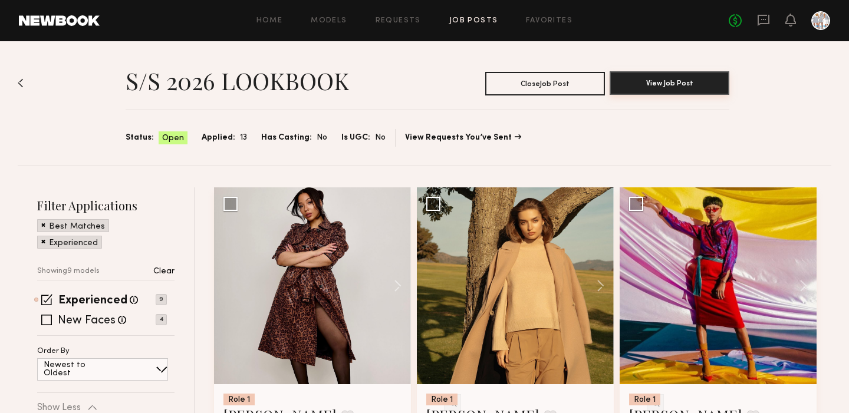
click at [666, 80] on button "View Job Post" at bounding box center [670, 83] width 120 height 24
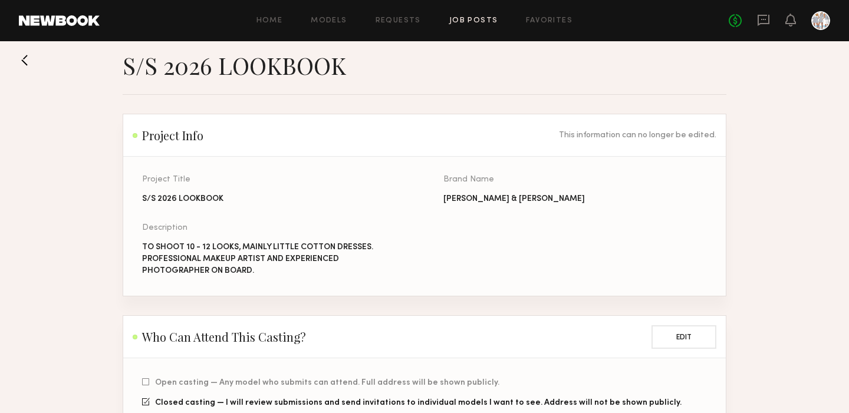
scroll to position [11, 0]
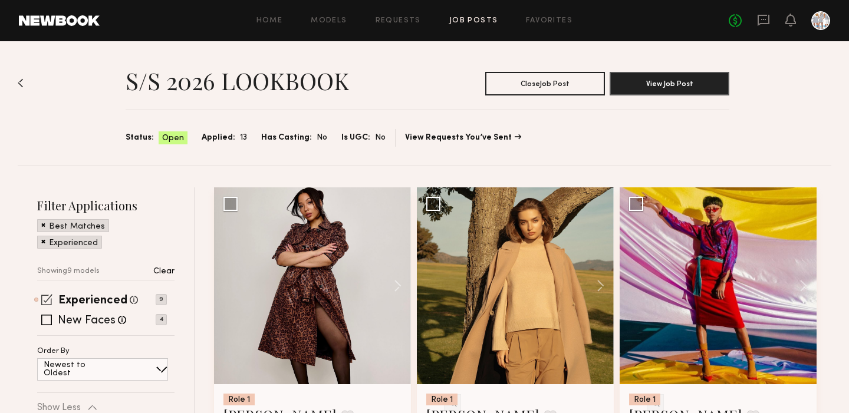
click at [44, 301] on span at bounding box center [46, 299] width 11 height 11
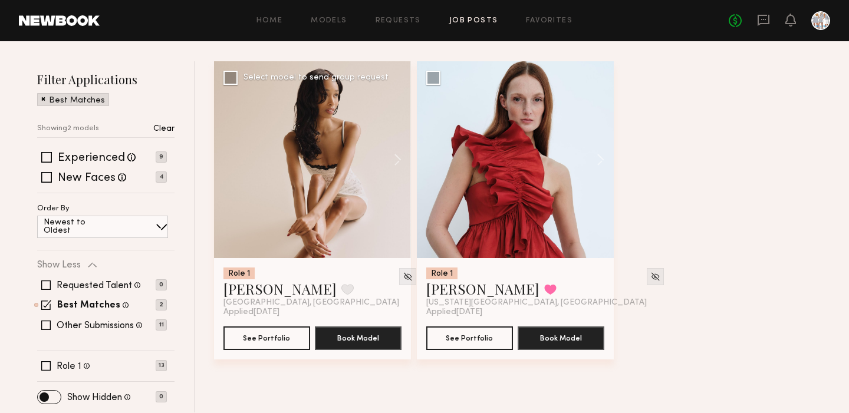
scroll to position [126, 0]
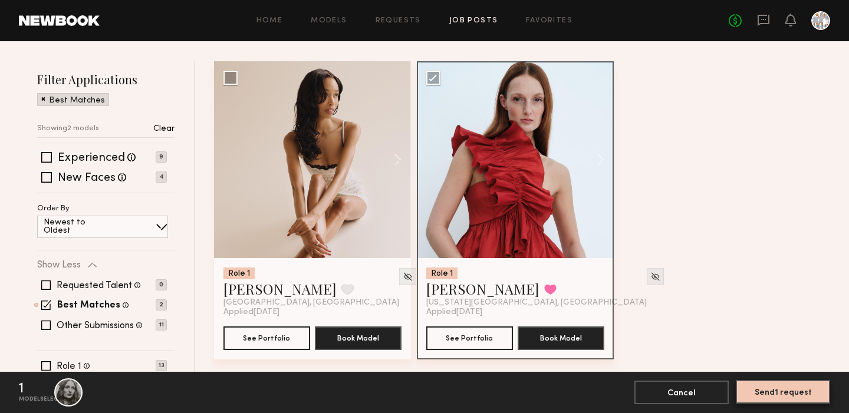
click at [764, 391] on button "Send 1 request" at bounding box center [783, 392] width 94 height 24
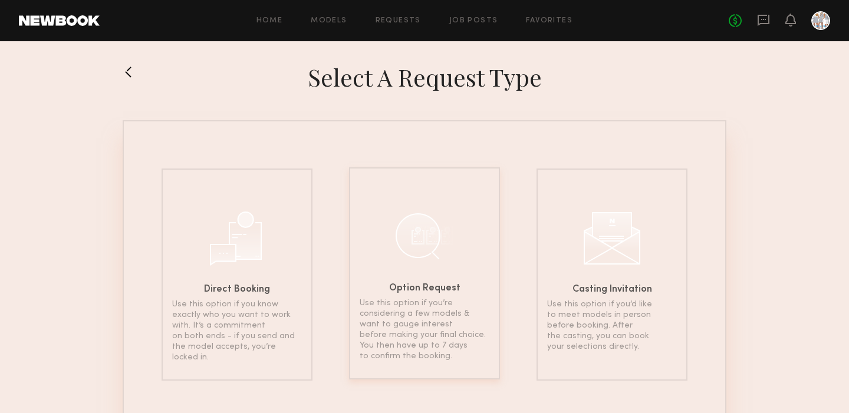
click at [421, 241] on div at bounding box center [424, 235] width 59 height 59
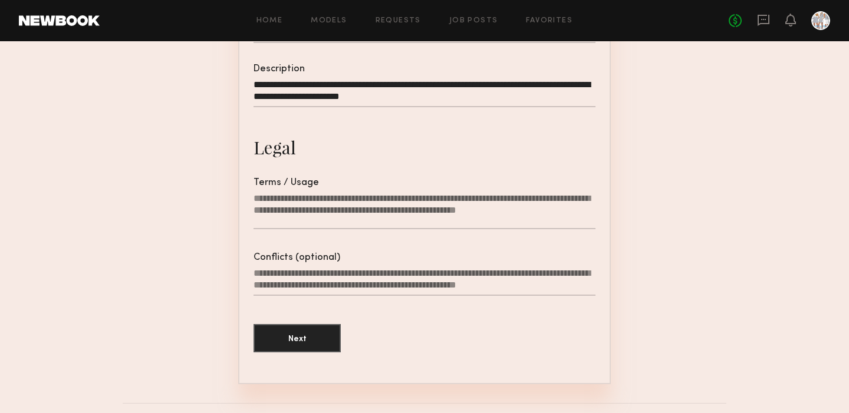
scroll to position [344, 0]
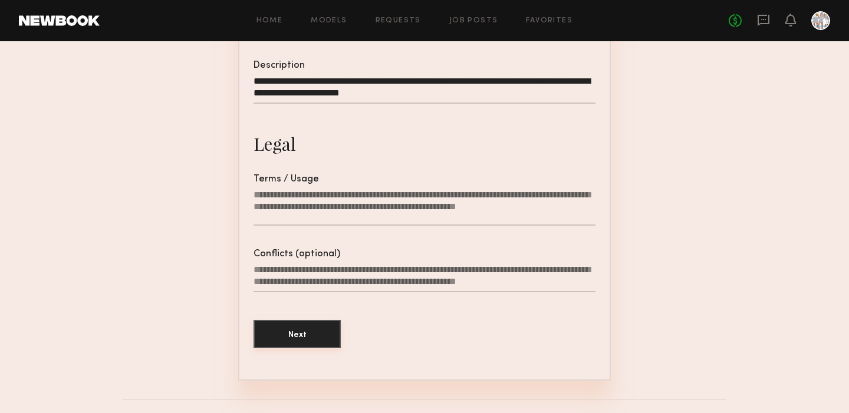
click at [295, 339] on button "Next" at bounding box center [297, 334] width 87 height 28
click at [339, 219] on textarea "Terms / Usage Please enter where you plan on using the content and for how long" at bounding box center [425, 207] width 342 height 37
click at [303, 224] on textarea "Terms / Usage Please enter where you plan on using the content and for how long" at bounding box center [425, 207] width 342 height 37
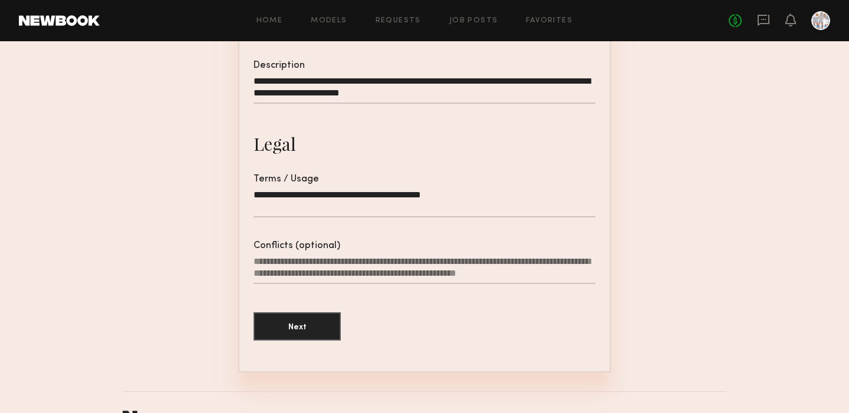
click at [438, 196] on textarea "**********" at bounding box center [425, 203] width 342 height 28
type textarea "**********"
click at [294, 328] on button "Next" at bounding box center [297, 326] width 87 height 28
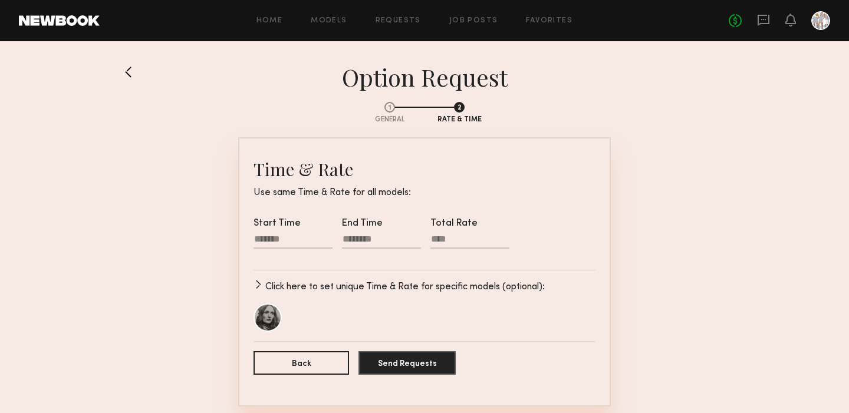
click at [264, 239] on div at bounding box center [293, 241] width 79 height 15
click at [270, 280] on input "text" at bounding box center [272, 277] width 24 height 14
type input "**"
type input "********"
click at [371, 240] on div at bounding box center [381, 241] width 79 height 15
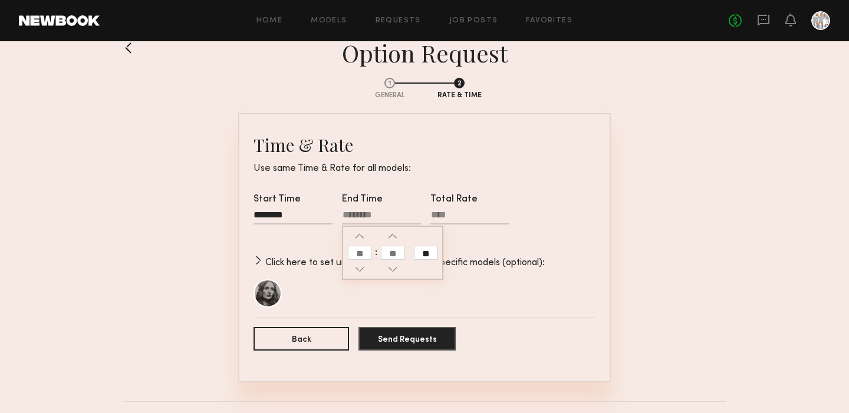
scroll to position [27, 0]
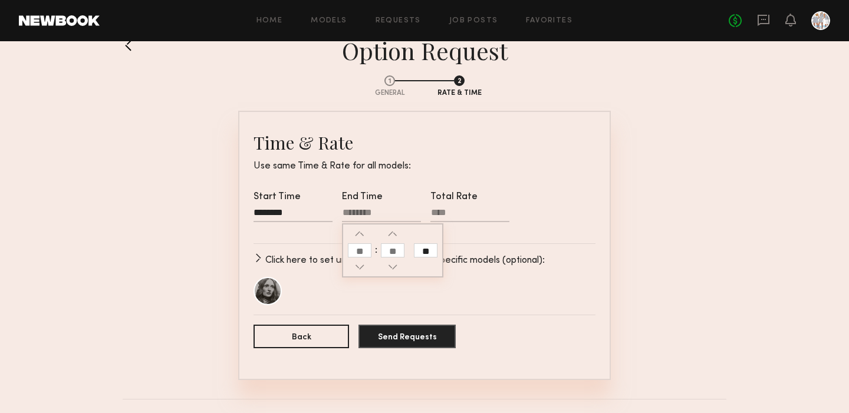
click at [363, 215] on div at bounding box center [381, 214] width 79 height 15
click at [356, 251] on input "text" at bounding box center [360, 251] width 24 height 14
type input "*"
type input "********"
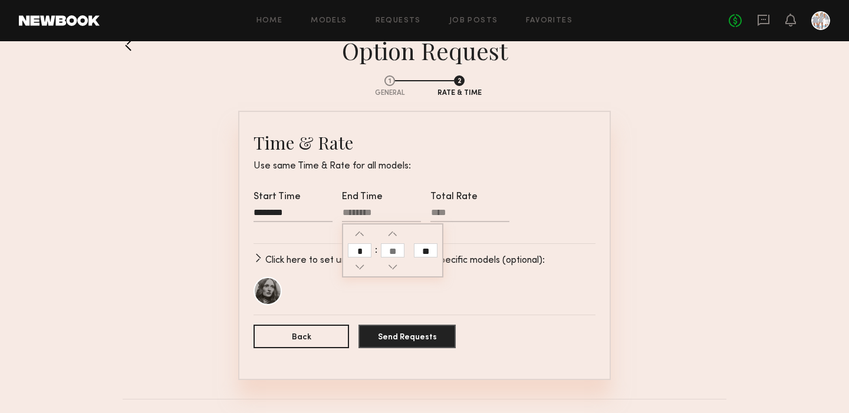
type input "**"
click at [391, 249] on input "text" at bounding box center [393, 251] width 24 height 14
click at [424, 250] on input "**" at bounding box center [426, 251] width 24 height 14
type input "********"
type input "**"
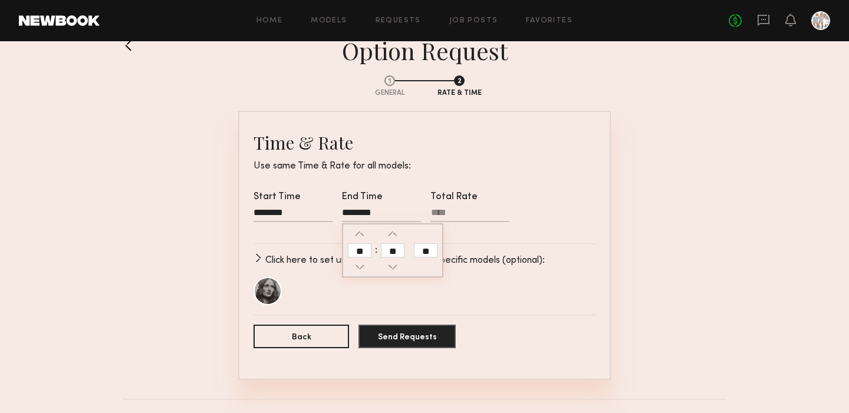
click at [442, 210] on input "Total Rate" at bounding box center [470, 215] width 79 height 15
click at [439, 211] on input "Total Rate" at bounding box center [470, 215] width 79 height 15
click at [452, 211] on input "Total Rate" at bounding box center [470, 215] width 79 height 15
type input "**"
type input "****"
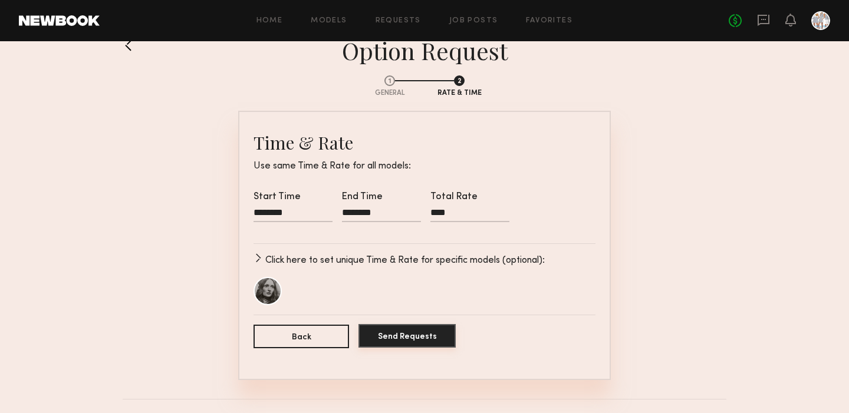
click at [396, 340] on button "Send Requests" at bounding box center [407, 336] width 97 height 24
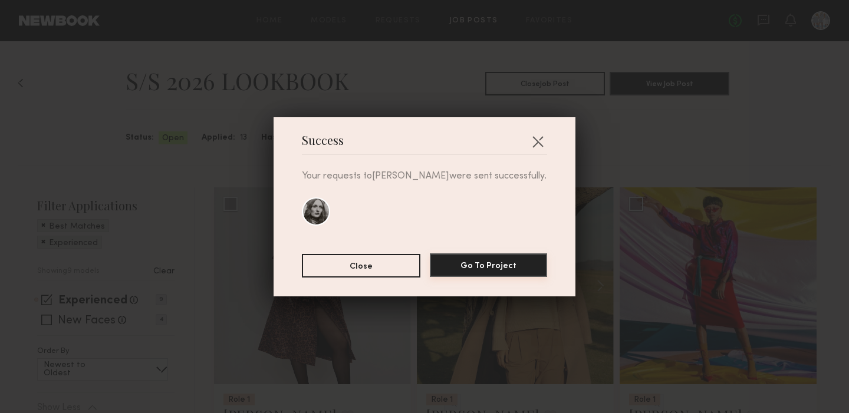
click at [468, 265] on button "Go To Project" at bounding box center [488, 266] width 117 height 24
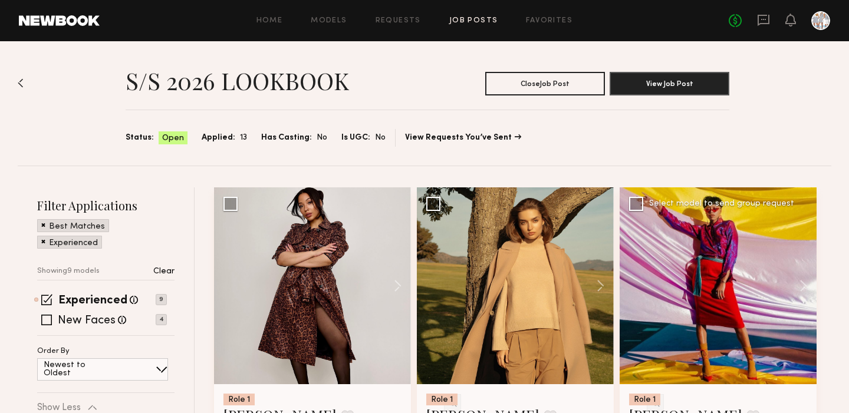
click at [678, 262] on div at bounding box center [718, 286] width 197 height 197
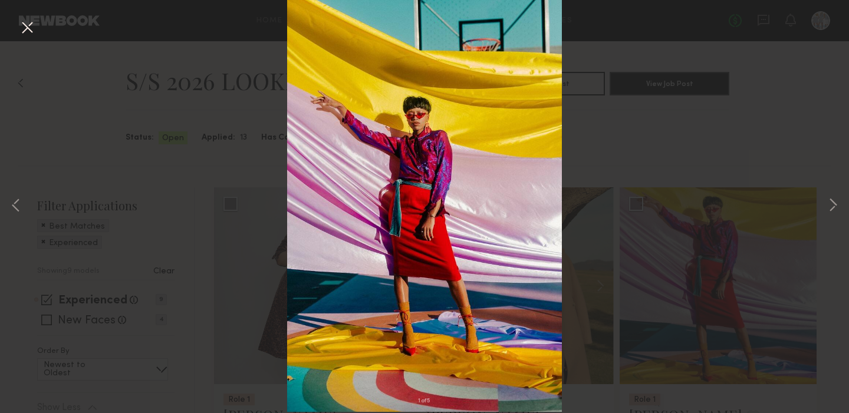
click at [25, 28] on button at bounding box center [27, 28] width 19 height 21
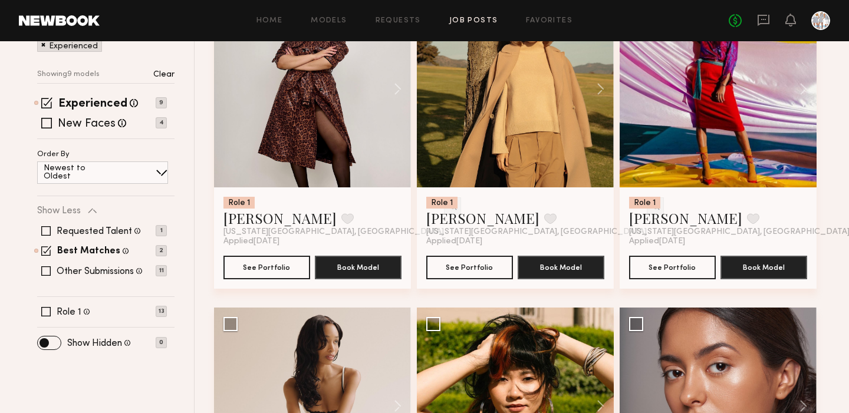
scroll to position [199, 0]
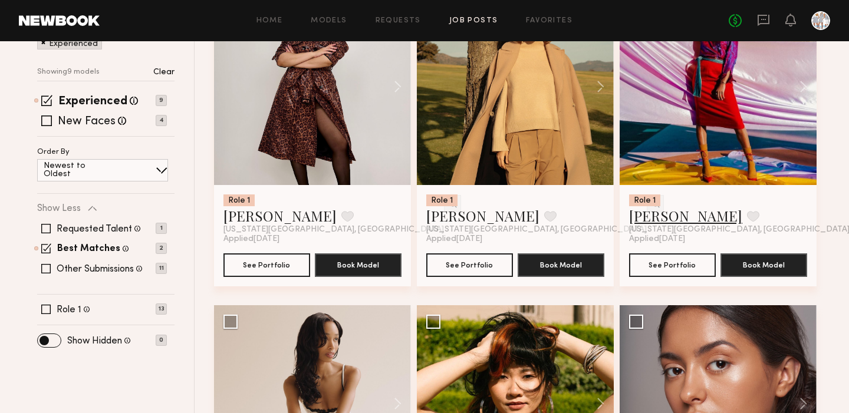
click at [643, 216] on link "[PERSON_NAME]" at bounding box center [685, 215] width 113 height 19
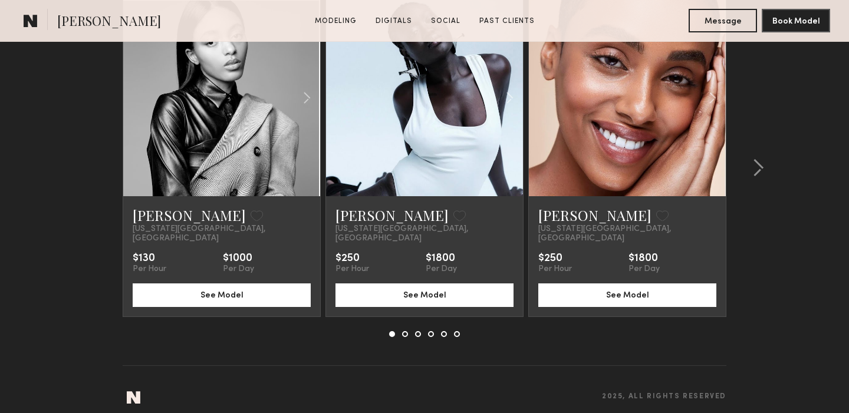
scroll to position [2458, 0]
click at [405, 332] on button at bounding box center [405, 335] width 6 height 6
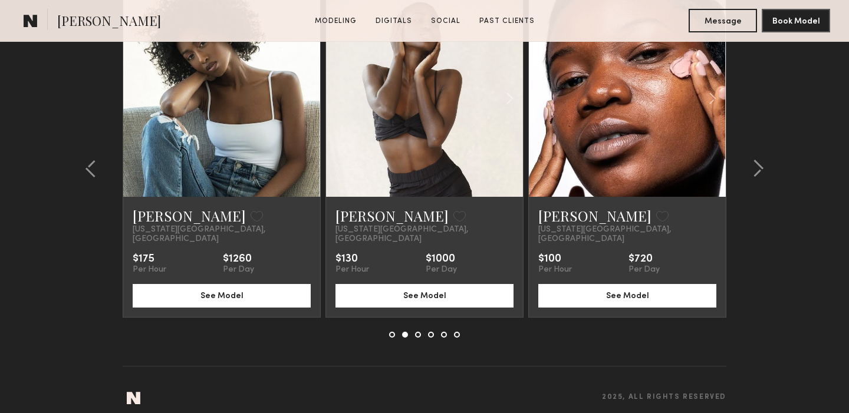
click at [419, 327] on nb-model-recommendations-container "You may also be interested in… [PERSON_NAME] Favorite [US_STATE][GEOGRAPHIC_DAT…" at bounding box center [425, 166] width 604 height 400
click at [419, 332] on button at bounding box center [418, 335] width 6 height 6
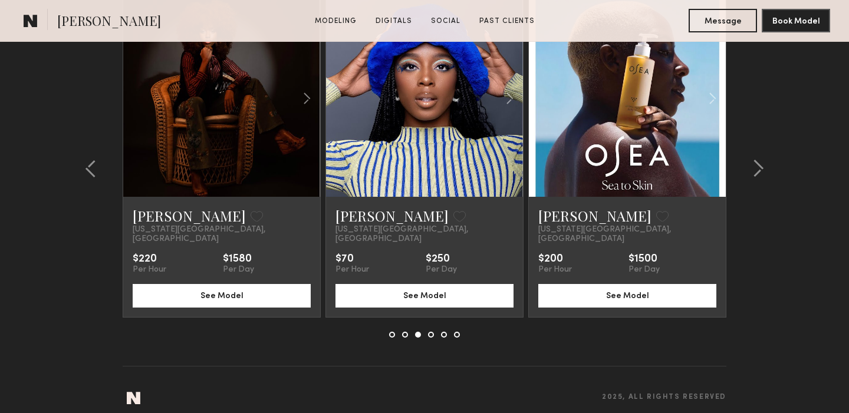
click at [432, 332] on button at bounding box center [431, 335] width 6 height 6
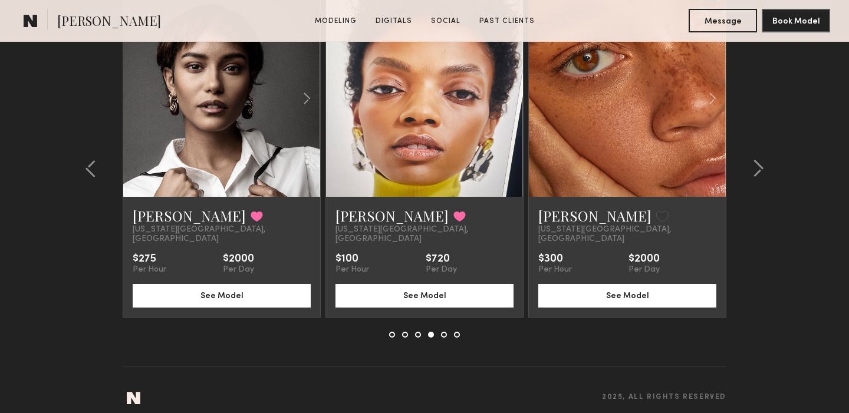
click at [439, 111] on link at bounding box center [424, 98] width 67 height 197
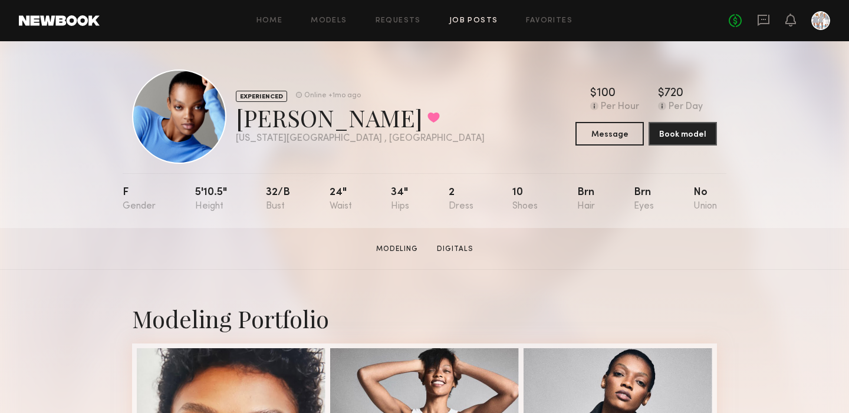
click at [481, 18] on link "Job Posts" at bounding box center [473, 21] width 49 height 8
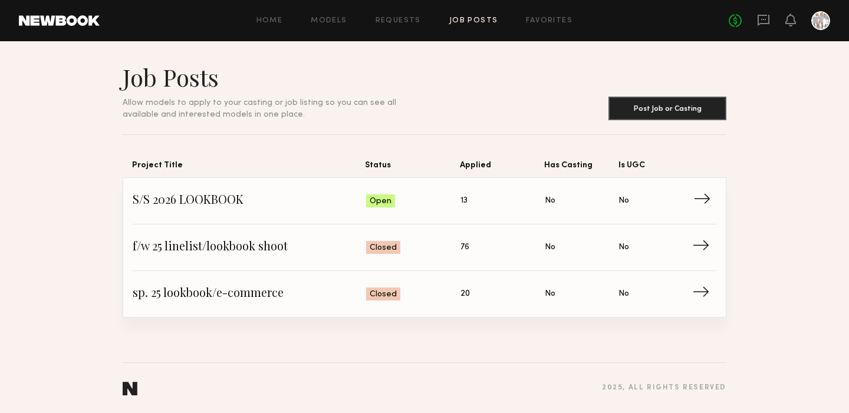
click at [701, 197] on span "→" at bounding box center [706, 201] width 24 height 18
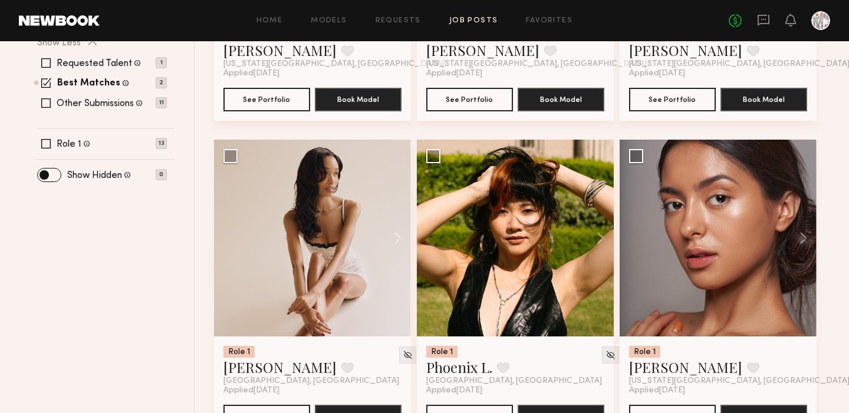
scroll to position [373, 0]
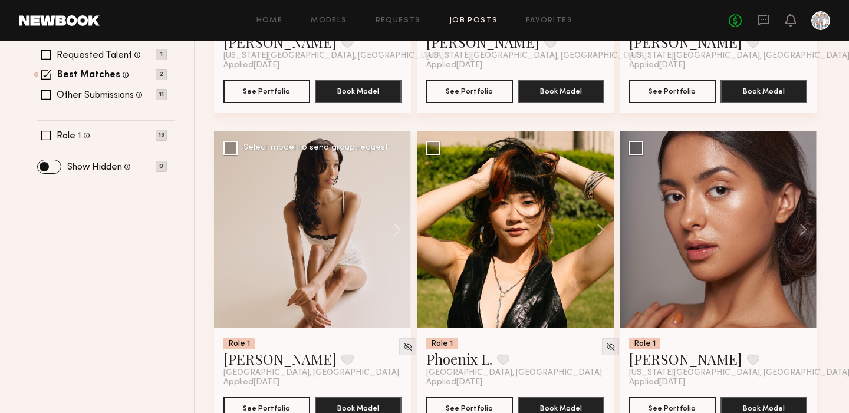
click at [291, 247] on div at bounding box center [312, 230] width 197 height 197
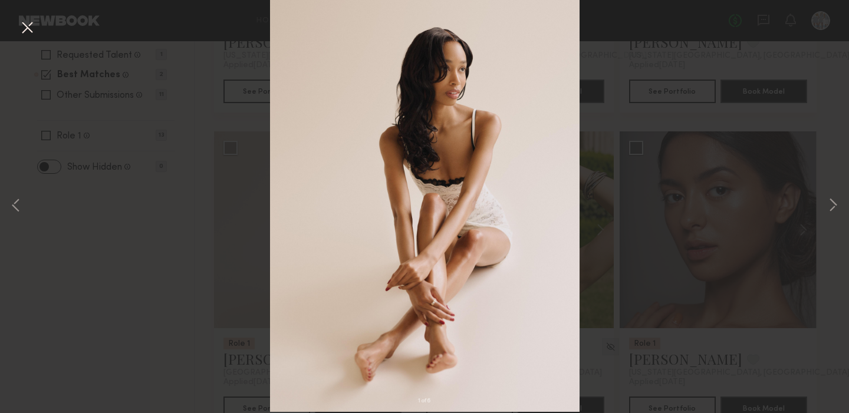
click at [30, 27] on button at bounding box center [27, 28] width 19 height 21
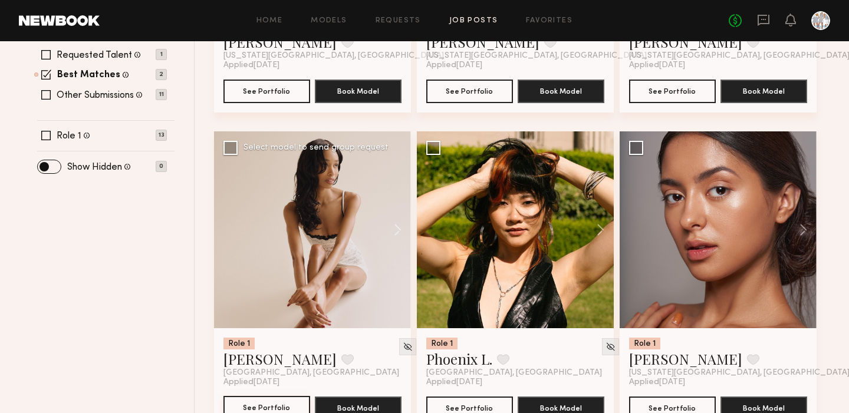
click at [253, 406] on button "See Portfolio" at bounding box center [267, 408] width 87 height 24
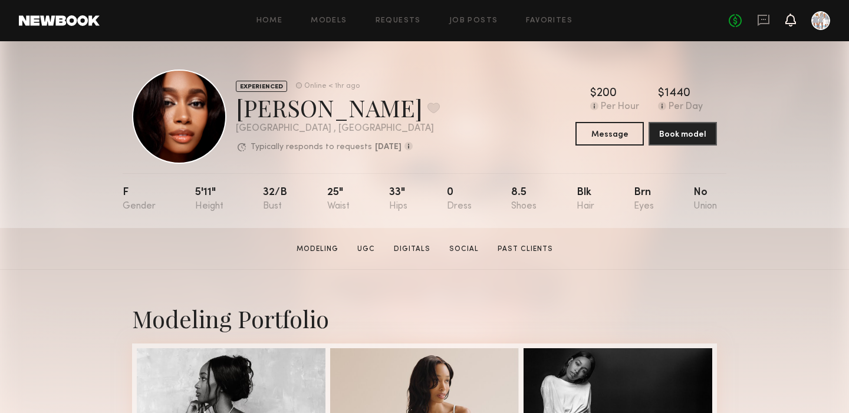
click at [792, 22] on icon at bounding box center [790, 19] width 9 height 8
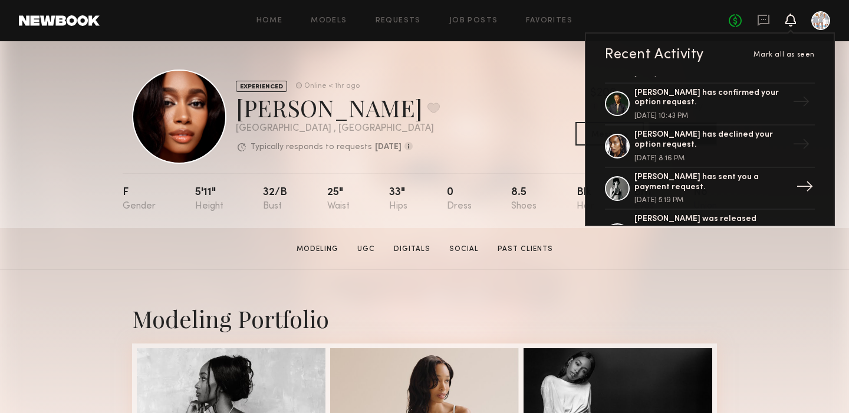
scroll to position [751, 0]
click at [662, 130] on div "[PERSON_NAME] has declined your option request." at bounding box center [711, 140] width 153 height 20
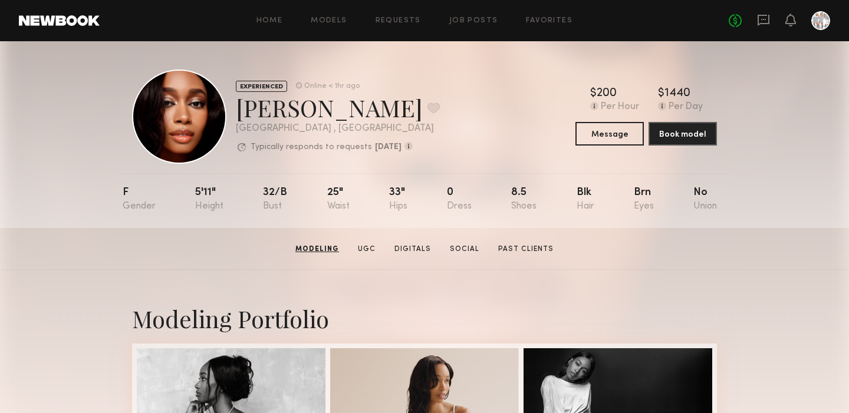
scroll to position [0, 0]
click at [481, 19] on link "Job Posts" at bounding box center [473, 21] width 49 height 8
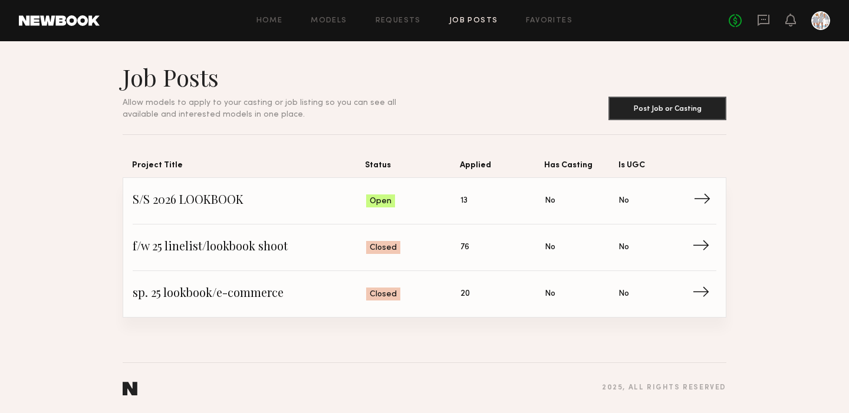
click at [701, 199] on span "→" at bounding box center [706, 201] width 24 height 18
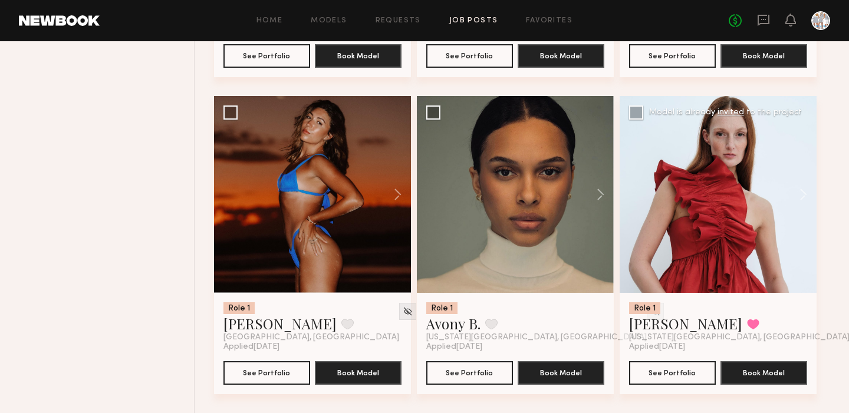
scroll to position [726, 0]
click at [527, 170] on div at bounding box center [515, 194] width 197 height 197
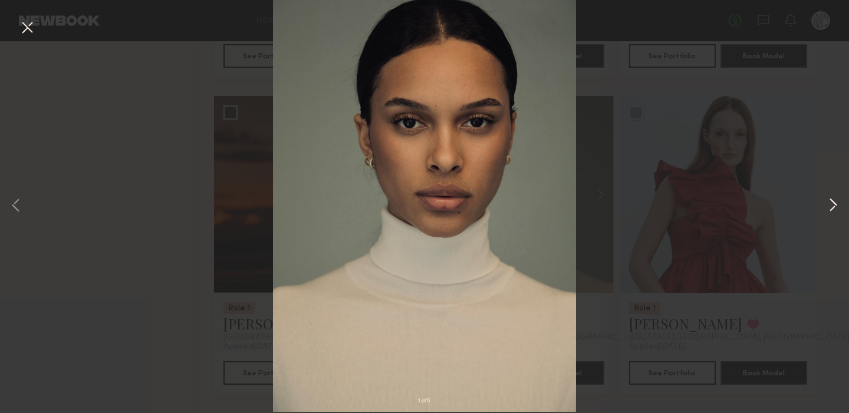
click at [834, 203] on button at bounding box center [833, 206] width 14 height 331
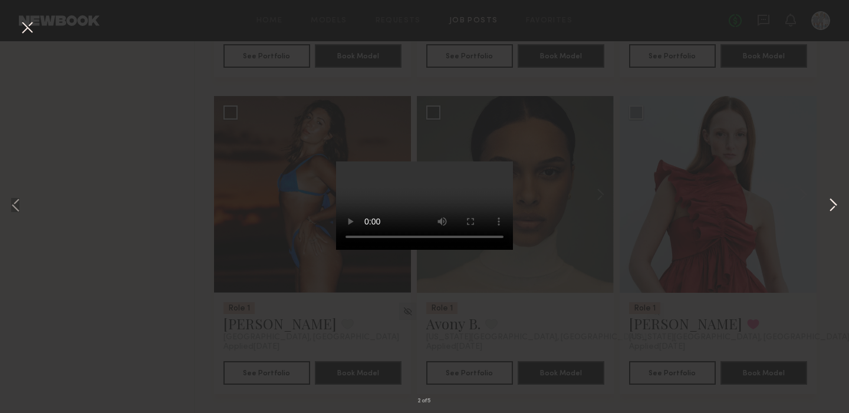
click at [834, 203] on button at bounding box center [833, 206] width 14 height 331
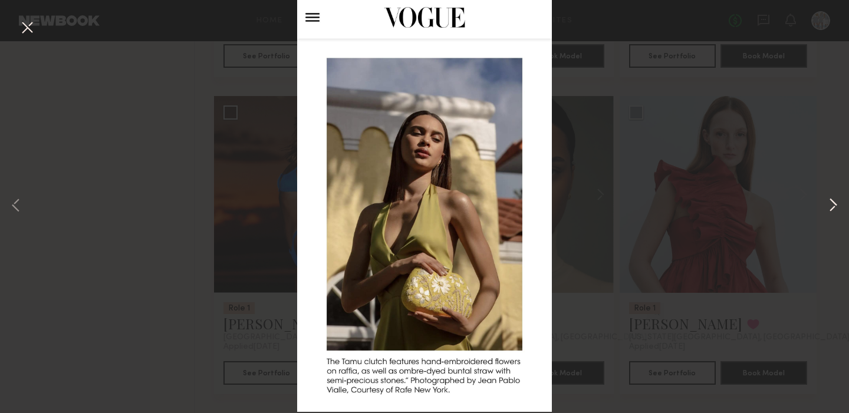
click at [834, 203] on button at bounding box center [833, 206] width 14 height 331
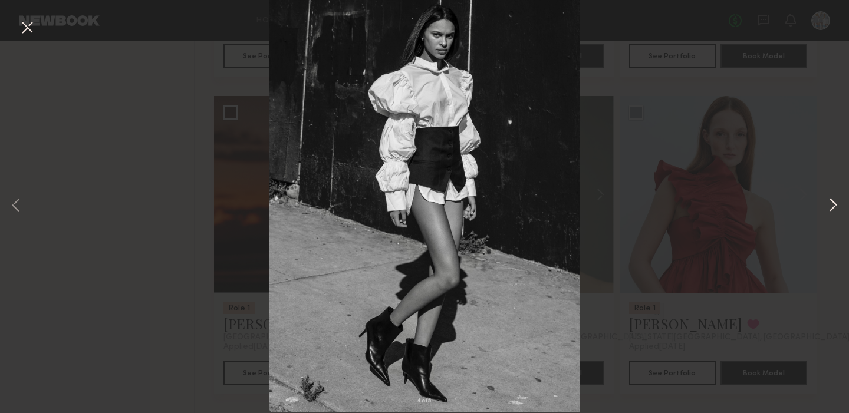
click at [834, 203] on button at bounding box center [833, 206] width 14 height 331
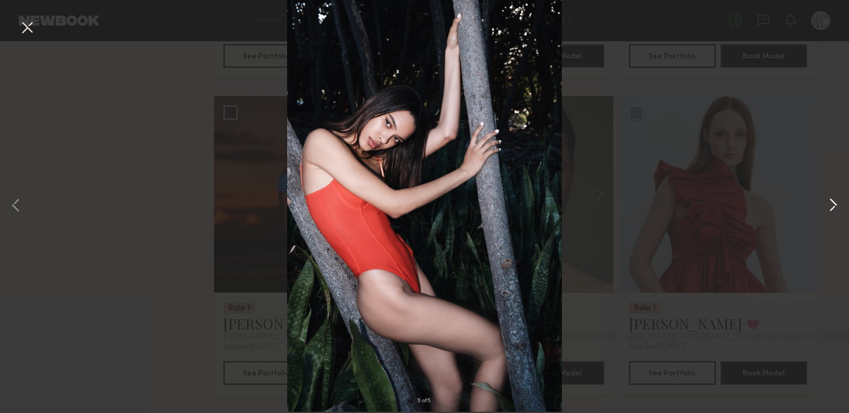
click at [834, 203] on button at bounding box center [833, 206] width 14 height 331
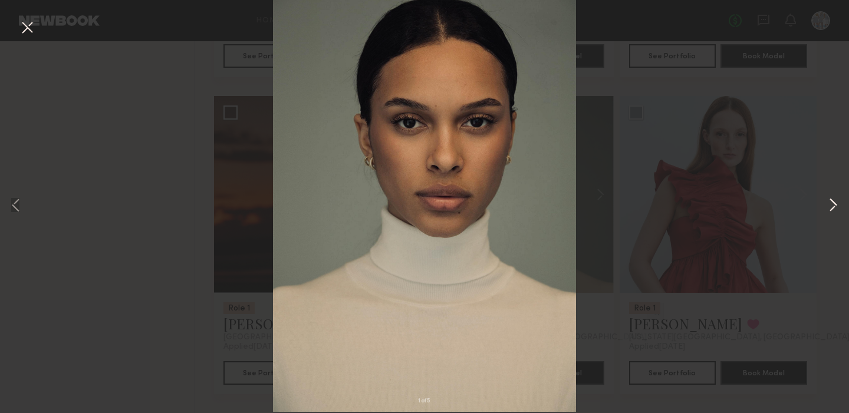
click at [834, 203] on button at bounding box center [833, 206] width 14 height 331
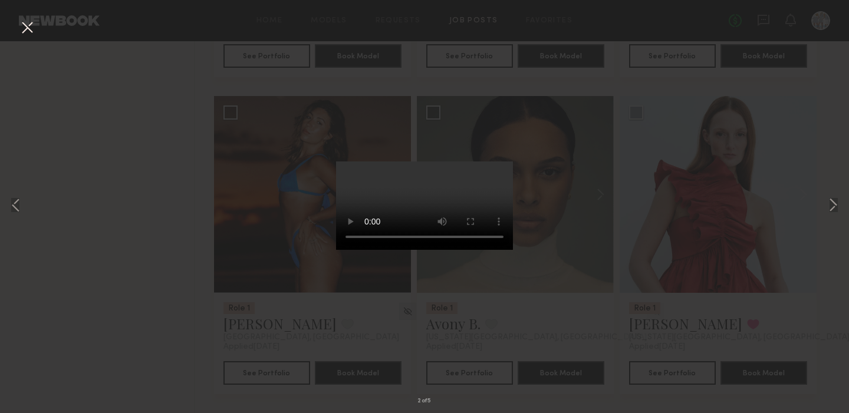
click at [27, 26] on button at bounding box center [27, 28] width 19 height 21
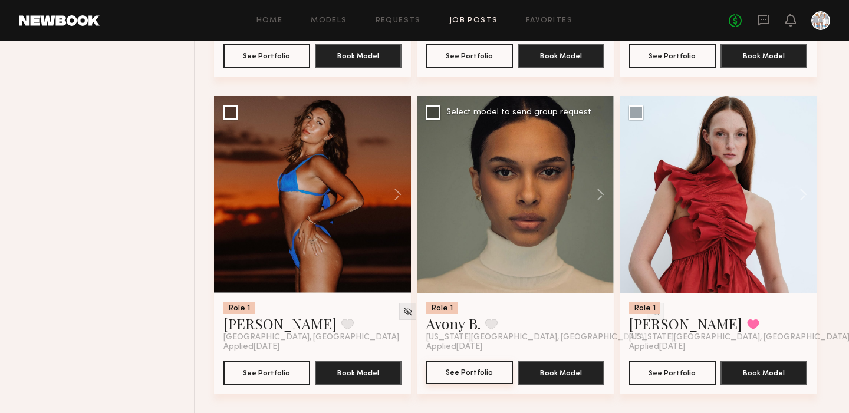
click at [488, 372] on button "See Portfolio" at bounding box center [469, 373] width 87 height 24
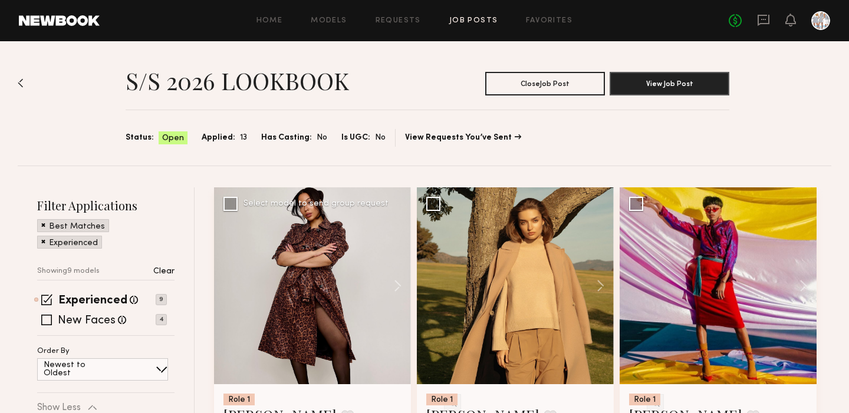
scroll to position [0, 0]
click at [327, 18] on link "Models" at bounding box center [329, 21] width 36 height 8
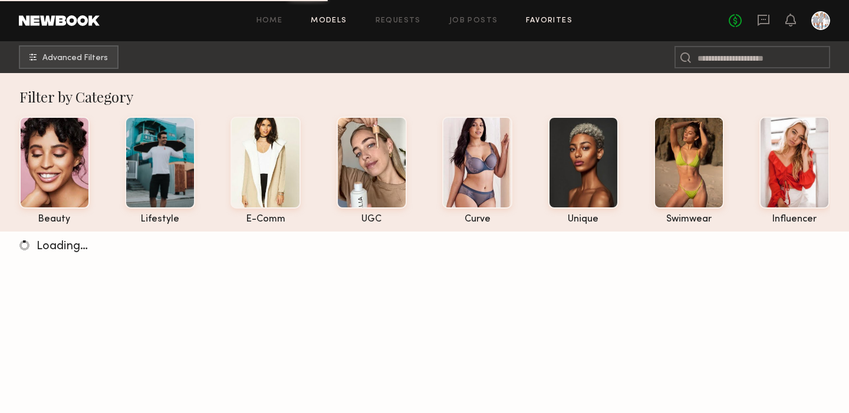
click at [546, 17] on link "Favorites" at bounding box center [549, 21] width 47 height 8
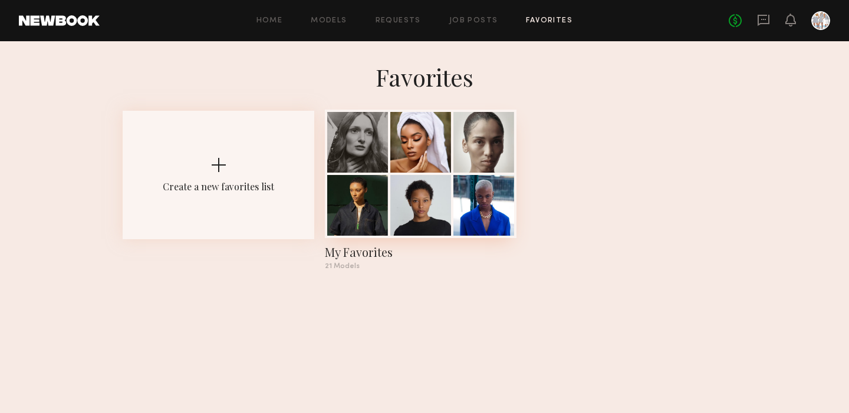
click at [387, 196] on div at bounding box center [357, 205] width 61 height 61
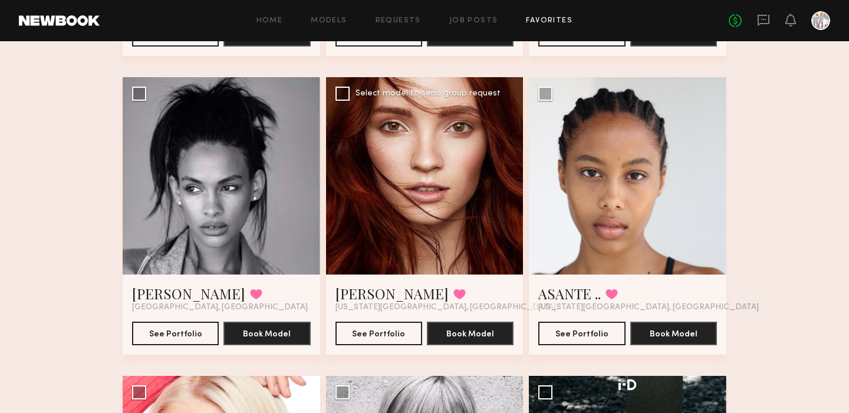
scroll to position [991, 0]
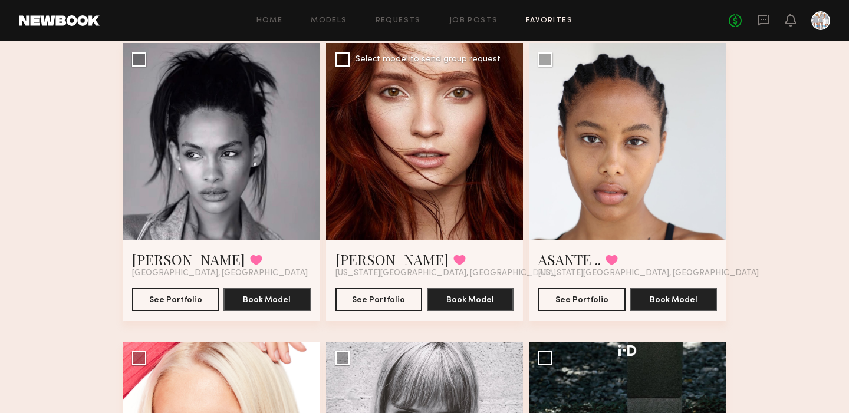
click at [415, 134] on div at bounding box center [425, 142] width 198 height 198
click at [379, 295] on button "See Portfolio" at bounding box center [379, 299] width 87 height 24
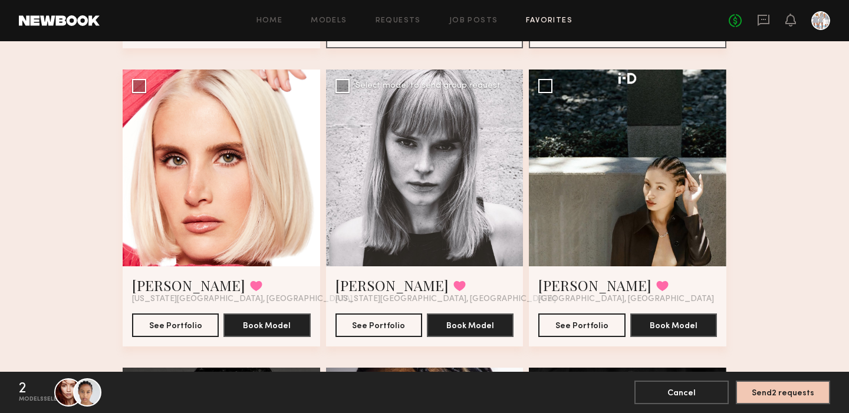
scroll to position [1273, 0]
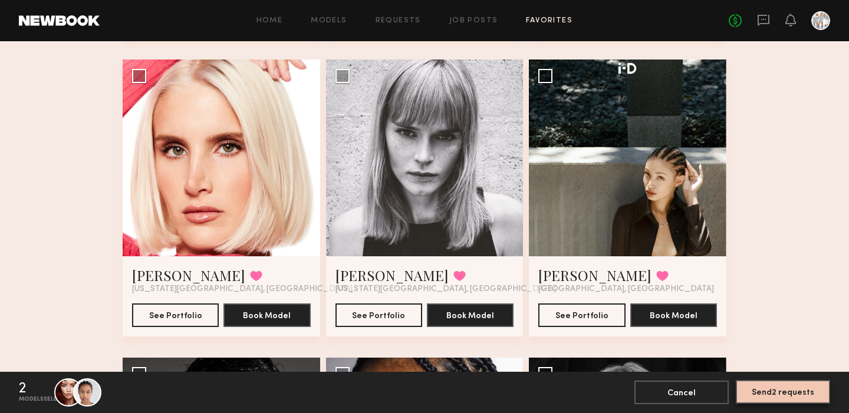
click at [787, 389] on button "Send 2 requests" at bounding box center [783, 392] width 94 height 24
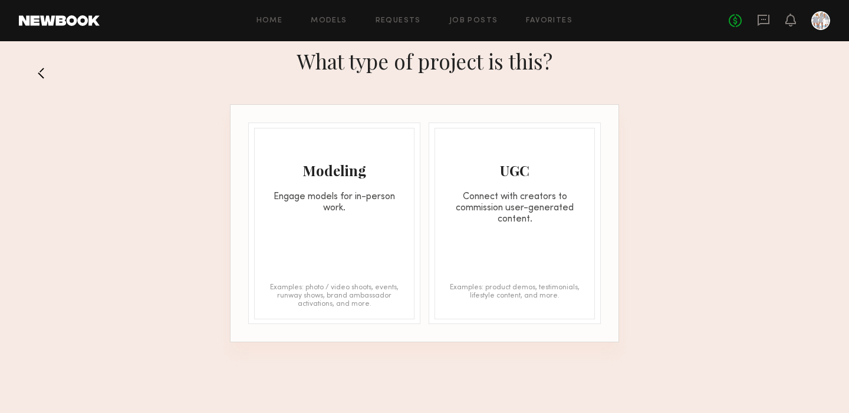
click at [340, 202] on div "Engage models for in-person work." at bounding box center [334, 203] width 159 height 22
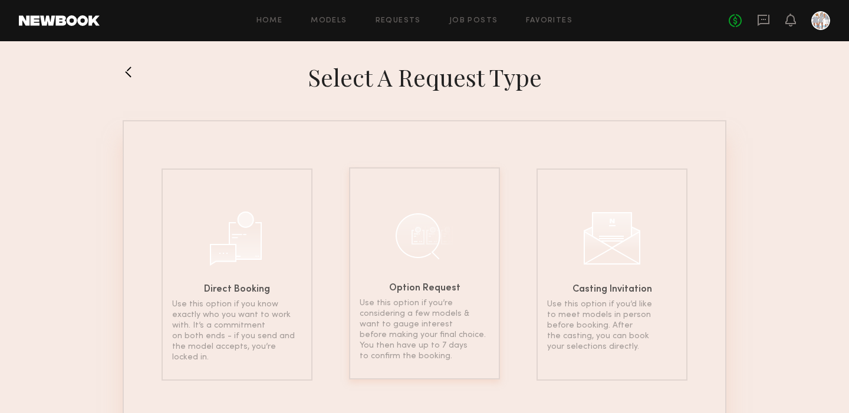
click at [427, 282] on div "Option Request Use this option if you’re considering a few models & want to gau…" at bounding box center [424, 274] width 151 height 212
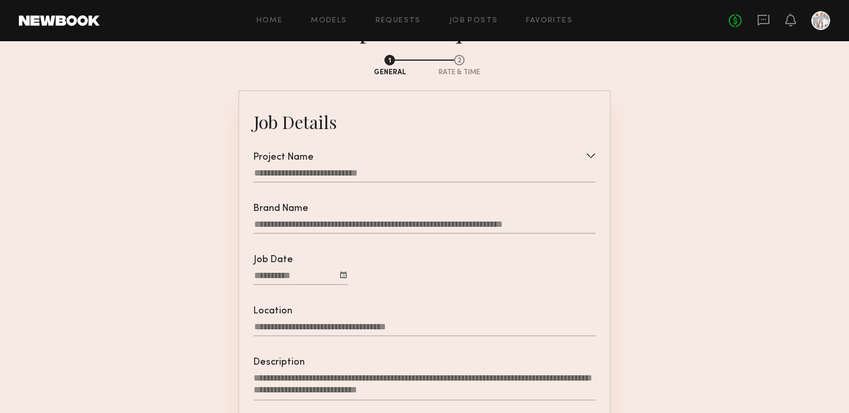
scroll to position [48, 0]
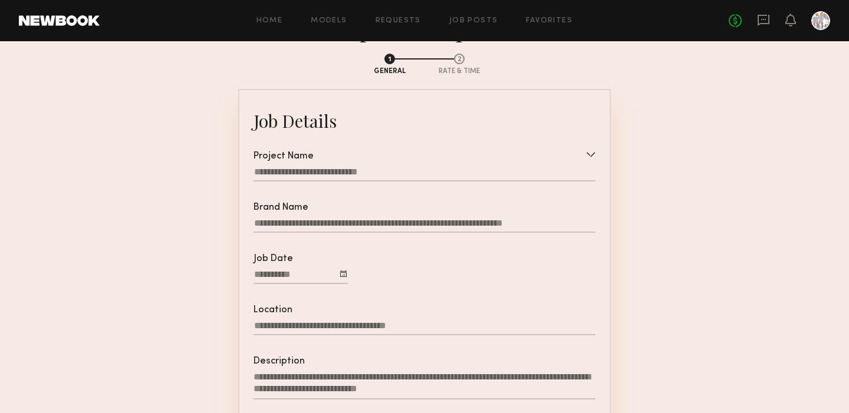
click at [305, 225] on input "Brand Name" at bounding box center [425, 225] width 342 height 15
type input "**********"
click at [419, 188] on div at bounding box center [425, 188] width 342 height 9
click at [343, 273] on div at bounding box center [343, 274] width 6 height 6
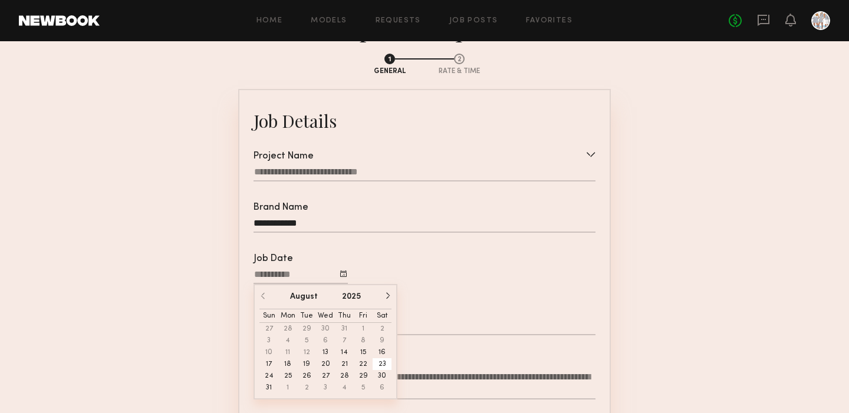
click at [382, 364] on button "23" at bounding box center [382, 365] width 19 height 12
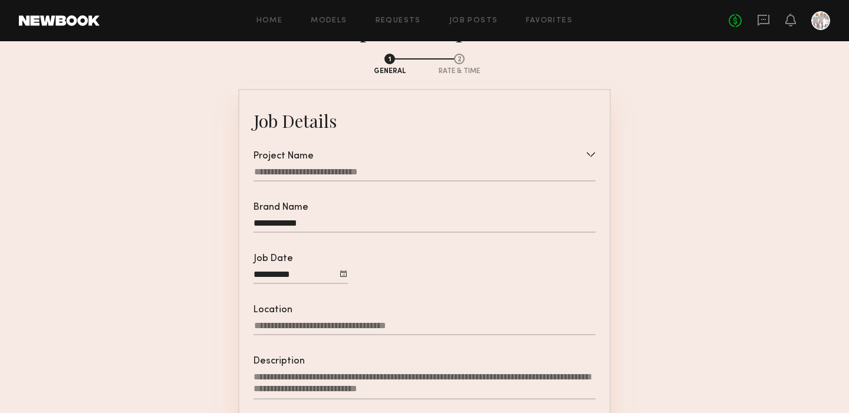
click at [429, 324] on input "Location" at bounding box center [425, 328] width 342 height 15
drag, startPoint x: 425, startPoint y: 326, endPoint x: 237, endPoint y: 296, distance: 189.9
click at [237, 296] on section "**********" at bounding box center [425, 360] width 604 height 633
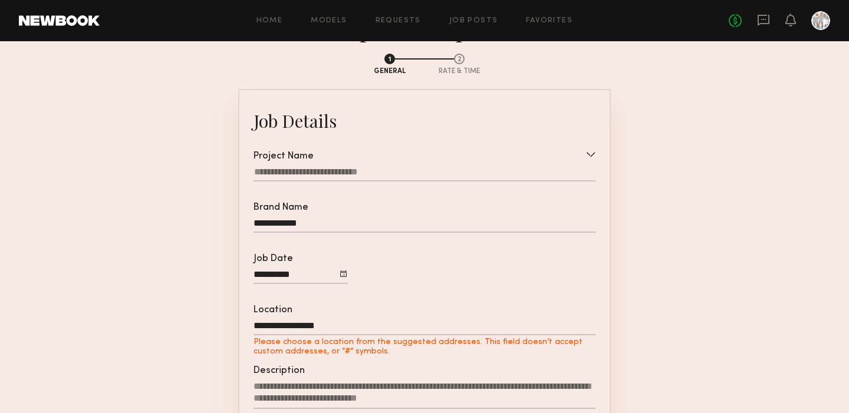
type input "**********"
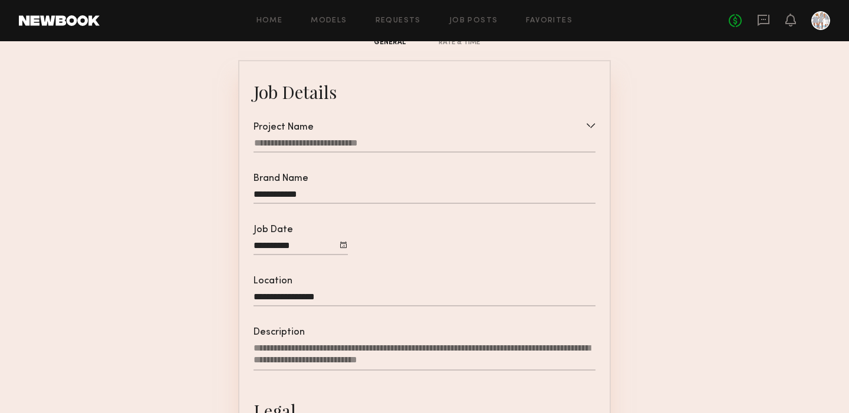
scroll to position [76, 0]
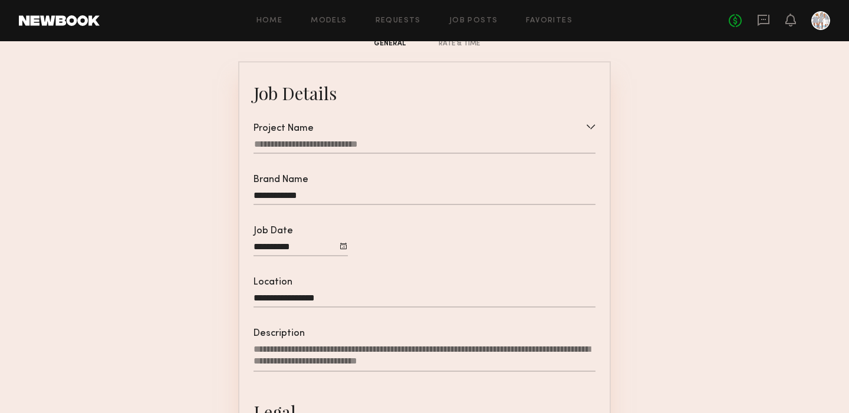
click at [316, 350] on textarea "Description" at bounding box center [425, 358] width 342 height 28
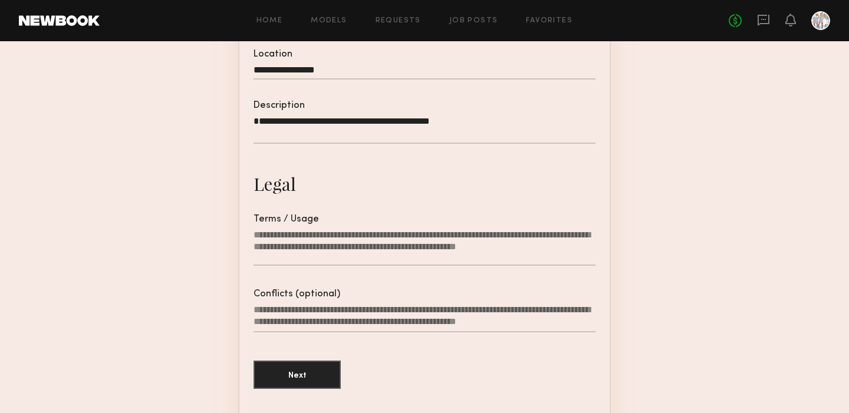
scroll to position [306, 0]
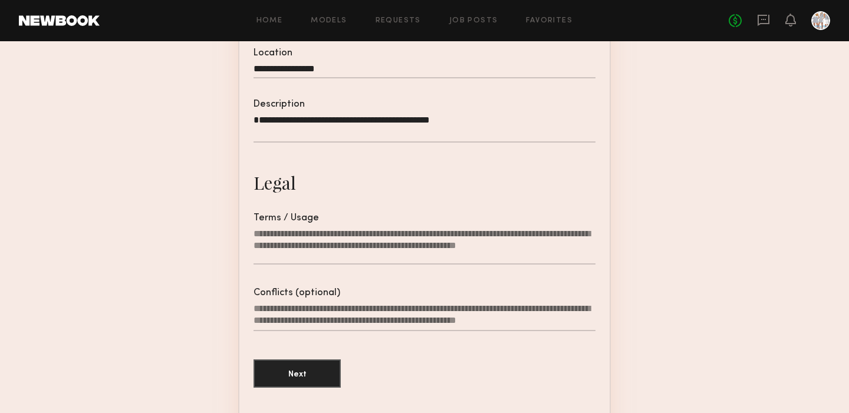
type textarea "**********"
click at [294, 249] on textarea "Terms / Usage" at bounding box center [425, 246] width 342 height 37
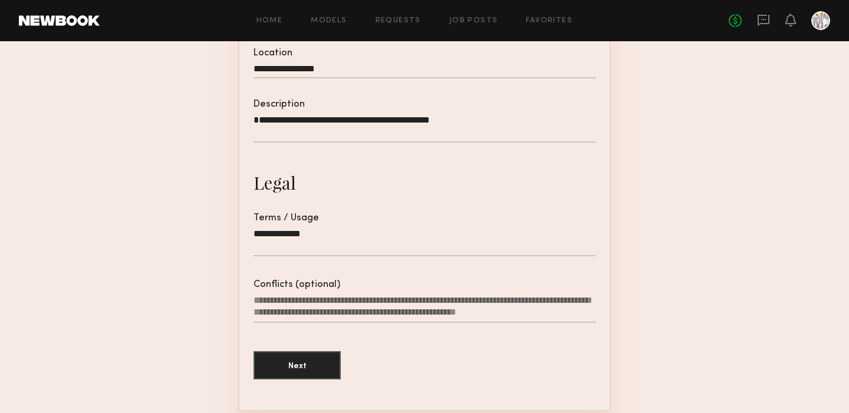
type textarea "**********"
click at [258, 119] on textarea "**********" at bounding box center [425, 128] width 342 height 28
click at [419, 126] on textarea "**********" at bounding box center [425, 128] width 342 height 28
type textarea "**********"
click at [328, 237] on textarea "**********" at bounding box center [425, 242] width 342 height 28
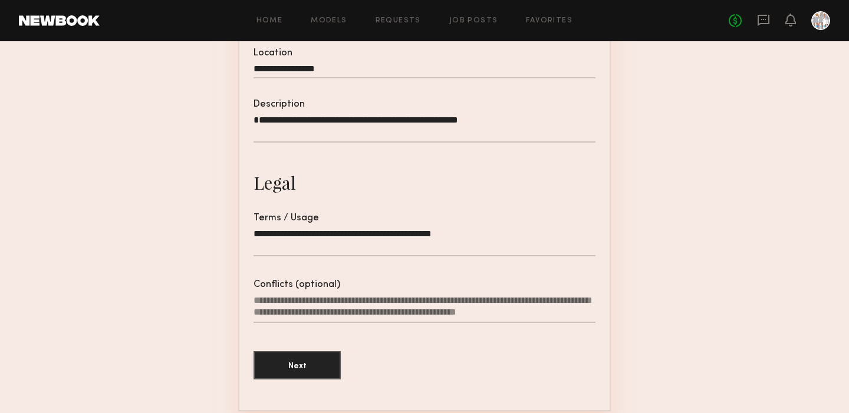
type textarea "**********"
drag, startPoint x: 540, startPoint y: 121, endPoint x: 386, endPoint y: 120, distance: 153.9
click at [386, 120] on textarea "**********" at bounding box center [425, 128] width 342 height 28
type textarea "**********"
click at [295, 366] on button "Next" at bounding box center [297, 365] width 87 height 28
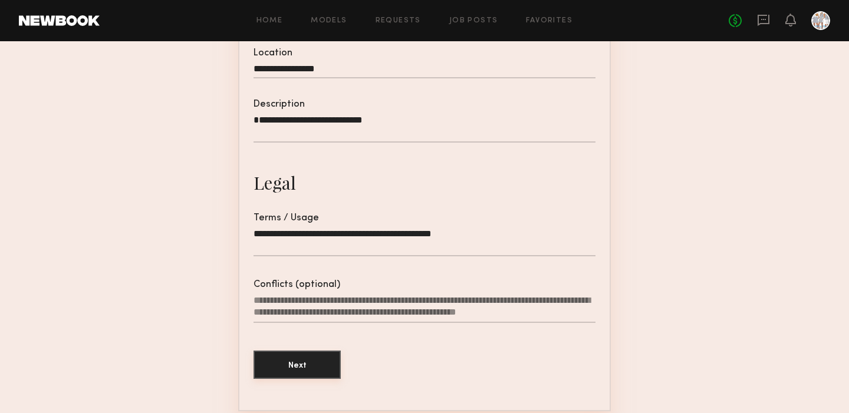
click at [301, 368] on button "Next" at bounding box center [297, 365] width 87 height 28
click at [343, 313] on textarea "Conflicts (optional)" at bounding box center [425, 309] width 342 height 28
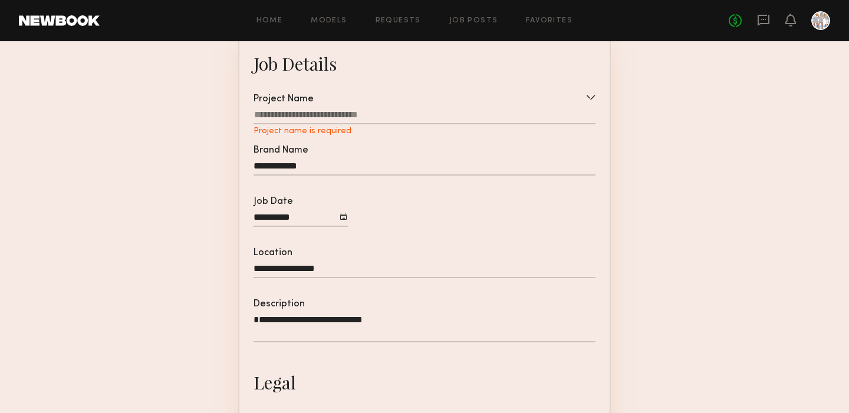
scroll to position [84, 0]
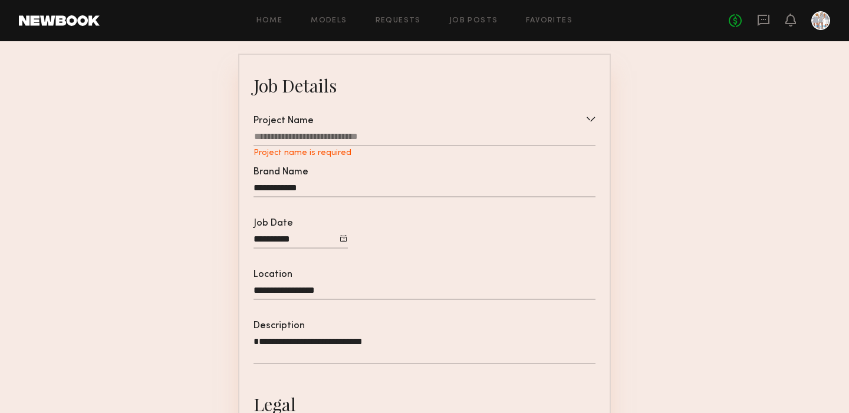
type textarea "***"
click at [329, 134] on div at bounding box center [425, 138] width 342 height 15
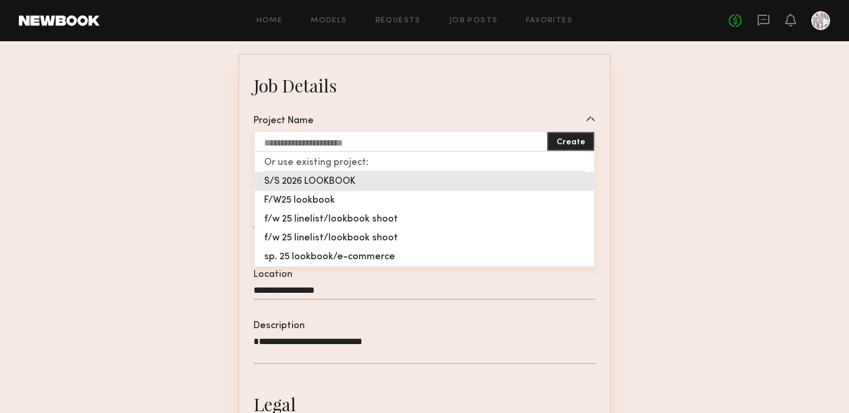
click at [315, 181] on div "S/S 2026 LOOKBOOK" at bounding box center [425, 181] width 340 height 19
type input "**********"
type textarea "**********"
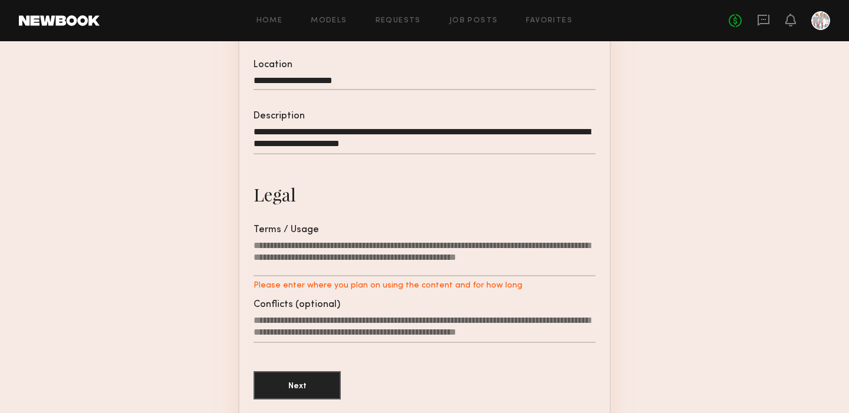
scroll to position [291, 0]
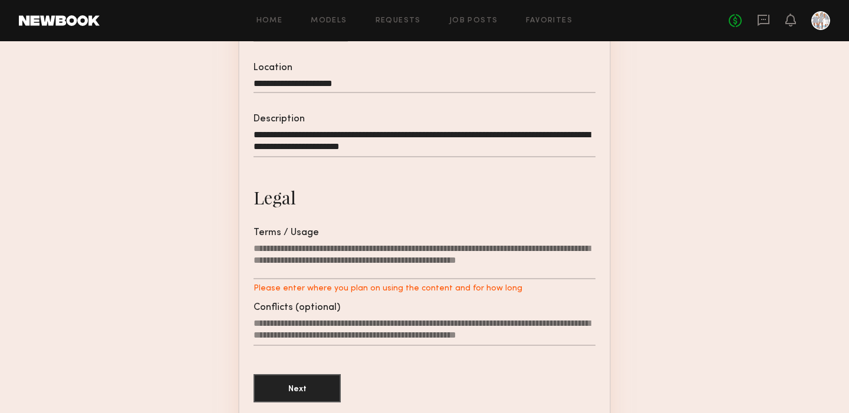
click at [365, 273] on textarea "Terms / Usage Please enter where you plan on using the content and for how long" at bounding box center [425, 261] width 342 height 37
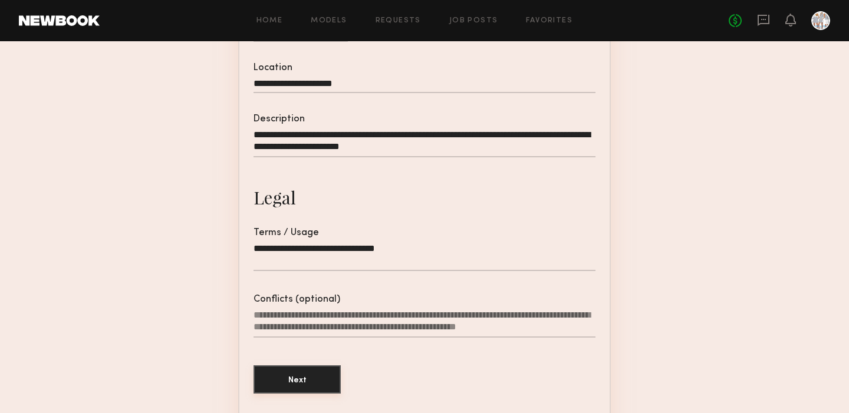
scroll to position [293, 0]
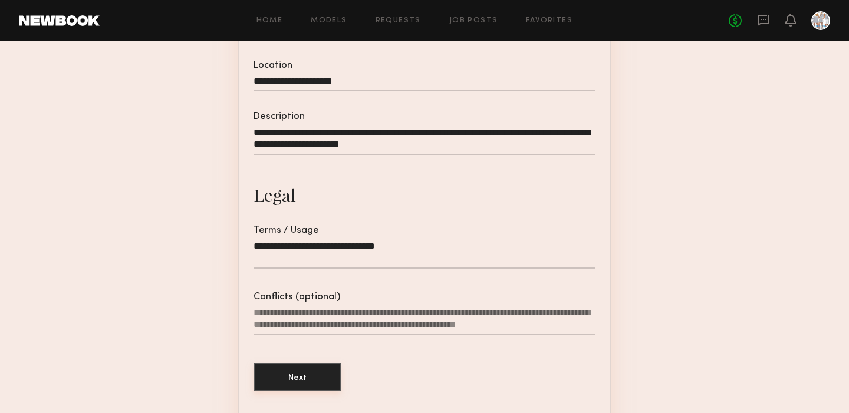
type textarea "**********"
click at [299, 372] on button "Next" at bounding box center [297, 377] width 87 height 28
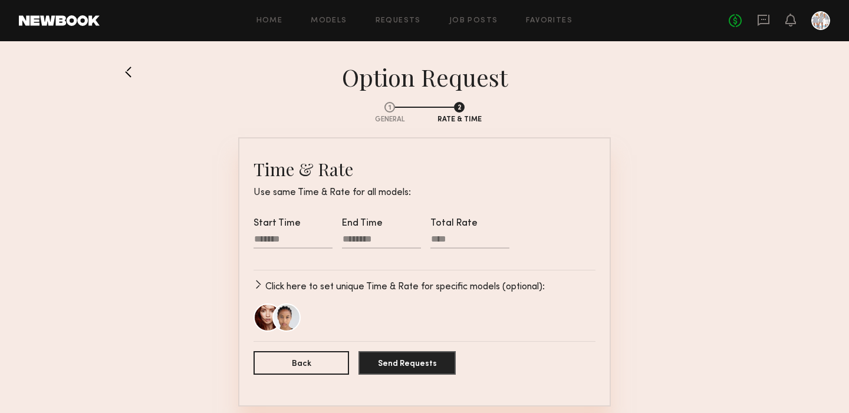
click at [261, 238] on div at bounding box center [293, 241] width 79 height 15
click at [270, 278] on input "text" at bounding box center [272, 277] width 24 height 14
type input "**"
type input "********"
click at [308, 278] on input "text" at bounding box center [305, 277] width 24 height 14
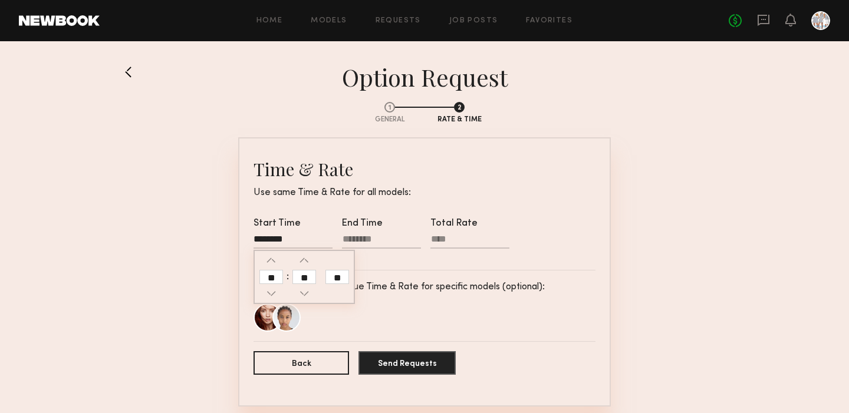
click at [372, 246] on div at bounding box center [381, 241] width 79 height 15
click at [361, 277] on input "text" at bounding box center [360, 277] width 24 height 14
type input "*"
type input "********"
type input "**"
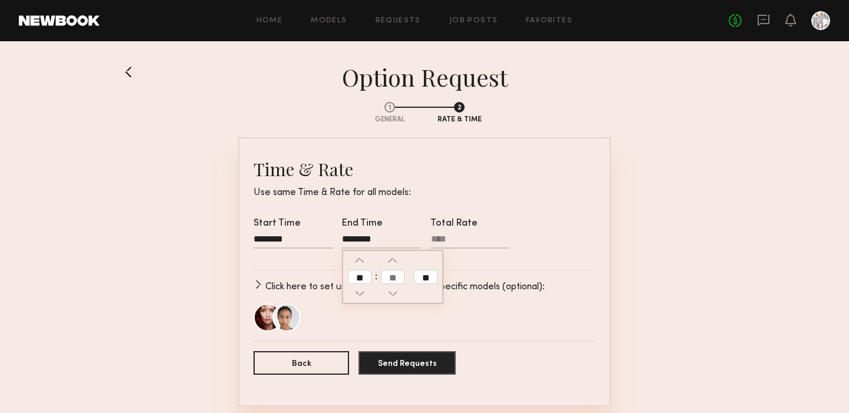
click at [393, 277] on input "text" at bounding box center [393, 277] width 24 height 14
type input "**"
click at [429, 275] on input "**" at bounding box center [426, 277] width 24 height 14
type input "********"
type input "**"
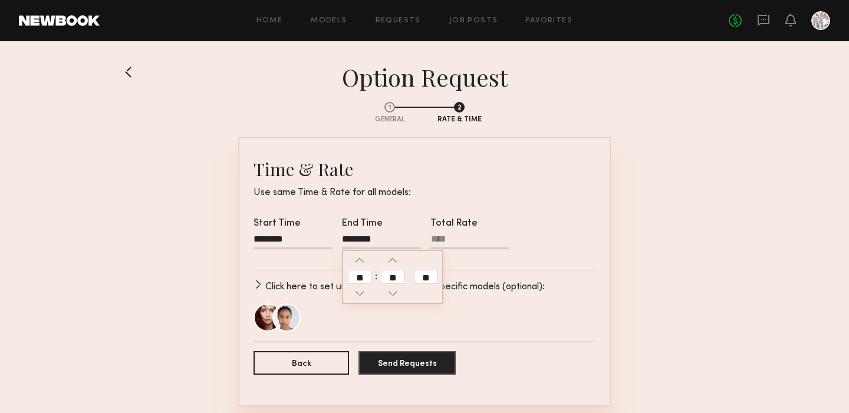
click at [454, 240] on input "Total Rate" at bounding box center [470, 241] width 79 height 15
type input "****"
click at [394, 361] on button "Send Requests" at bounding box center [407, 363] width 97 height 24
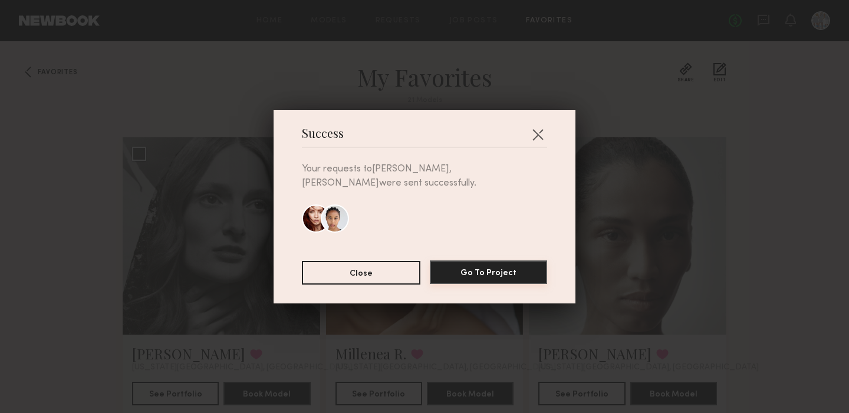
click at [477, 267] on button "Go To Project" at bounding box center [488, 273] width 117 height 24
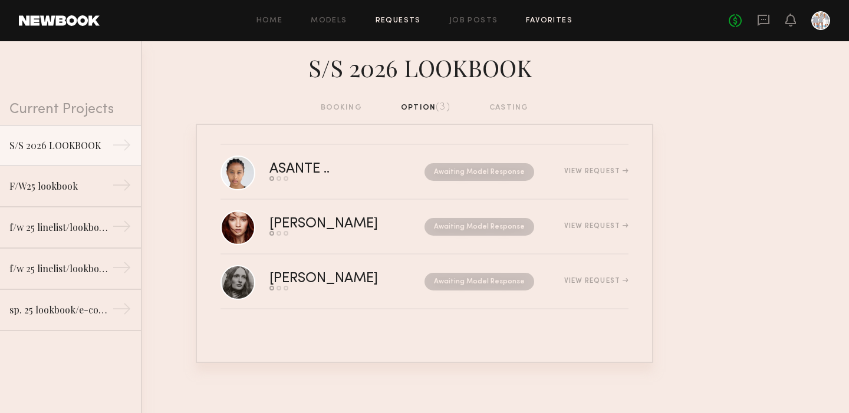
click at [546, 17] on link "Favorites" at bounding box center [549, 21] width 47 height 8
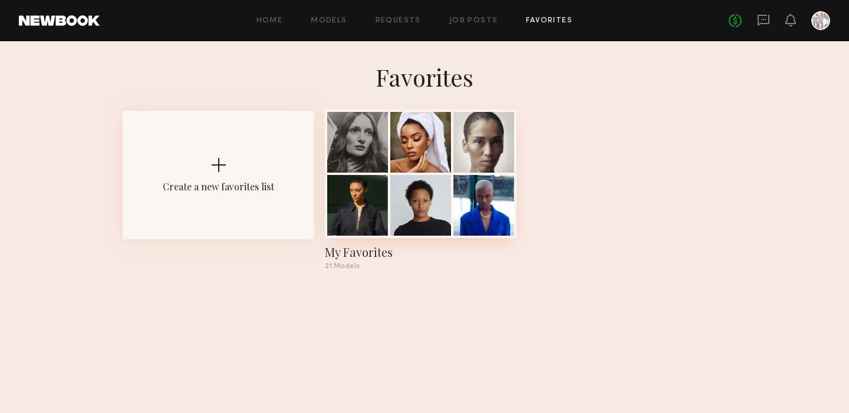
click at [436, 176] on div at bounding box center [420, 205] width 61 height 61
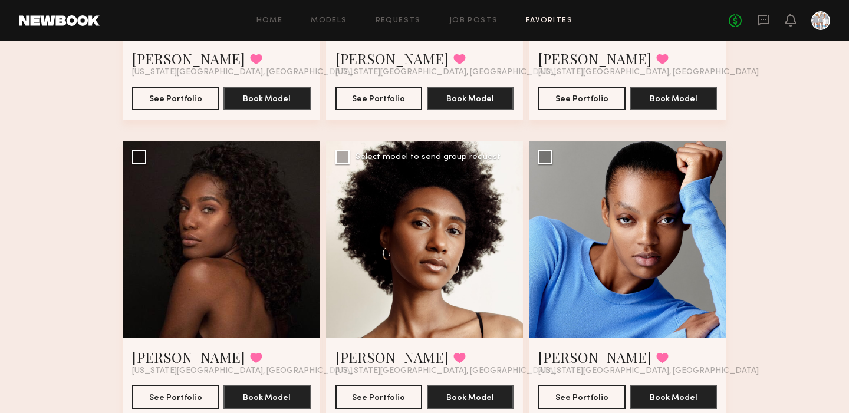
scroll to position [1789, 0]
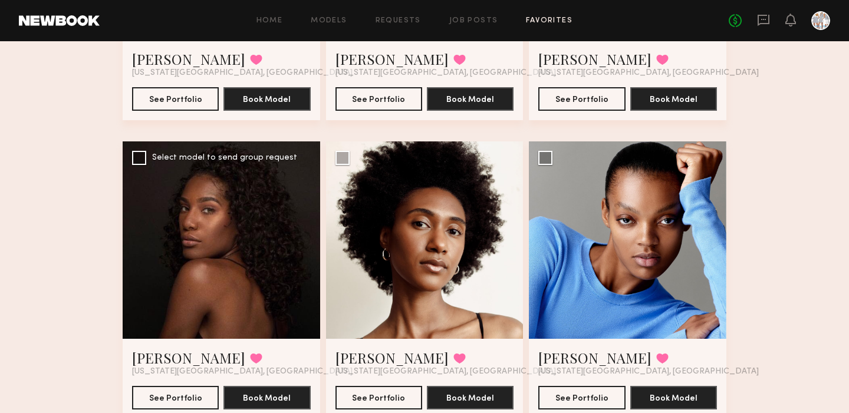
click at [221, 228] on div at bounding box center [222, 241] width 198 height 198
click at [163, 396] on button "See Portfolio" at bounding box center [175, 398] width 87 height 24
click at [615, 261] on div at bounding box center [628, 241] width 198 height 198
click at [570, 396] on button "See Portfolio" at bounding box center [582, 398] width 87 height 24
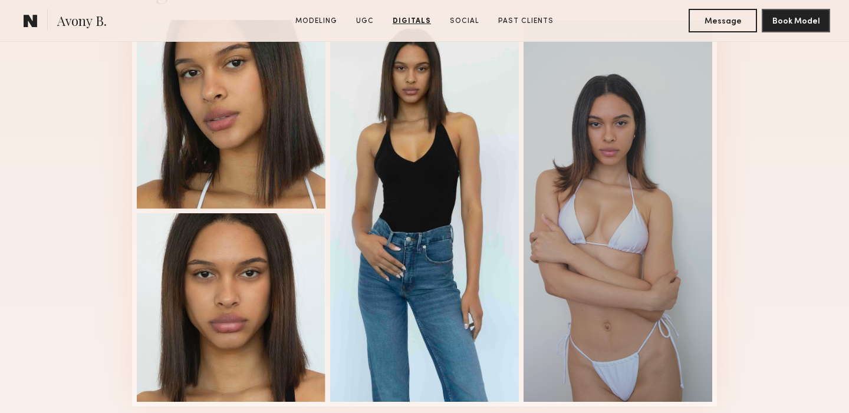
scroll to position [1585, 0]
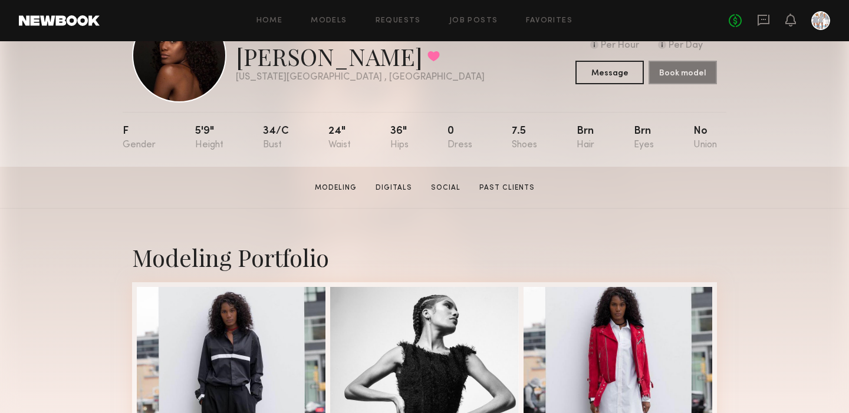
scroll to position [62, 0]
click at [450, 189] on link "Social" at bounding box center [445, 187] width 39 height 11
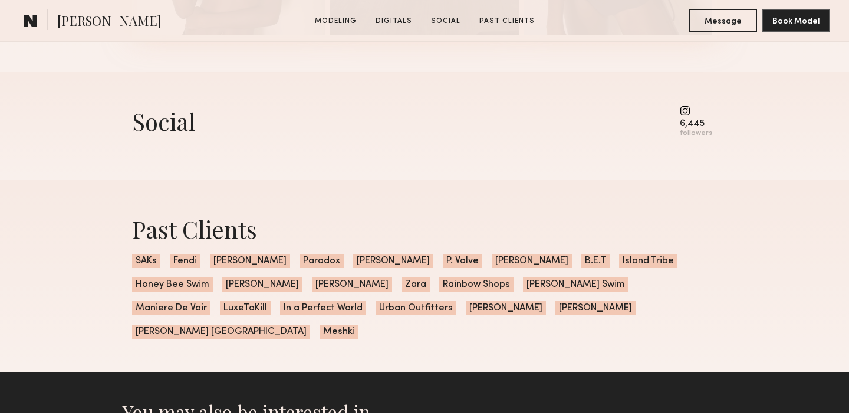
scroll to position [1583, 0]
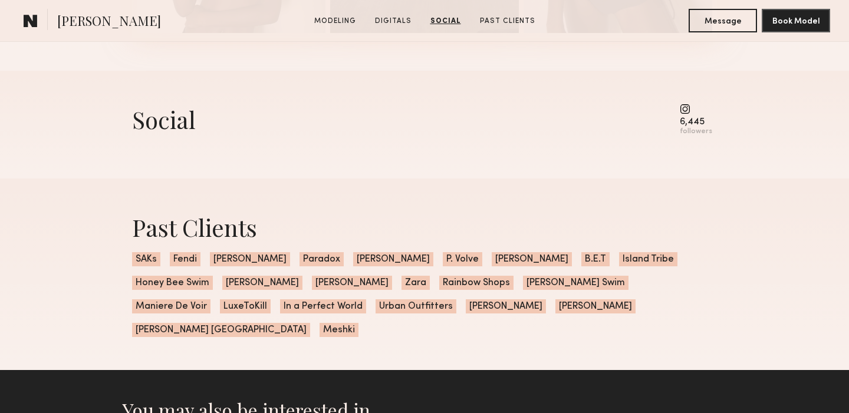
click at [686, 109] on common-icon at bounding box center [696, 109] width 32 height 11
click at [690, 109] on common-icon at bounding box center [696, 109] width 32 height 11
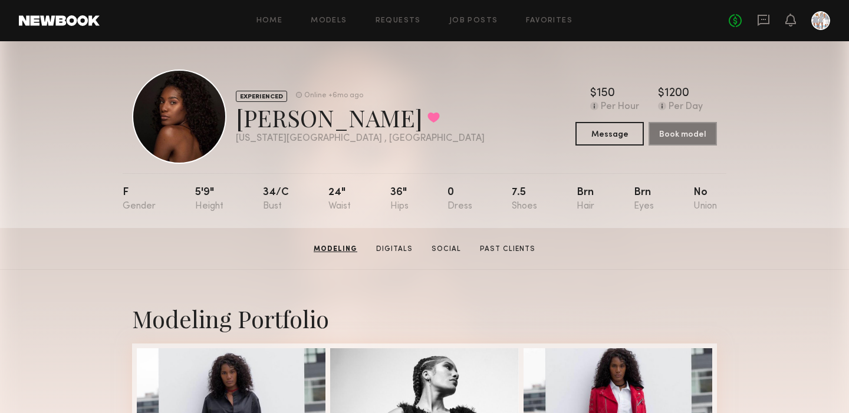
scroll to position [0, 0]
click at [489, 244] on link "Past Clients" at bounding box center [507, 249] width 65 height 11
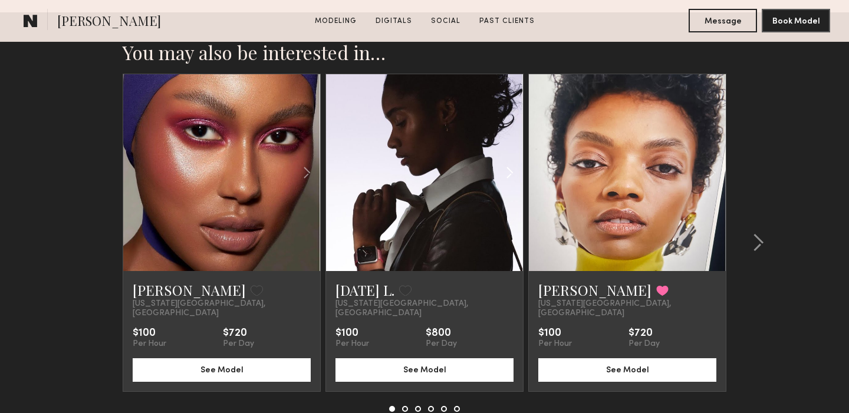
scroll to position [1948, 0]
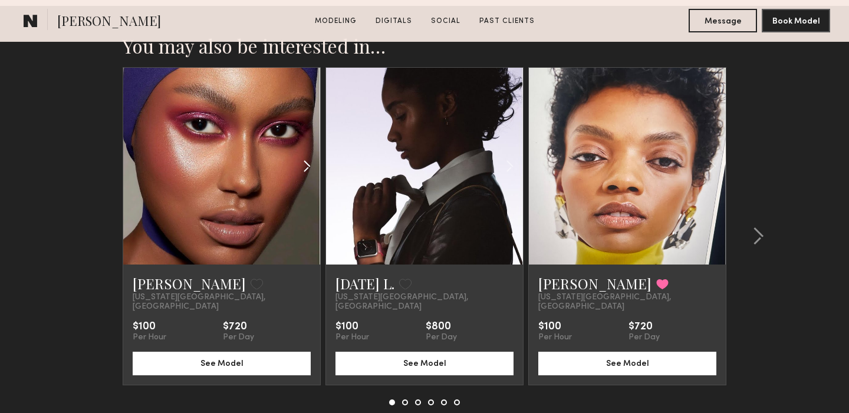
click at [272, 185] on div at bounding box center [287, 166] width 65 height 197
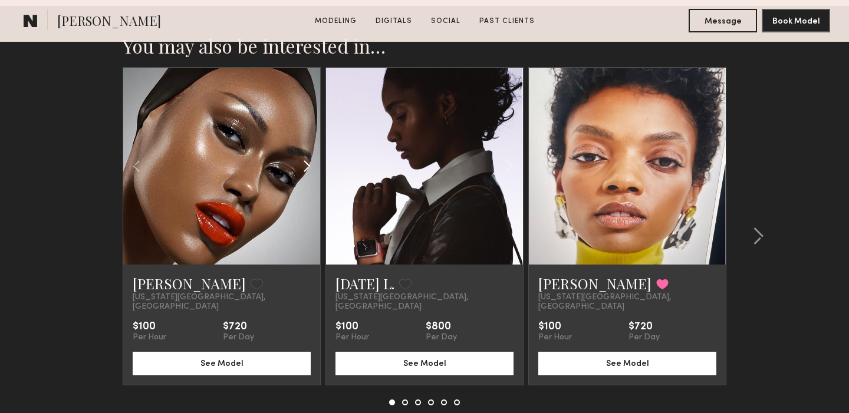
click at [272, 185] on div at bounding box center [287, 166] width 65 height 197
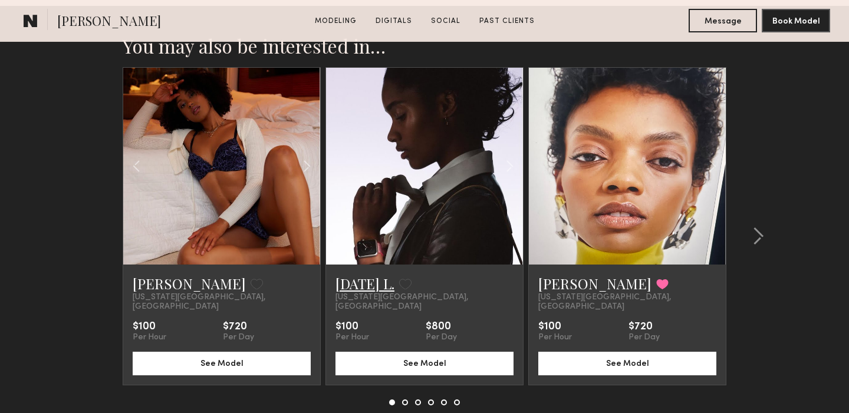
click at [392, 274] on link "[DATE] L." at bounding box center [365, 283] width 59 height 19
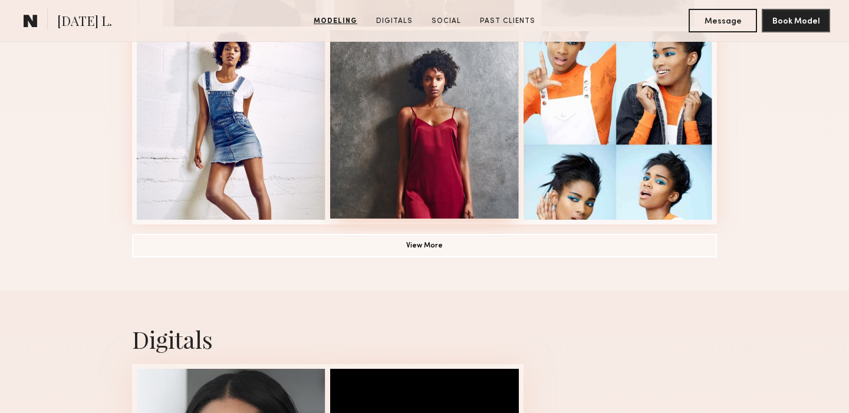
scroll to position [899, 0]
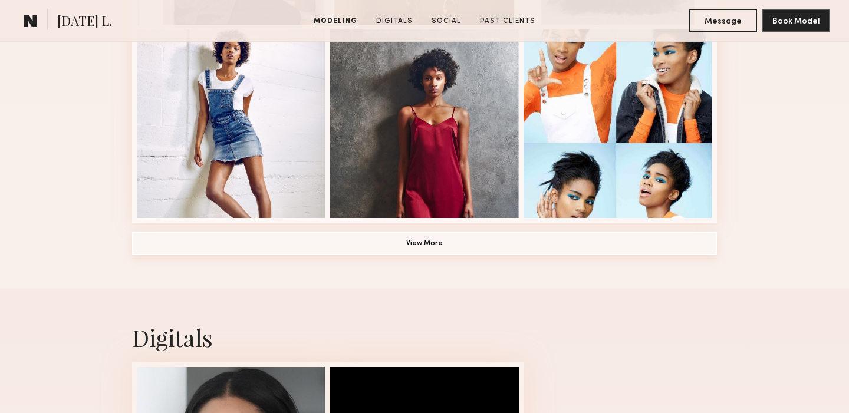
click at [418, 242] on button "View More" at bounding box center [424, 244] width 585 height 24
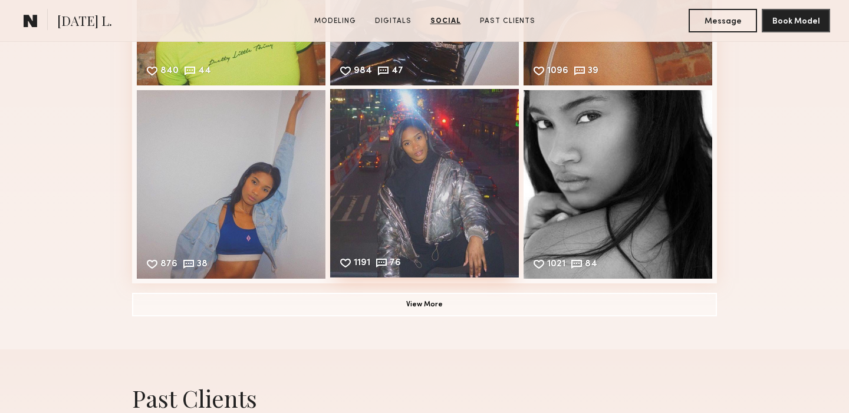
scroll to position [2237, 0]
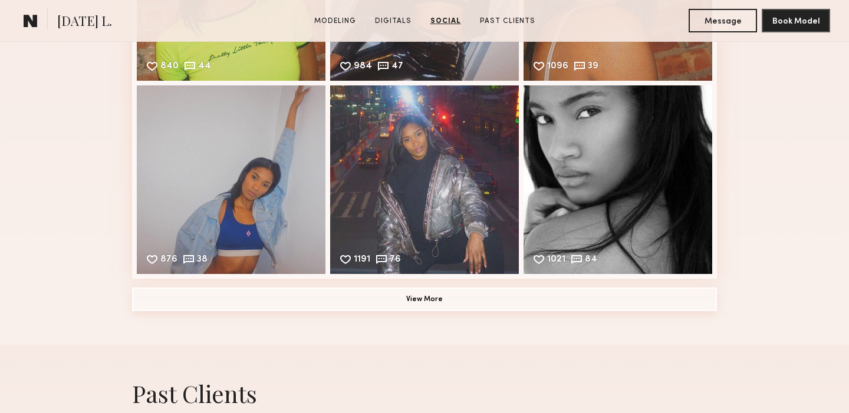
click at [418, 296] on button "View More" at bounding box center [424, 300] width 585 height 24
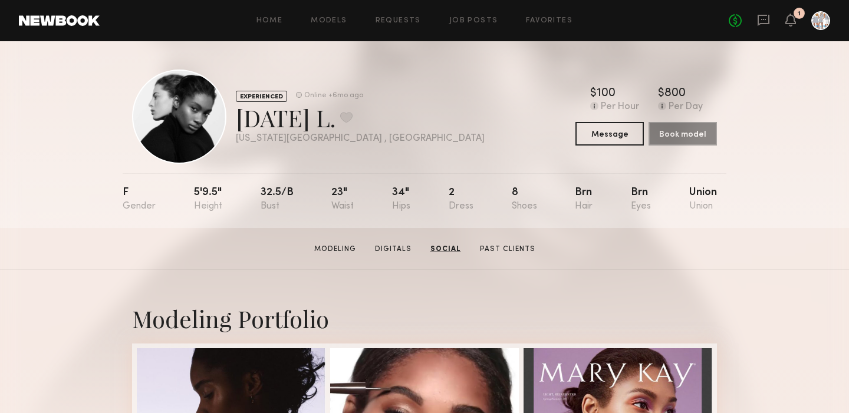
scroll to position [0, 0]
click at [790, 18] on icon at bounding box center [790, 19] width 9 height 8
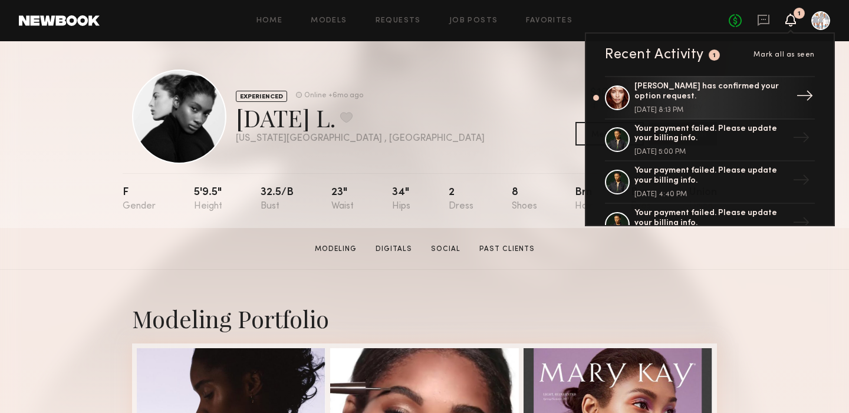
click at [701, 83] on div "[PERSON_NAME] has confirmed your option request." at bounding box center [711, 92] width 153 height 20
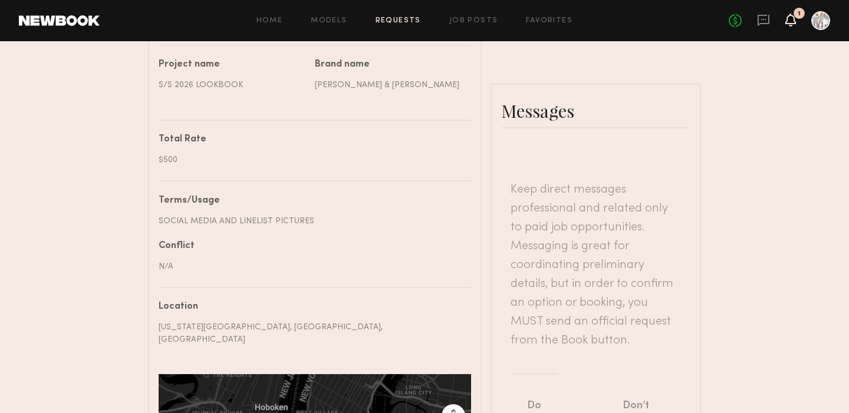
click at [790, 24] on icon at bounding box center [791, 20] width 11 height 13
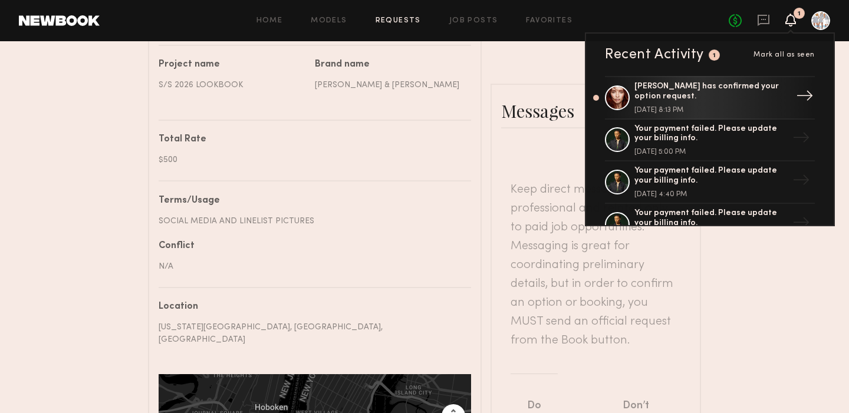
click at [625, 101] on div at bounding box center [617, 98] width 25 height 25
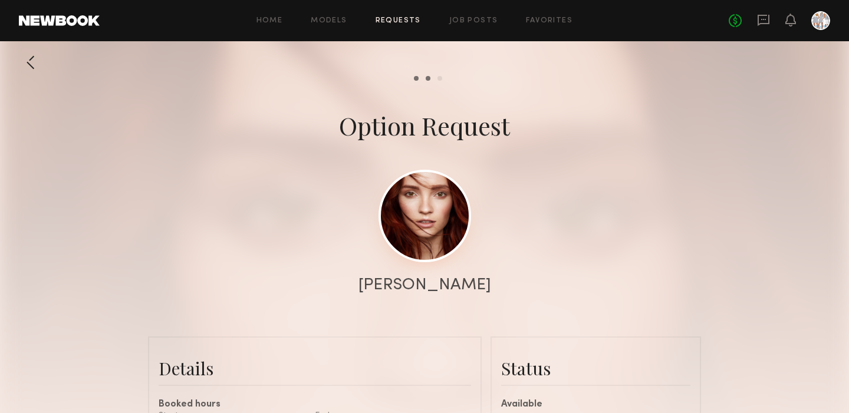
click at [421, 202] on link at bounding box center [425, 216] width 93 height 93
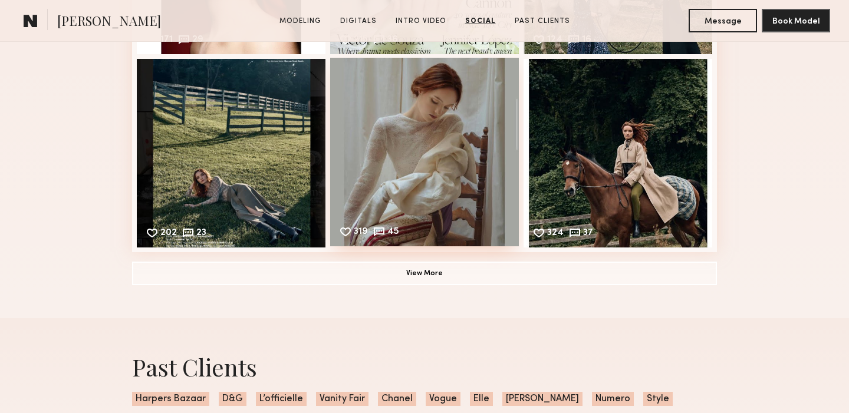
scroll to position [2360, 0]
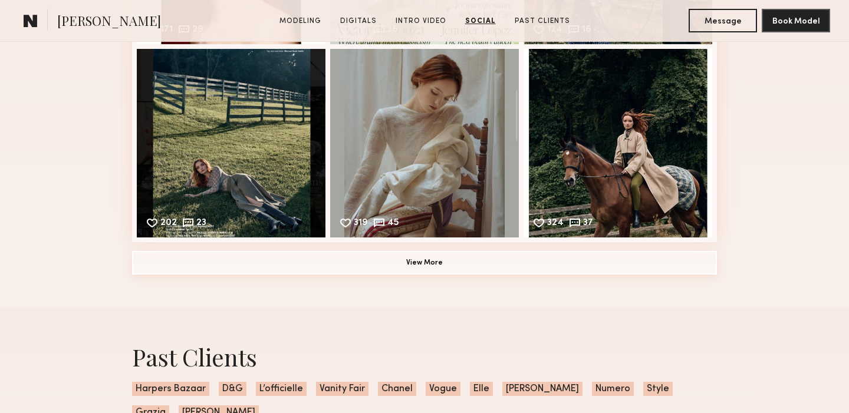
click at [421, 264] on button "View More" at bounding box center [424, 263] width 585 height 24
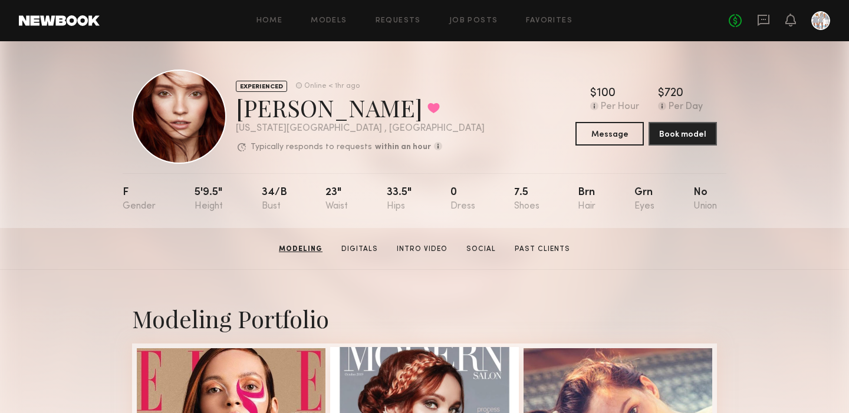
scroll to position [0, 0]
click at [276, 18] on link "Home" at bounding box center [270, 21] width 27 height 8
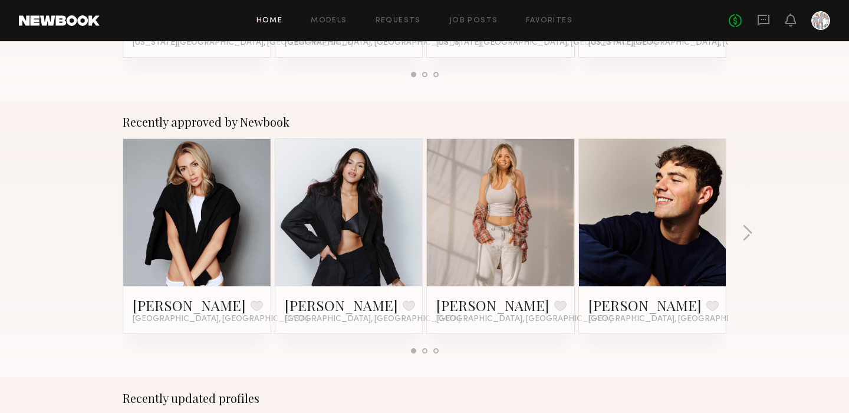
scroll to position [409, 0]
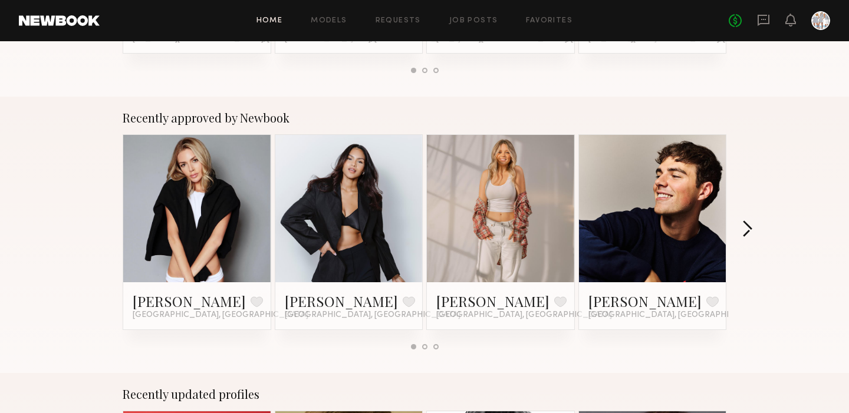
click at [749, 226] on button "button" at bounding box center [747, 230] width 11 height 19
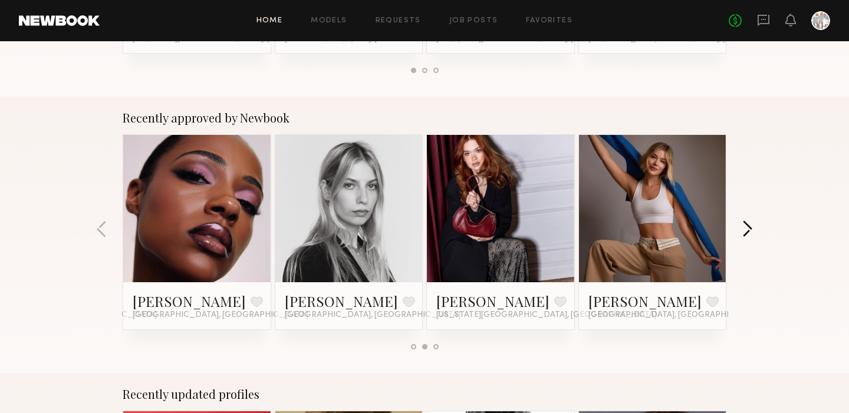
click at [749, 226] on button "button" at bounding box center [747, 230] width 11 height 19
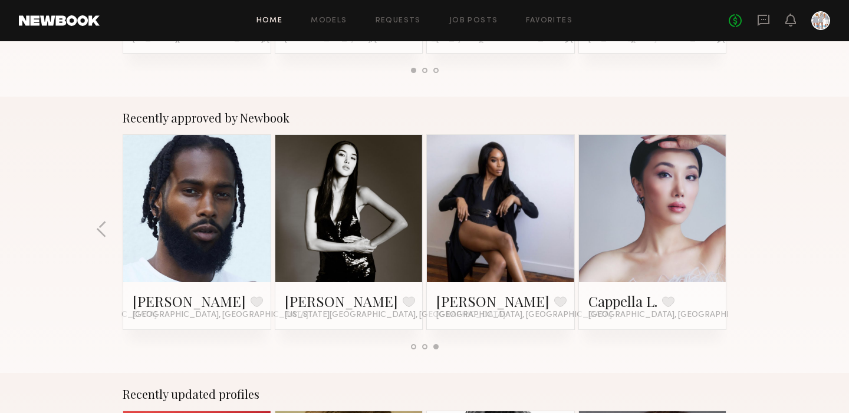
click at [749, 226] on div "Recently approved by Newbook [PERSON_NAME] Favorite [GEOGRAPHIC_DATA], FL [PERS…" at bounding box center [424, 235] width 849 height 277
click at [314, 298] on link "[PERSON_NAME]" at bounding box center [341, 301] width 113 height 19
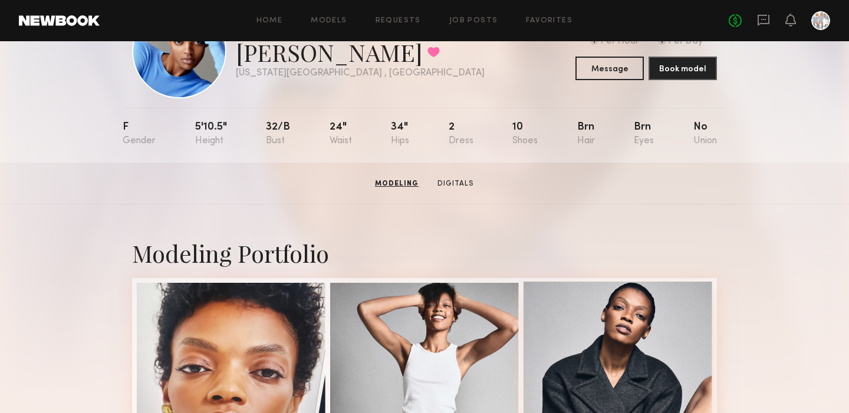
scroll to position [63, 0]
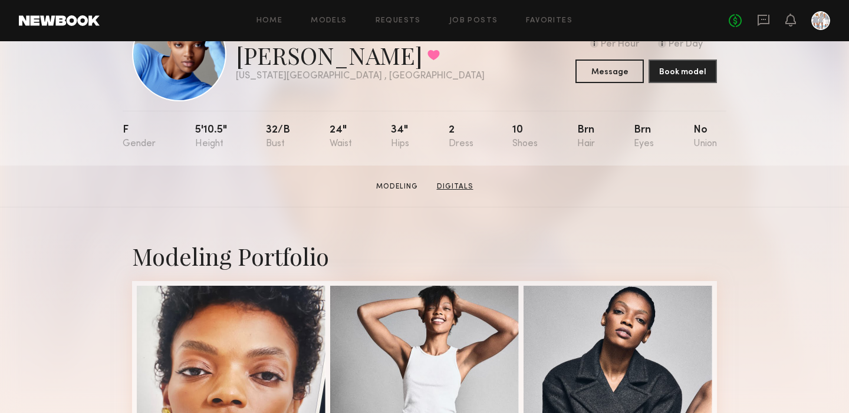
click at [451, 183] on link "Digitals" at bounding box center [455, 187] width 46 height 11
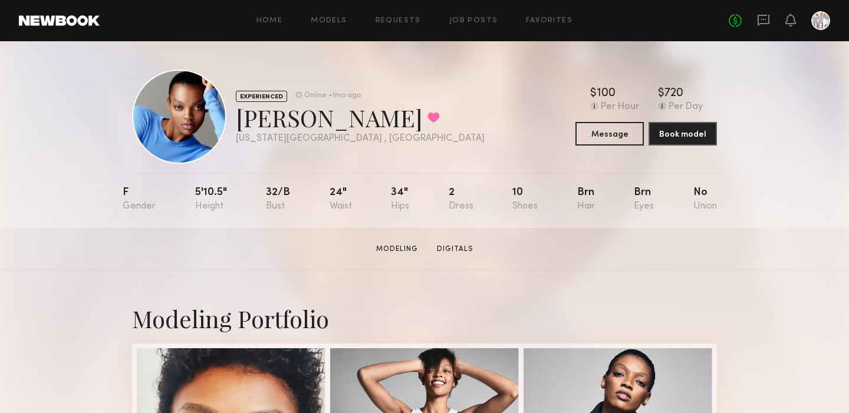
scroll to position [0, 0]
click at [546, 19] on link "Favorites" at bounding box center [549, 21] width 47 height 8
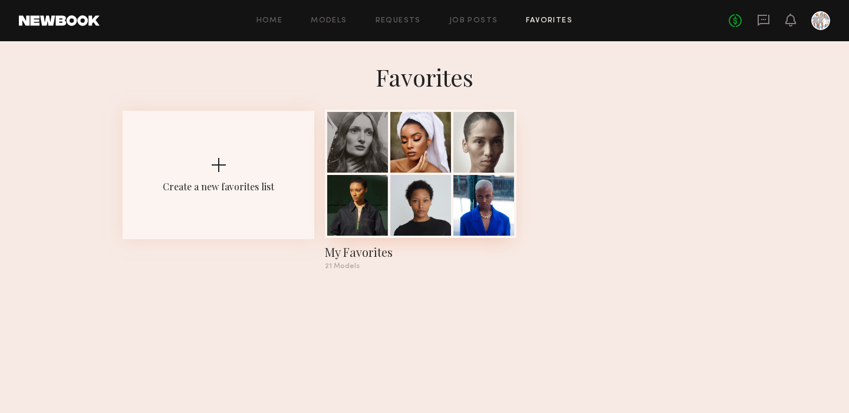
click at [413, 199] on div at bounding box center [420, 205] width 61 height 61
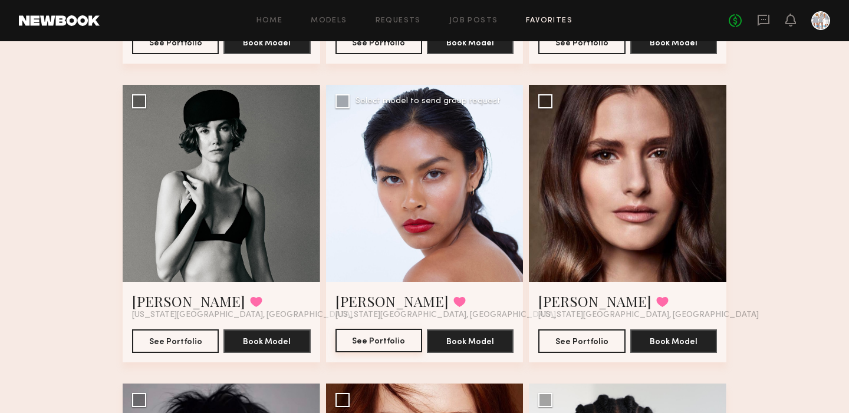
scroll to position [650, 0]
click at [618, 192] on div at bounding box center [628, 184] width 198 height 198
click at [570, 337] on button "See Portfolio" at bounding box center [582, 341] width 87 height 24
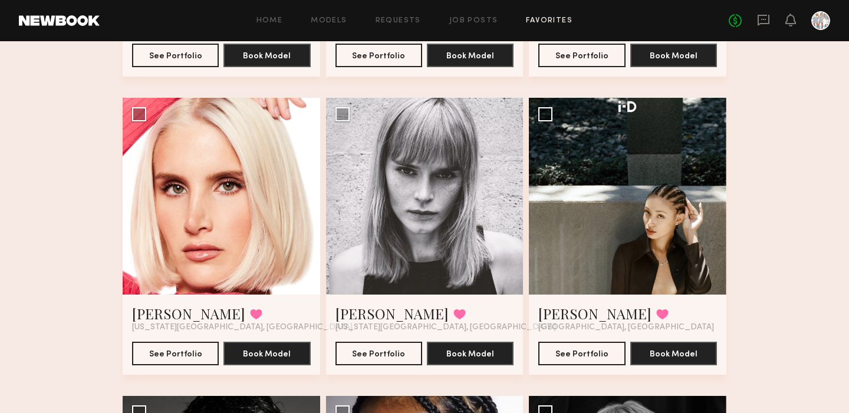
scroll to position [1236, 0]
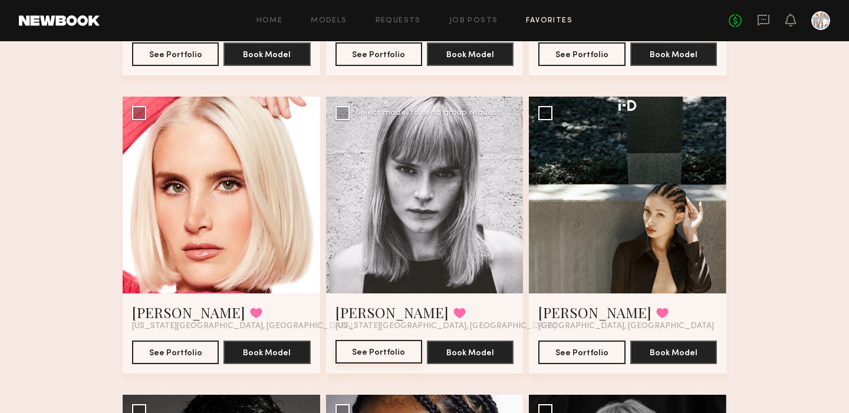
click at [362, 347] on button "See Portfolio" at bounding box center [379, 352] width 87 height 24
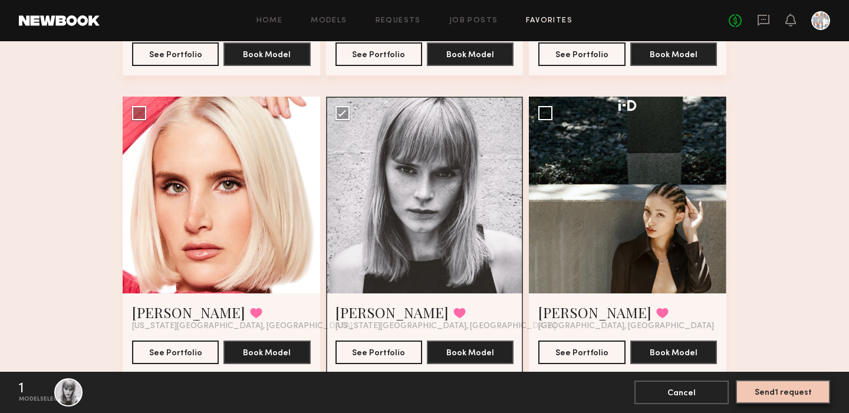
click at [768, 394] on button "Send 1 request" at bounding box center [783, 392] width 94 height 24
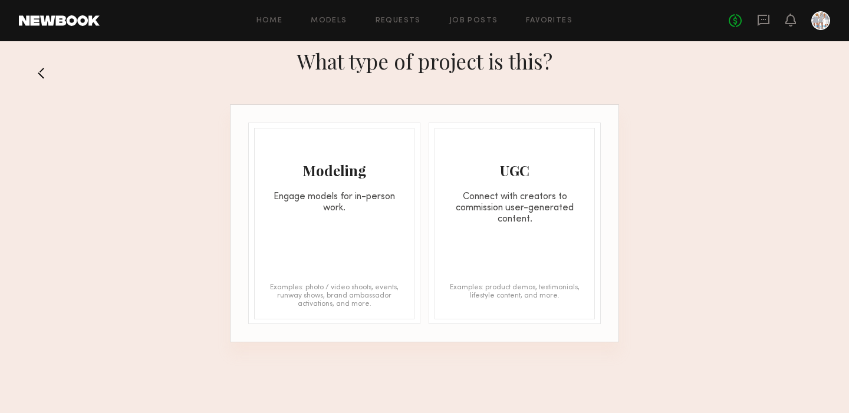
click at [334, 196] on div "Engage models for in-person work." at bounding box center [334, 203] width 159 height 22
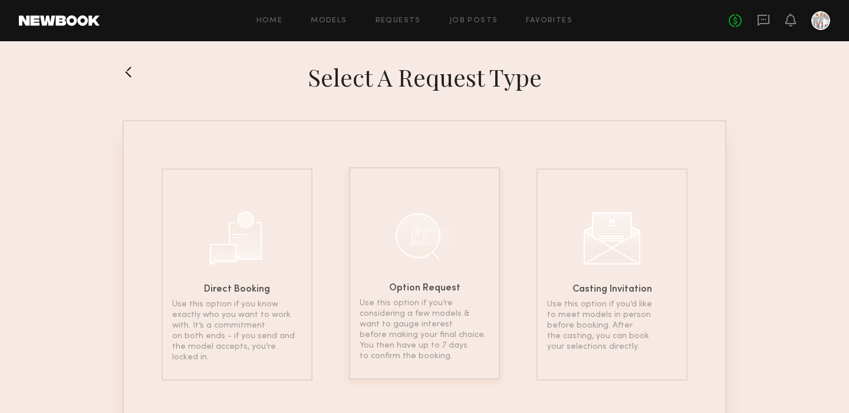
click at [418, 261] on div at bounding box center [424, 235] width 59 height 59
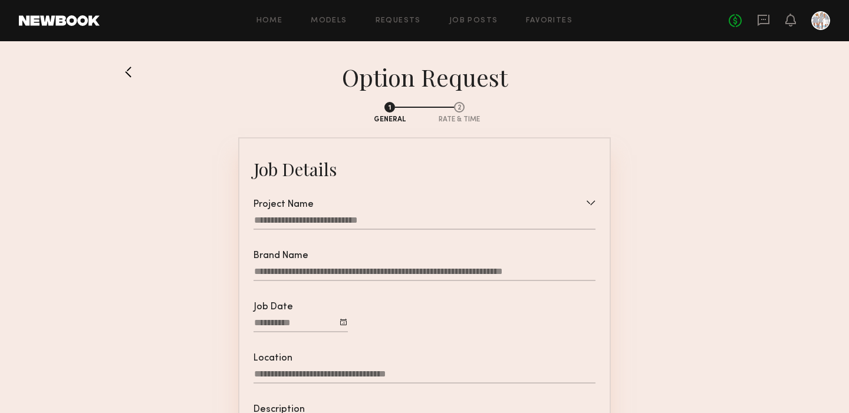
click at [592, 203] on div at bounding box center [590, 203] width 9 height 6
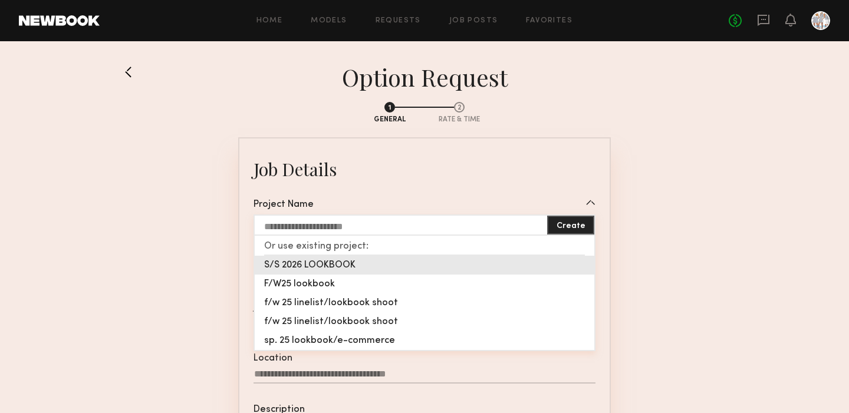
click at [321, 266] on div "S/S 2026 LOOKBOOK" at bounding box center [425, 265] width 340 height 19
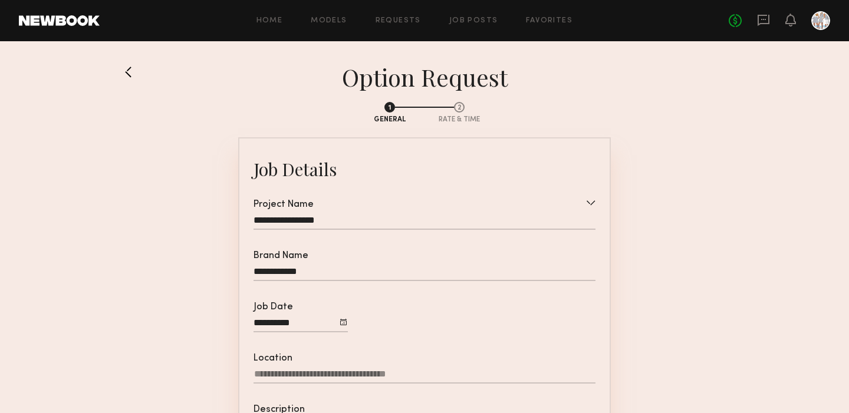
type input "**********"
type textarea "**********"
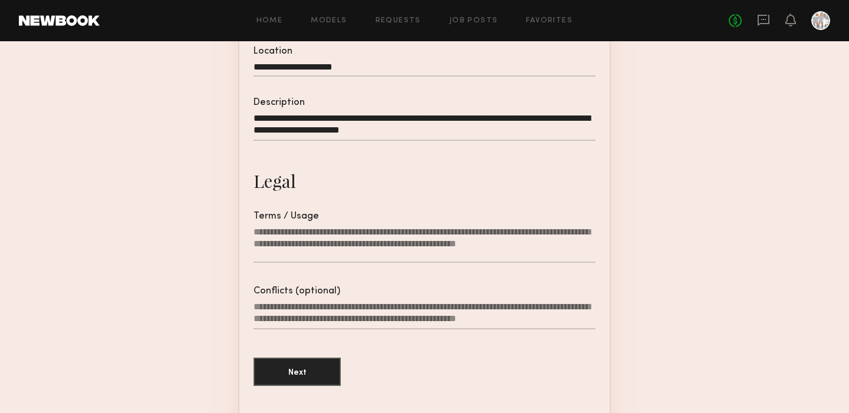
scroll to position [308, 0]
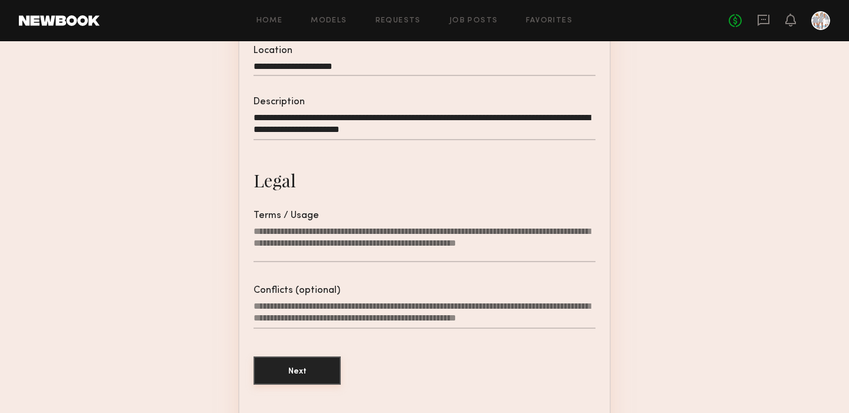
click at [300, 374] on button "Next" at bounding box center [297, 371] width 87 height 28
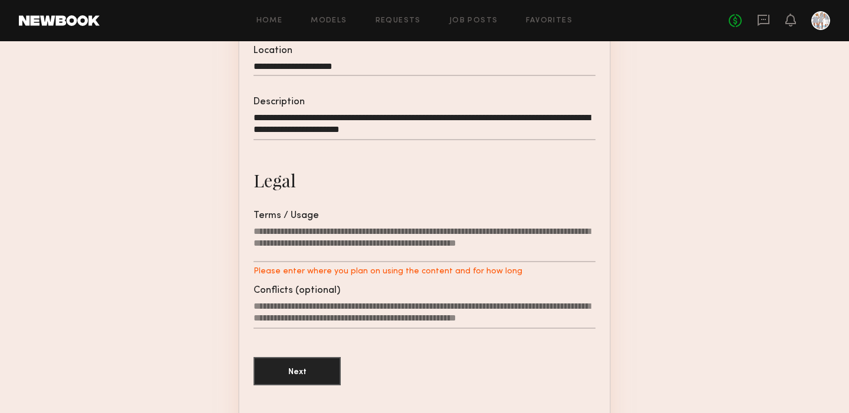
click at [336, 248] on textarea "Terms / Usage Please enter where you plan on using the content and for how long" at bounding box center [425, 244] width 342 height 37
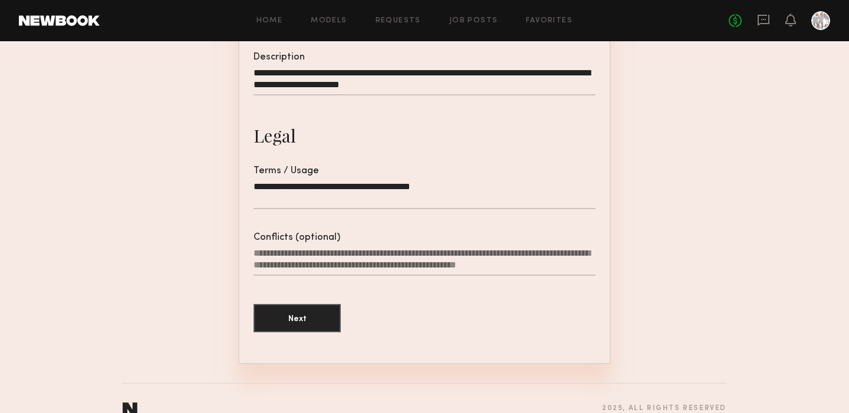
scroll to position [353, 0]
type textarea "**********"
click at [304, 324] on button "Next" at bounding box center [297, 317] width 87 height 28
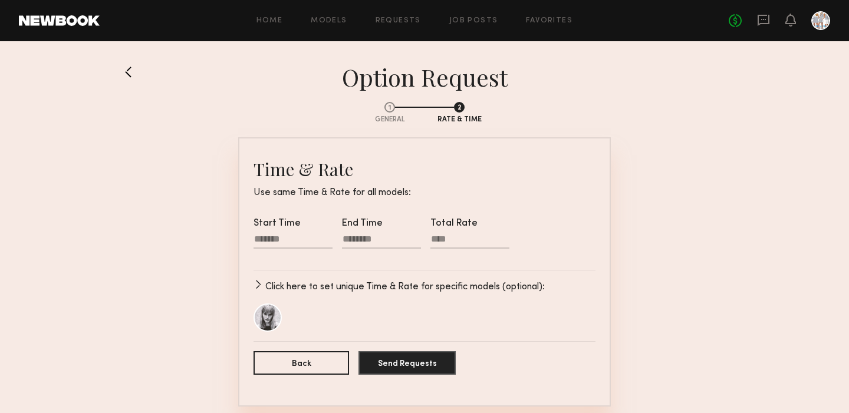
click at [296, 237] on div at bounding box center [293, 241] width 79 height 15
click at [327, 241] on div at bounding box center [293, 241] width 79 height 15
click at [275, 280] on input "text" at bounding box center [272, 277] width 24 height 14
type input "**"
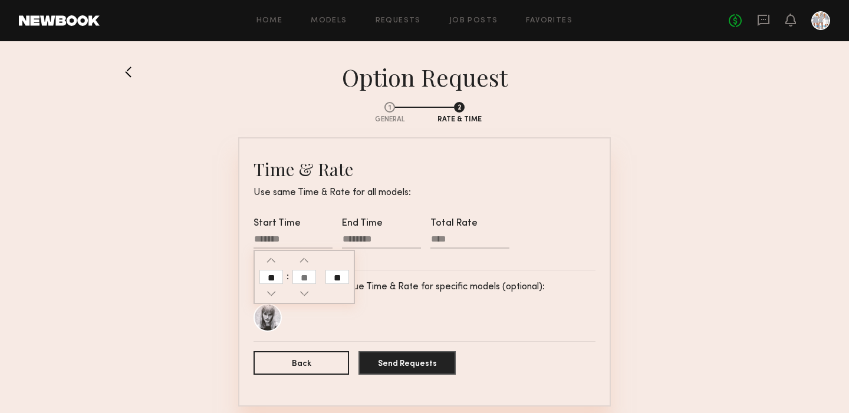
type input "********"
click at [299, 278] on input "text" at bounding box center [305, 277] width 24 height 14
click at [367, 240] on div at bounding box center [381, 241] width 79 height 15
click at [392, 212] on form "Time & Rate Use same Time & Rate for all models: Start Time ******** End Time T…" at bounding box center [425, 271] width 342 height 229
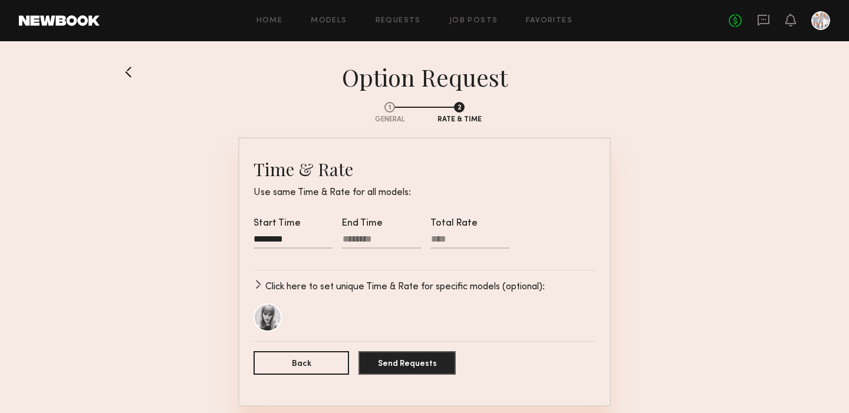
click at [354, 239] on div at bounding box center [381, 241] width 79 height 15
click at [357, 278] on input "text" at bounding box center [360, 277] width 24 height 14
type input "*"
type input "********"
type input "**"
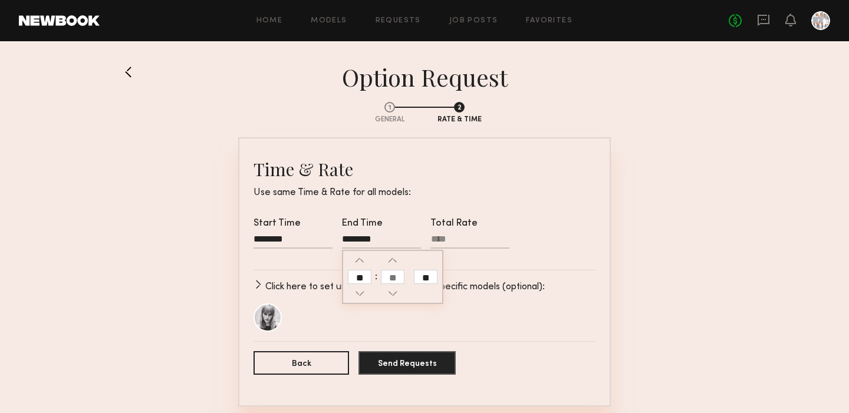
click at [394, 275] on input "text" at bounding box center [393, 277] width 24 height 14
click at [423, 277] on input "**" at bounding box center [426, 277] width 24 height 14
type input "********"
type input "**"
click at [453, 240] on input "Total Rate" at bounding box center [470, 241] width 79 height 15
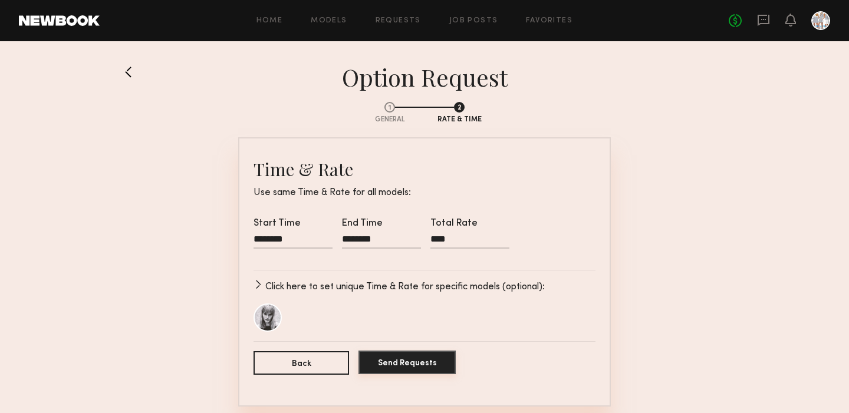
type input "****"
click at [396, 370] on button "Send Requests" at bounding box center [407, 363] width 97 height 24
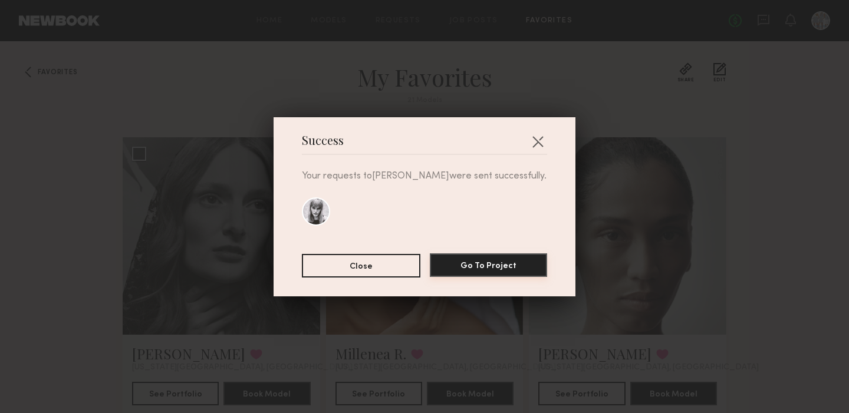
click at [471, 261] on button "Go To Project" at bounding box center [488, 266] width 117 height 24
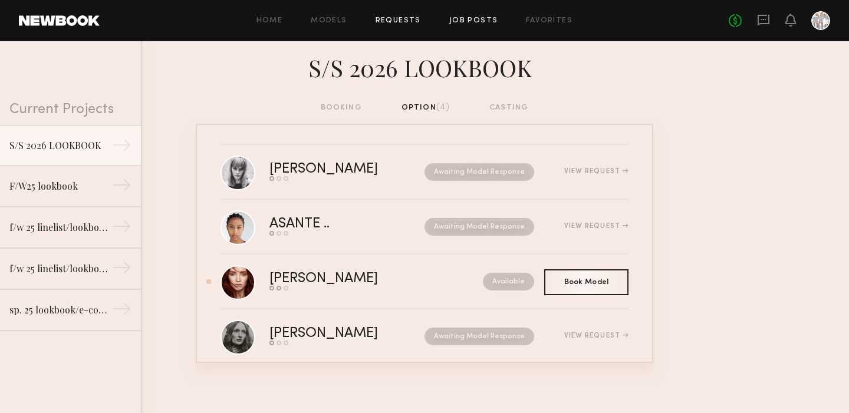
click at [472, 18] on link "Job Posts" at bounding box center [473, 21] width 49 height 8
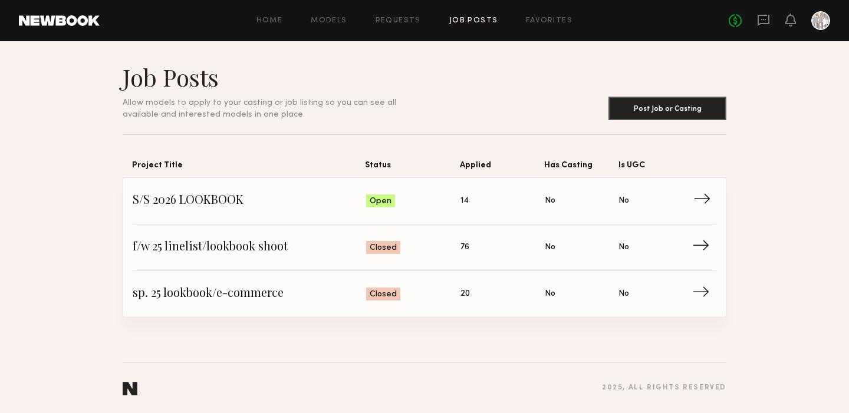
click at [702, 196] on span "→" at bounding box center [706, 201] width 24 height 18
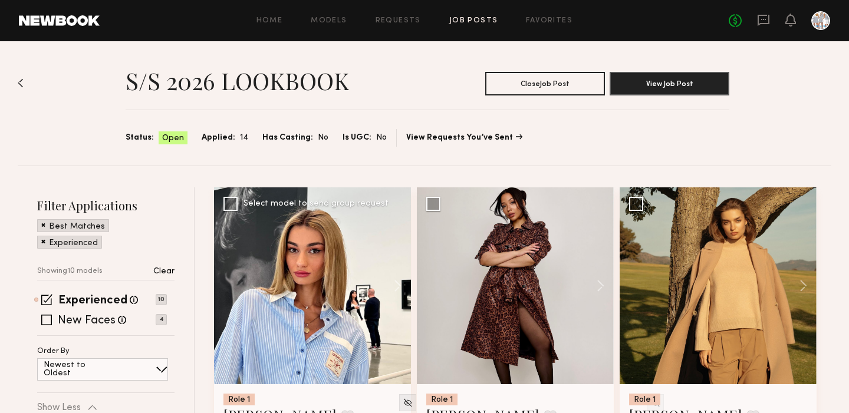
click at [295, 320] on div at bounding box center [312, 286] width 197 height 197
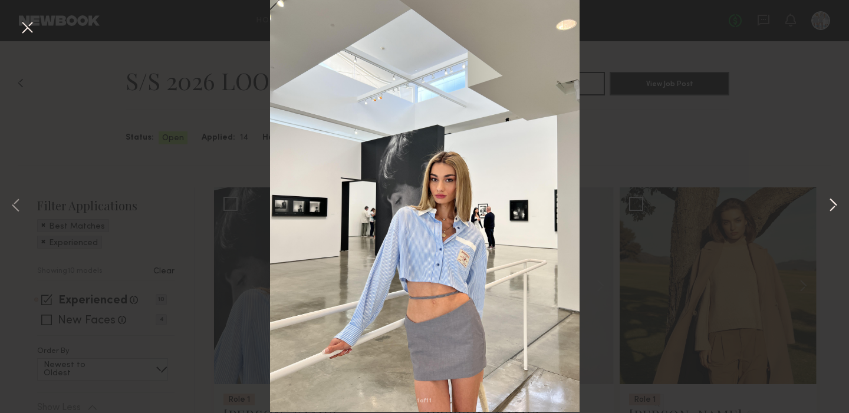
click at [832, 202] on button at bounding box center [833, 206] width 14 height 331
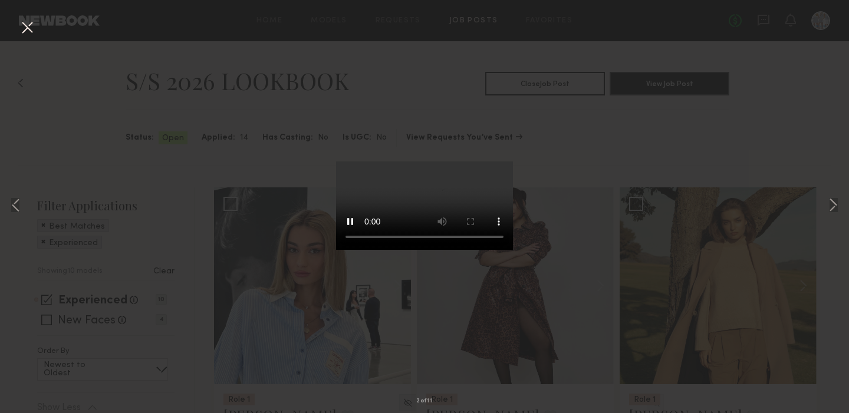
click at [29, 29] on button at bounding box center [27, 28] width 19 height 21
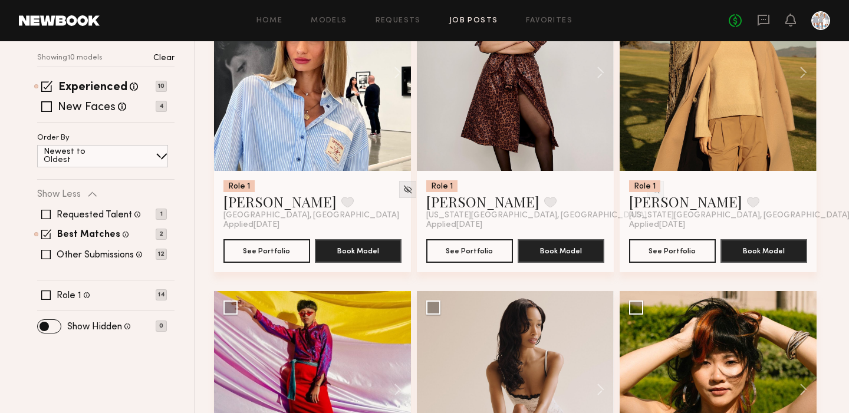
scroll to position [216, 0]
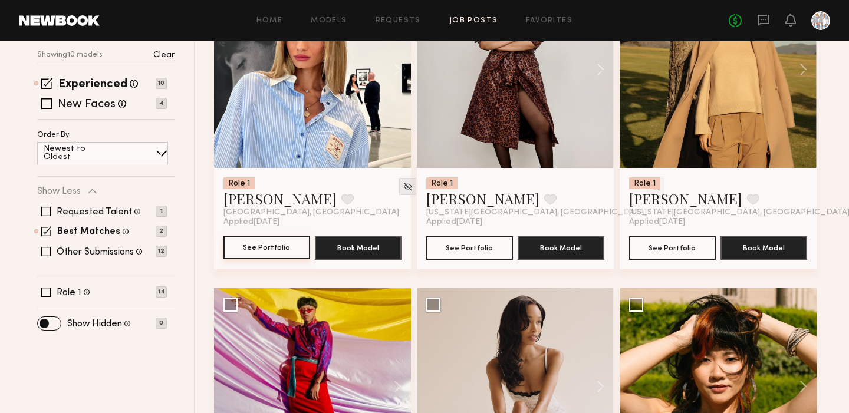
click at [281, 248] on button "See Portfolio" at bounding box center [267, 248] width 87 height 24
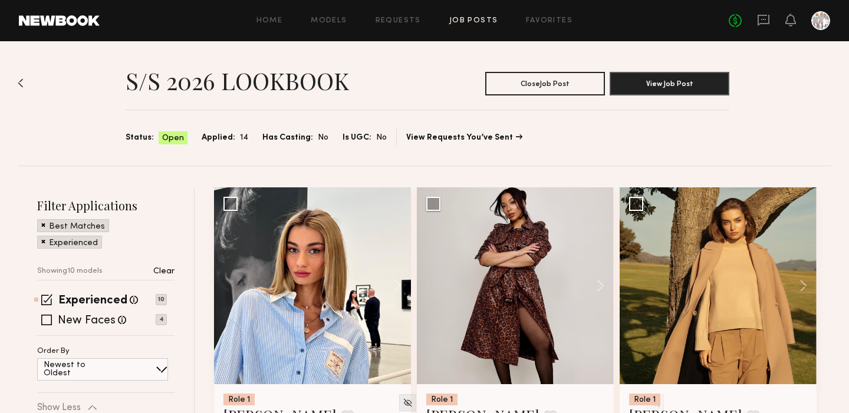
scroll to position [0, 0]
click at [790, 19] on icon at bounding box center [790, 19] width 9 height 8
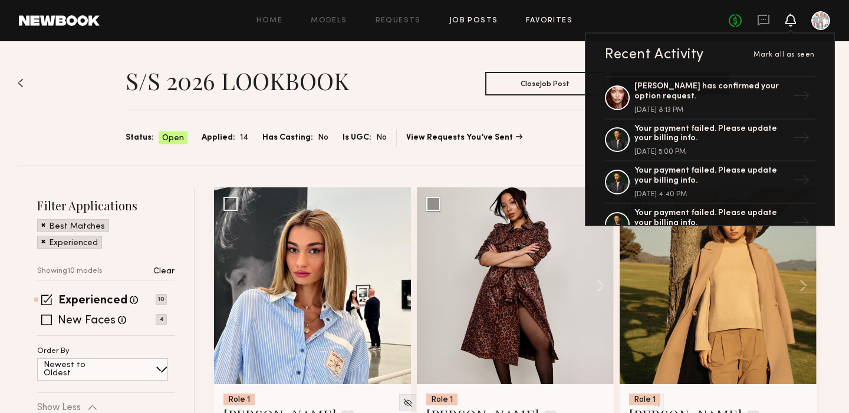
click at [543, 21] on link "Favorites" at bounding box center [549, 21] width 47 height 8
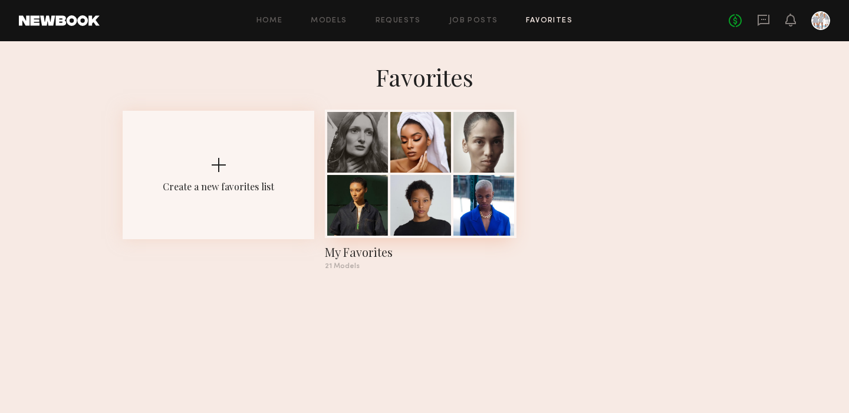
click at [357, 255] on div "My Favorites" at bounding box center [421, 252] width 192 height 17
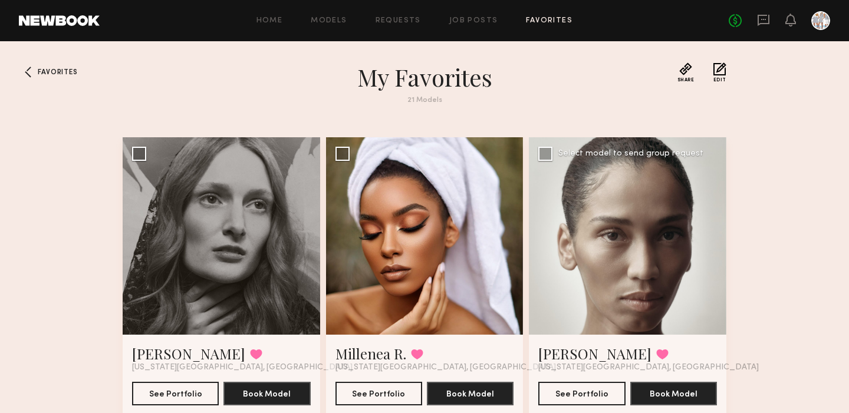
click at [613, 216] on div at bounding box center [628, 236] width 198 height 198
click at [567, 390] on button "See Portfolio" at bounding box center [582, 394] width 87 height 24
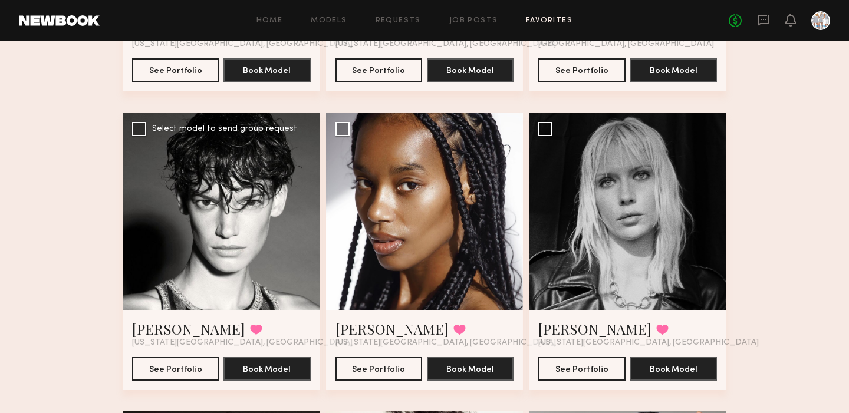
scroll to position [1522, 0]
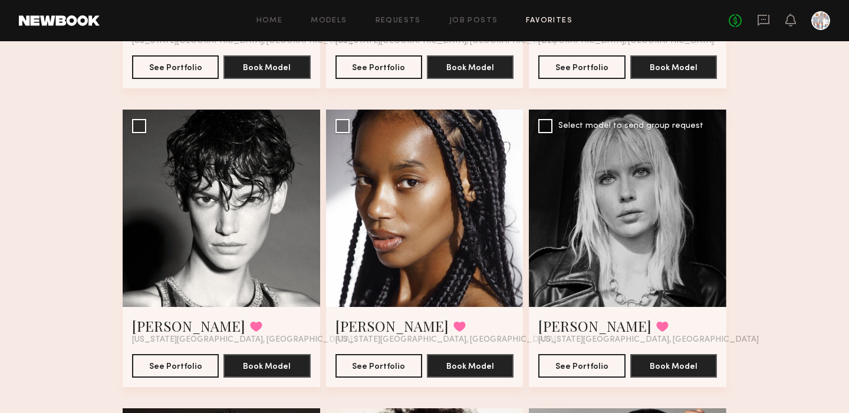
click at [603, 201] on div at bounding box center [628, 209] width 198 height 198
click at [562, 367] on button "See Portfolio" at bounding box center [582, 366] width 87 height 24
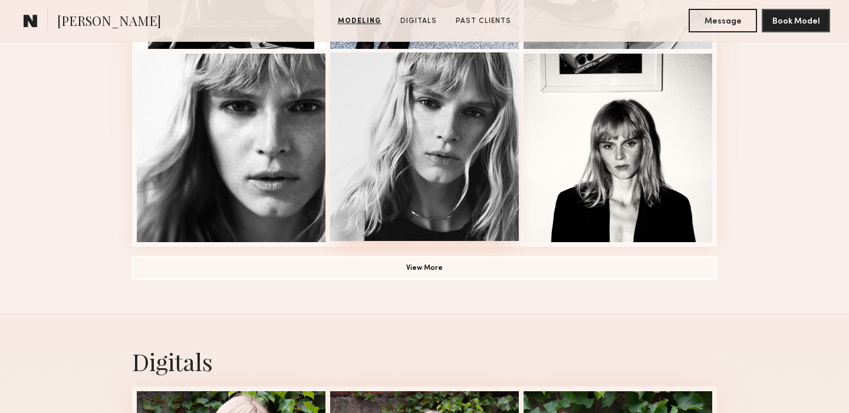
scroll to position [891, 0]
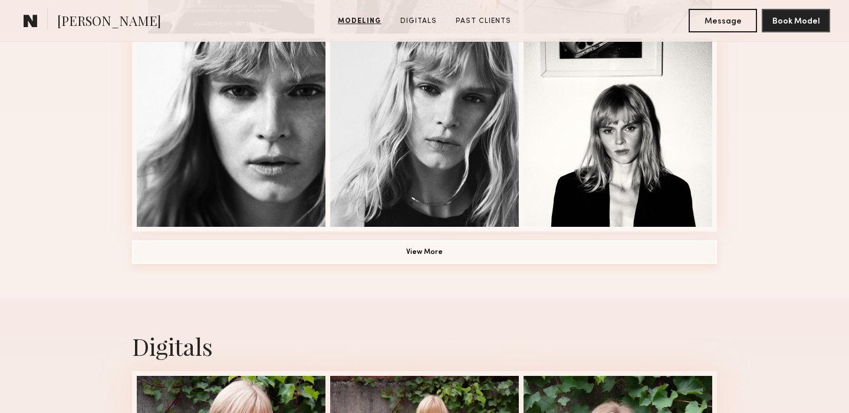
click at [428, 251] on button "View More" at bounding box center [424, 253] width 585 height 24
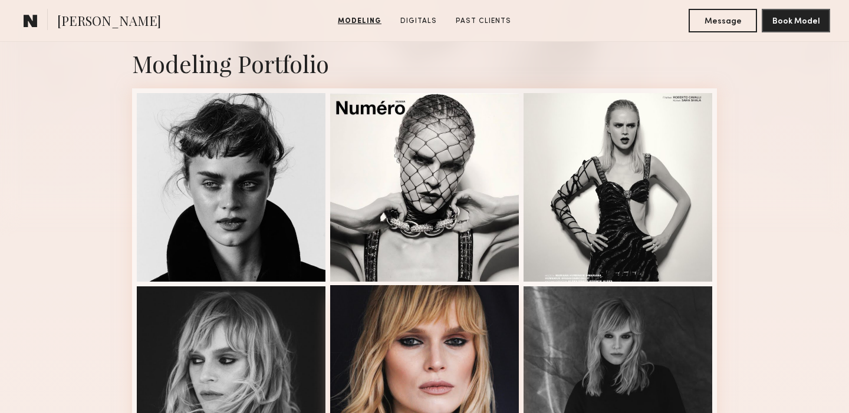
scroll to position [256, 0]
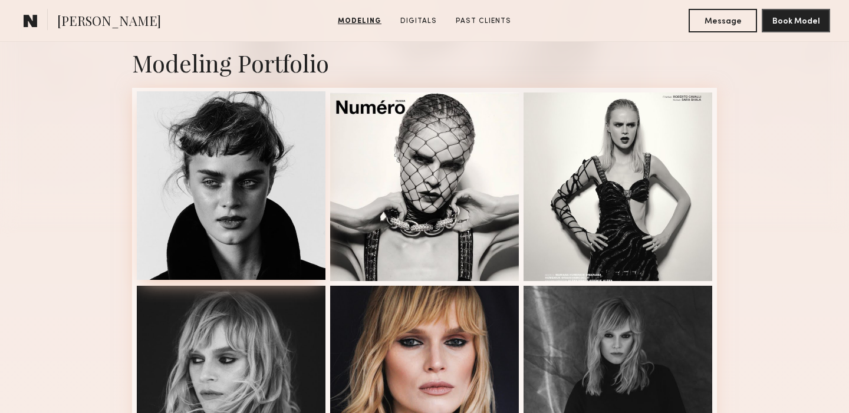
click at [289, 221] on div at bounding box center [231, 185] width 189 height 189
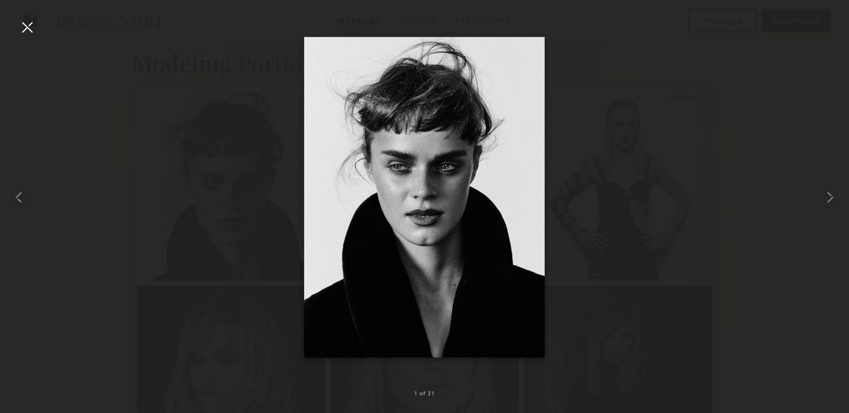
click at [34, 25] on div at bounding box center [27, 27] width 19 height 19
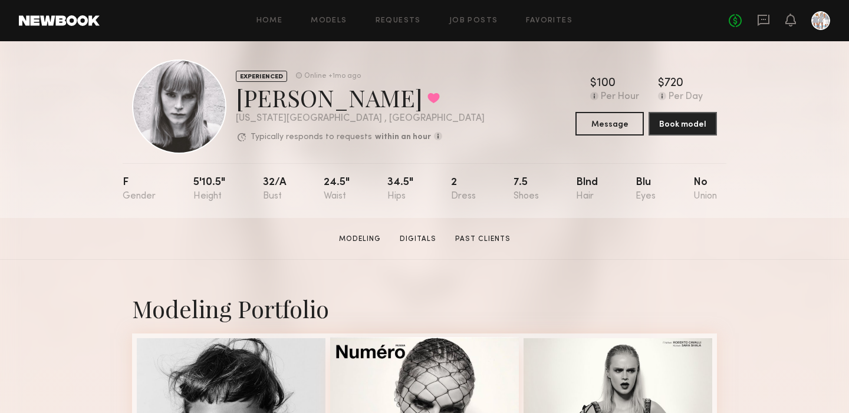
scroll to position [4, 0]
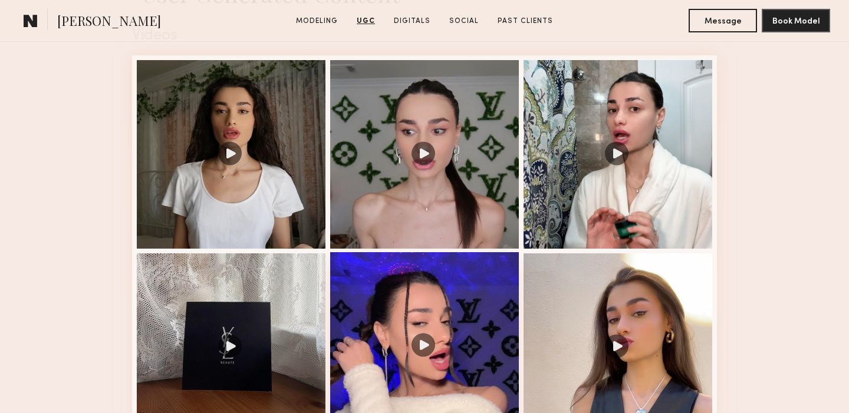
scroll to position [1225, 0]
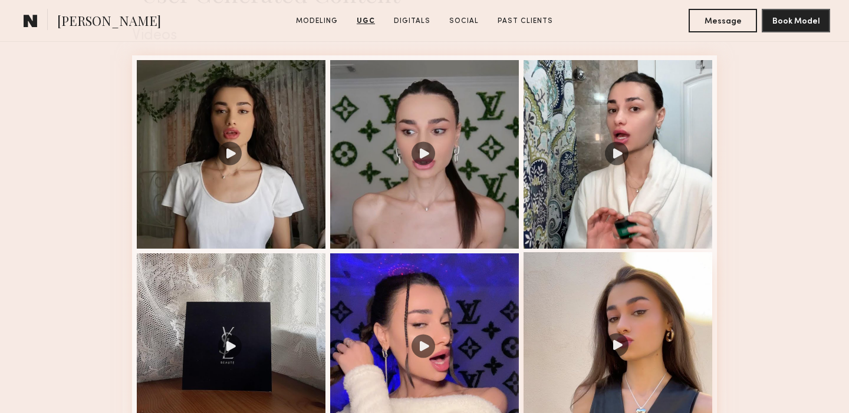
click at [619, 340] on div at bounding box center [618, 346] width 189 height 189
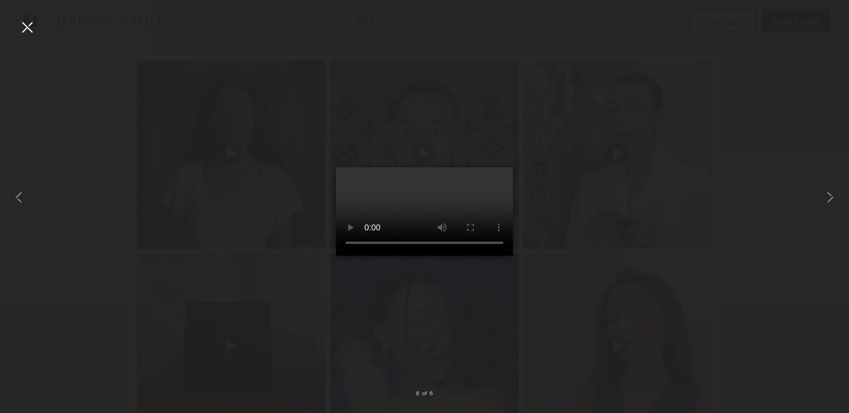
click at [495, 168] on video at bounding box center [424, 212] width 177 height 88
click at [27, 26] on div at bounding box center [27, 27] width 19 height 19
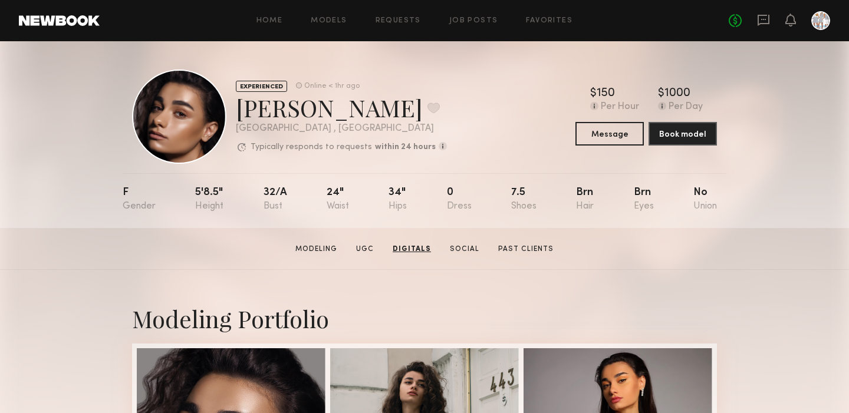
scroll to position [0, 0]
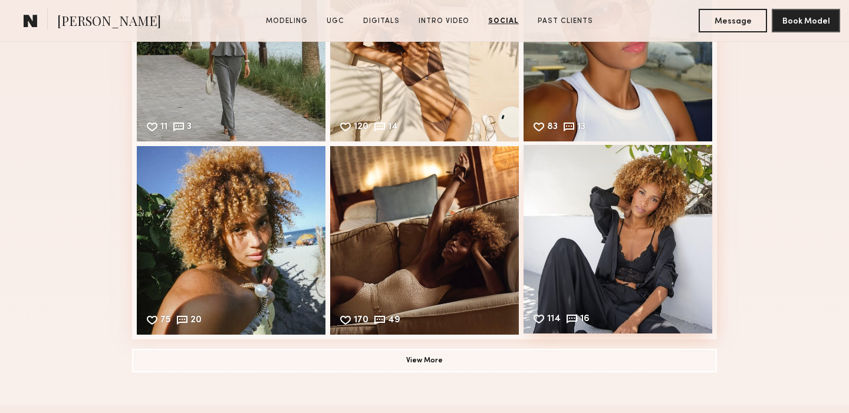
scroll to position [3232, 0]
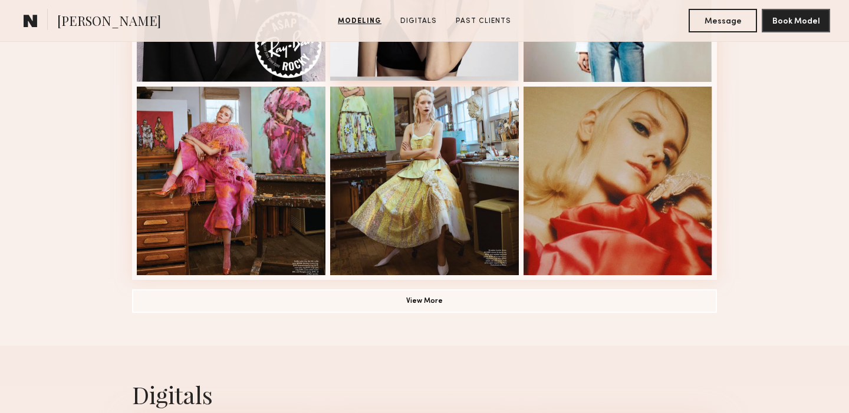
scroll to position [850, 0]
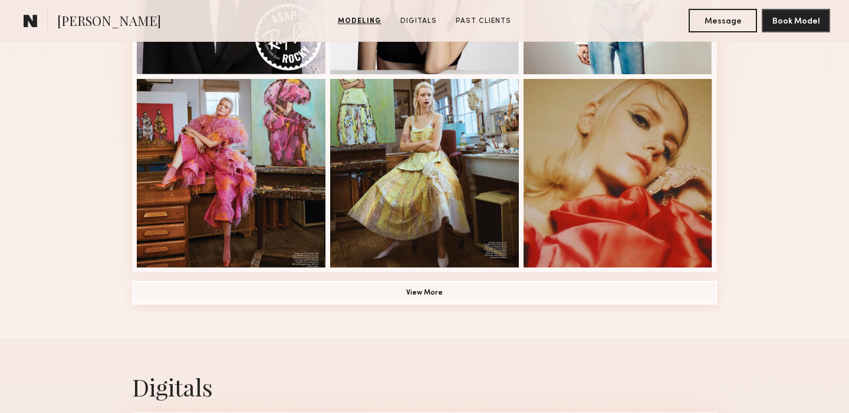
click at [425, 291] on button "View More" at bounding box center [424, 293] width 585 height 24
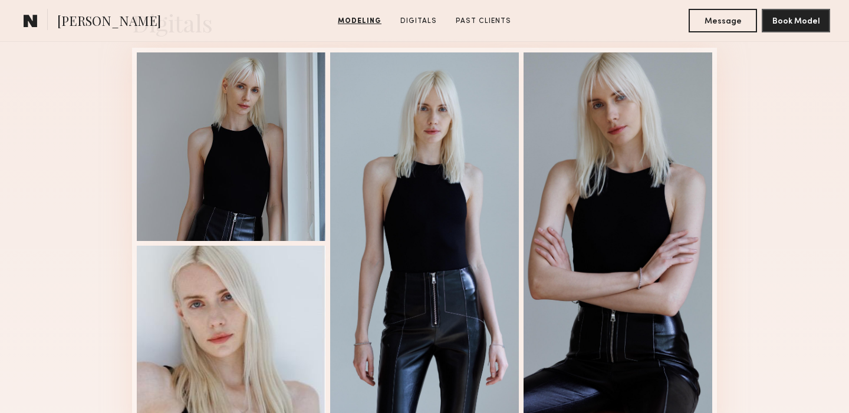
scroll to position [1991, 0]
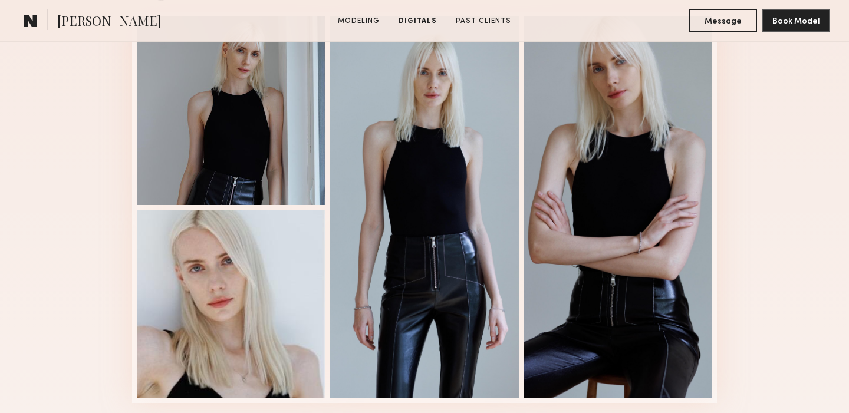
click at [477, 17] on link "Past Clients" at bounding box center [483, 21] width 65 height 11
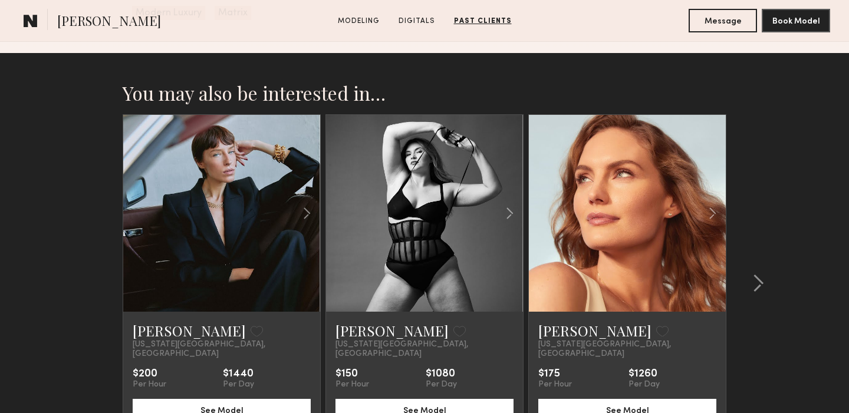
scroll to position [2544, 0]
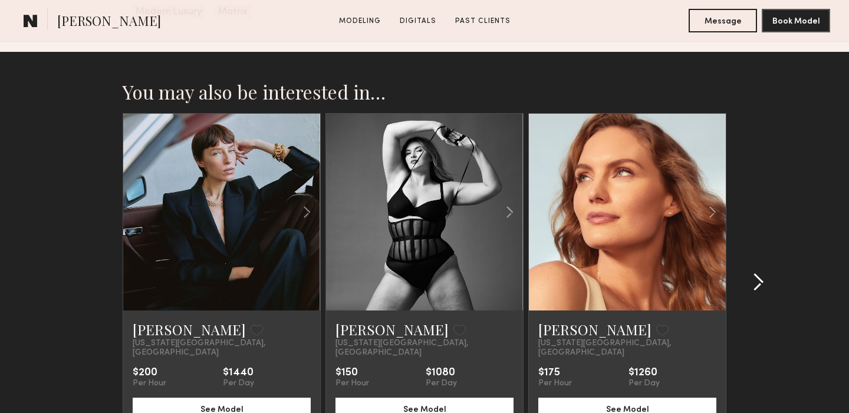
click at [759, 273] on common-icon at bounding box center [759, 282] width 12 height 19
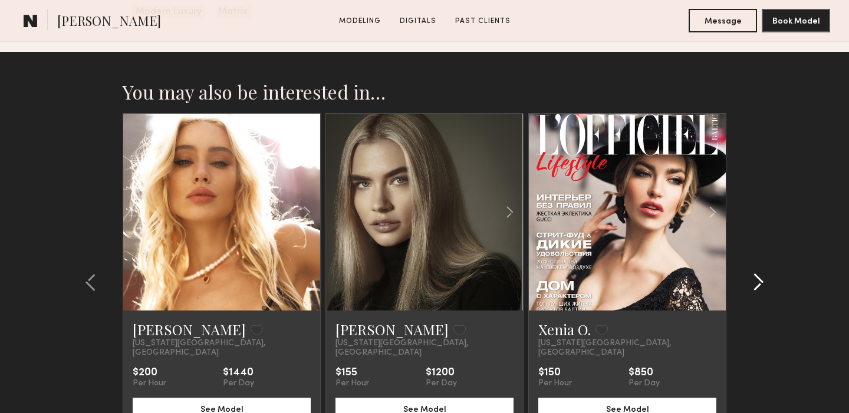
click at [759, 273] on common-icon at bounding box center [759, 282] width 12 height 19
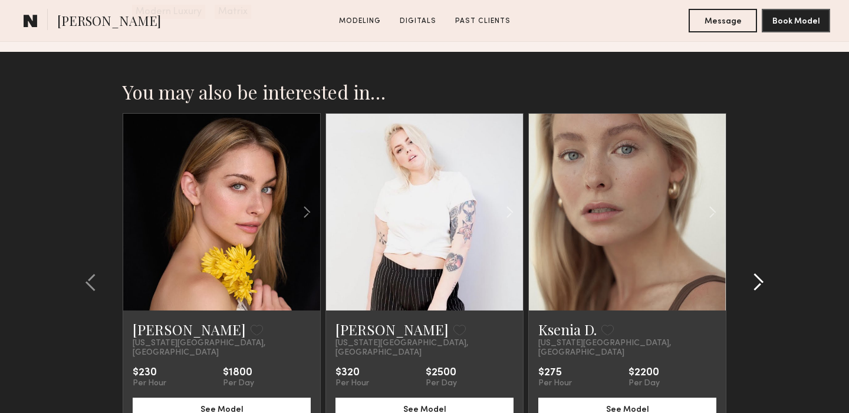
click at [759, 273] on common-icon at bounding box center [759, 282] width 12 height 19
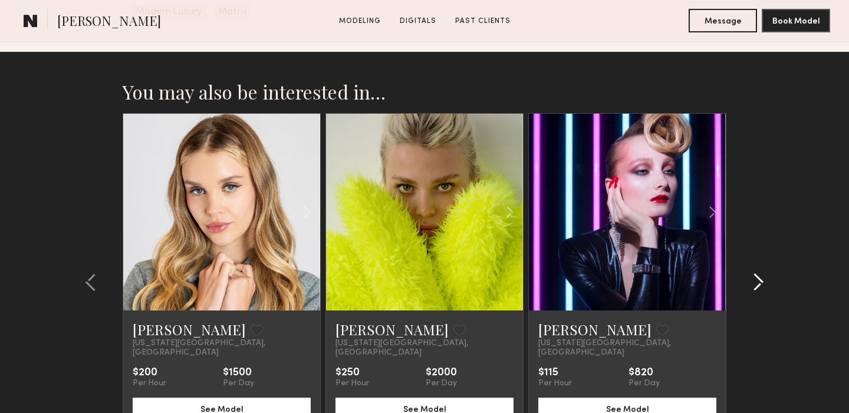
click at [759, 273] on common-icon at bounding box center [759, 282] width 12 height 19
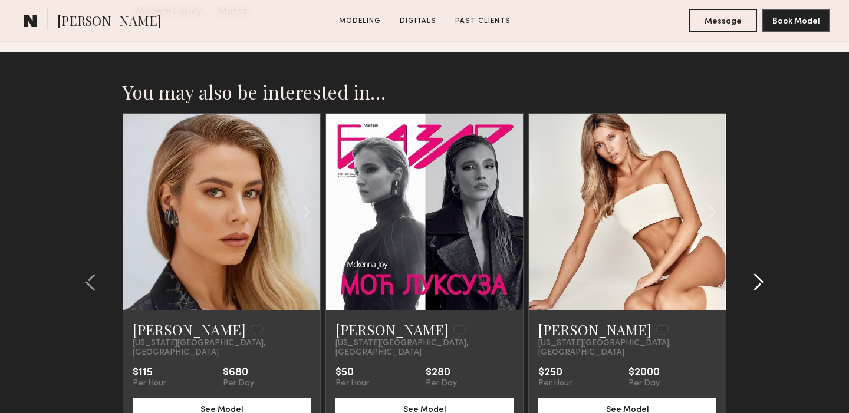
click at [759, 273] on common-icon at bounding box center [759, 282] width 12 height 19
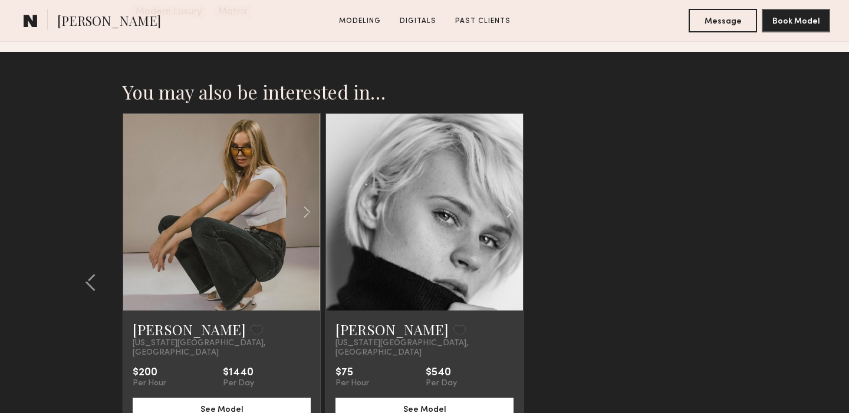
click at [759, 260] on section "You may also be interested in… Alix A. Favorite New York City, NY $200 Per Hour…" at bounding box center [424, 295] width 849 height 487
click at [90, 273] on common-icon at bounding box center [91, 282] width 12 height 19
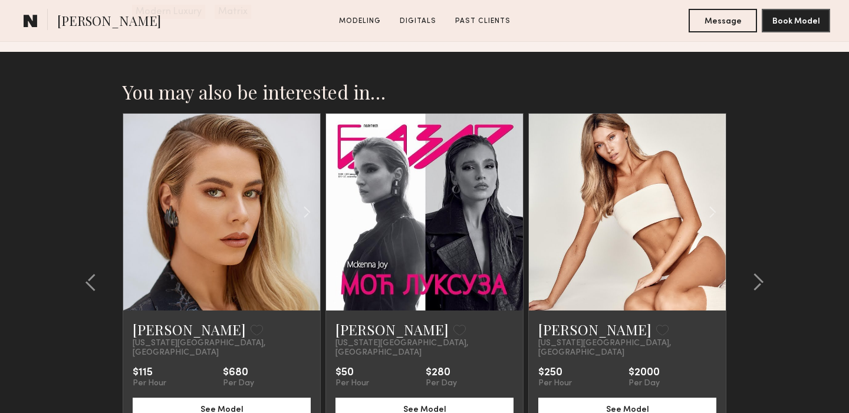
click at [227, 185] on link at bounding box center [221, 212] width 67 height 197
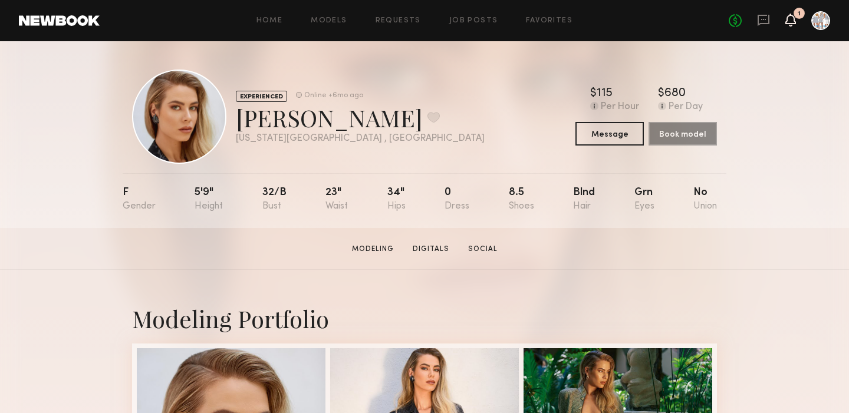
click at [793, 18] on icon at bounding box center [790, 19] width 9 height 8
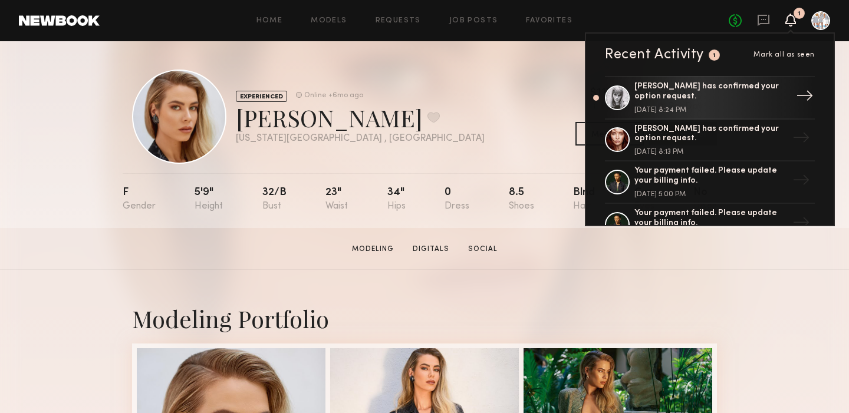
click at [654, 88] on div "[PERSON_NAME] has confirmed your option request." at bounding box center [711, 92] width 153 height 20
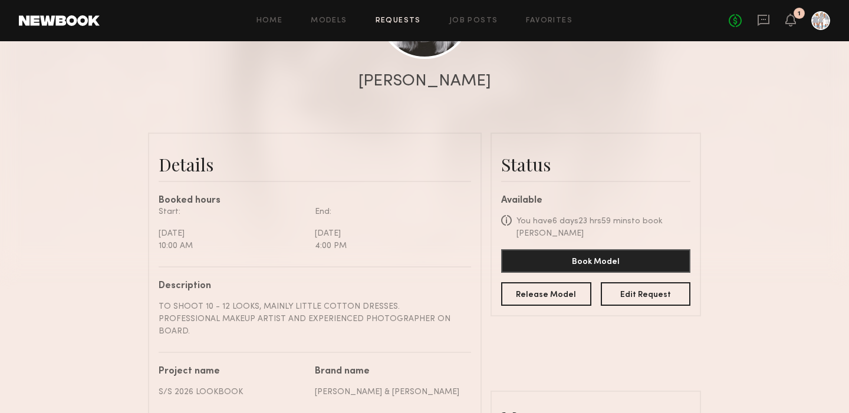
scroll to position [201, 0]
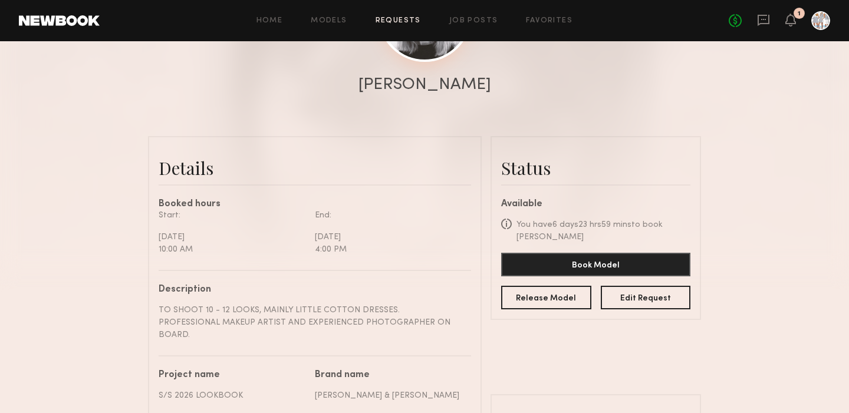
click at [429, 51] on link at bounding box center [425, 15] width 93 height 93
click at [793, 22] on icon at bounding box center [790, 19] width 9 height 8
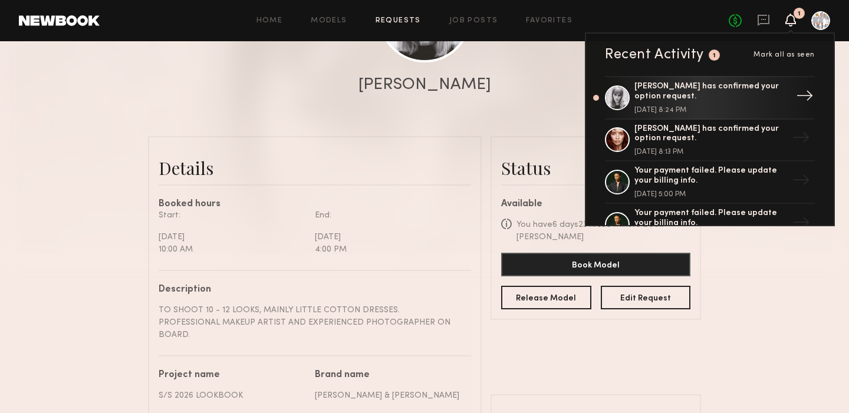
click at [805, 94] on div "→" at bounding box center [805, 98] width 27 height 31
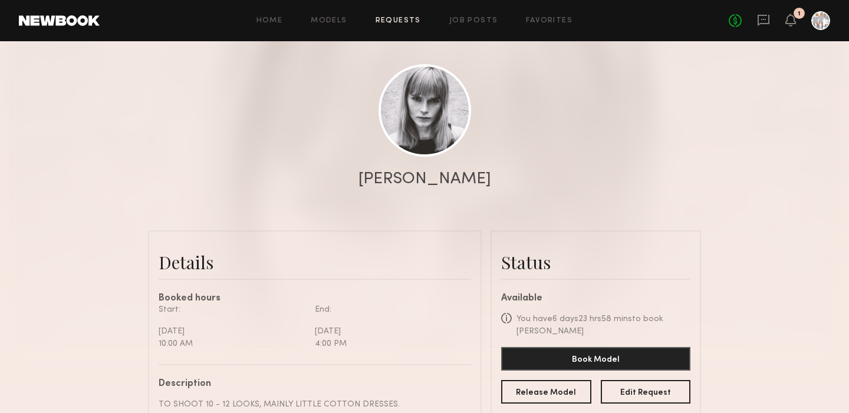
scroll to position [73, 0]
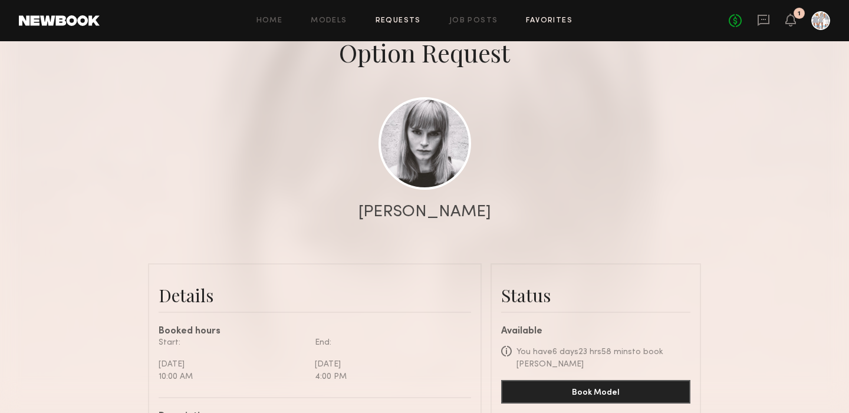
click at [546, 18] on link "Favorites" at bounding box center [549, 21] width 47 height 8
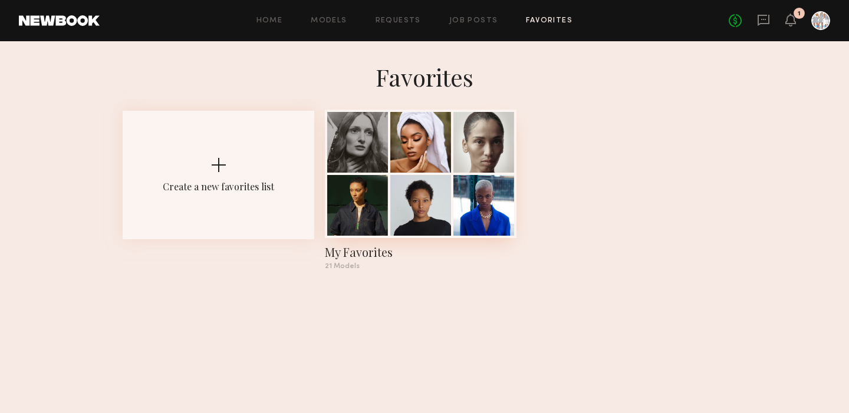
click at [417, 196] on div at bounding box center [420, 205] width 61 height 61
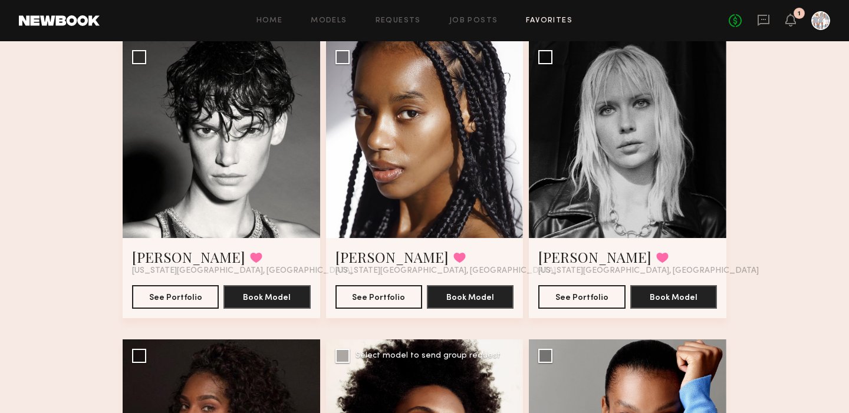
scroll to position [1562, 0]
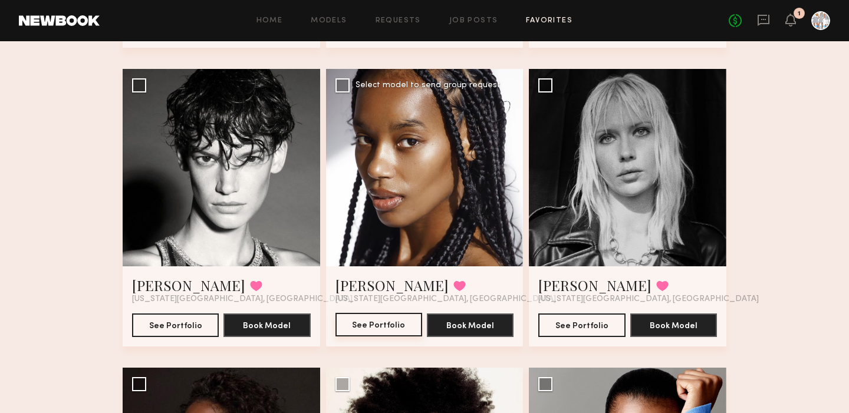
click at [381, 329] on button "See Portfolio" at bounding box center [379, 325] width 87 height 24
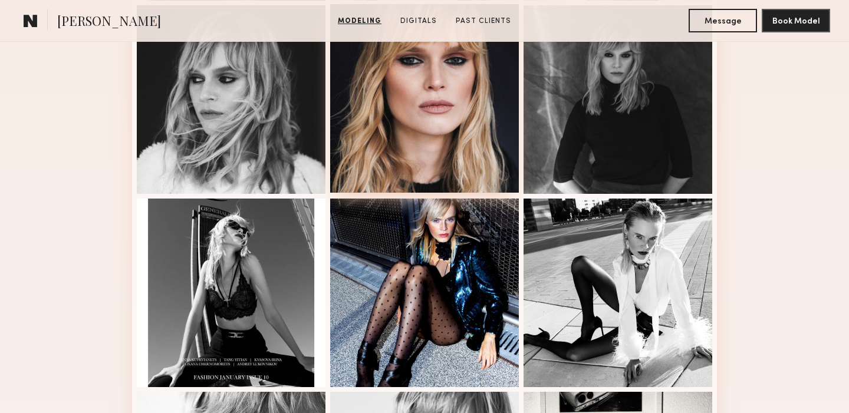
scroll to position [541, 0]
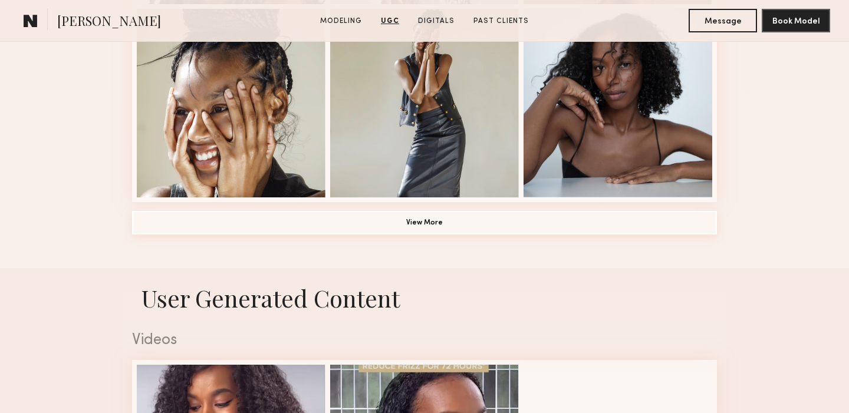
scroll to position [918, 0]
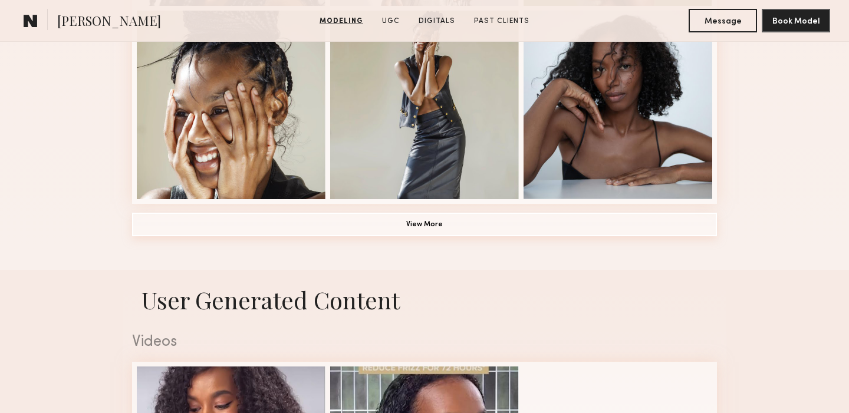
click at [426, 225] on button "View More" at bounding box center [424, 225] width 585 height 24
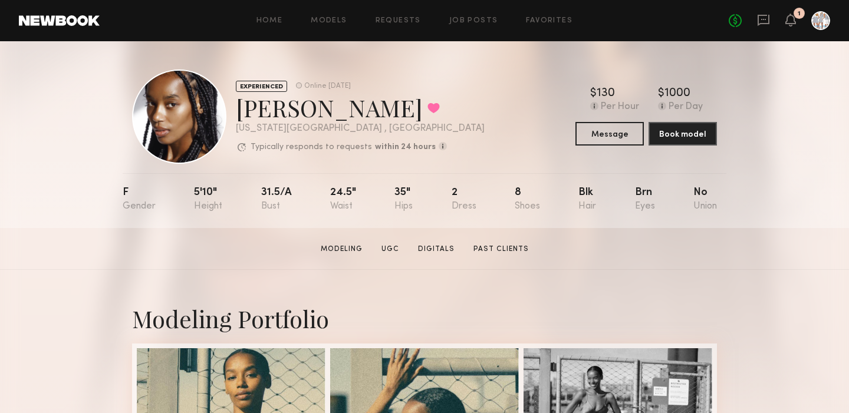
scroll to position [0, 0]
click at [791, 16] on icon at bounding box center [790, 19] width 9 height 8
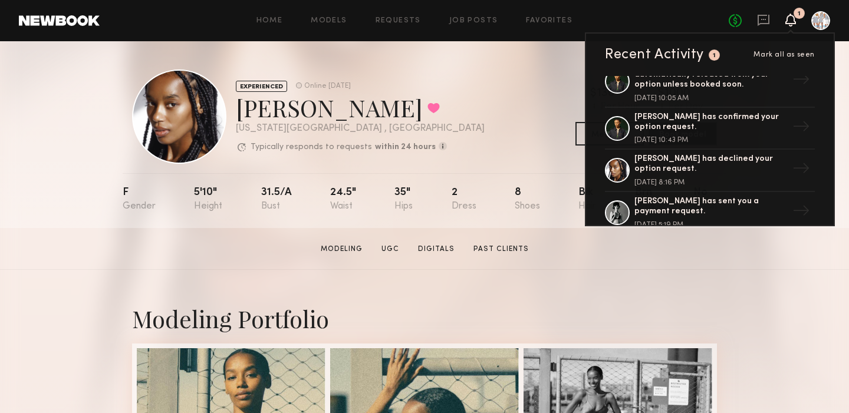
scroll to position [809, 0]
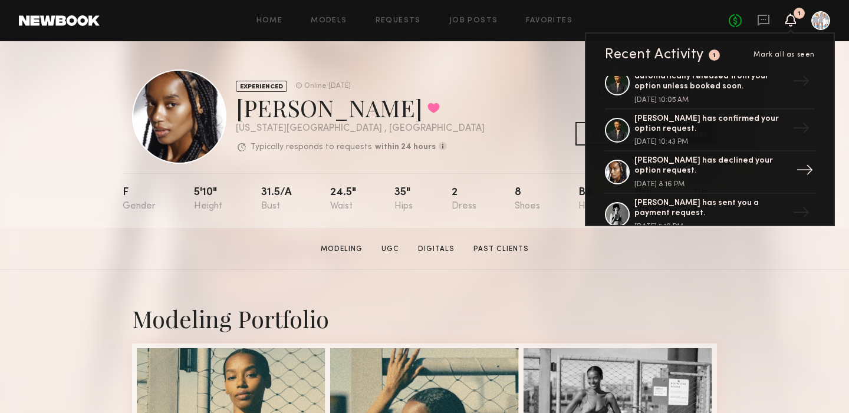
click at [697, 156] on div "[PERSON_NAME] has declined your option request." at bounding box center [711, 166] width 153 height 20
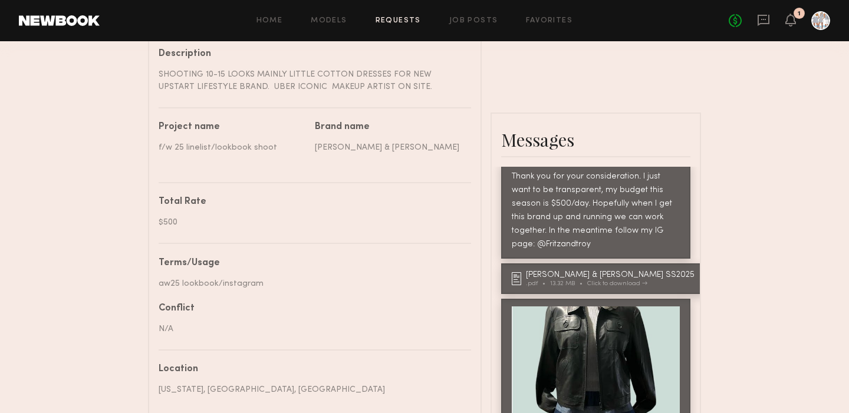
scroll to position [436, 0]
click at [622, 271] on div "FRITZ & TROY SS2025" at bounding box center [612, 275] width 172 height 8
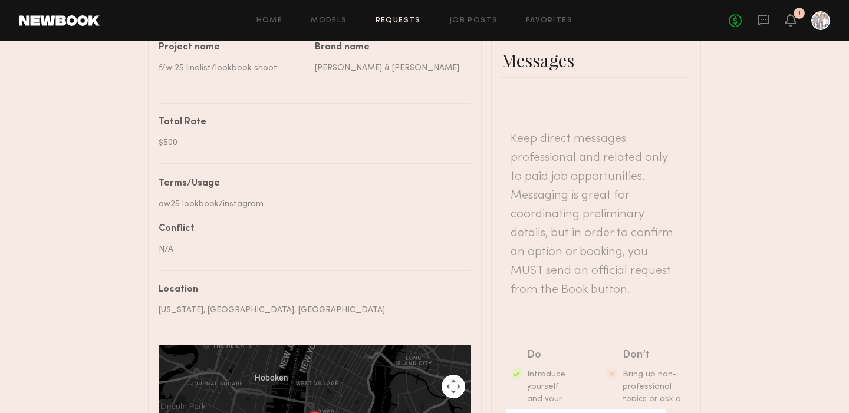
scroll to position [0, 0]
click at [791, 21] on icon at bounding box center [790, 19] width 9 height 8
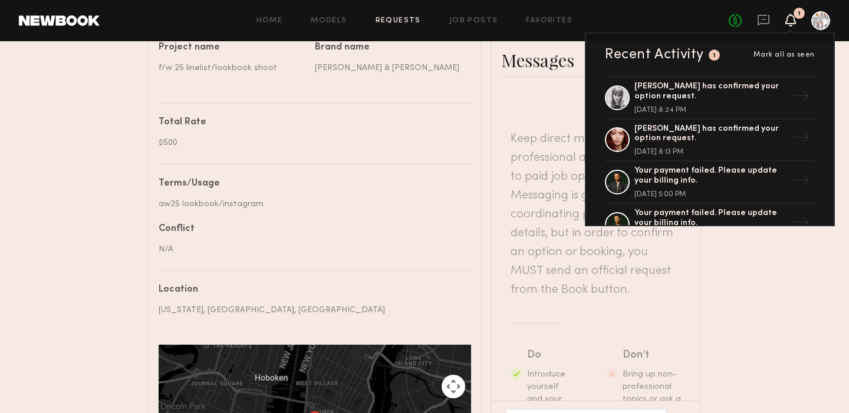
click at [471, 28] on div "Home Models Requests Job Posts Favorites Sign Out No fees up to $5,000 1 Recent…" at bounding box center [465, 20] width 731 height 19
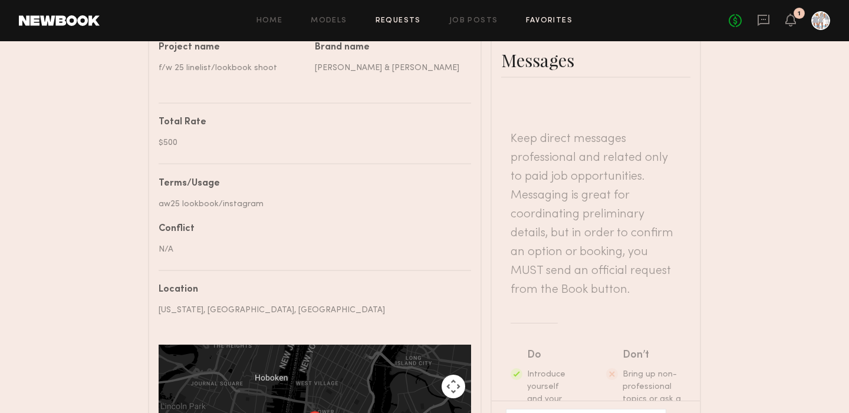
click at [551, 17] on link "Favorites" at bounding box center [549, 21] width 47 height 8
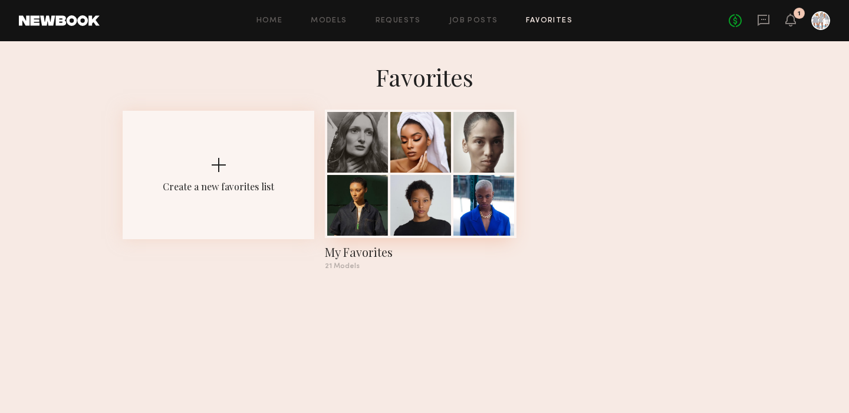
click at [375, 252] on div "My Favorites" at bounding box center [421, 252] width 192 height 17
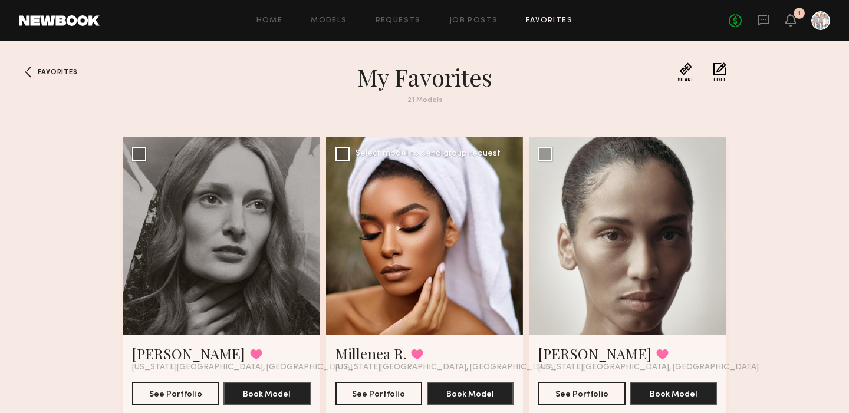
click at [409, 216] on div at bounding box center [425, 236] width 198 height 198
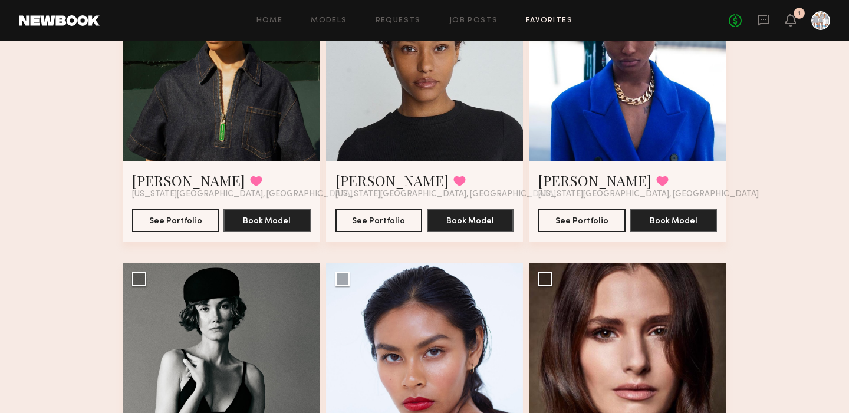
scroll to position [464, 0]
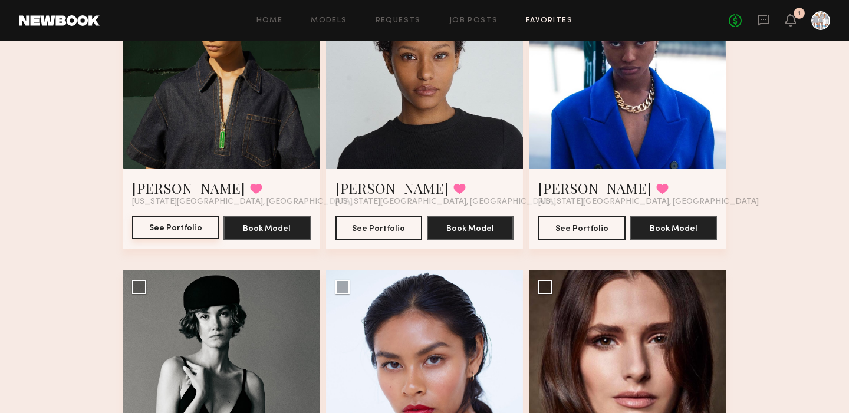
click at [198, 233] on button "See Portfolio" at bounding box center [175, 228] width 87 height 24
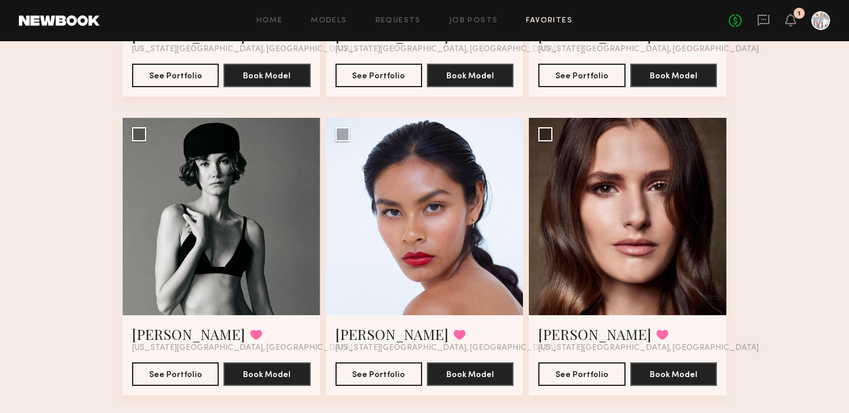
scroll to position [633, 0]
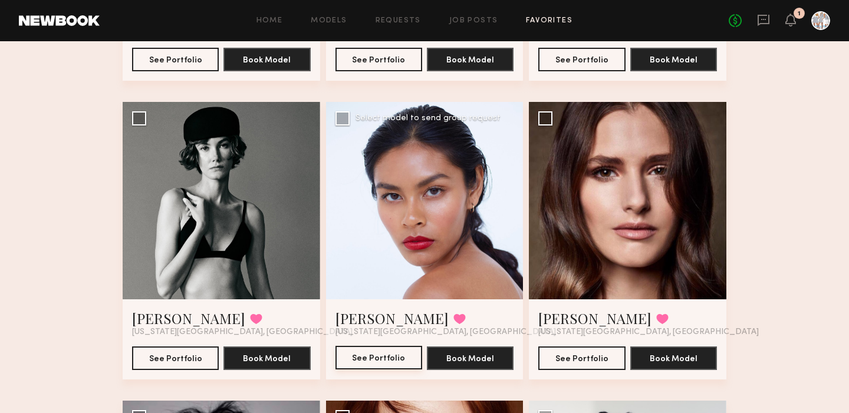
click at [385, 364] on button "See Portfolio" at bounding box center [379, 358] width 87 height 24
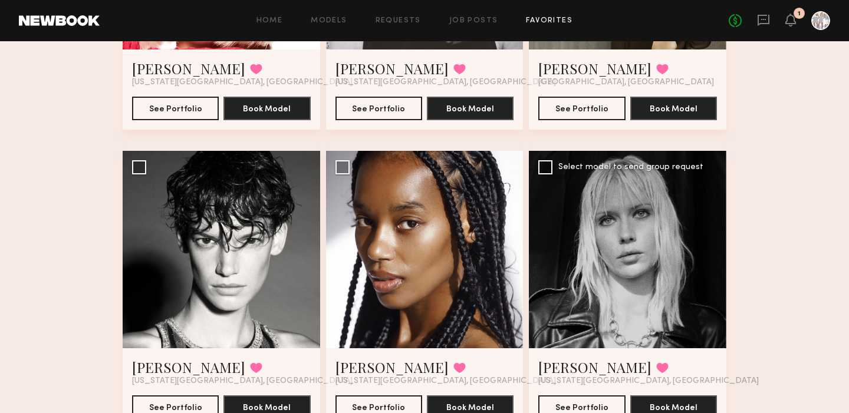
scroll to position [1559, 0]
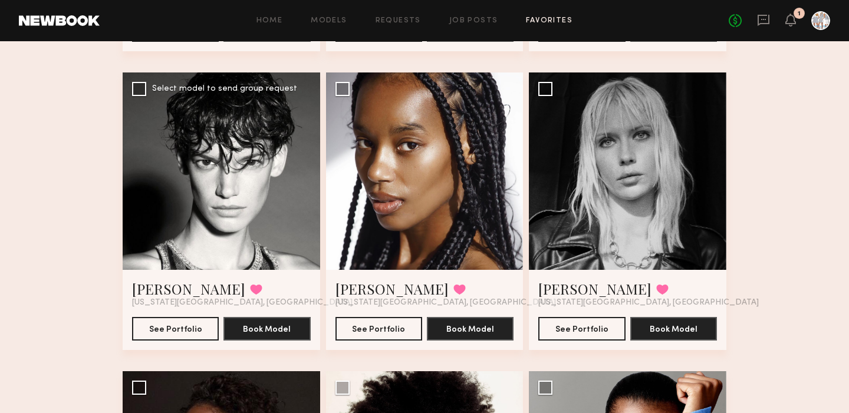
click at [248, 212] on div at bounding box center [222, 172] width 198 height 198
click at [180, 325] on button "See Portfolio" at bounding box center [175, 329] width 87 height 24
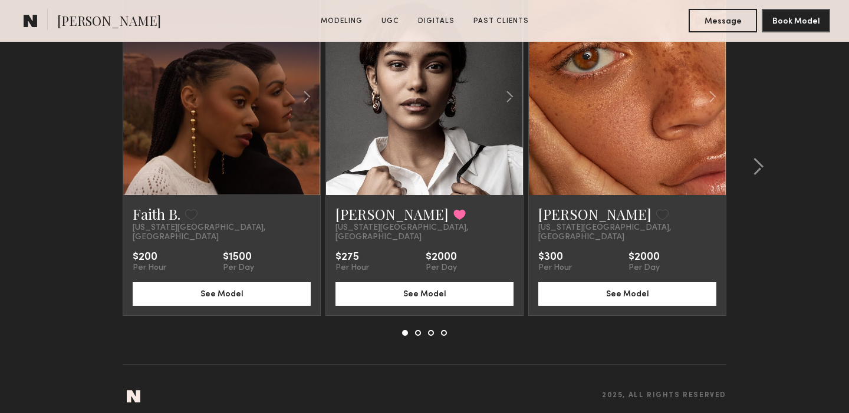
scroll to position [2417, 0]
click at [420, 331] on button at bounding box center [418, 334] width 6 height 6
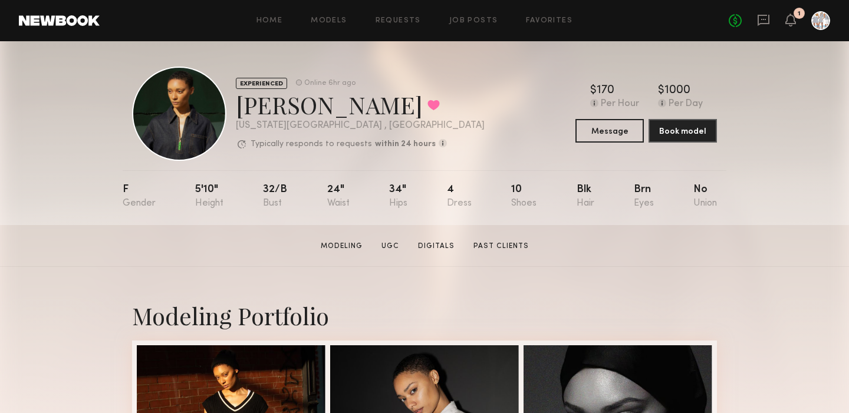
scroll to position [0, 0]
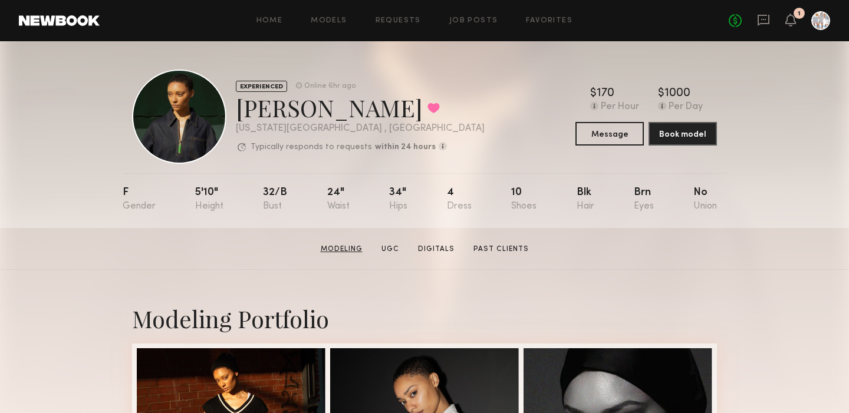
click at [352, 245] on link "Modeling" at bounding box center [341, 249] width 51 height 11
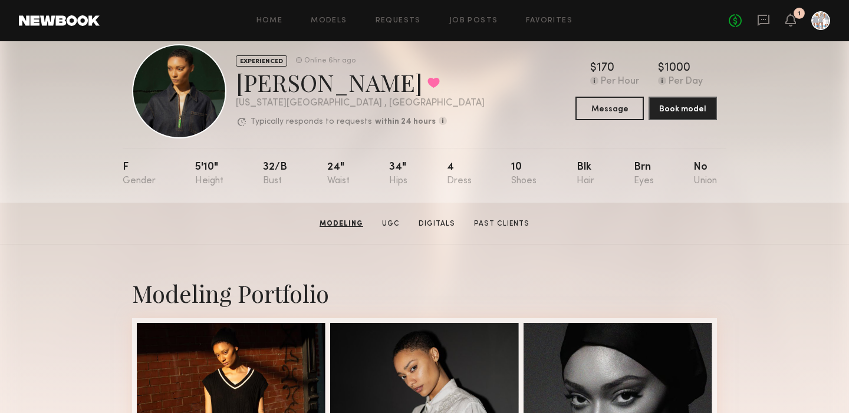
scroll to position [21, 0]
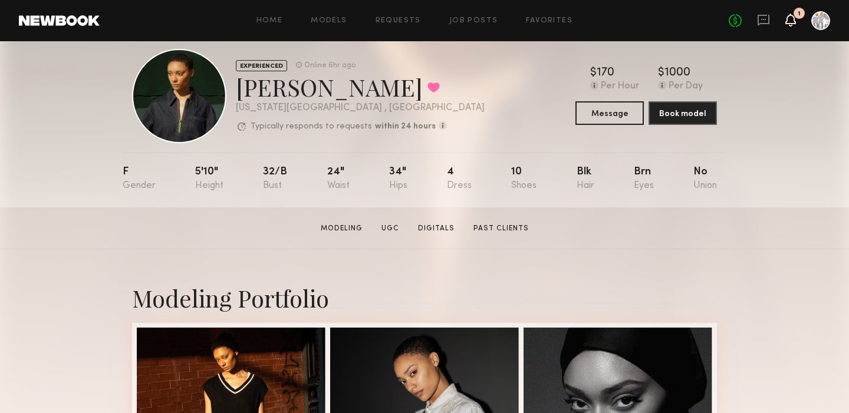
click at [790, 18] on icon at bounding box center [790, 19] width 9 height 8
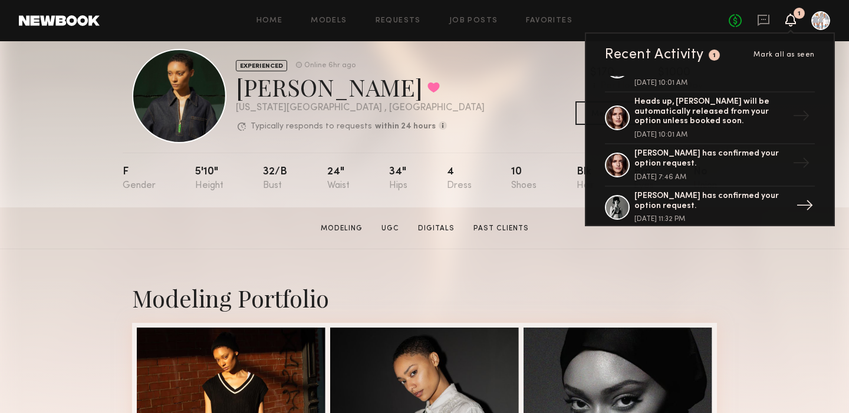
scroll to position [1234, 0]
click at [686, 232] on div "Jordyn F. has confirmed your option request." at bounding box center [711, 242] width 153 height 20
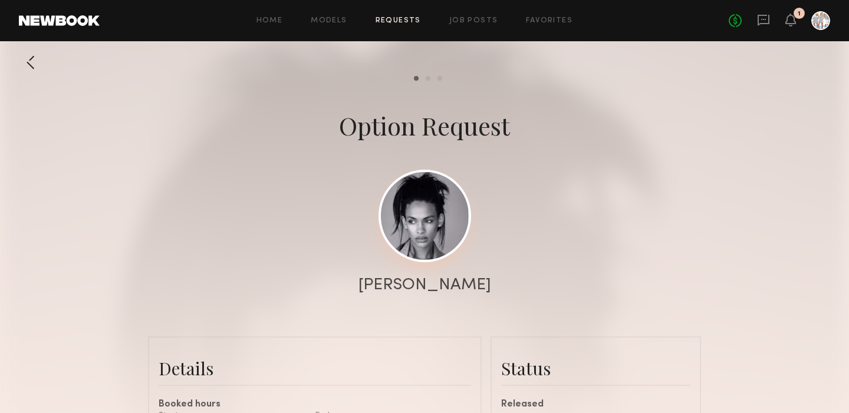
click at [436, 226] on link at bounding box center [425, 216] width 93 height 93
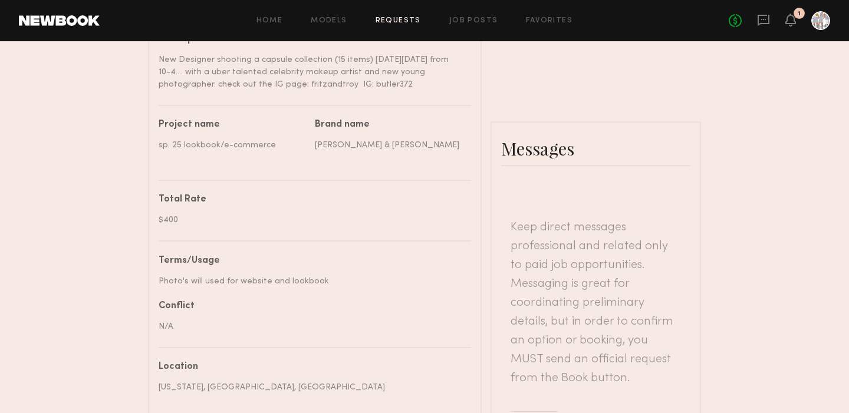
scroll to position [458, 0]
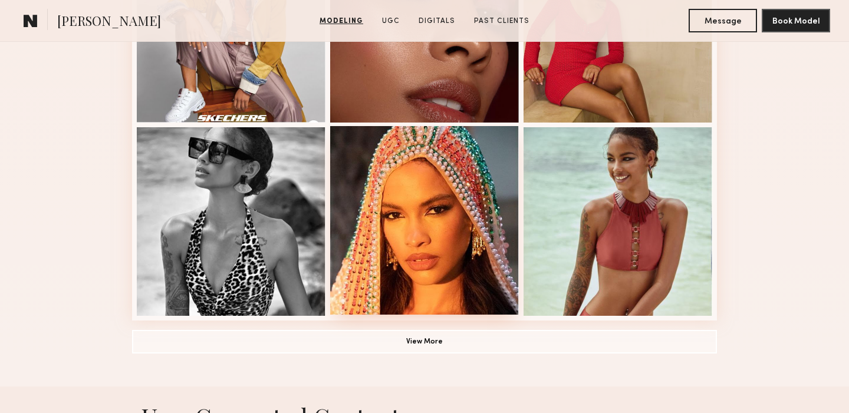
scroll to position [808, 0]
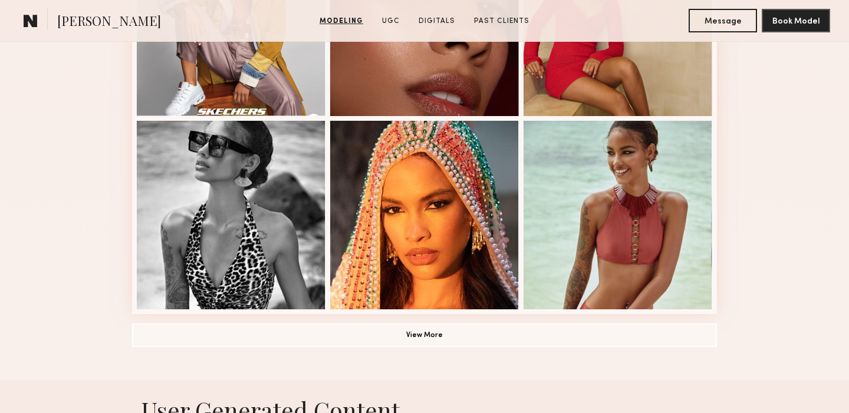
click at [419, 329] on button "View More" at bounding box center [424, 335] width 585 height 24
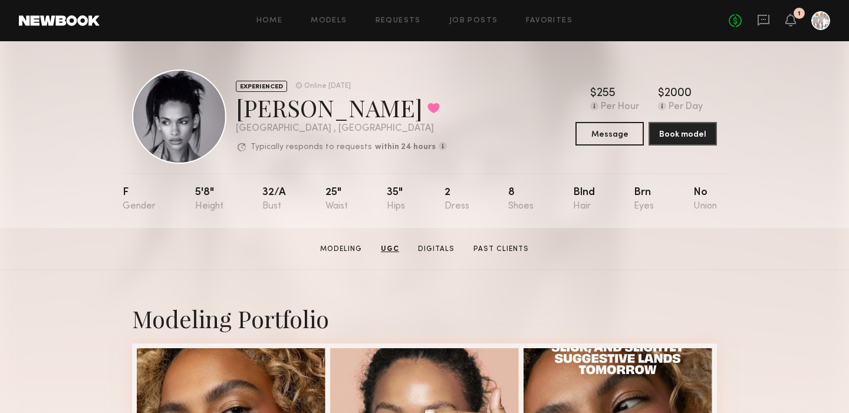
scroll to position [2, 0]
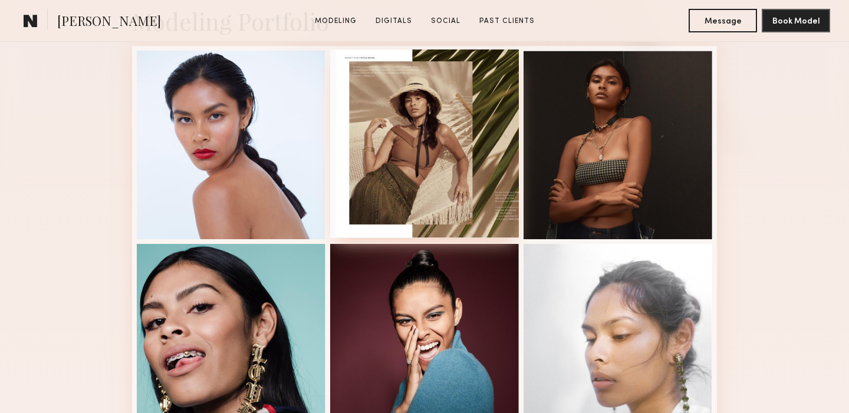
scroll to position [299, 0]
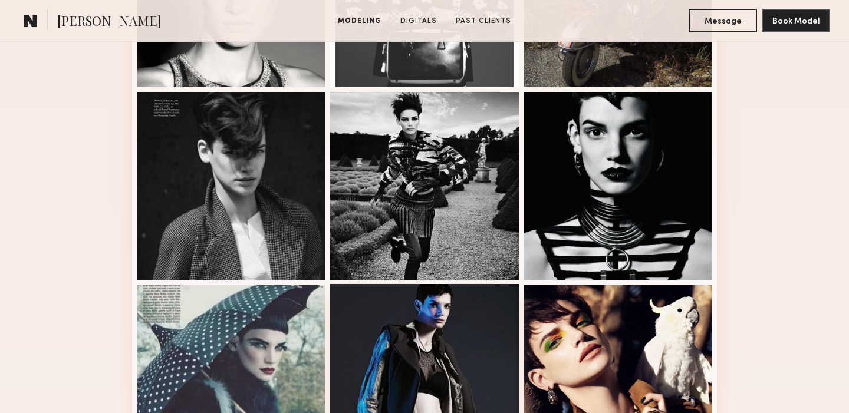
scroll to position [452, 0]
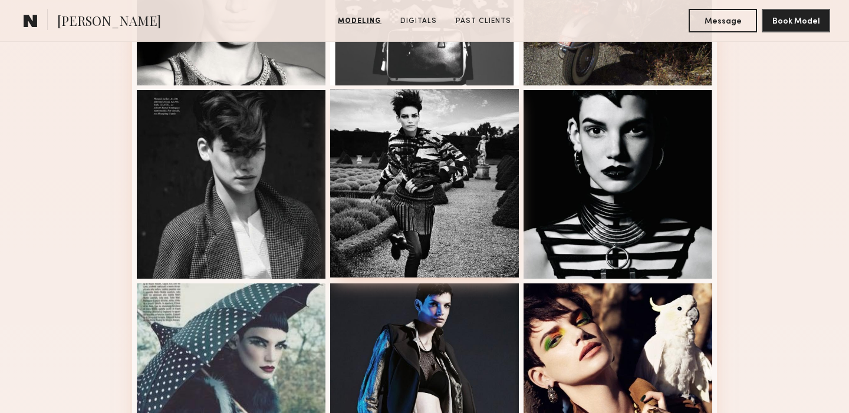
click at [416, 212] on div at bounding box center [424, 183] width 189 height 189
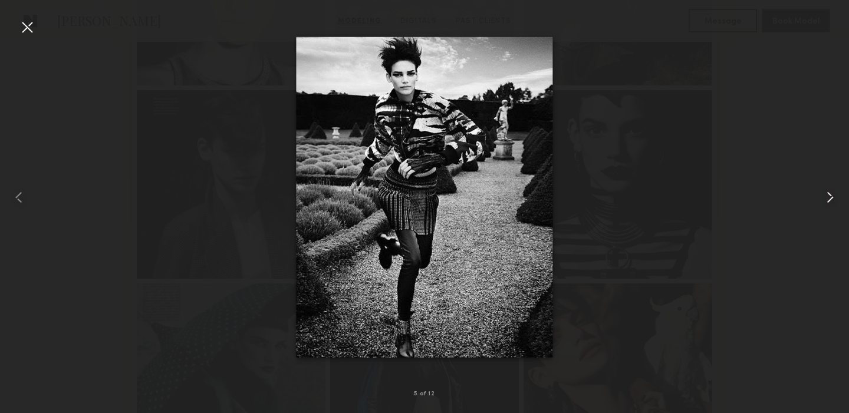
click at [829, 196] on common-icon at bounding box center [830, 197] width 19 height 19
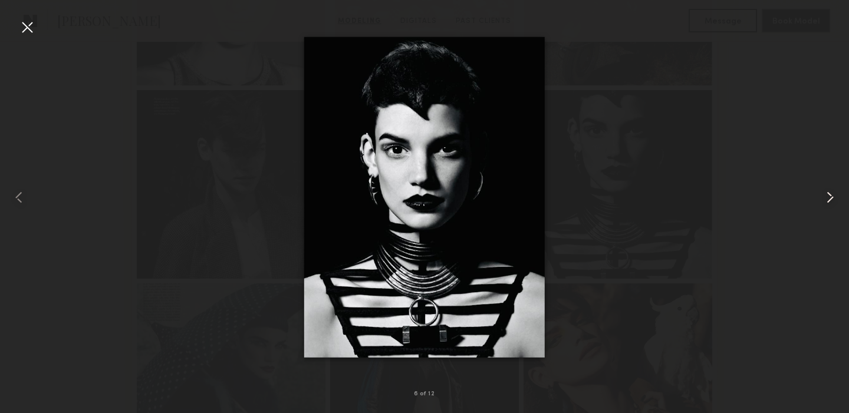
click at [829, 196] on common-icon at bounding box center [830, 197] width 19 height 19
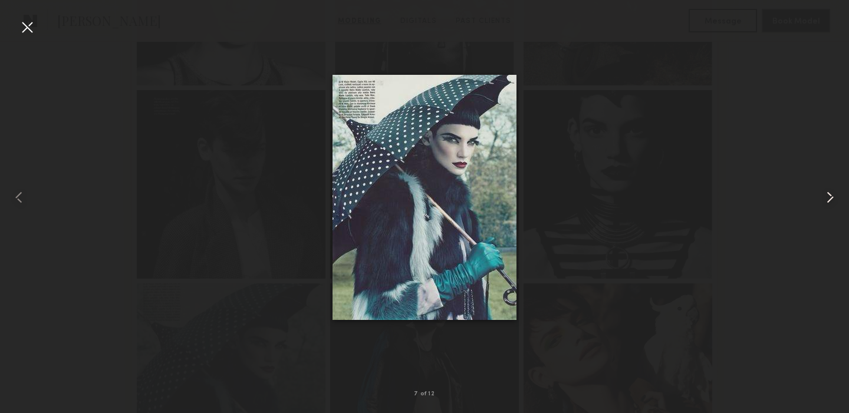
click at [829, 196] on common-icon at bounding box center [830, 197] width 19 height 19
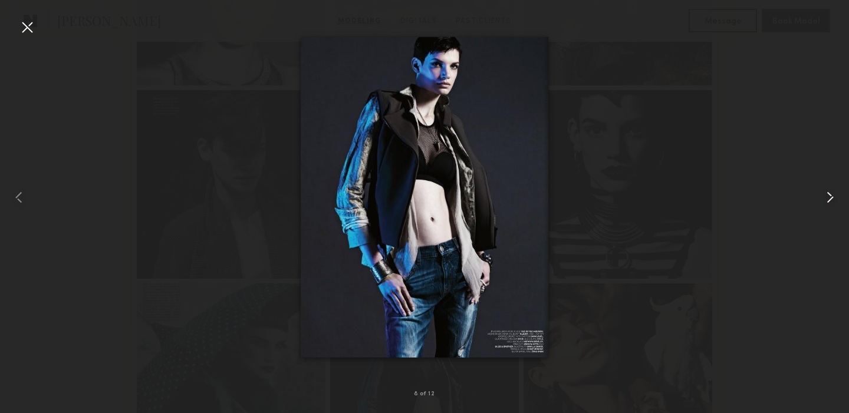
click at [829, 196] on common-icon at bounding box center [830, 197] width 19 height 19
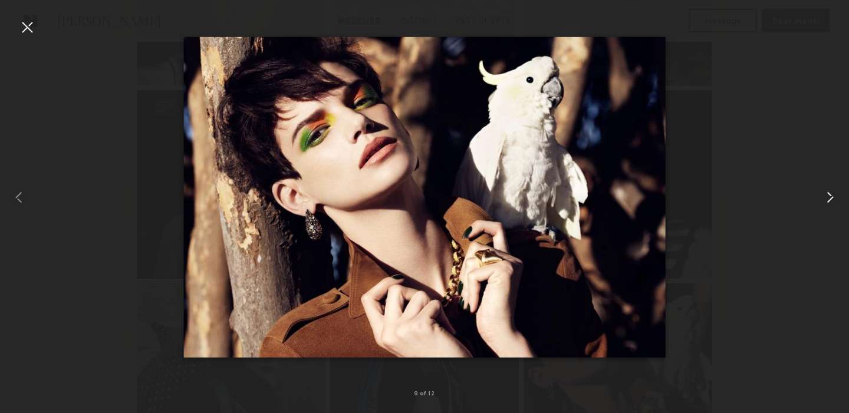
click at [829, 196] on common-icon at bounding box center [830, 197] width 19 height 19
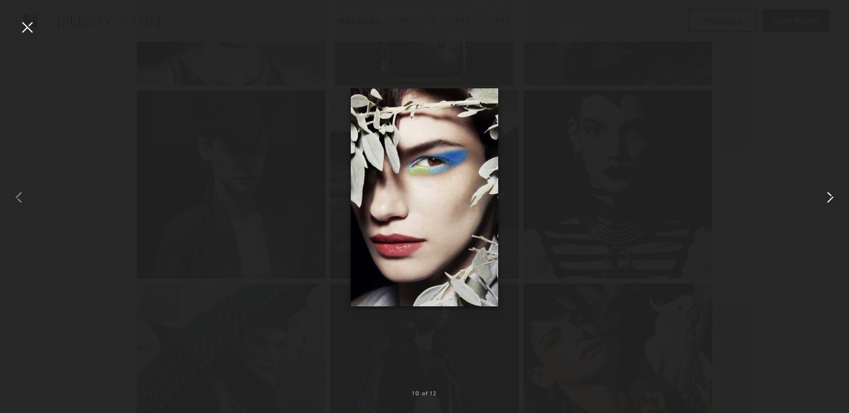
click at [829, 196] on common-icon at bounding box center [830, 197] width 19 height 19
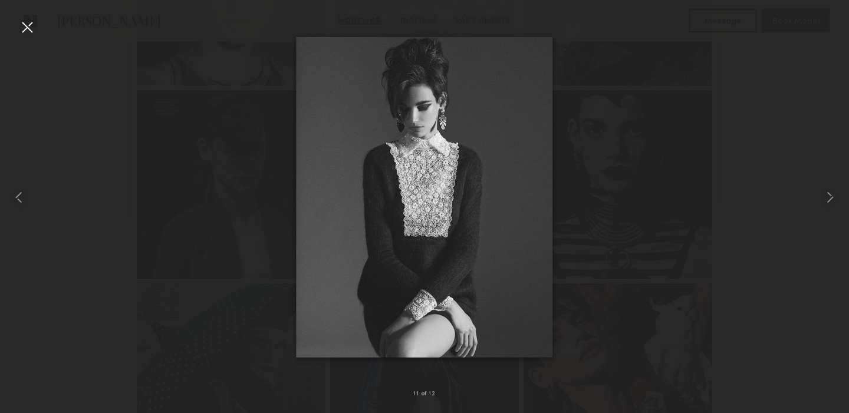
click at [26, 25] on div at bounding box center [27, 27] width 19 height 19
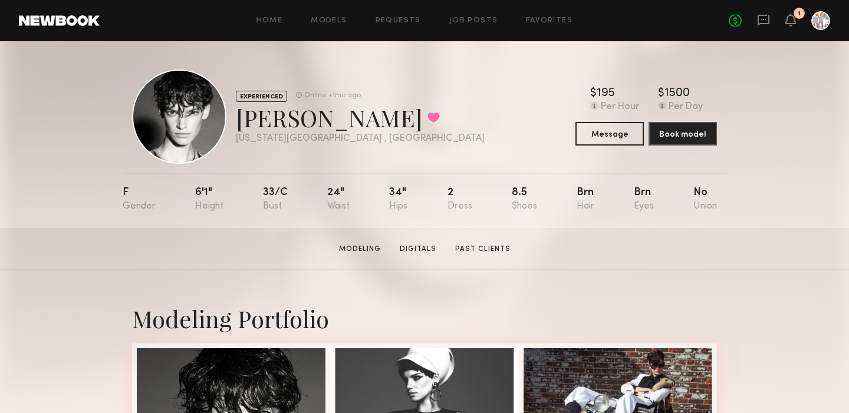
scroll to position [0, 0]
click at [792, 21] on icon at bounding box center [790, 19] width 9 height 8
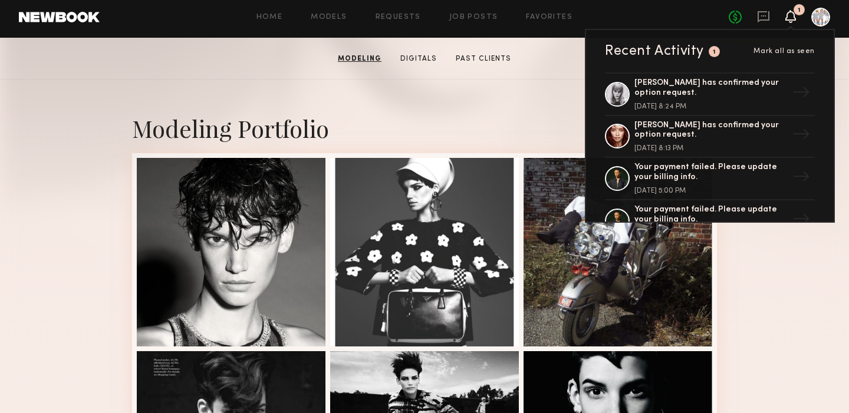
click at [696, 51] on section "[PERSON_NAME] Modeling Digitals Past Clients Message Book Model" at bounding box center [424, 59] width 849 height 42
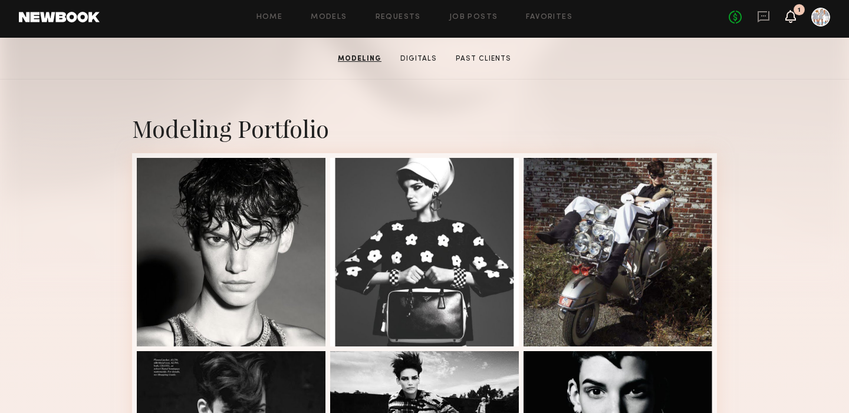
click at [790, 18] on icon at bounding box center [790, 16] width 9 height 8
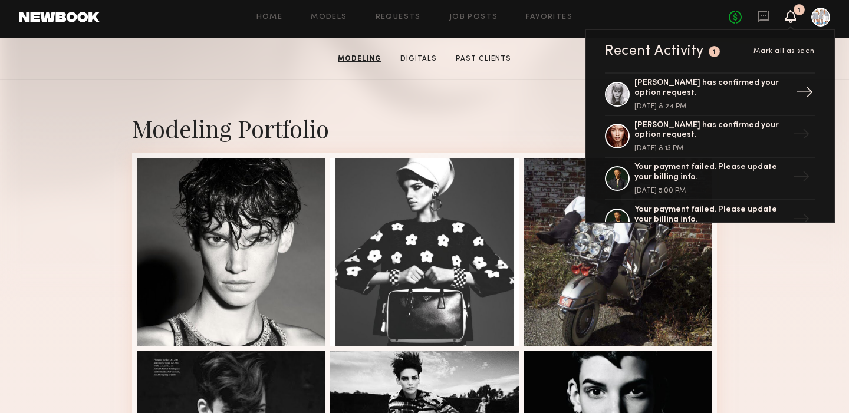
click at [688, 87] on div "[PERSON_NAME] has confirmed your option request." at bounding box center [711, 88] width 153 height 20
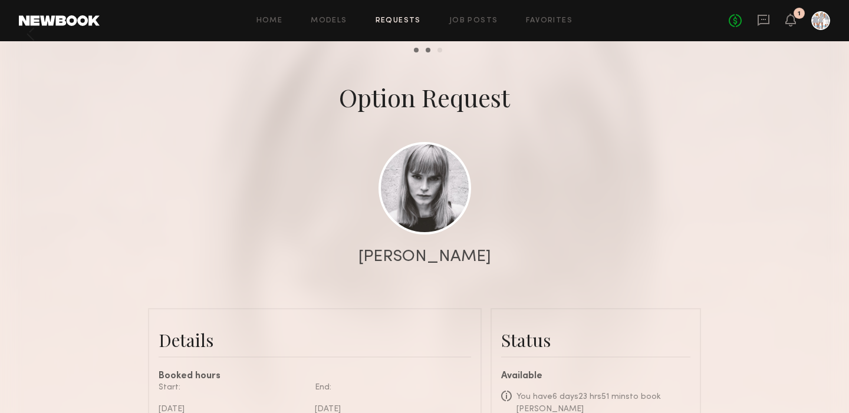
scroll to position [26, 0]
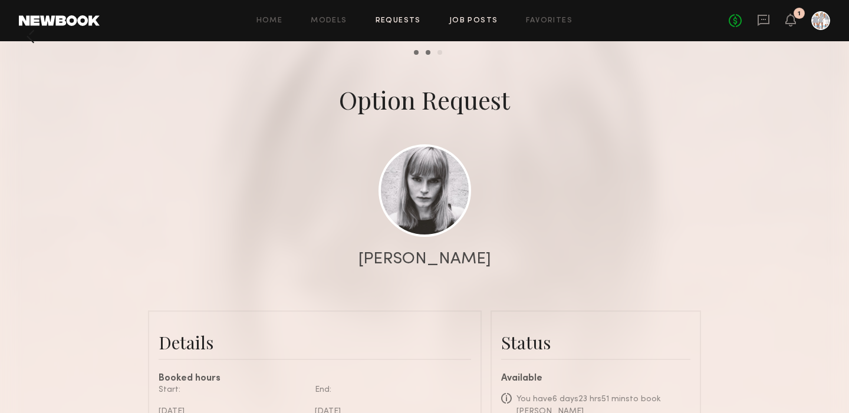
click at [467, 22] on link "Job Posts" at bounding box center [473, 21] width 49 height 8
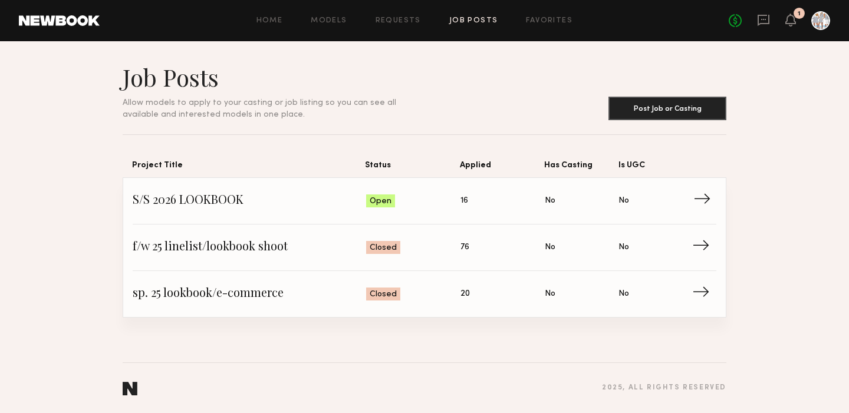
click at [705, 197] on span "→" at bounding box center [706, 201] width 24 height 18
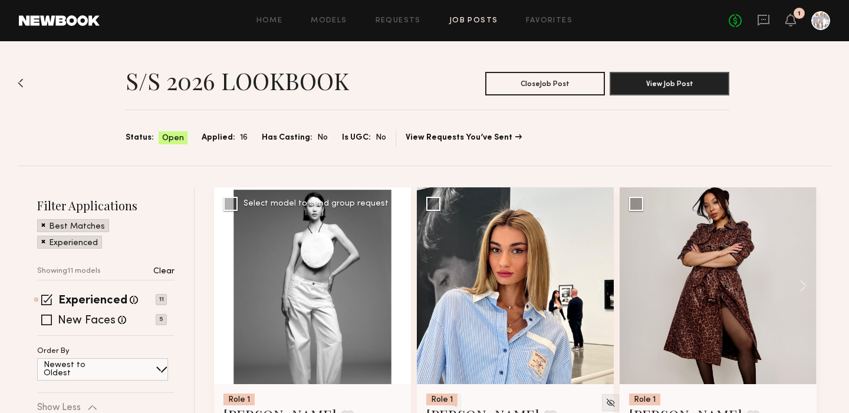
click at [329, 319] on div at bounding box center [312, 286] width 197 height 197
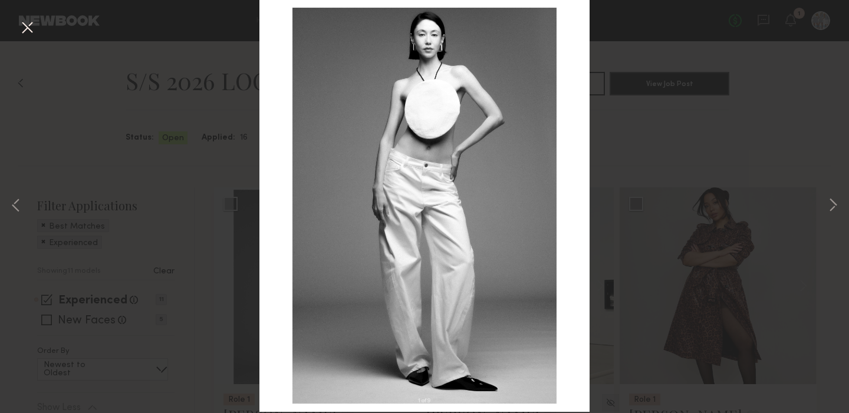
click at [29, 24] on button at bounding box center [27, 28] width 19 height 21
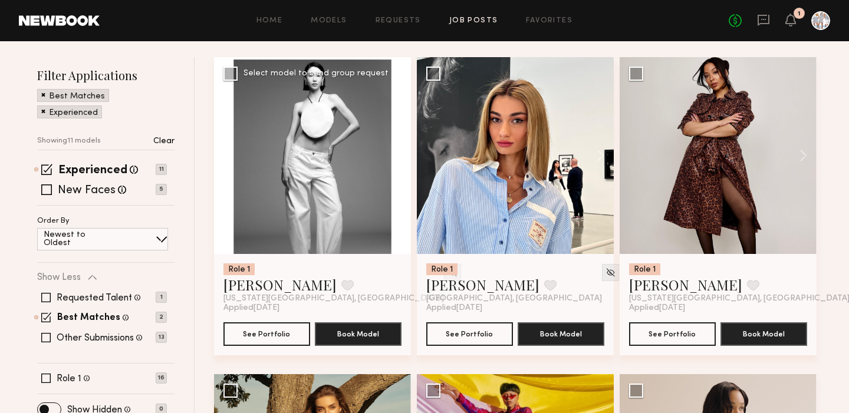
scroll to position [132, 0]
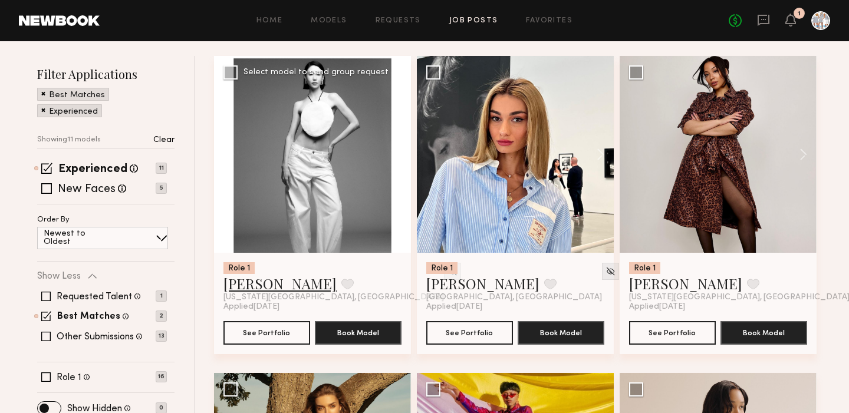
click at [244, 284] on link "[PERSON_NAME]" at bounding box center [280, 283] width 113 height 19
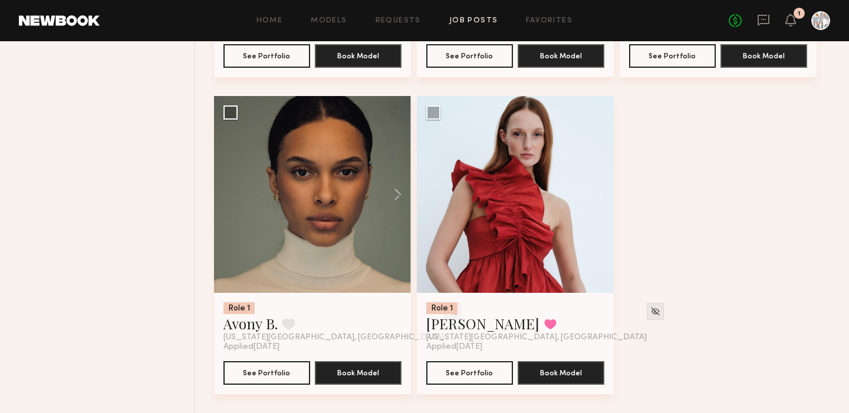
scroll to position [1043, 0]
